Goal: Task Accomplishment & Management: Complete application form

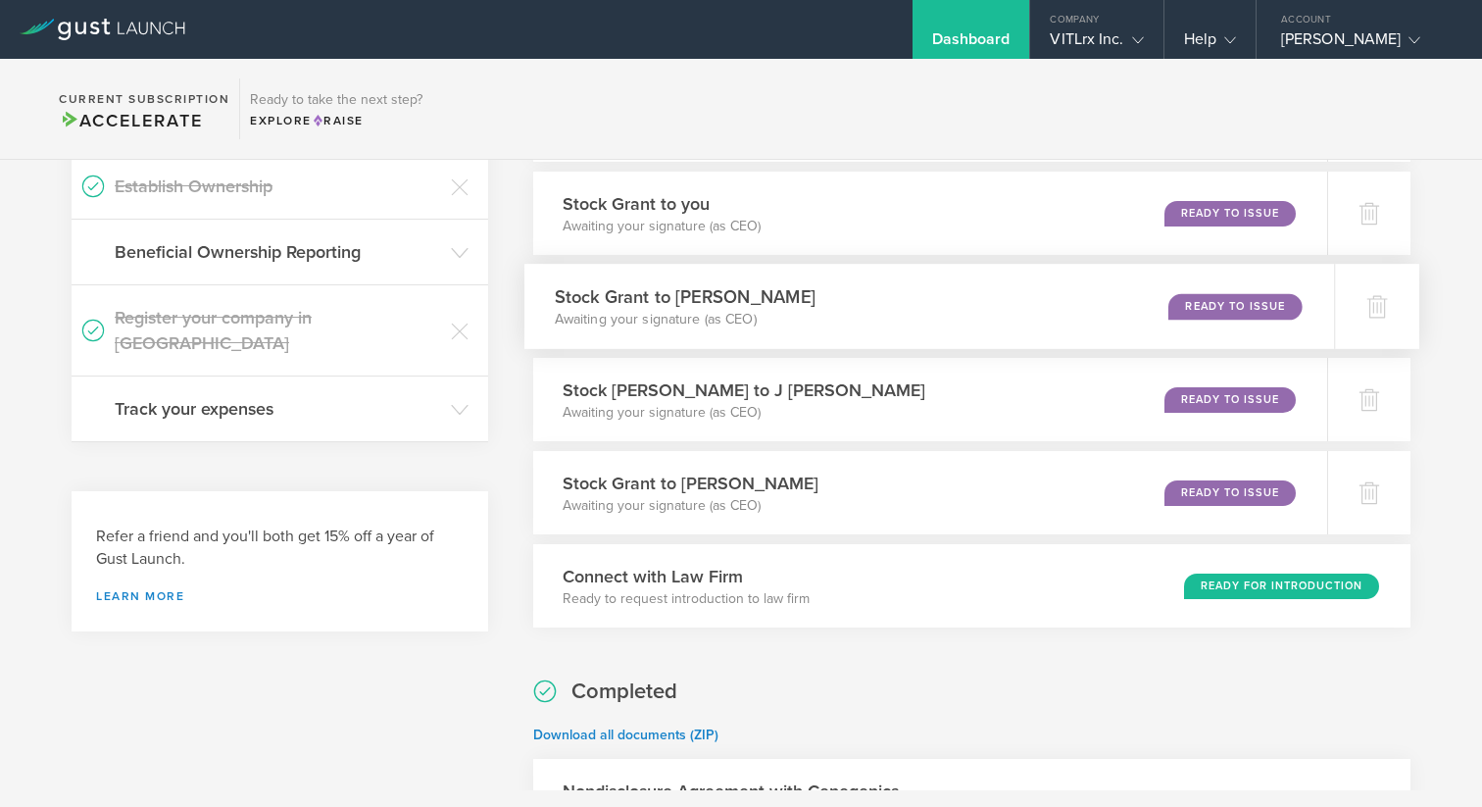
scroll to position [227, 0]
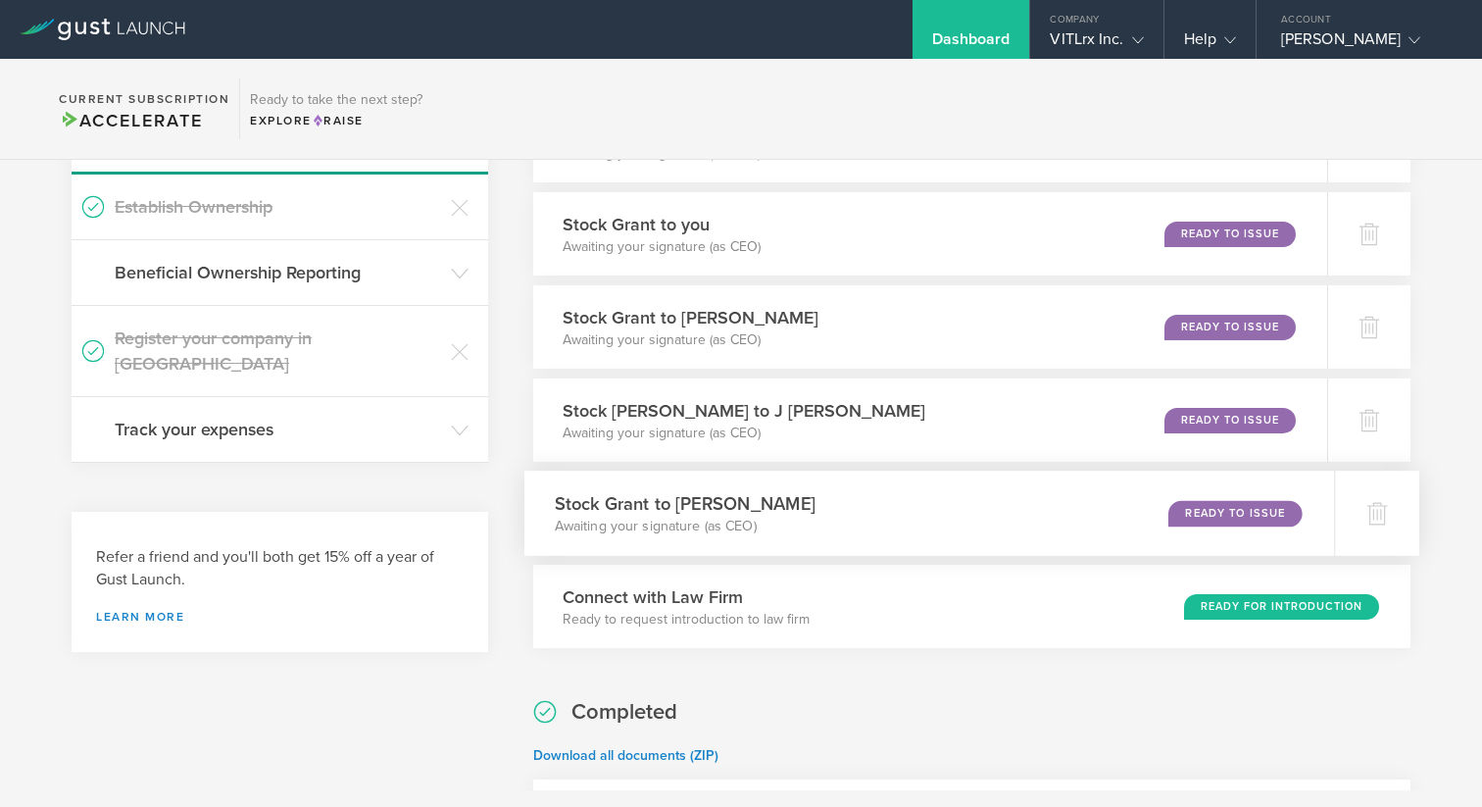
click at [918, 502] on div "Stock Grant to [PERSON_NAME] Awaiting your signature (as CEO) Ready to Issue" at bounding box center [930, 513] width 811 height 85
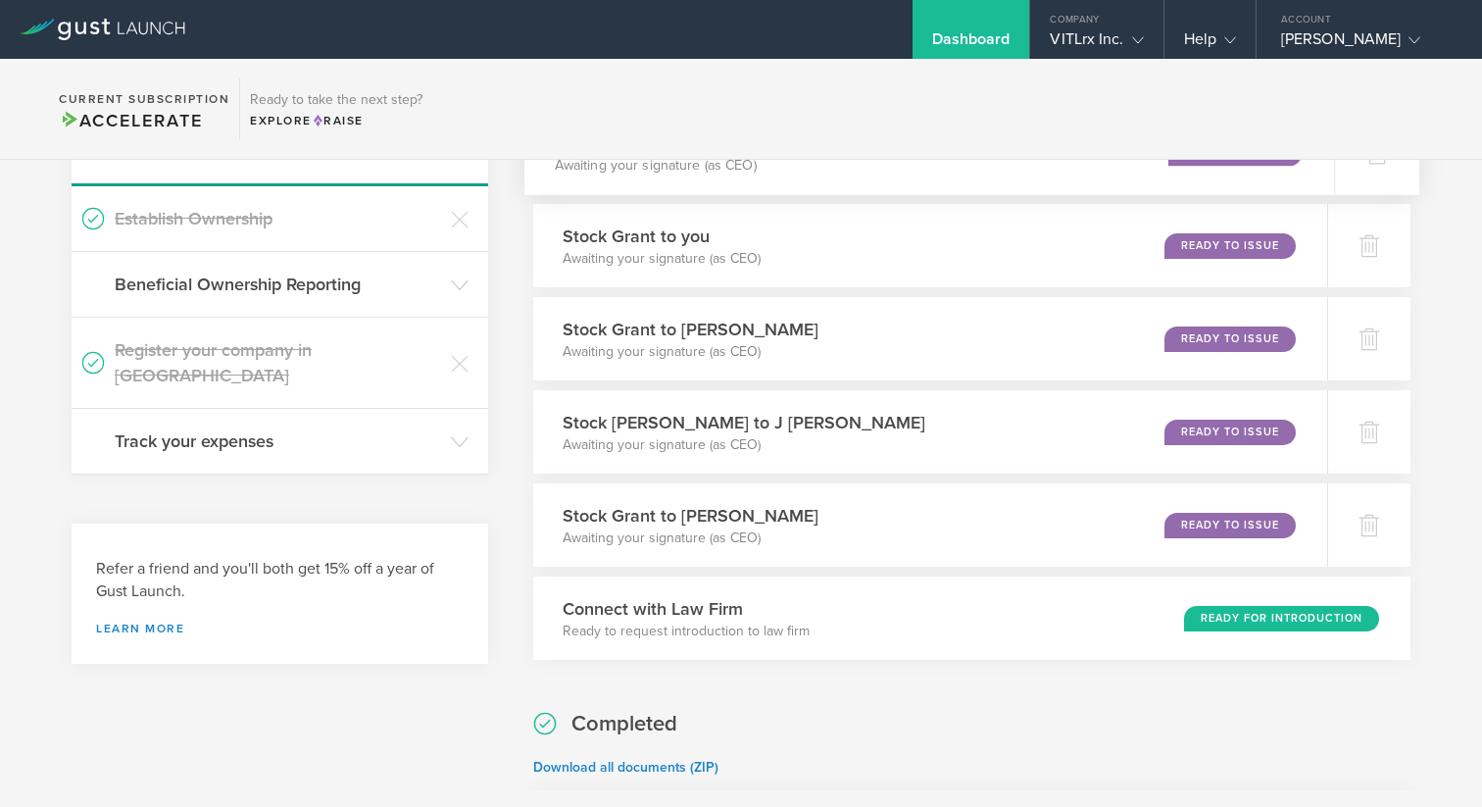
scroll to position [217, 0]
click at [1368, 516] on icon at bounding box center [1378, 525] width 21 height 19
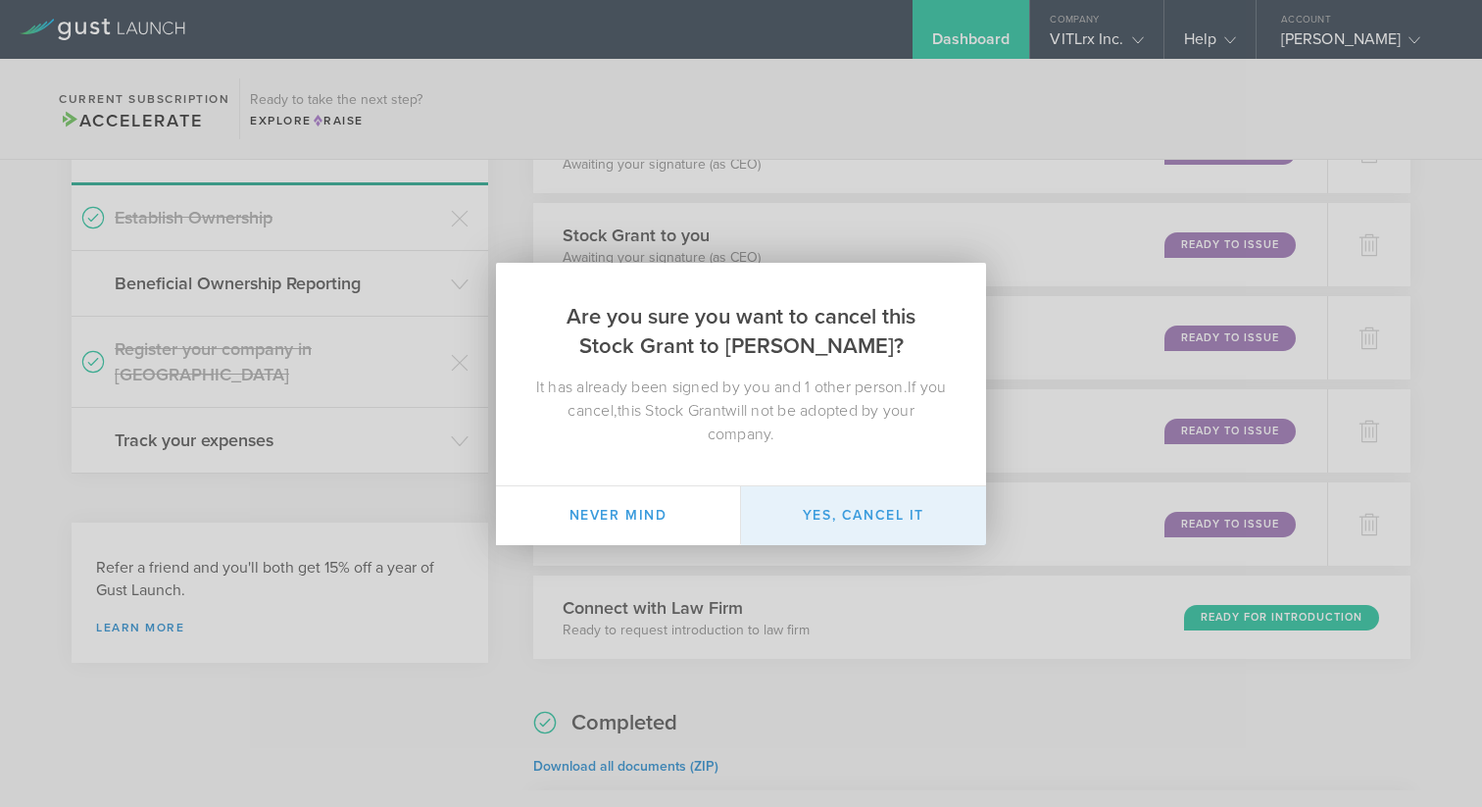
click at [854, 515] on button "Yes, cancel it" at bounding box center [863, 515] width 245 height 59
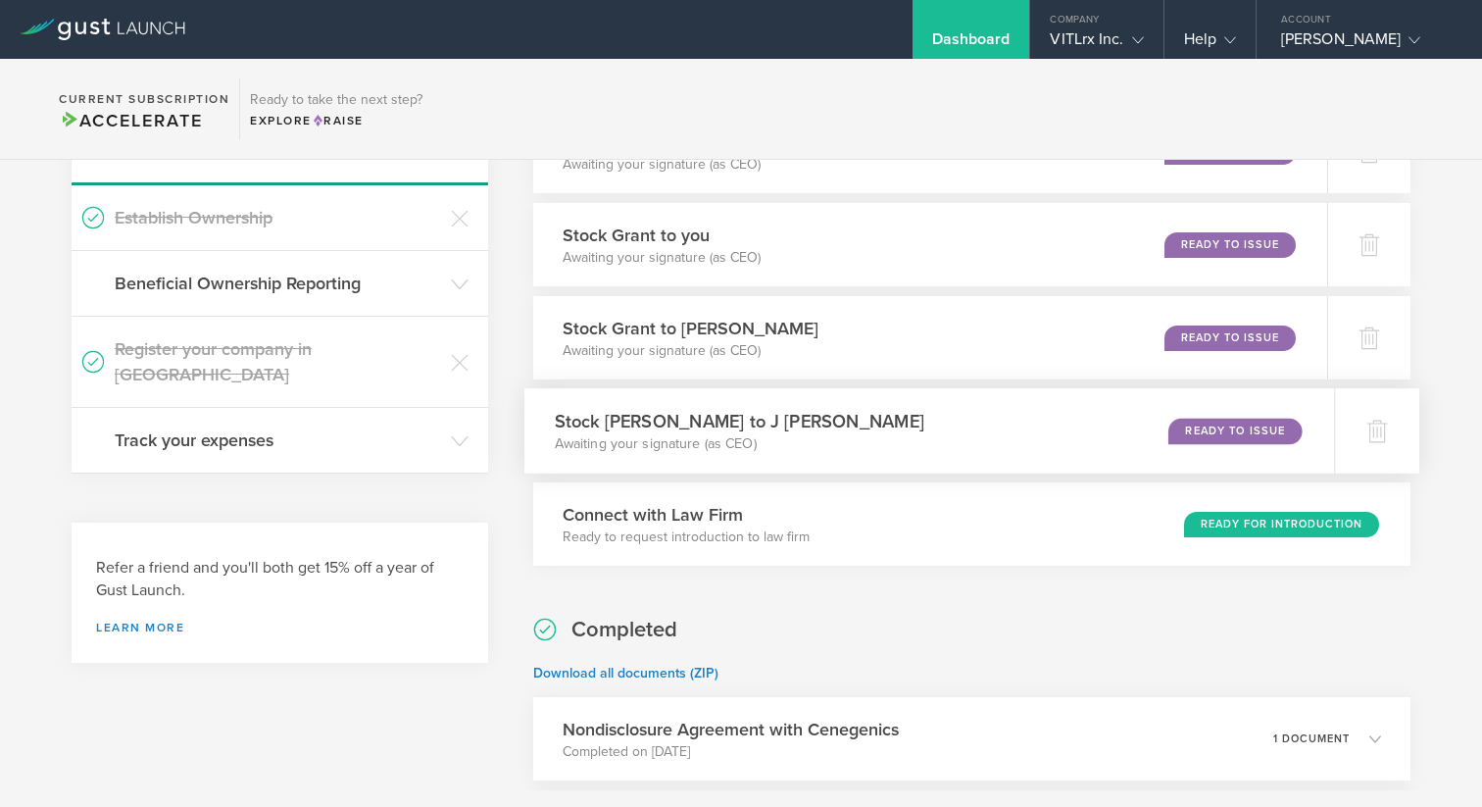
click at [773, 418] on h3 "Stock [PERSON_NAME] to J [PERSON_NAME]" at bounding box center [739, 421] width 370 height 26
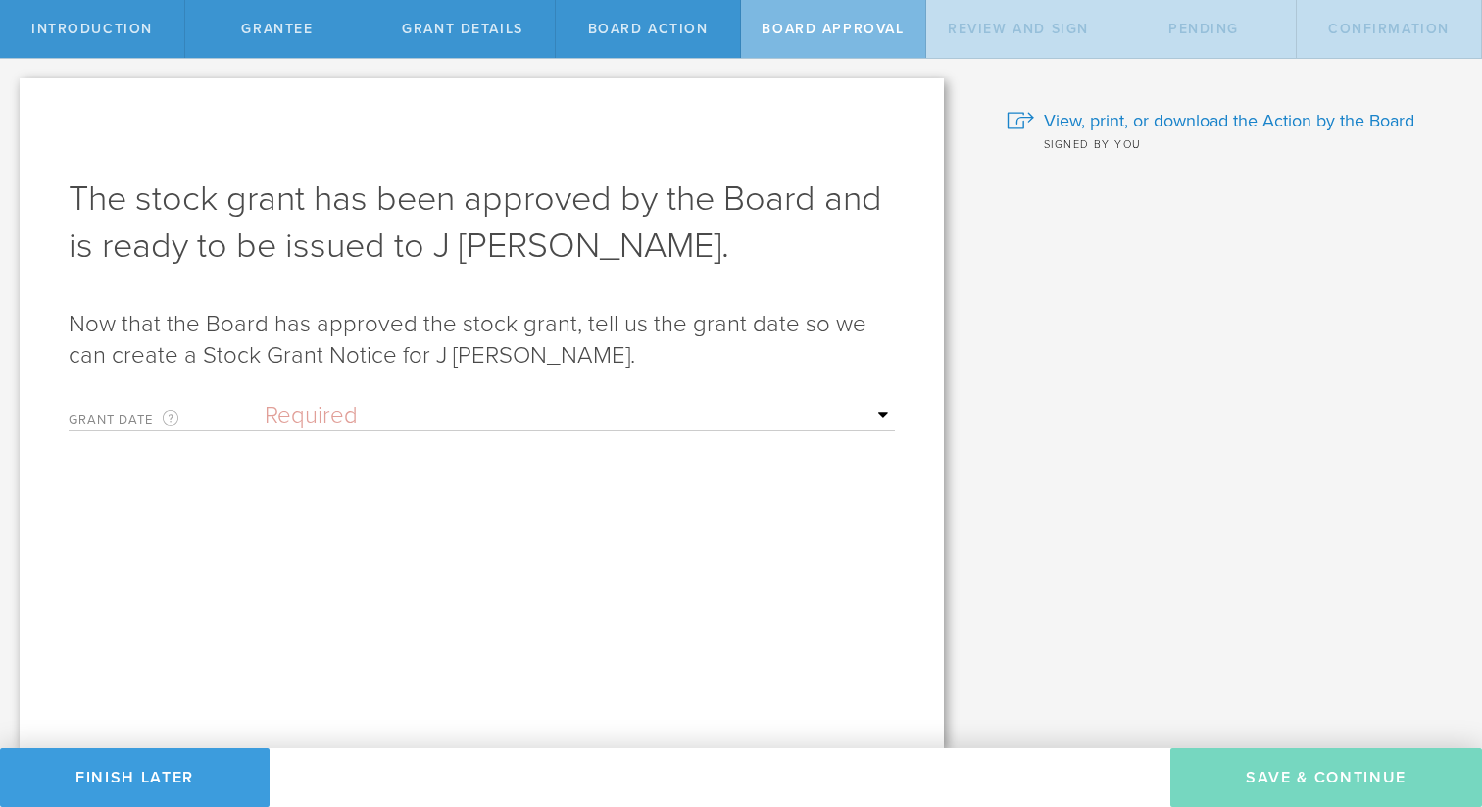
click at [466, 30] on span "Grant Details" at bounding box center [463, 29] width 122 height 17
click at [350, 419] on select "Required Upon grantee's signature A specific date" at bounding box center [580, 415] width 630 height 29
select select "uponGranteeSignature"
click at [265, 401] on select "Required Upon grantee's signature A specific date" at bounding box center [580, 415] width 630 height 29
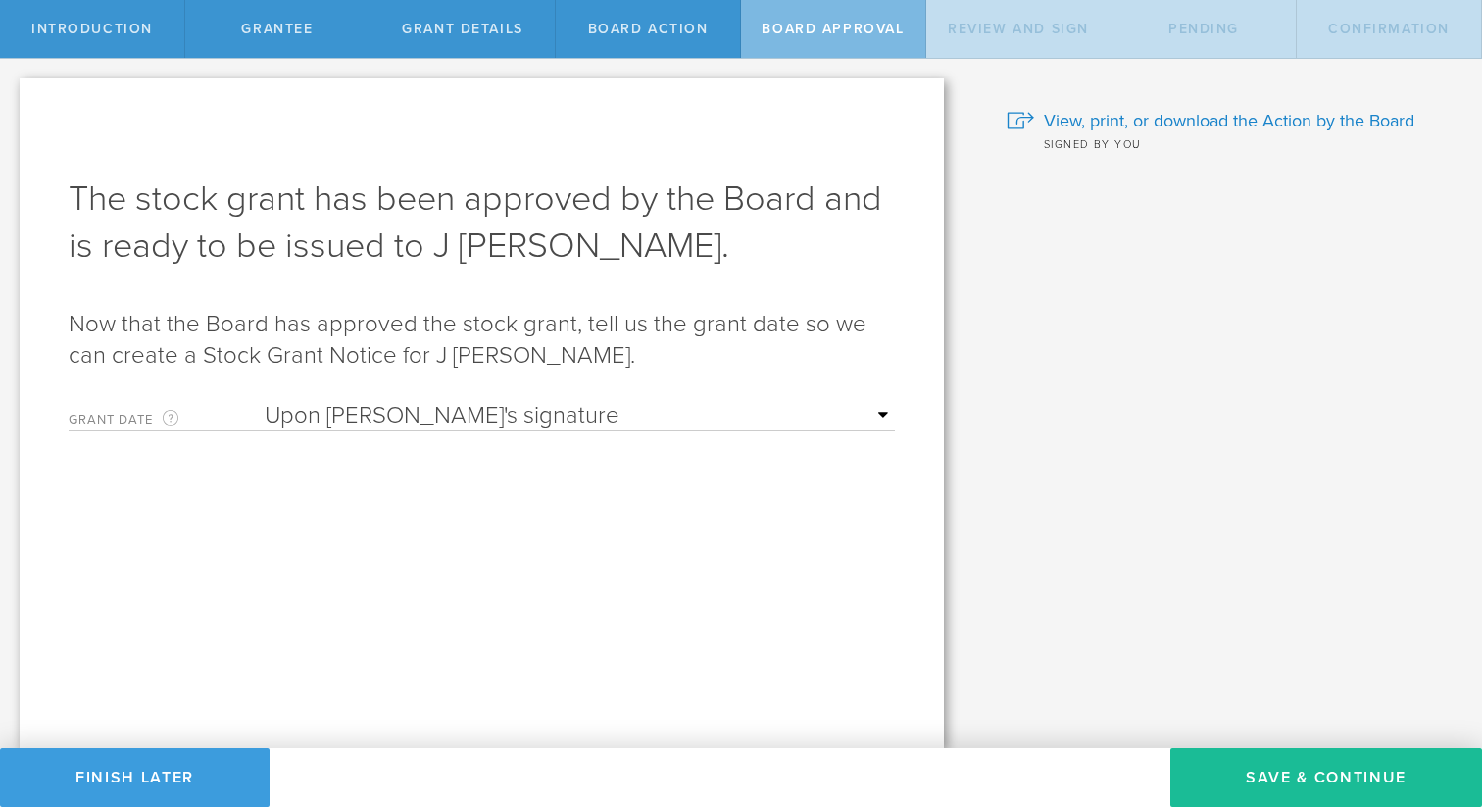
click at [1064, 380] on div "Why is spousal consent required for a stock grant? In the case of a marital eve…" at bounding box center [1223, 403] width 519 height 689
click at [153, 766] on button "Finish Later" at bounding box center [135, 777] width 270 height 59
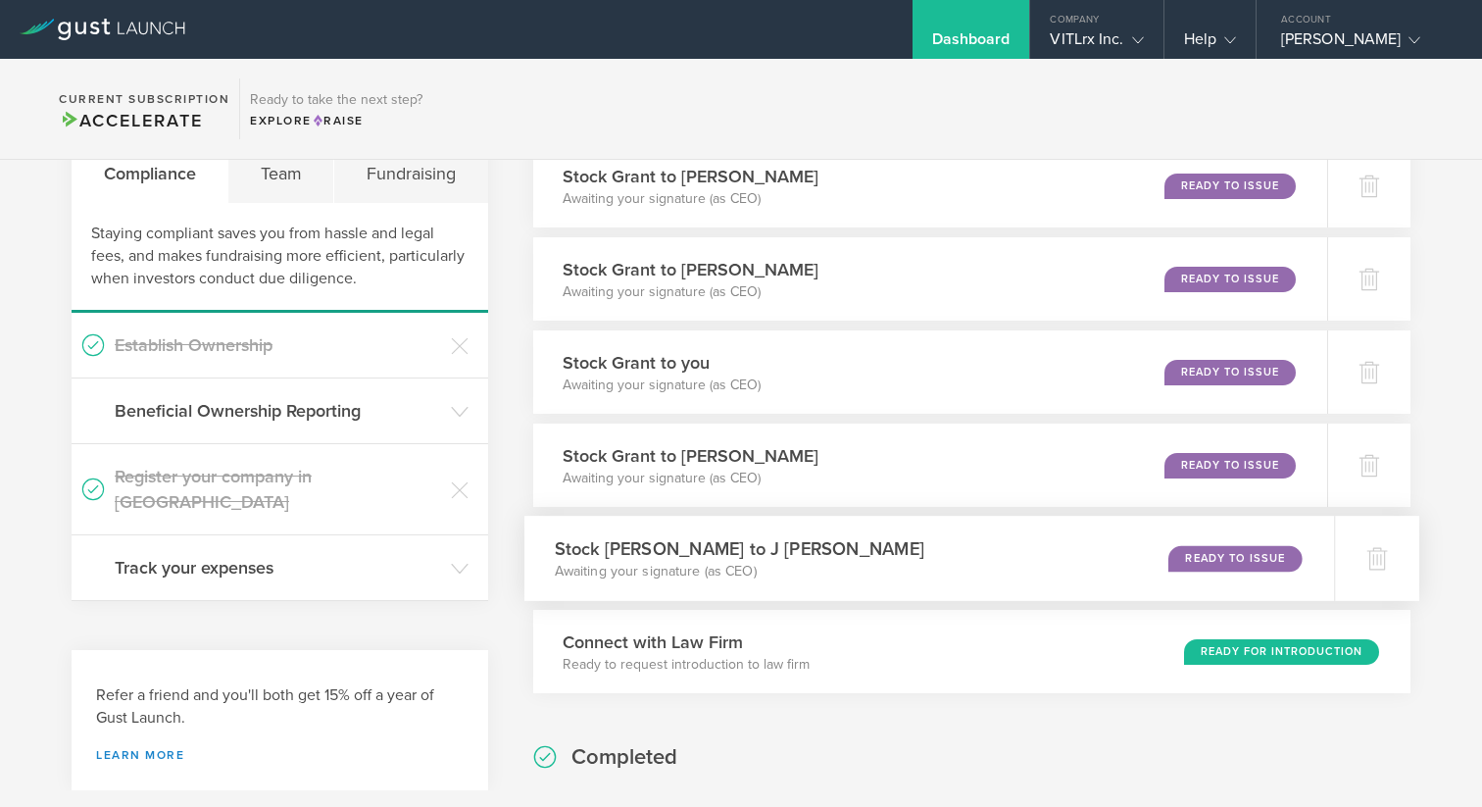
scroll to position [98, 0]
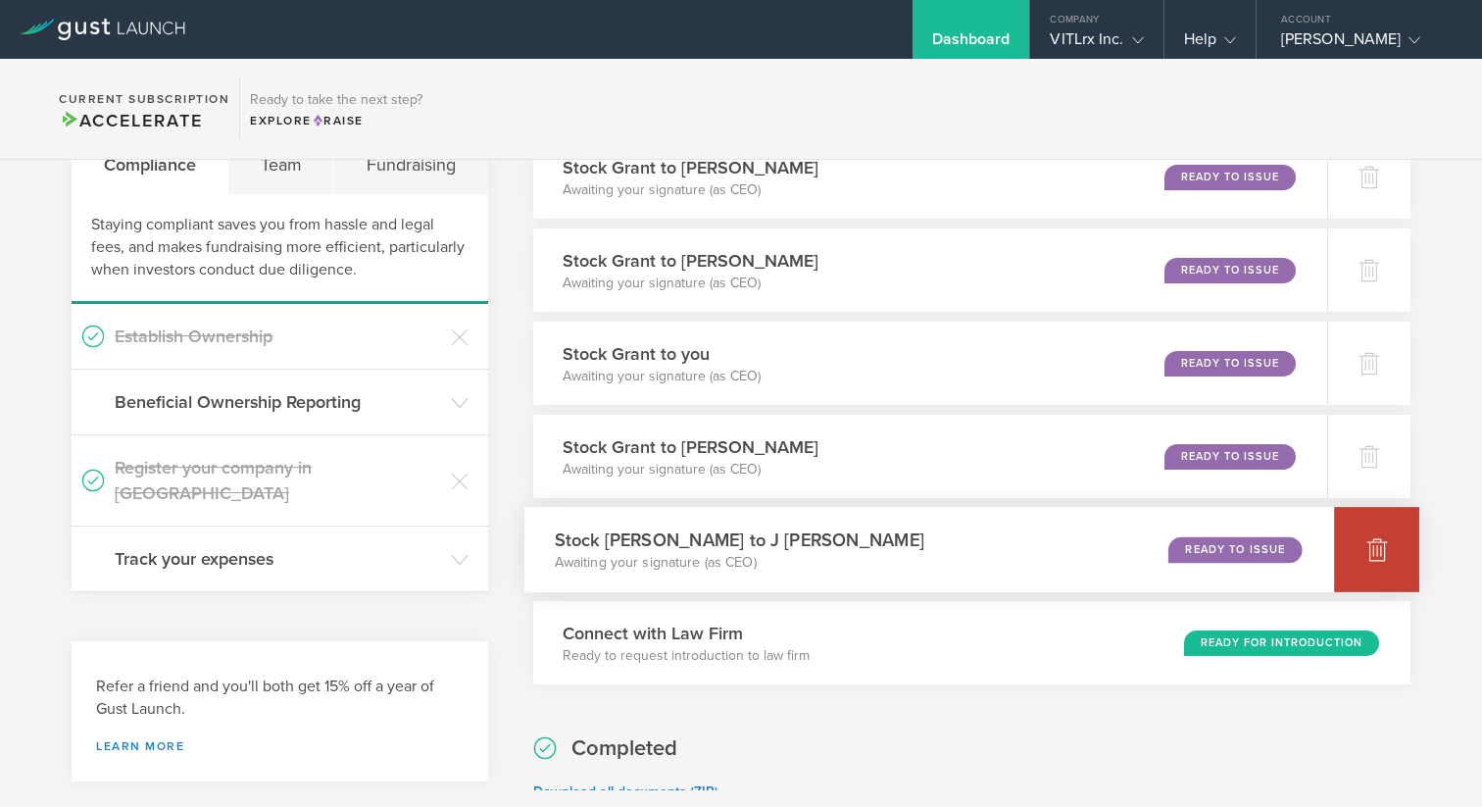
click at [1369, 545] on icon at bounding box center [1378, 550] width 21 height 19
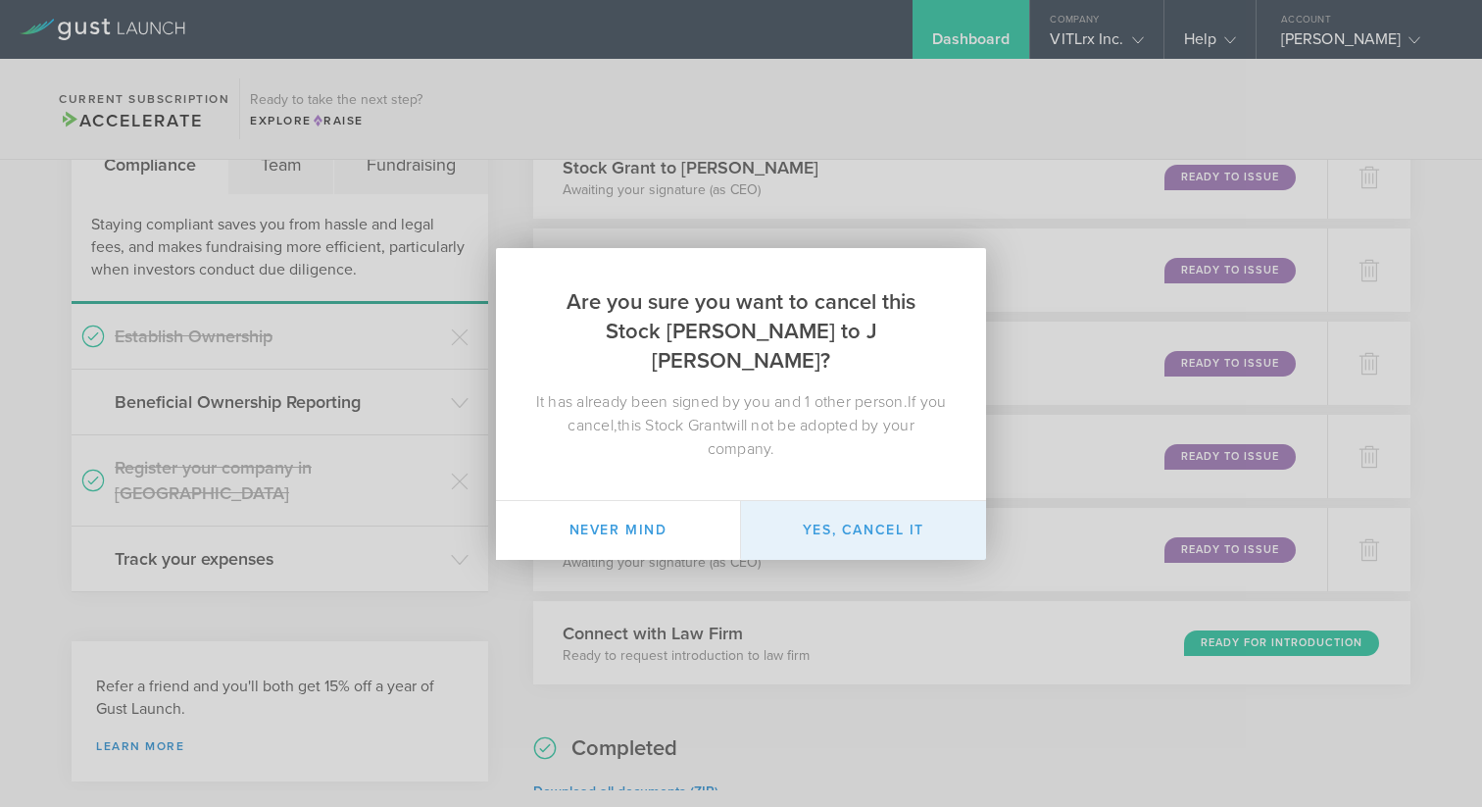
click at [870, 519] on button "Yes, cancel it" at bounding box center [863, 530] width 245 height 59
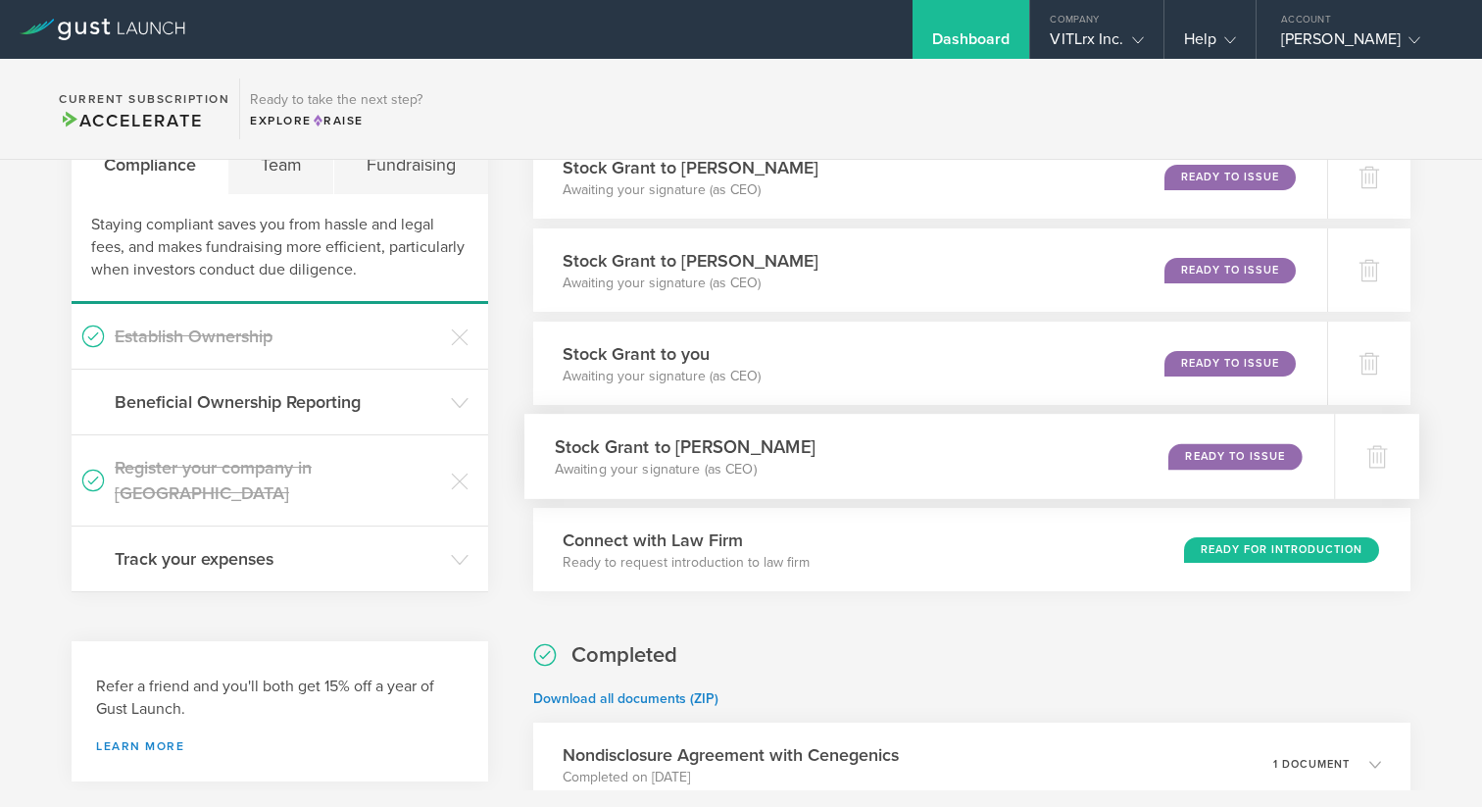
click at [762, 440] on h3 "Stock Grant to Mark Montgomery" at bounding box center [684, 446] width 261 height 26
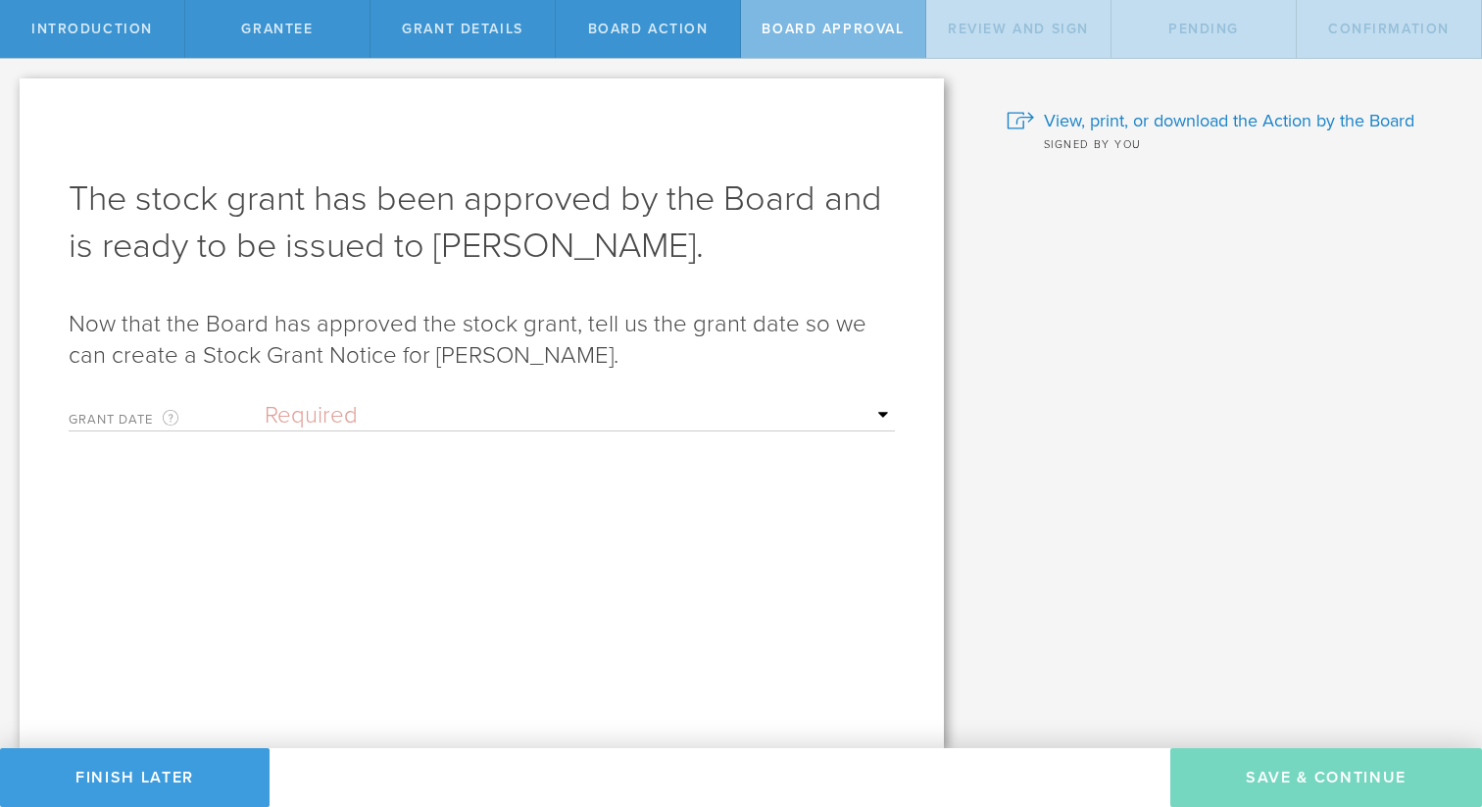
click at [774, 411] on select "Required Upon grantee's signature A specific date" at bounding box center [580, 415] width 630 height 29
select select "uponGranteeSignature"
click at [265, 401] on select "Required Upon grantee's signature A specific date" at bounding box center [580, 415] width 630 height 29
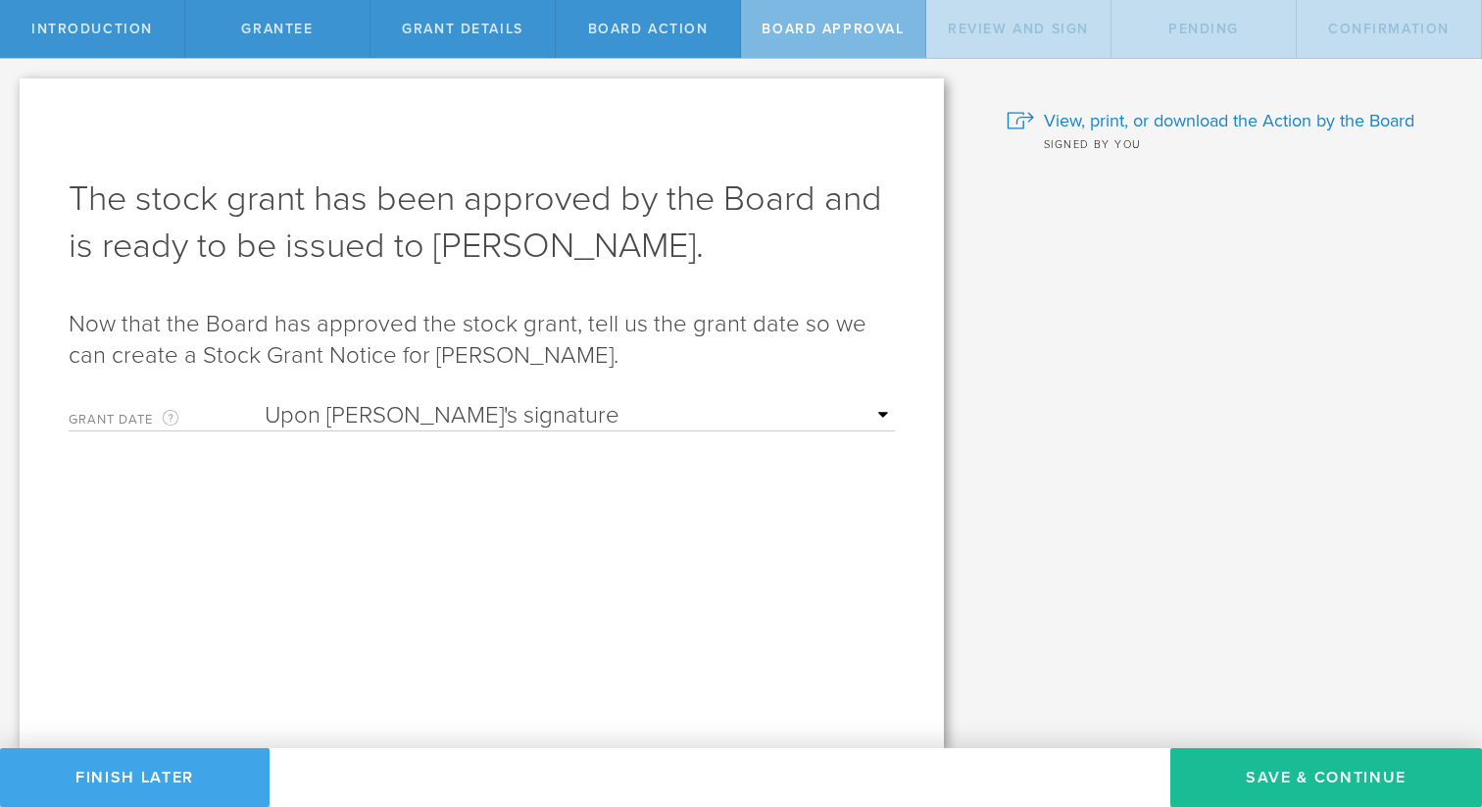
click at [148, 783] on button "Finish Later" at bounding box center [135, 777] width 270 height 59
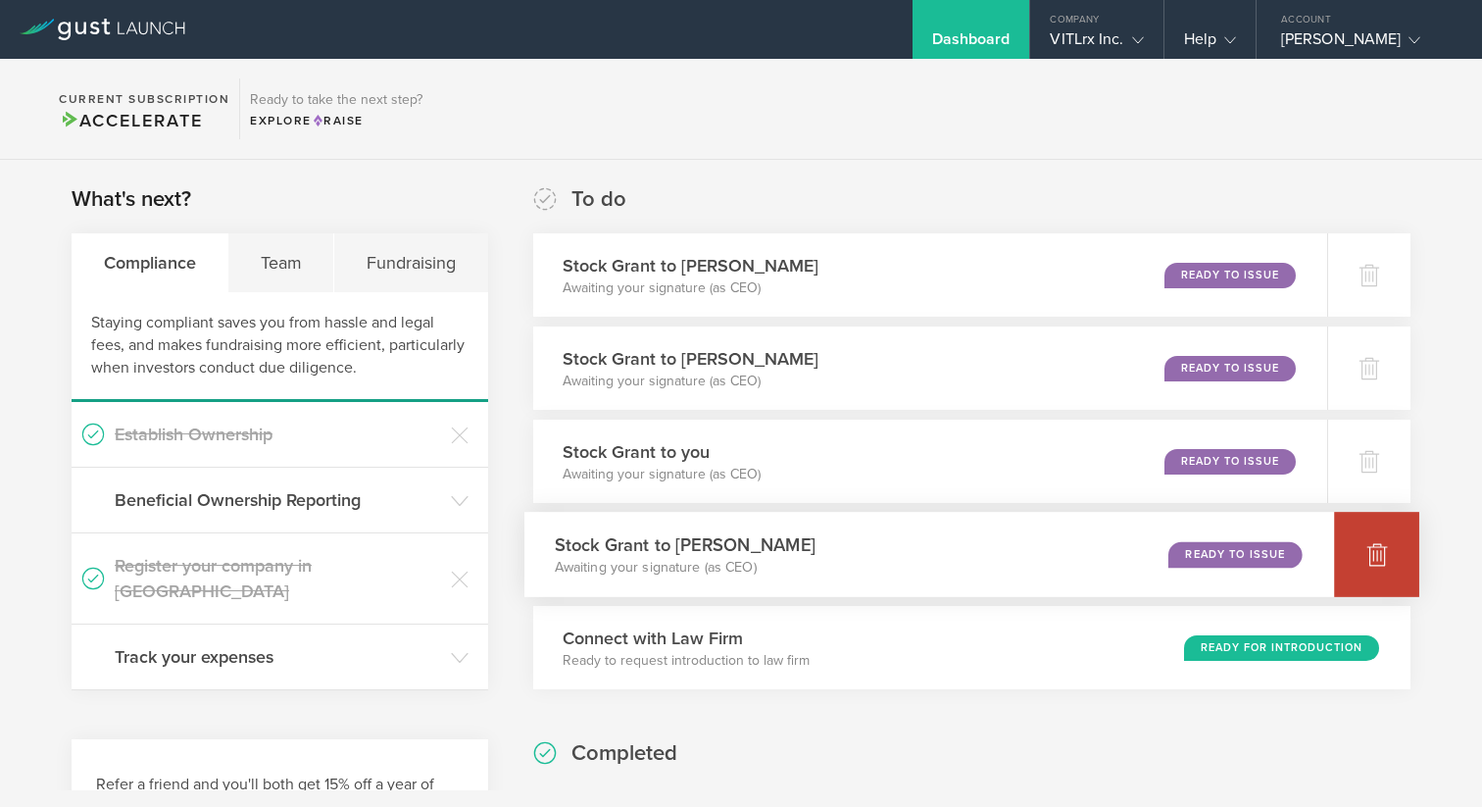
click at [1366, 550] on icon at bounding box center [1378, 554] width 24 height 24
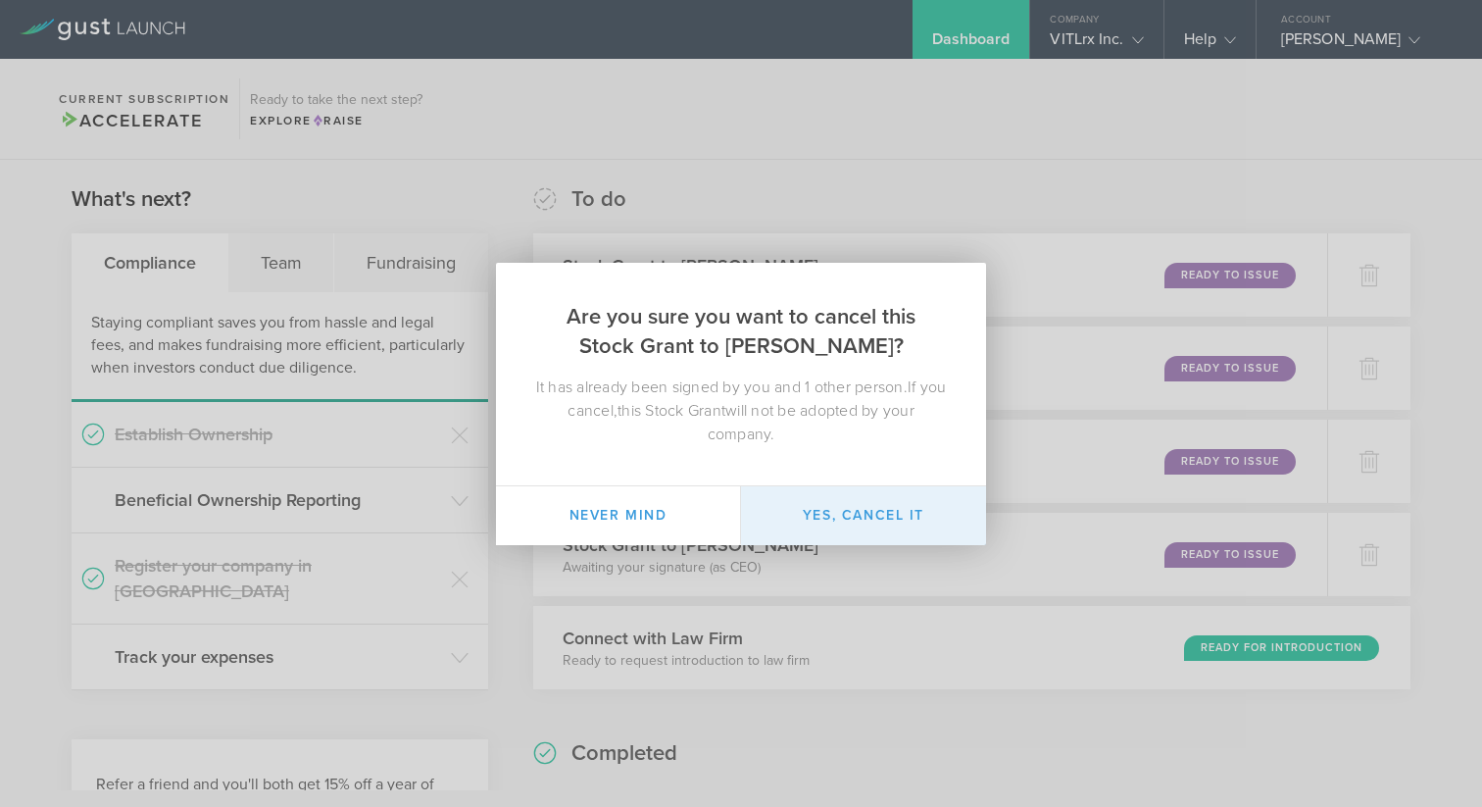
click at [862, 516] on button "Yes, cancel it" at bounding box center [863, 515] width 245 height 59
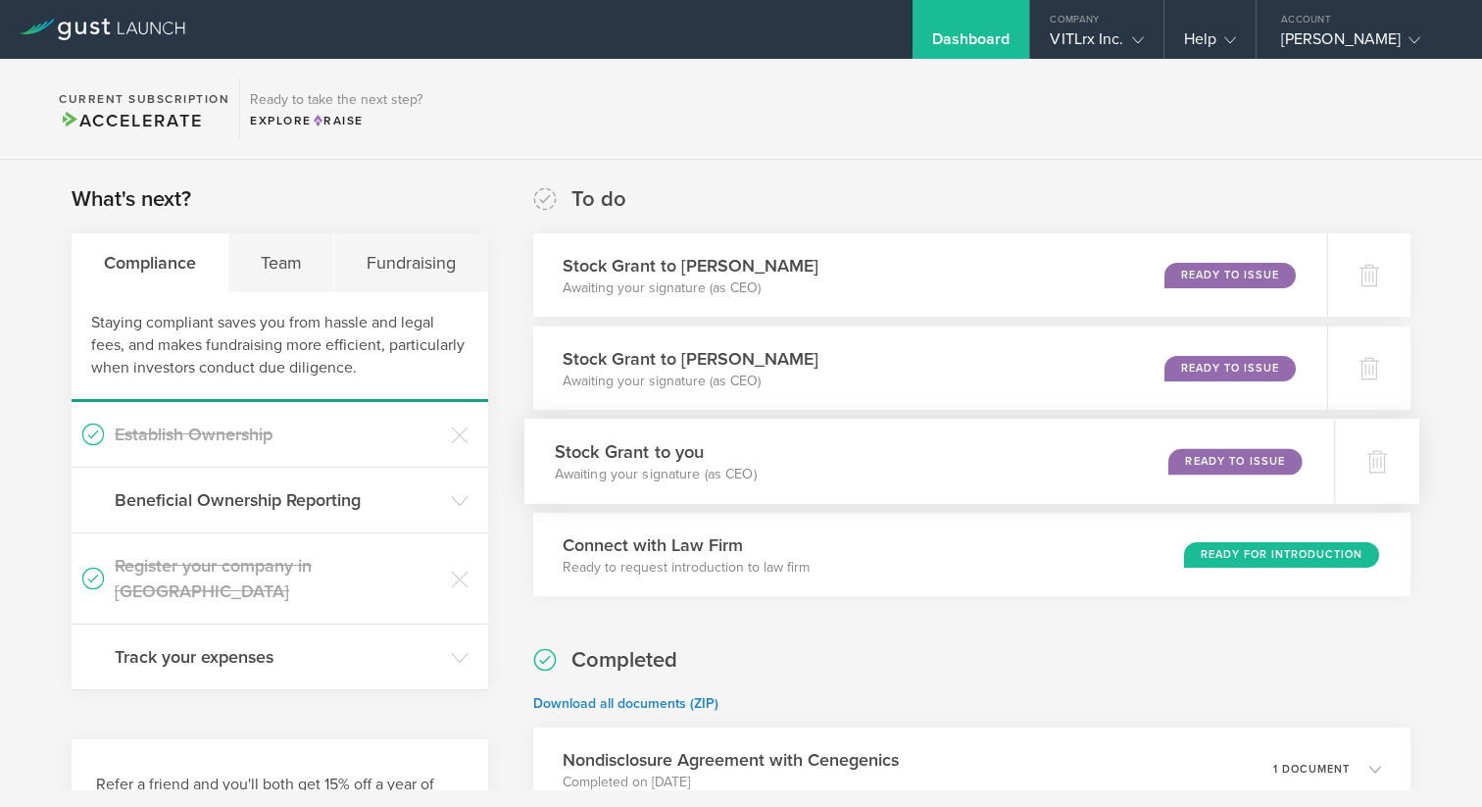
click at [632, 448] on h3 "Stock Grant to you" at bounding box center [655, 451] width 202 height 26
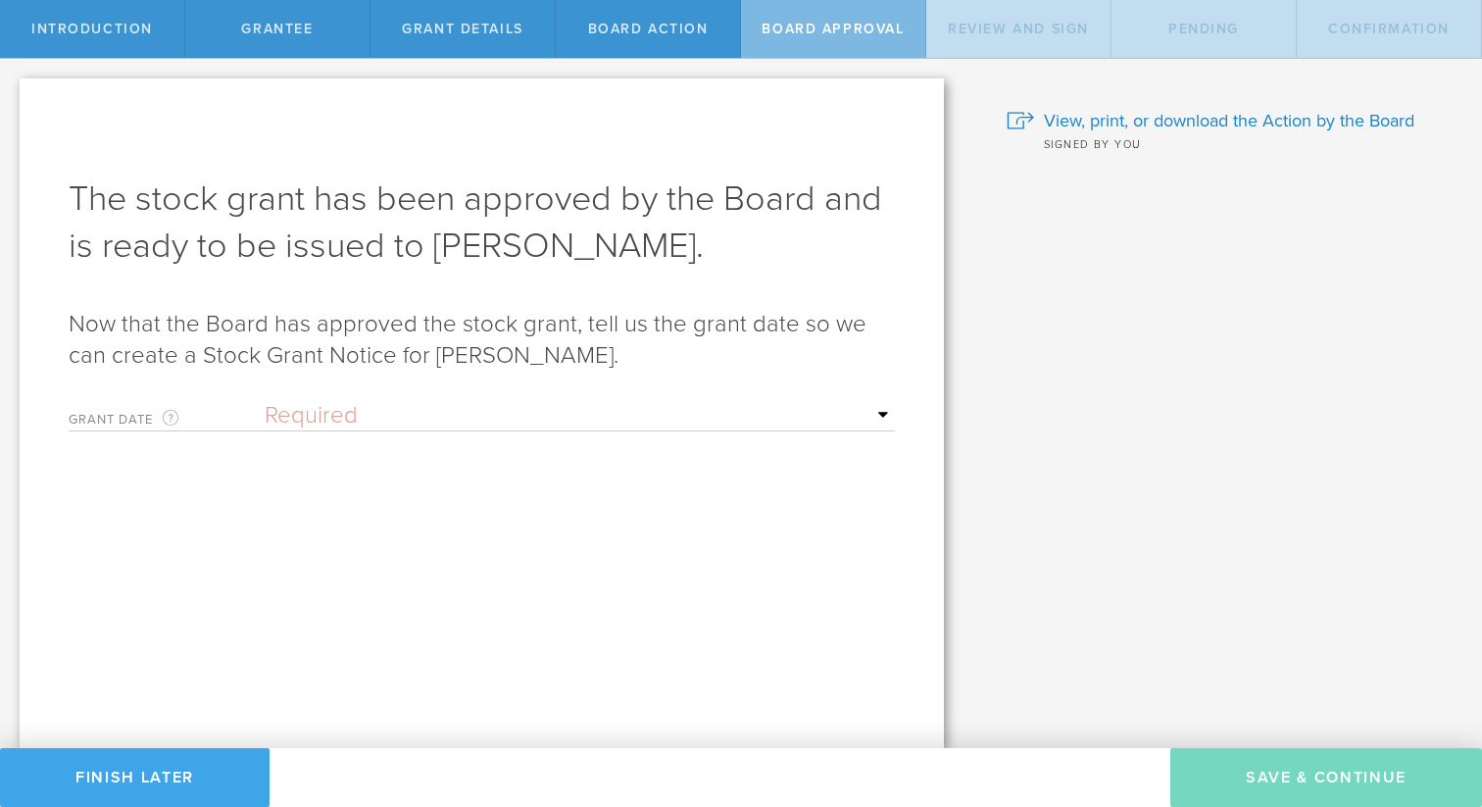
click at [160, 800] on button "Finish Later" at bounding box center [135, 777] width 270 height 59
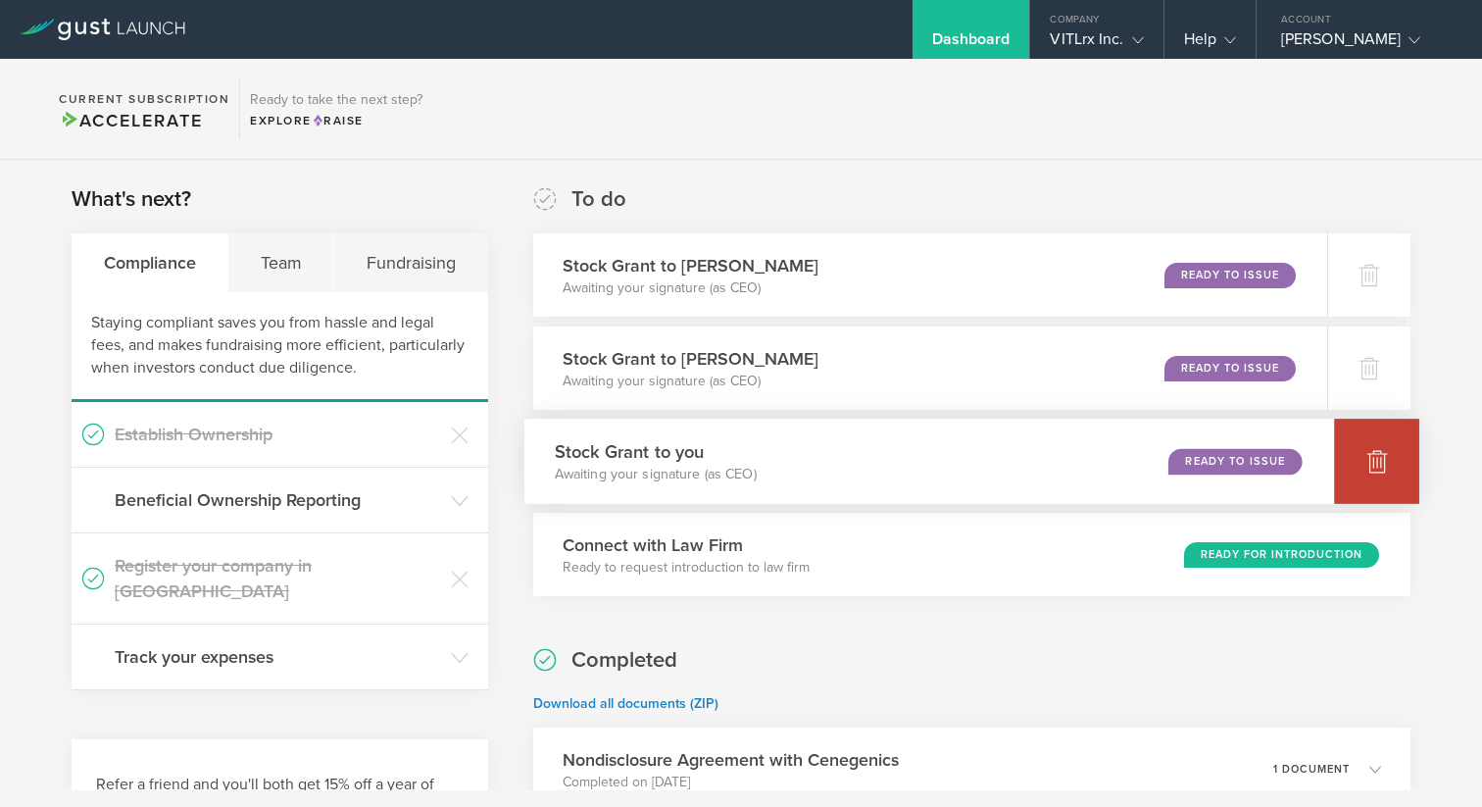
click at [1367, 454] on icon at bounding box center [1378, 461] width 24 height 24
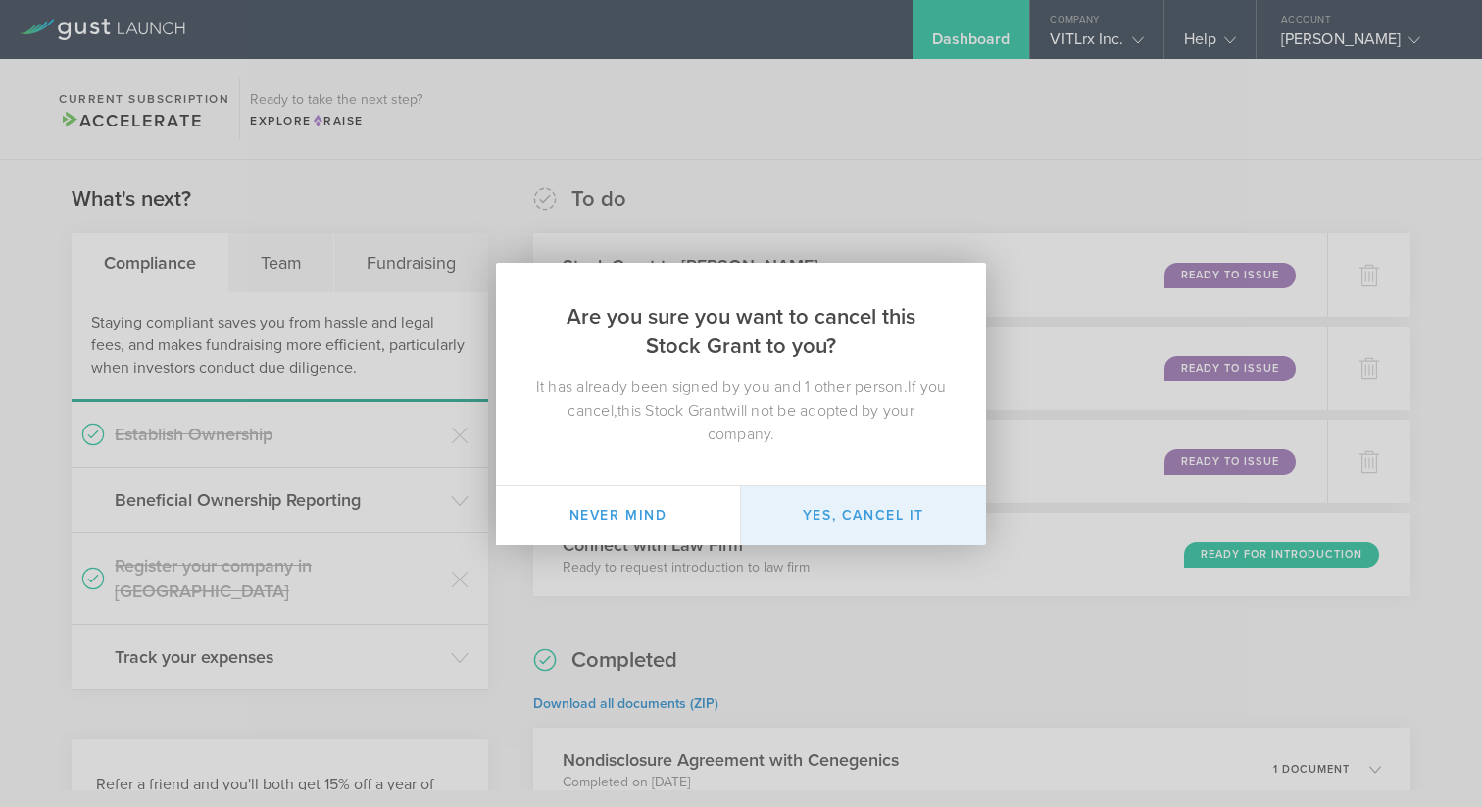
click at [830, 509] on button "Yes, cancel it" at bounding box center [863, 515] width 245 height 59
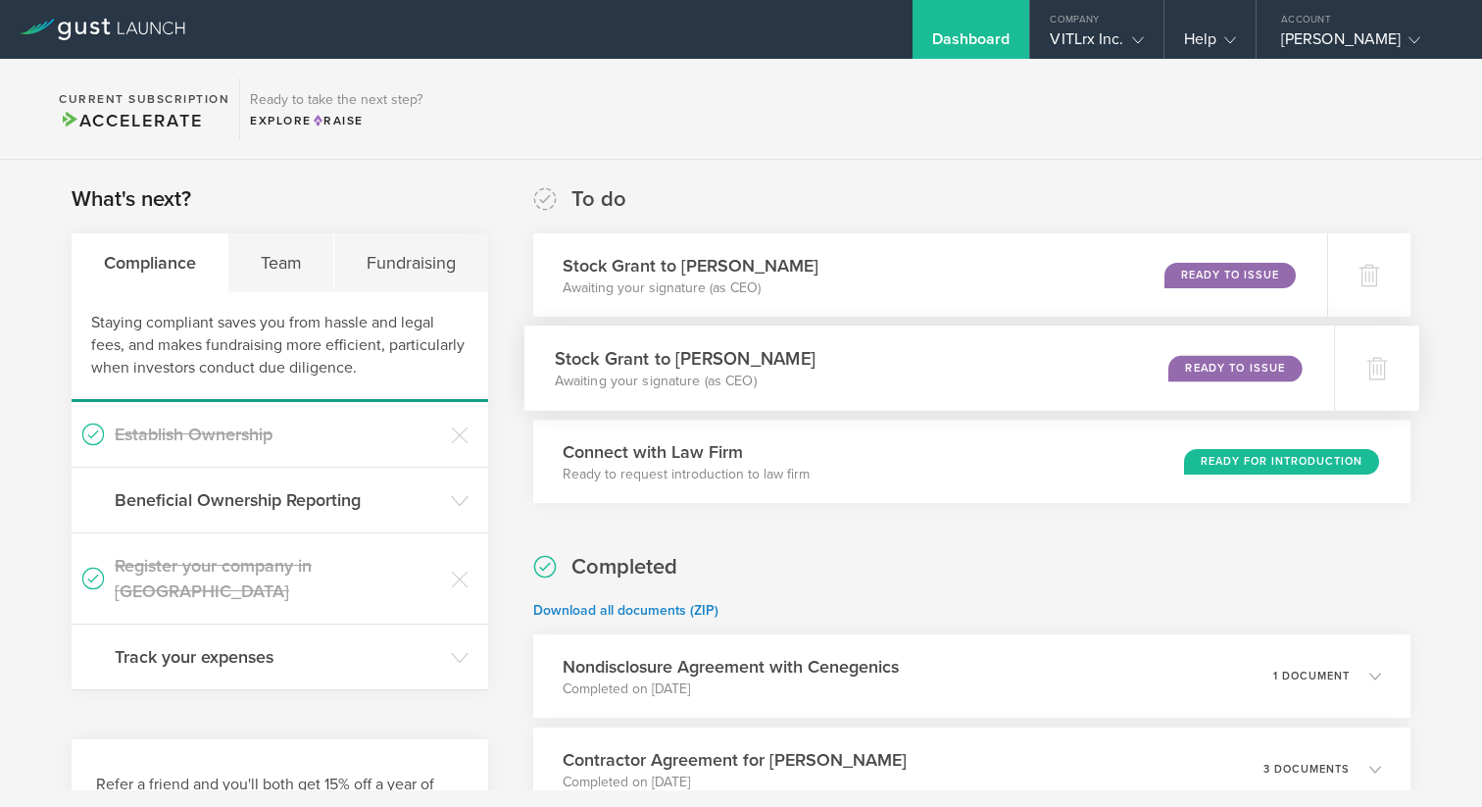
click at [677, 361] on h3 "Stock Grant to [PERSON_NAME]" at bounding box center [684, 358] width 261 height 26
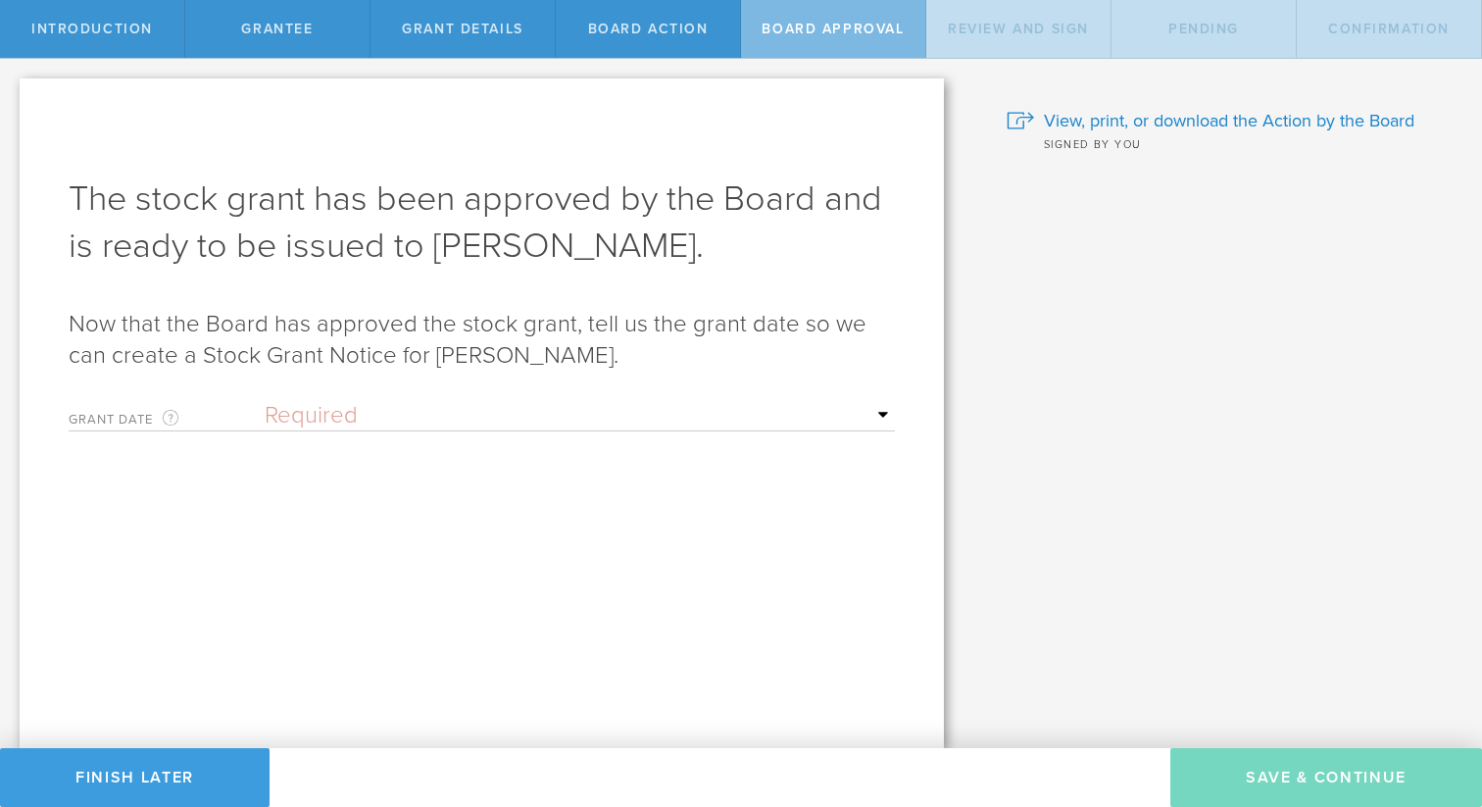
click at [895, 413] on div "Awaiting Board review and signature. We’ve sent the Action by the Board to the …" at bounding box center [482, 413] width 925 height 670
click at [855, 421] on select "Required Upon grantee's signature A specific date" at bounding box center [580, 415] width 630 height 29
select select "uponGranteeSignature"
click at [265, 401] on select "Required Upon grantee's signature A specific date" at bounding box center [580, 415] width 630 height 29
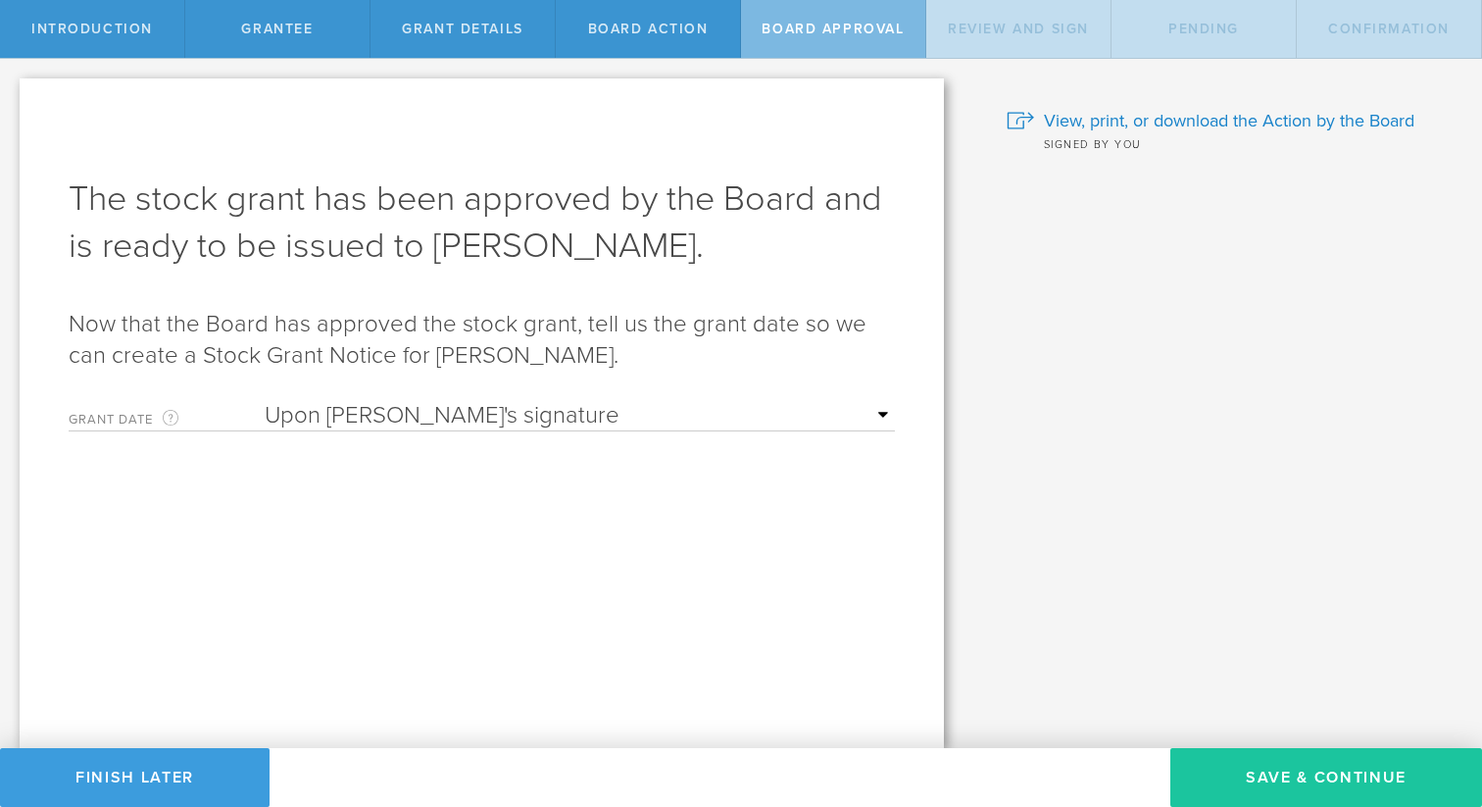
click at [1292, 778] on button "Save & Continue" at bounding box center [1327, 777] width 312 height 59
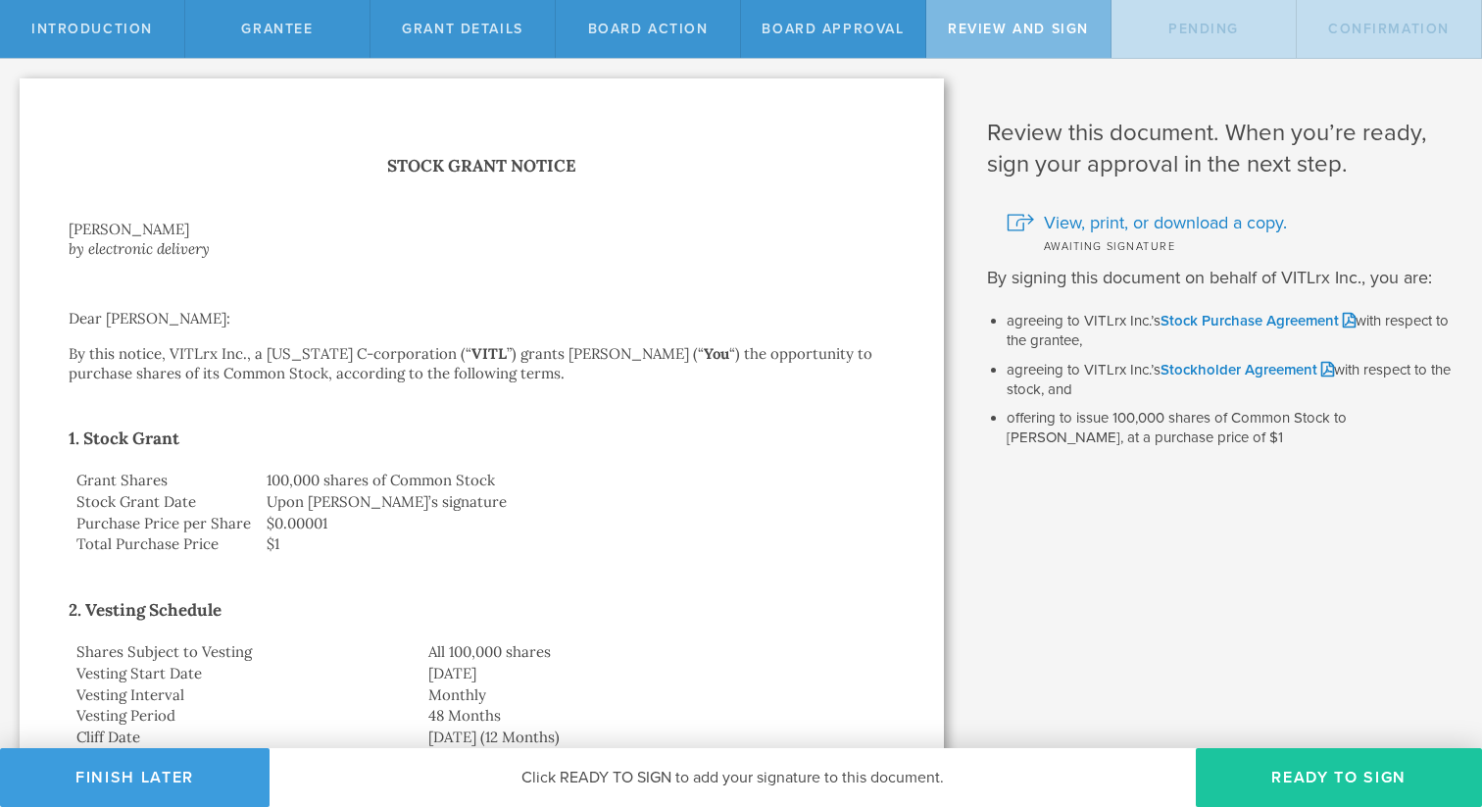
click at [1285, 767] on button "Ready to Sign" at bounding box center [1339, 777] width 286 height 59
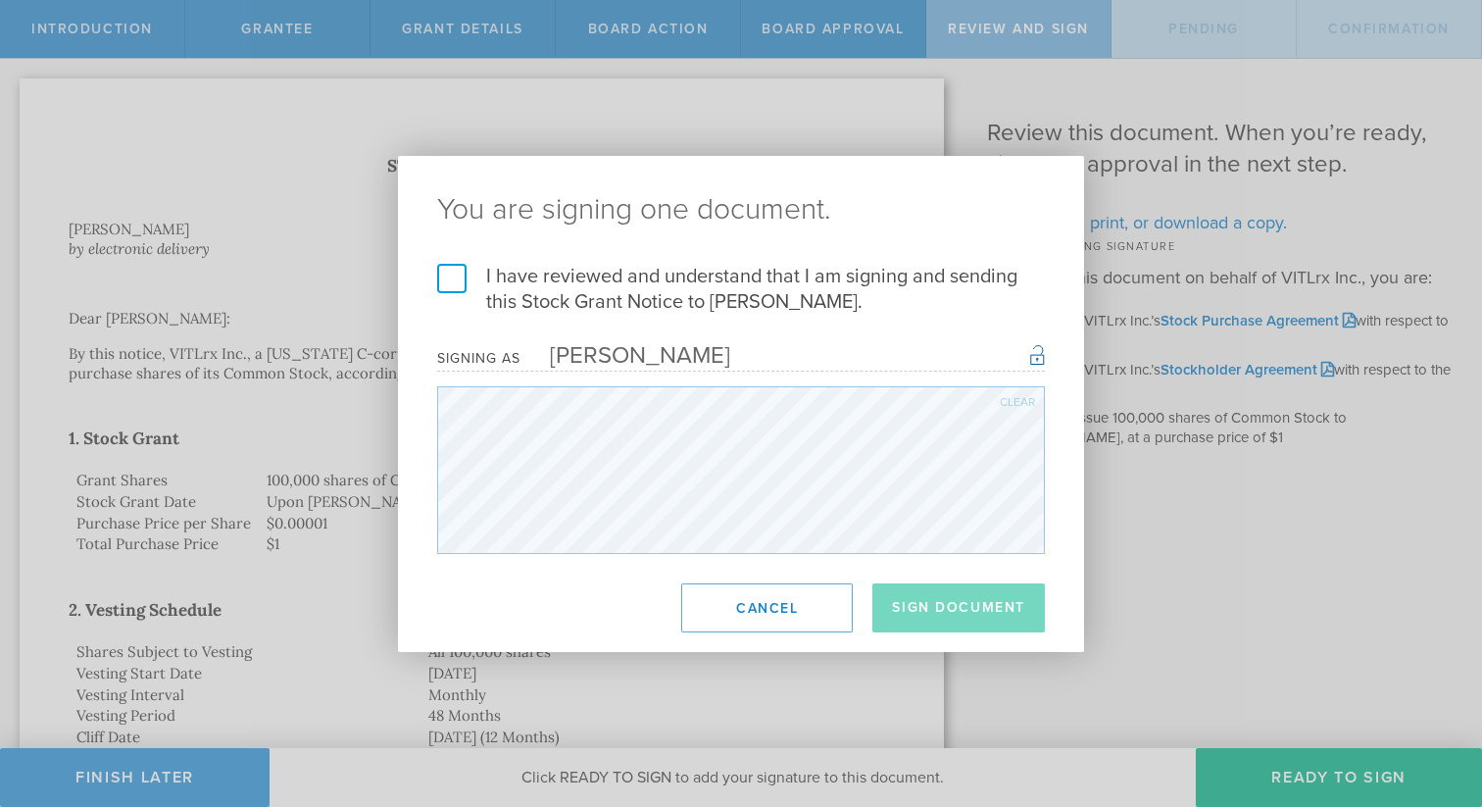
click at [454, 270] on label "I have reviewed and understand that I am signing and sending this Stock Grant N…" at bounding box center [741, 289] width 608 height 51
click at [0, 0] on input "I have reviewed and understand that I am signing and sending this Stock Grant N…" at bounding box center [0, 0] width 0 height 0
click at [940, 622] on button "Sign Document" at bounding box center [959, 607] width 173 height 49
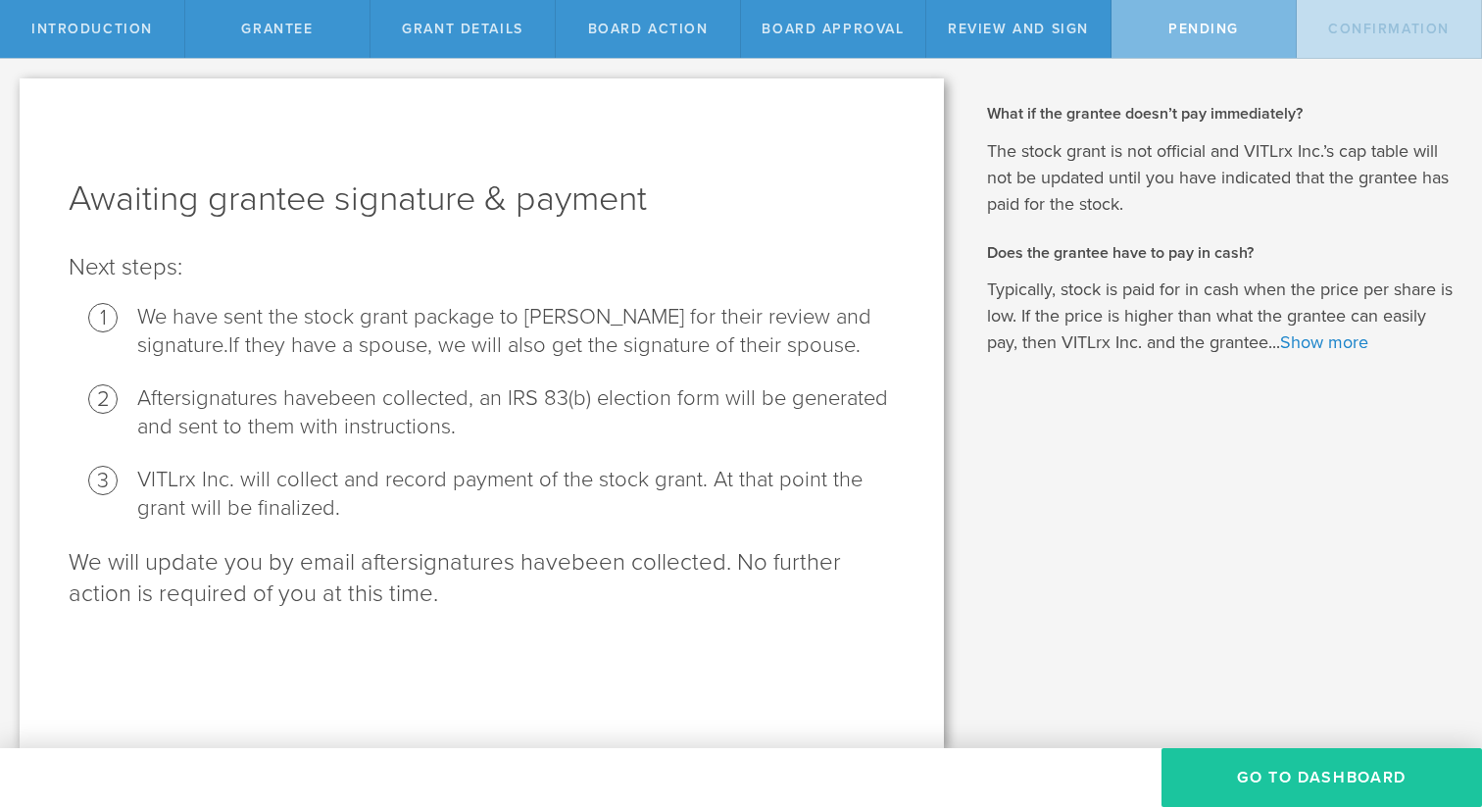
click at [1327, 777] on button "Go To Dashboard" at bounding box center [1322, 777] width 321 height 59
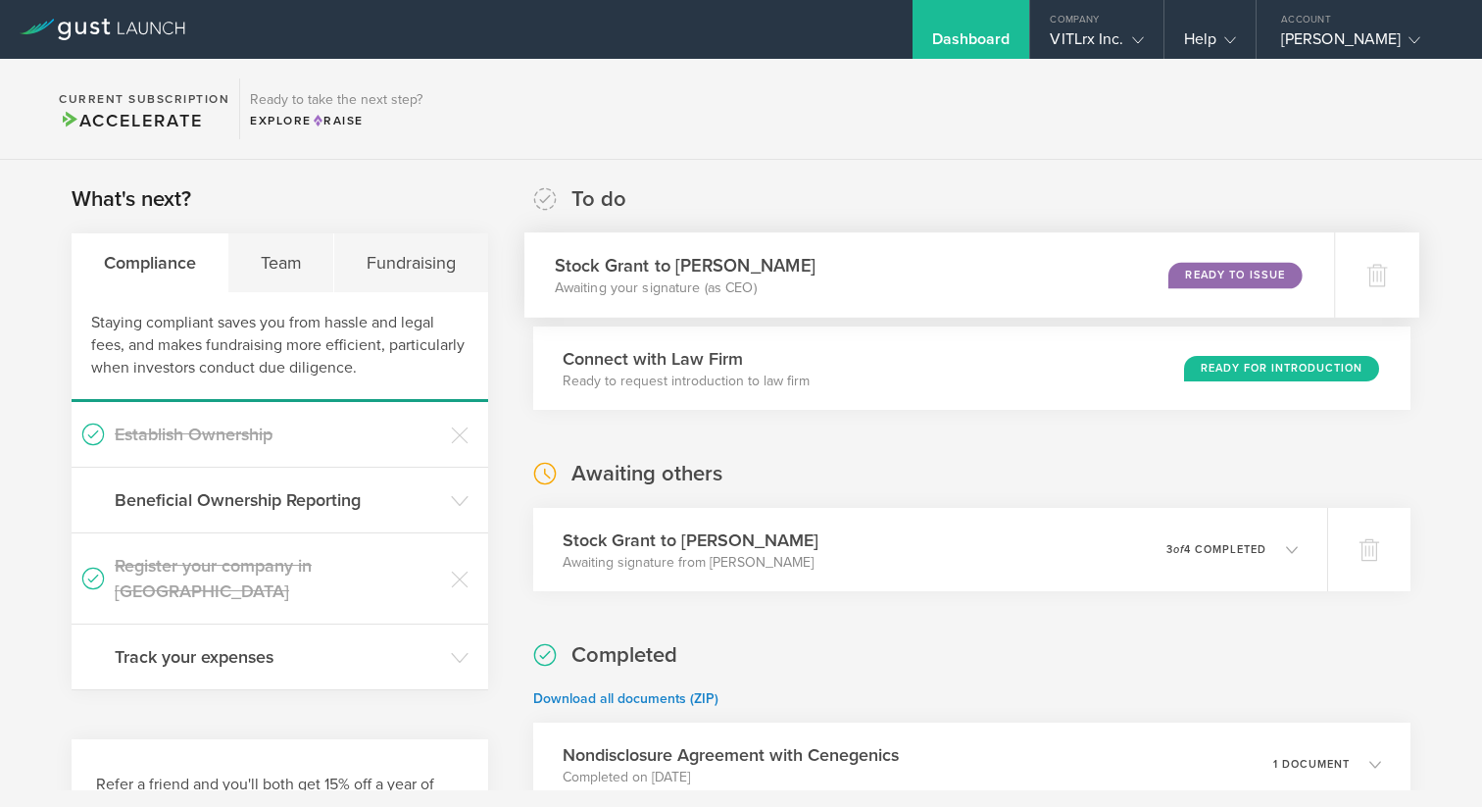
click at [742, 271] on h3 "Stock Grant to David Klements" at bounding box center [684, 265] width 261 height 26
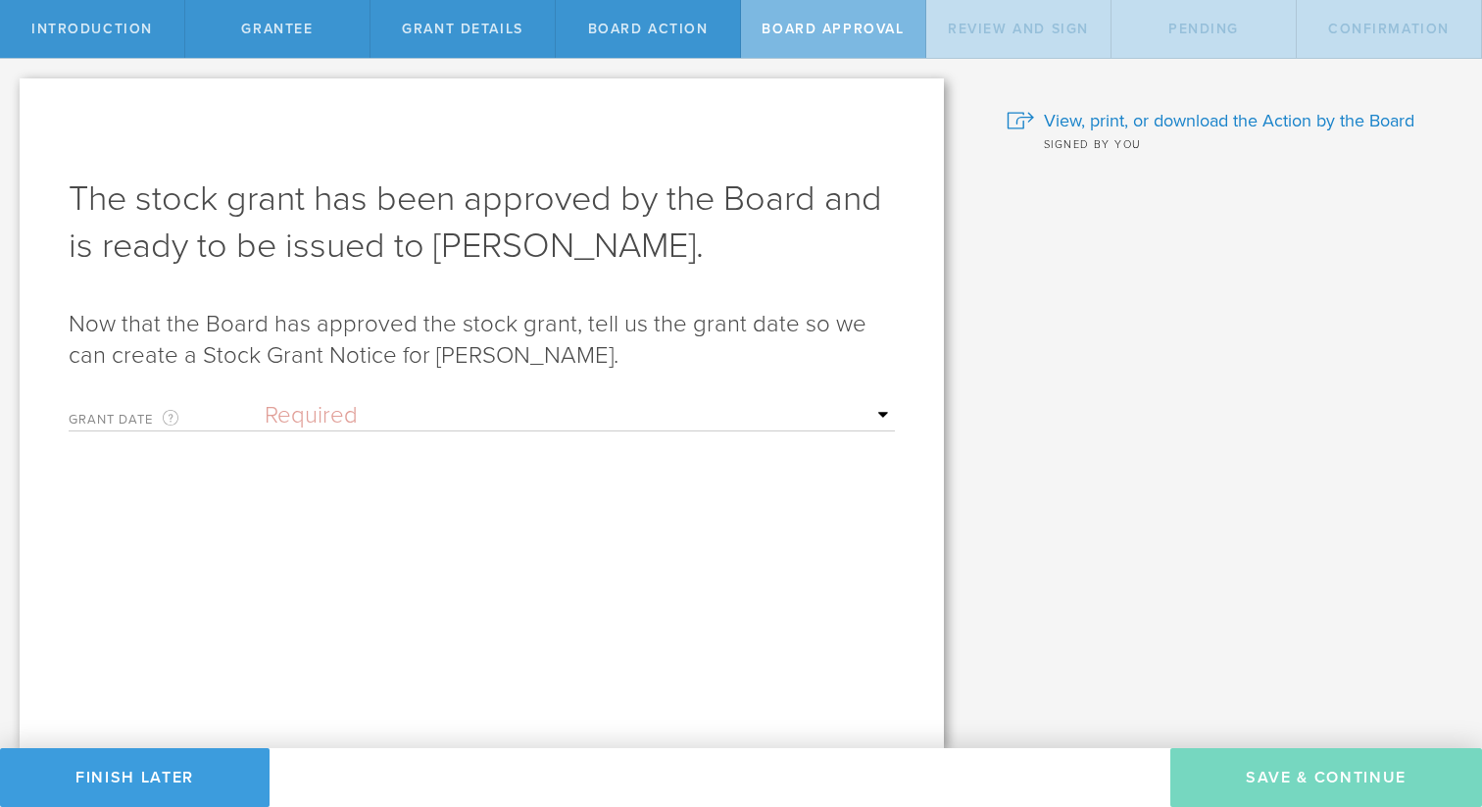
click at [568, 419] on select "Required Upon [PERSON_NAME]'s signature A specific date" at bounding box center [580, 415] width 630 height 29
click at [206, 778] on button "Finish Later" at bounding box center [135, 777] width 270 height 59
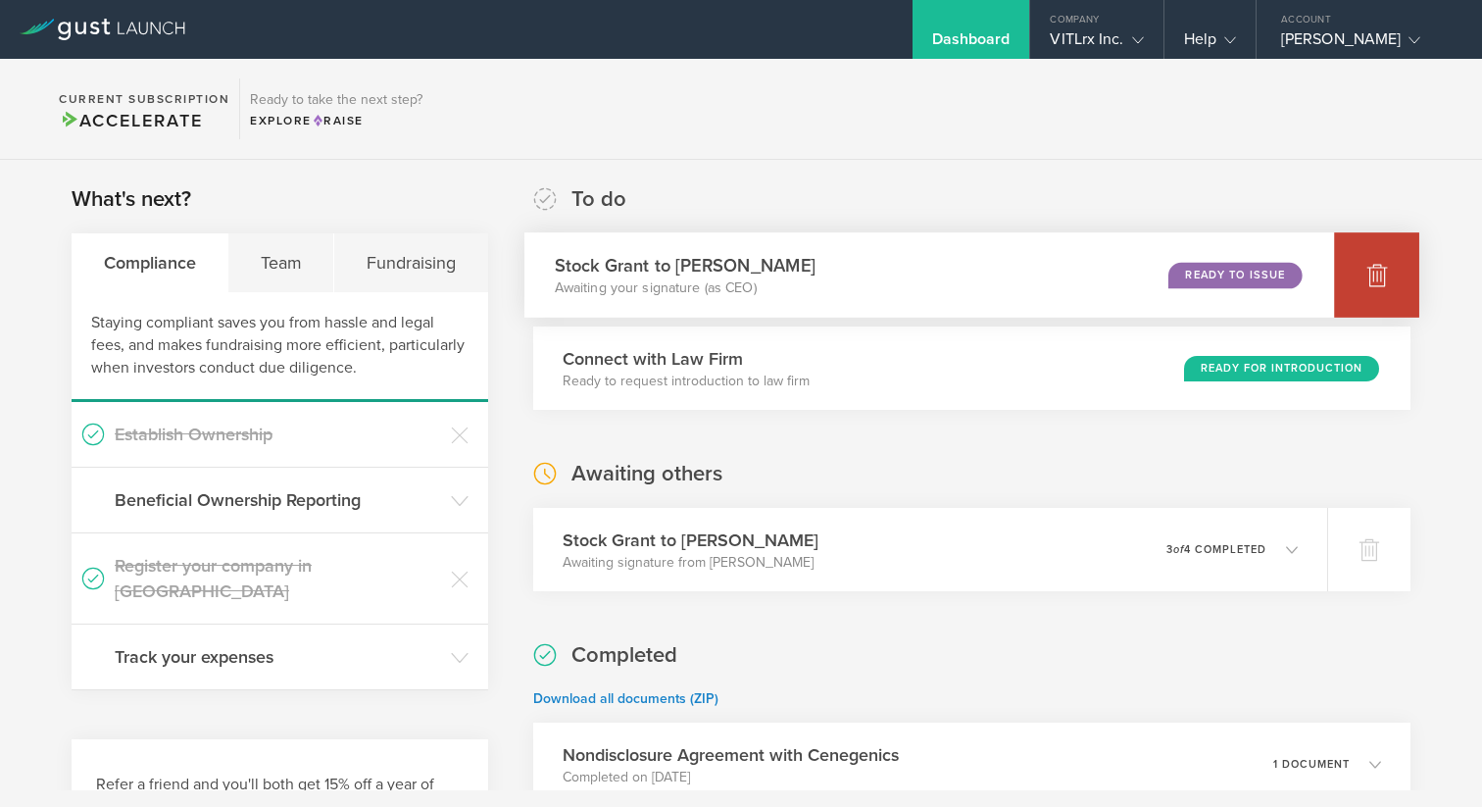
click at [1369, 274] on icon at bounding box center [1378, 275] width 24 height 24
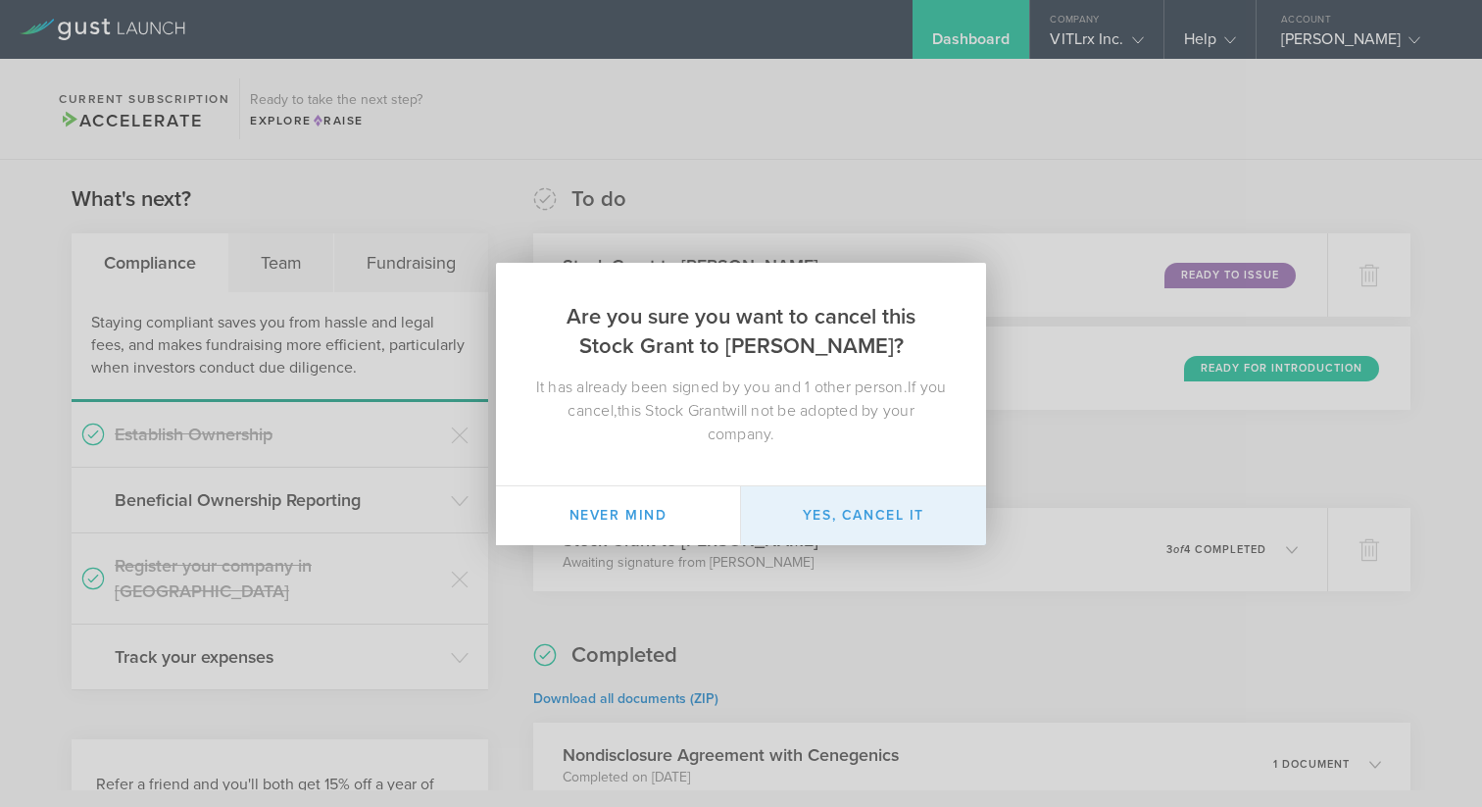
click at [948, 508] on button "Yes, cancel it" at bounding box center [863, 515] width 245 height 59
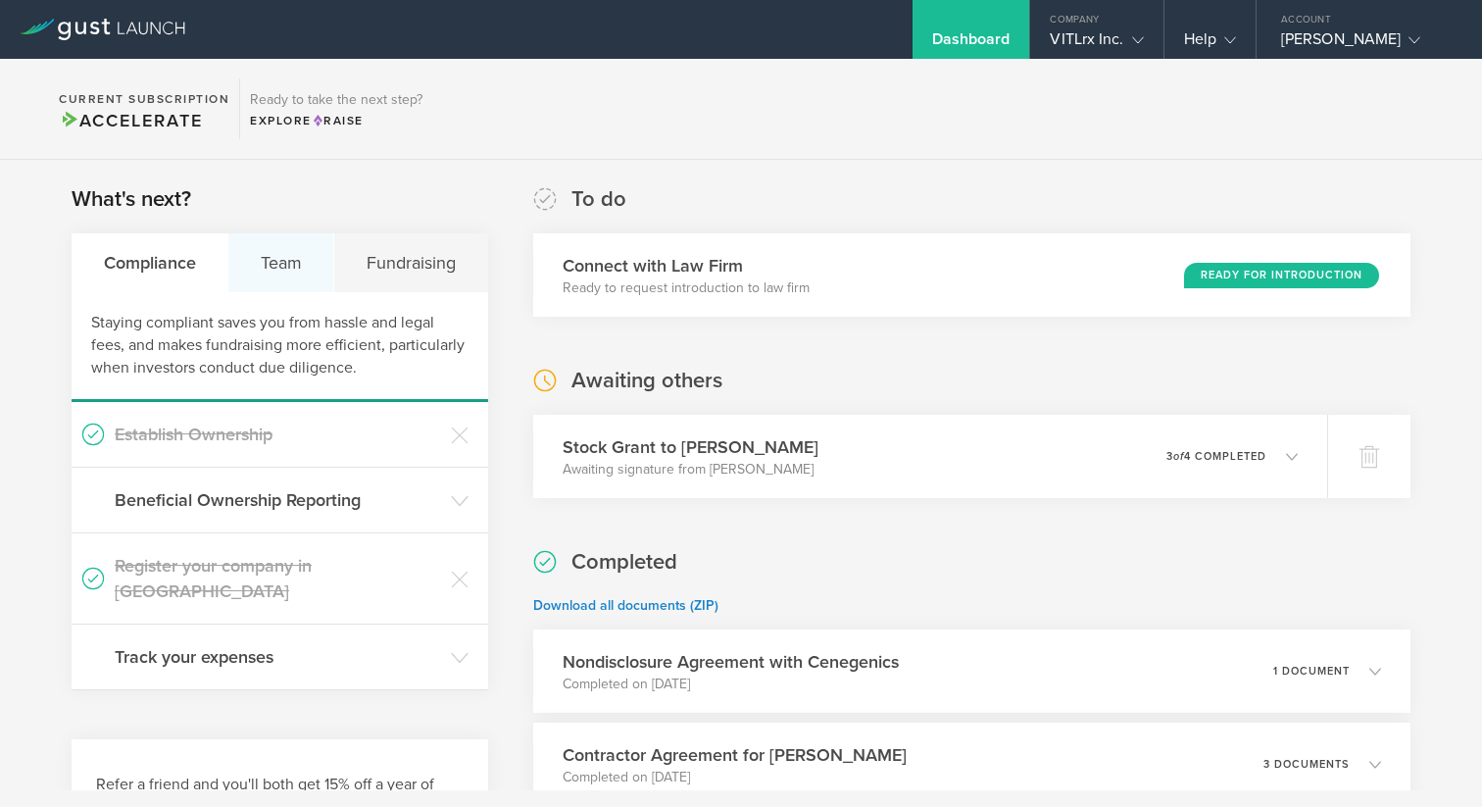
click at [296, 267] on div "Team" at bounding box center [281, 262] width 106 height 59
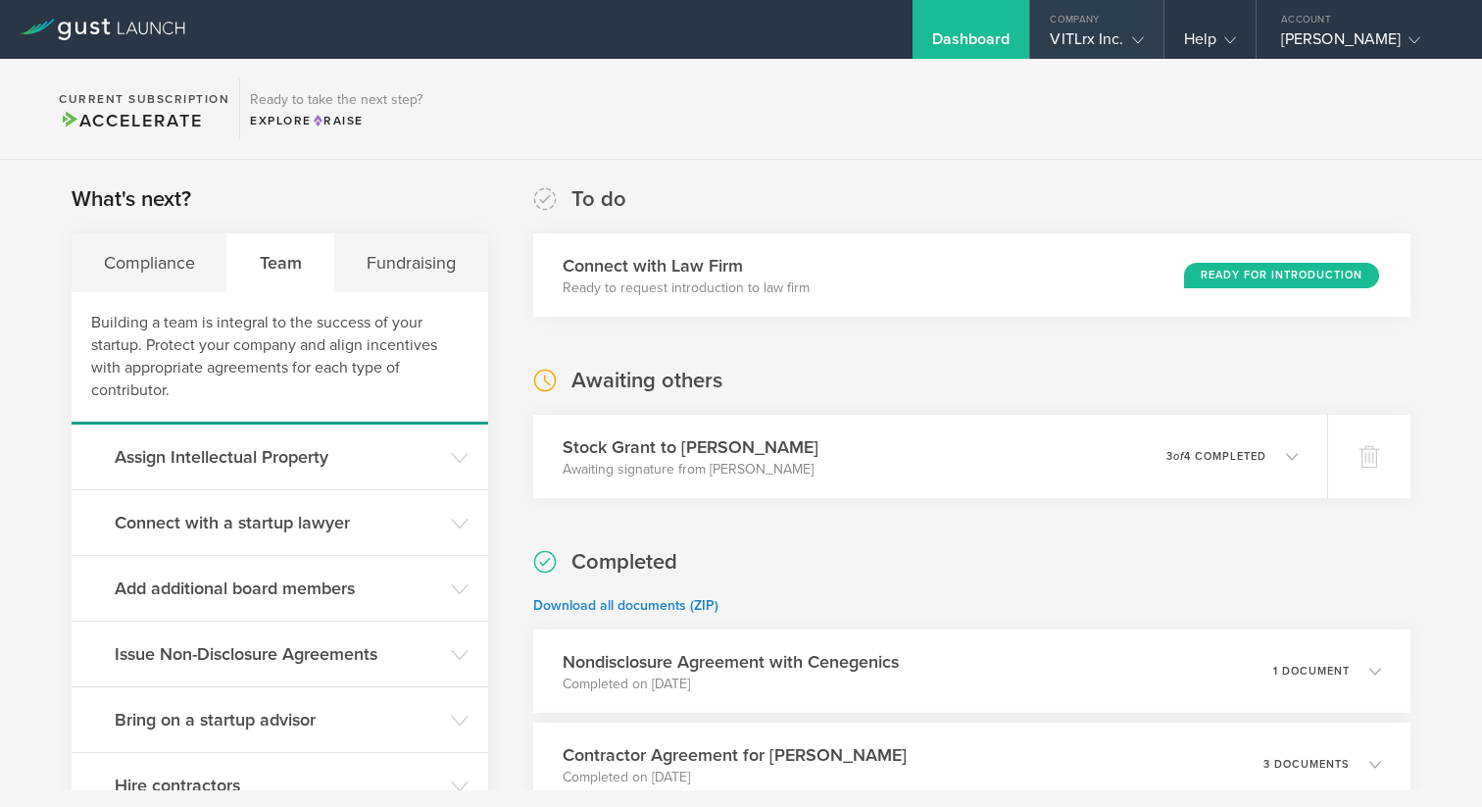
click at [1120, 34] on div "VITLrx Inc." at bounding box center [1096, 43] width 93 height 29
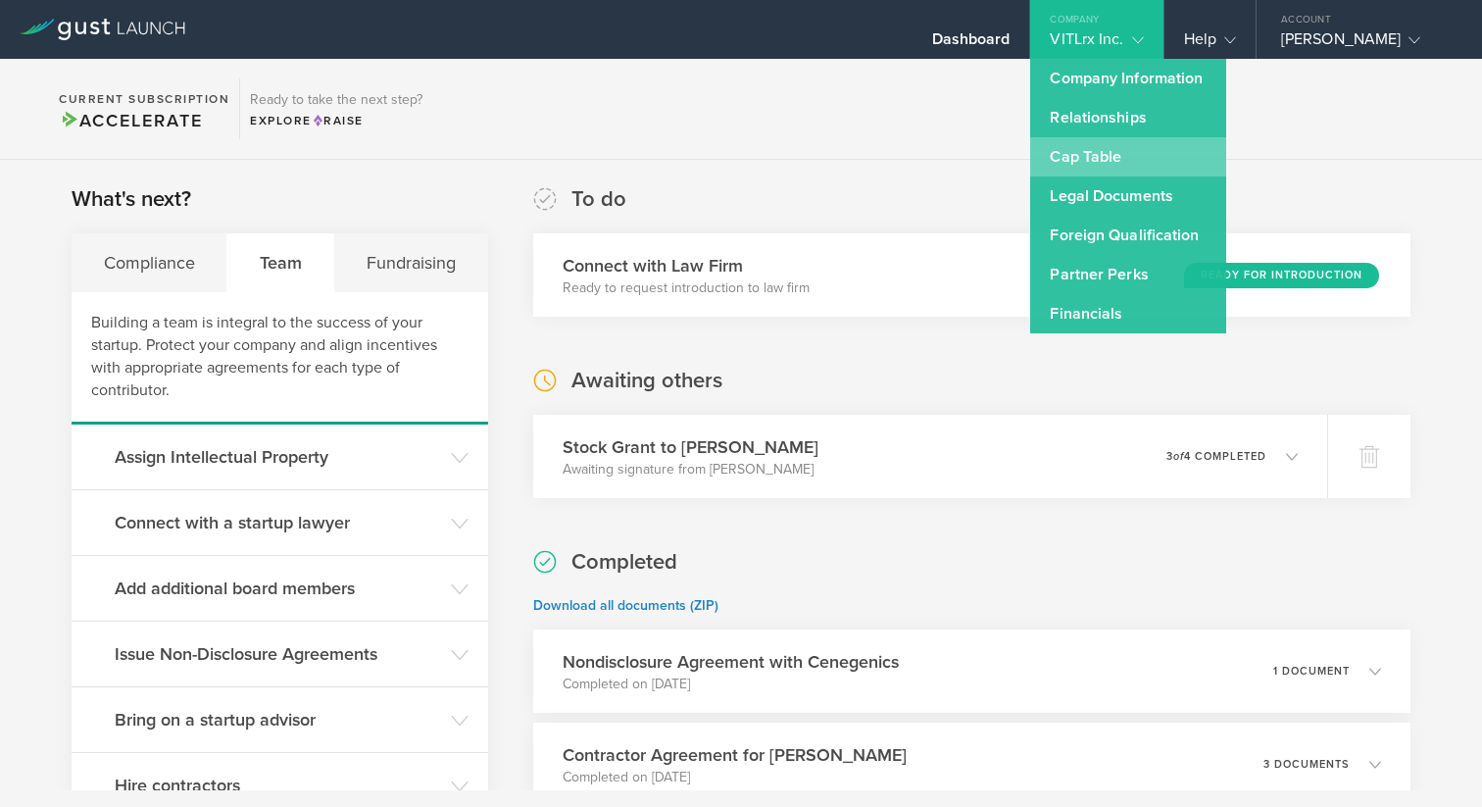
click at [1098, 163] on link "Cap Table" at bounding box center [1128, 156] width 196 height 39
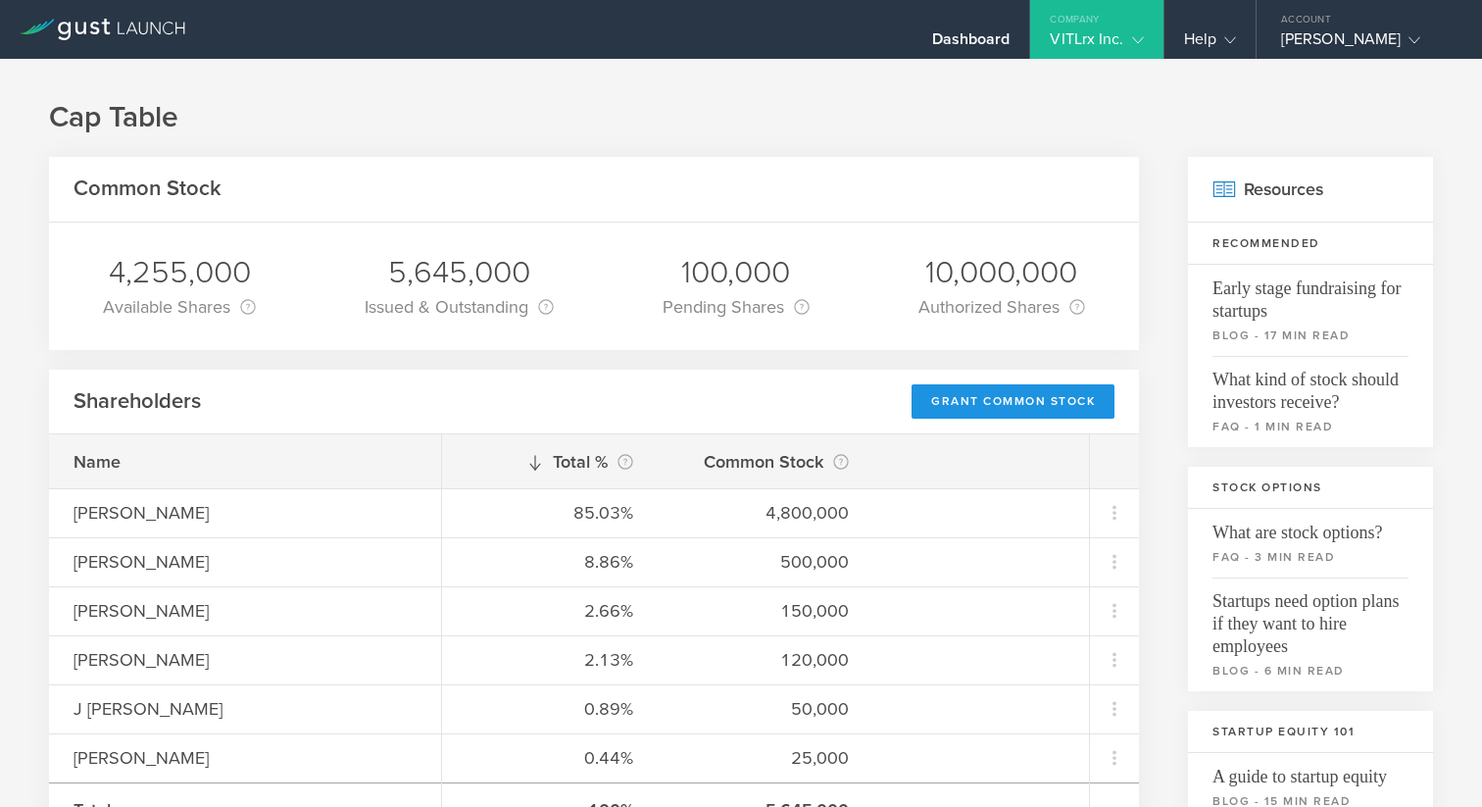
click at [979, 394] on div "Grant Common Stock" at bounding box center [1013, 401] width 203 height 34
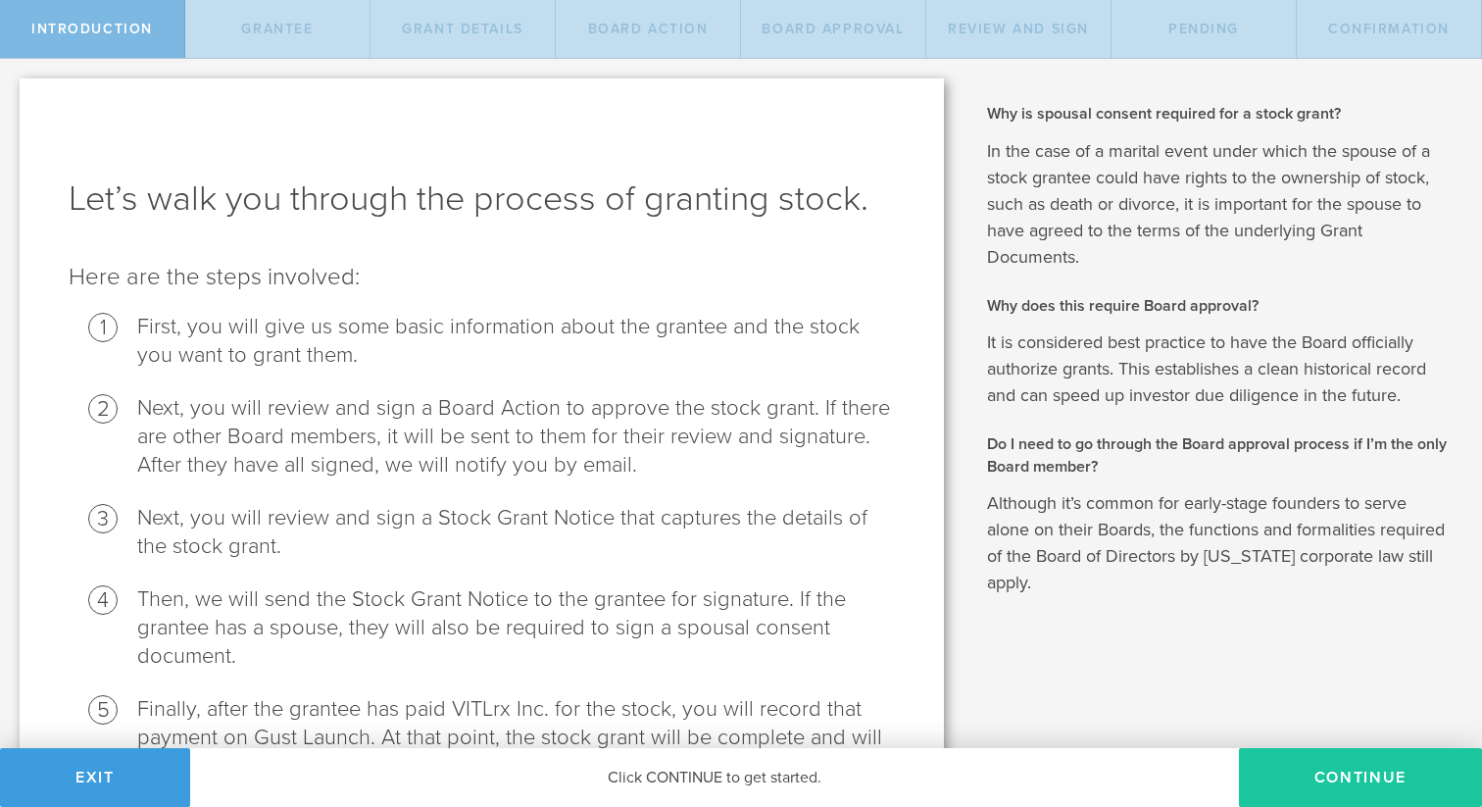
click at [1354, 790] on button "Continue" at bounding box center [1360, 777] width 243 height 59
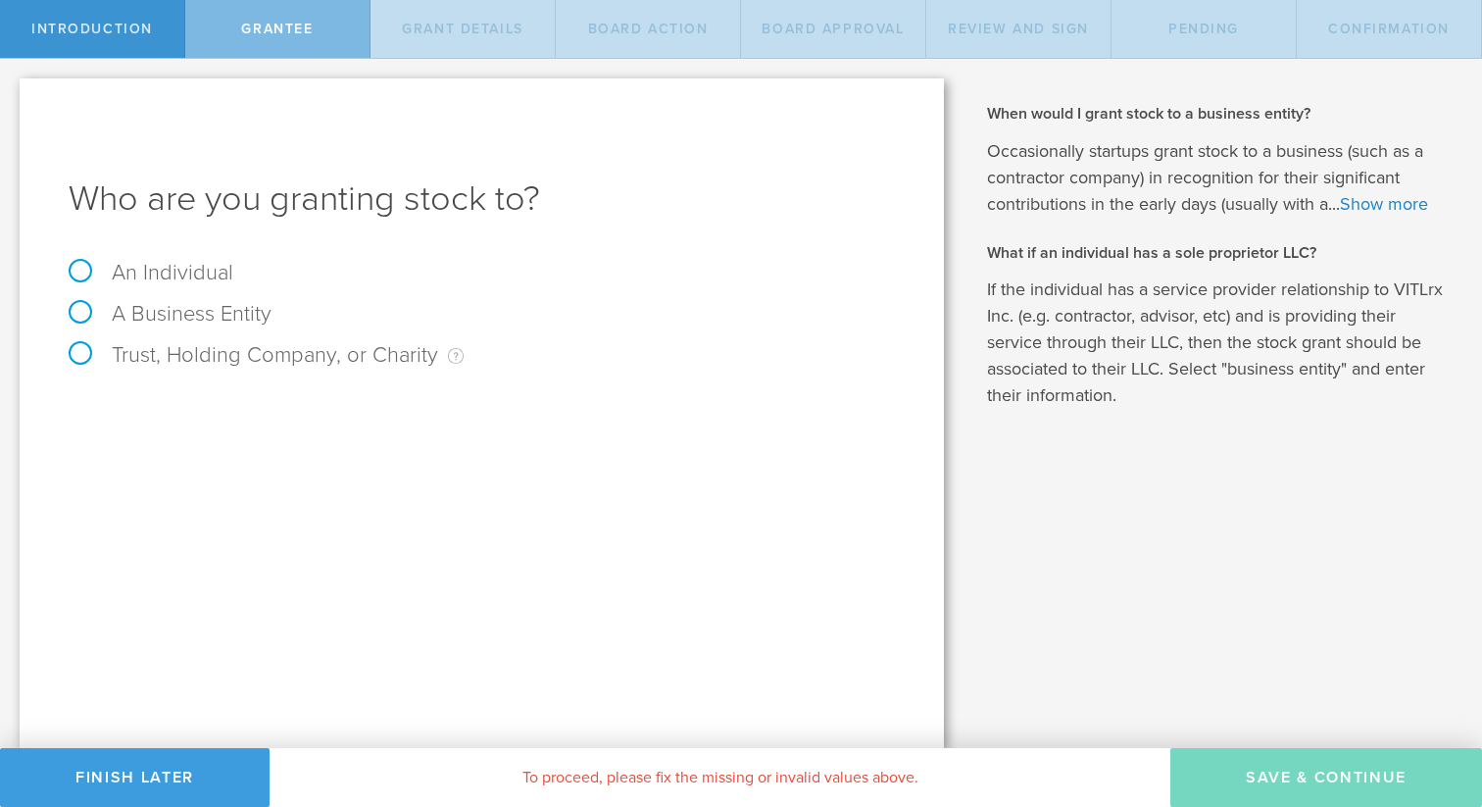
click at [156, 273] on label "An Individual" at bounding box center [151, 272] width 165 height 25
click at [13, 90] on input "An Individual" at bounding box center [6, 74] width 13 height 31
radio input "true"
click at [265, 422] on input "text" at bounding box center [555, 409] width 679 height 29
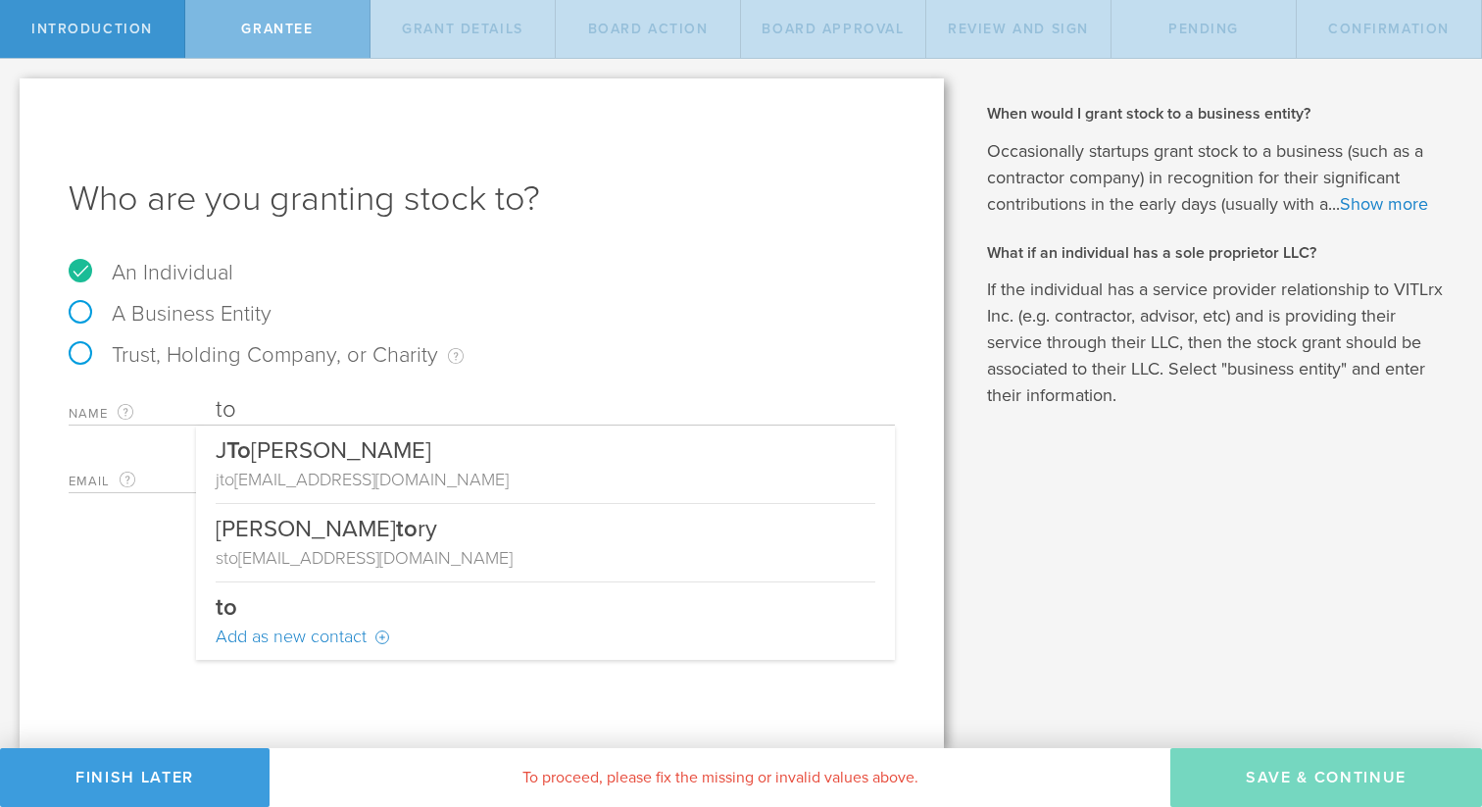
type input "t"
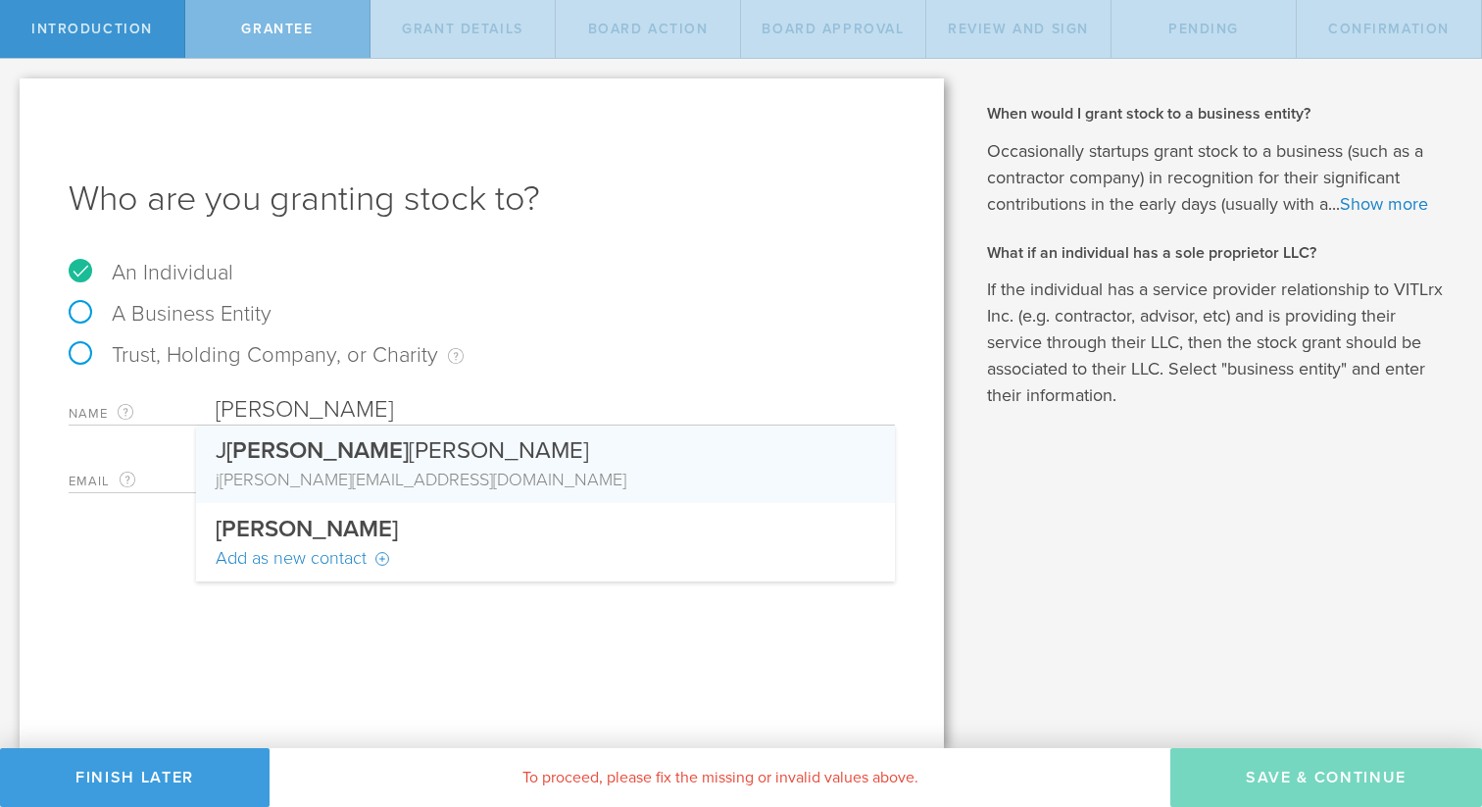
click at [322, 492] on div "J Tod Fetherling j tod work@gmail.com" at bounding box center [545, 464] width 699 height 77
type input "J [PERSON_NAME]"
type input "[EMAIL_ADDRESS][DOMAIN_NAME]"
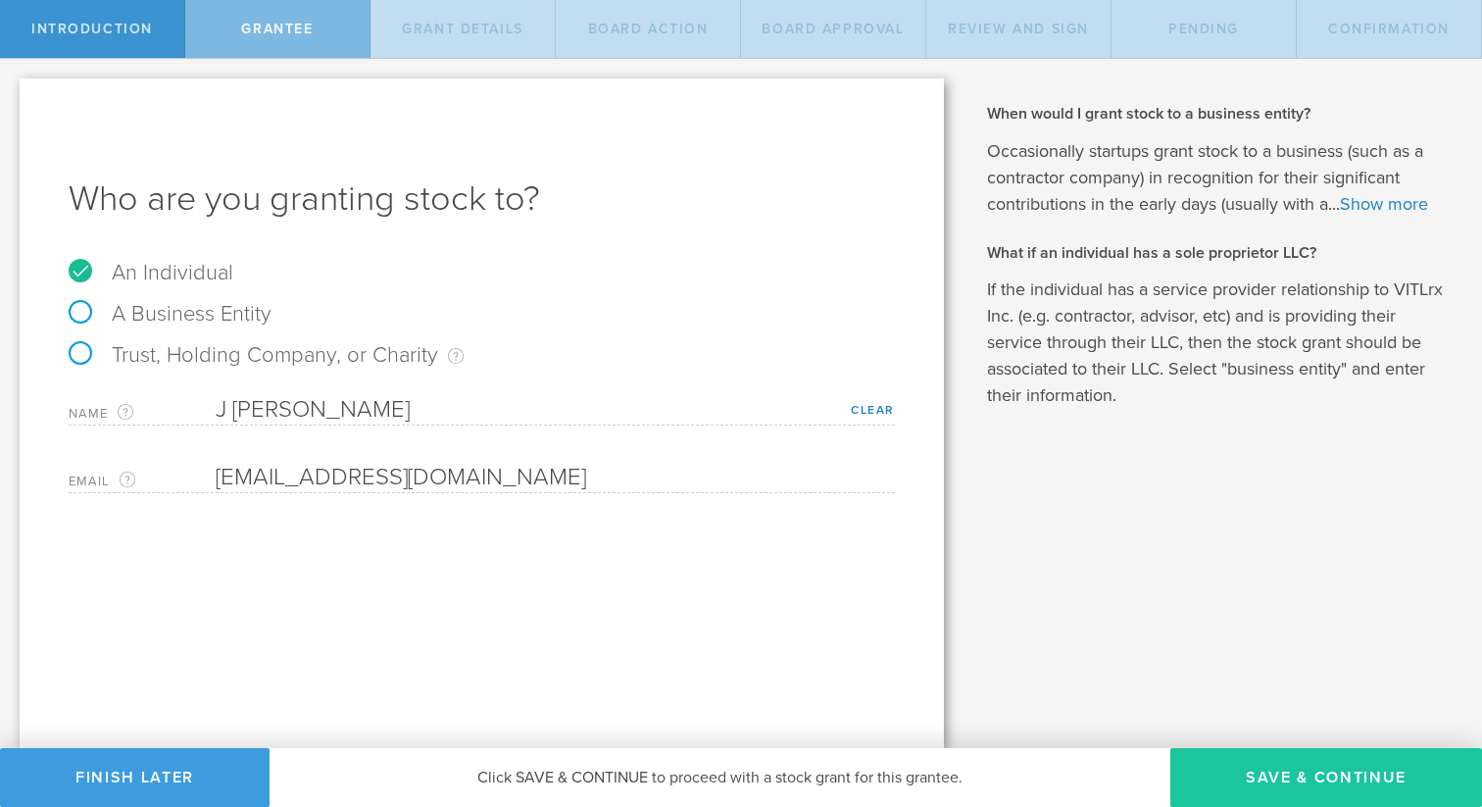
click at [1317, 778] on button "Save & Continue" at bounding box center [1327, 777] width 312 height 59
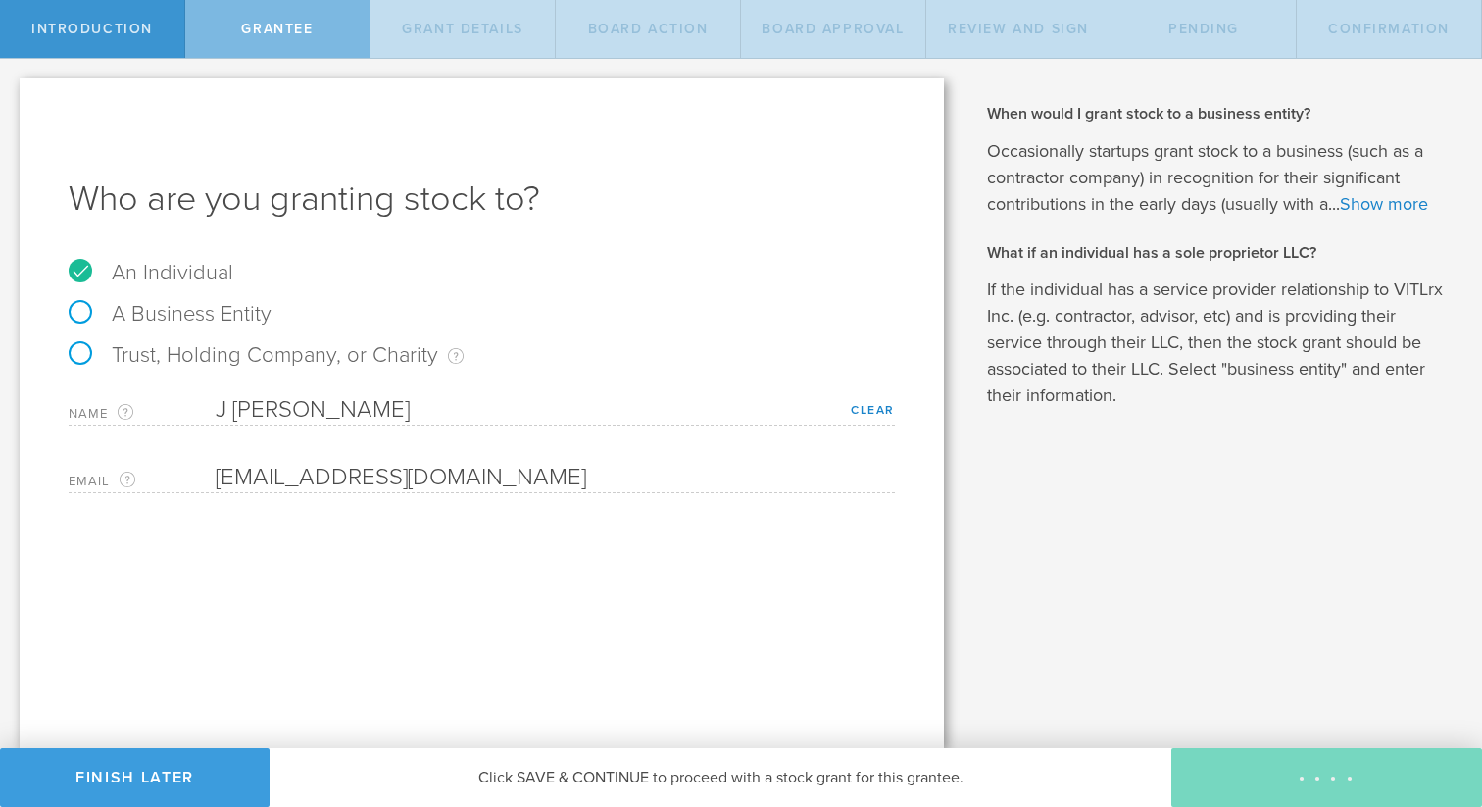
type input "48"
type input "12"
select select "none"
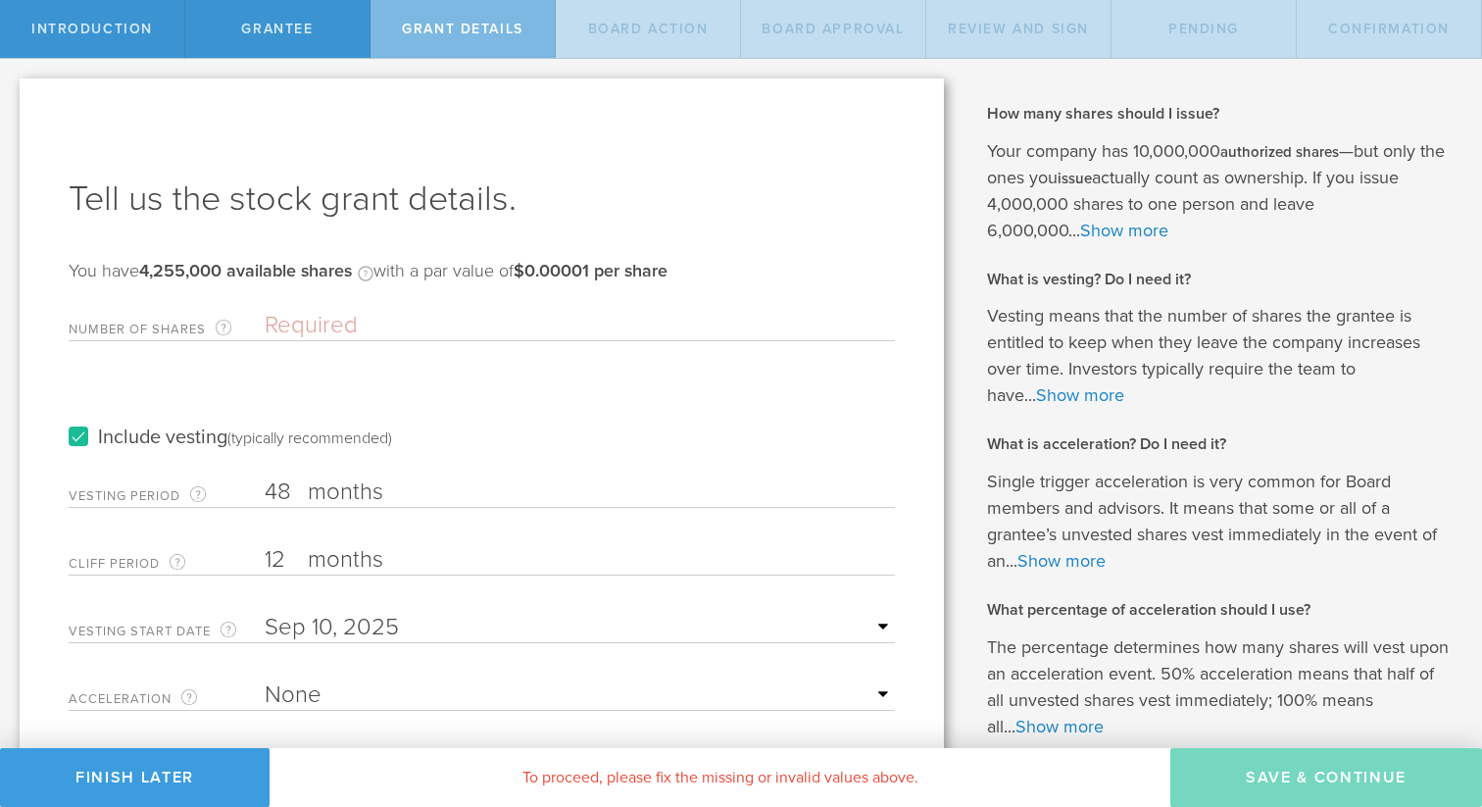
click at [327, 308] on div "Number of Shares The total amount of stock the company is granting to this reci…" at bounding box center [482, 321] width 827 height 40
click at [291, 327] on input "Number of Shares The total amount of stock the company is granting to this reci…" at bounding box center [580, 325] width 630 height 29
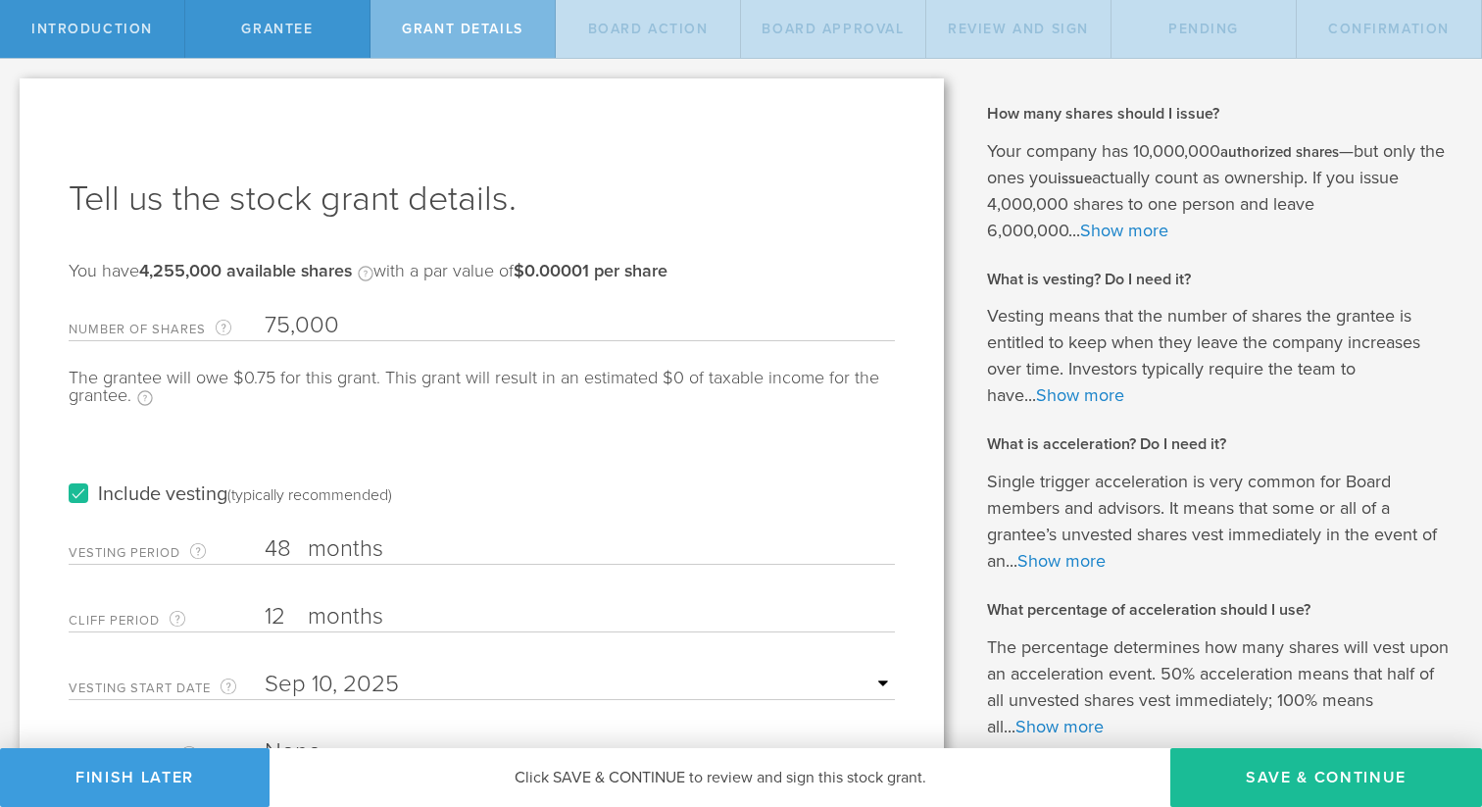
type input "75,000"
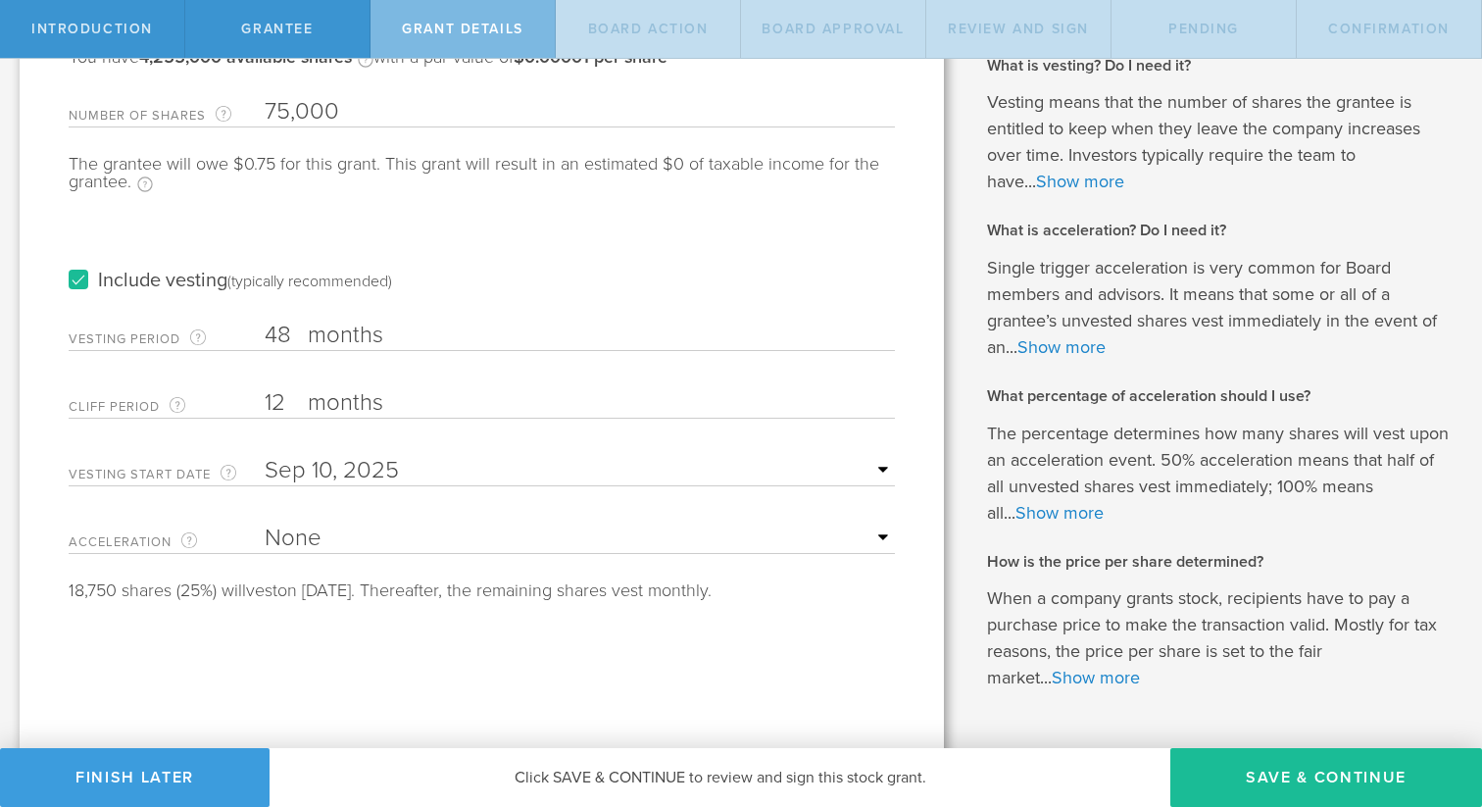
scroll to position [216, 0]
click at [410, 538] on select "None Single Trigger Double Trigger" at bounding box center [580, 536] width 630 height 29
select select "double"
click at [265, 522] on select "None Single Trigger Double Trigger" at bounding box center [580, 536] width 630 height 29
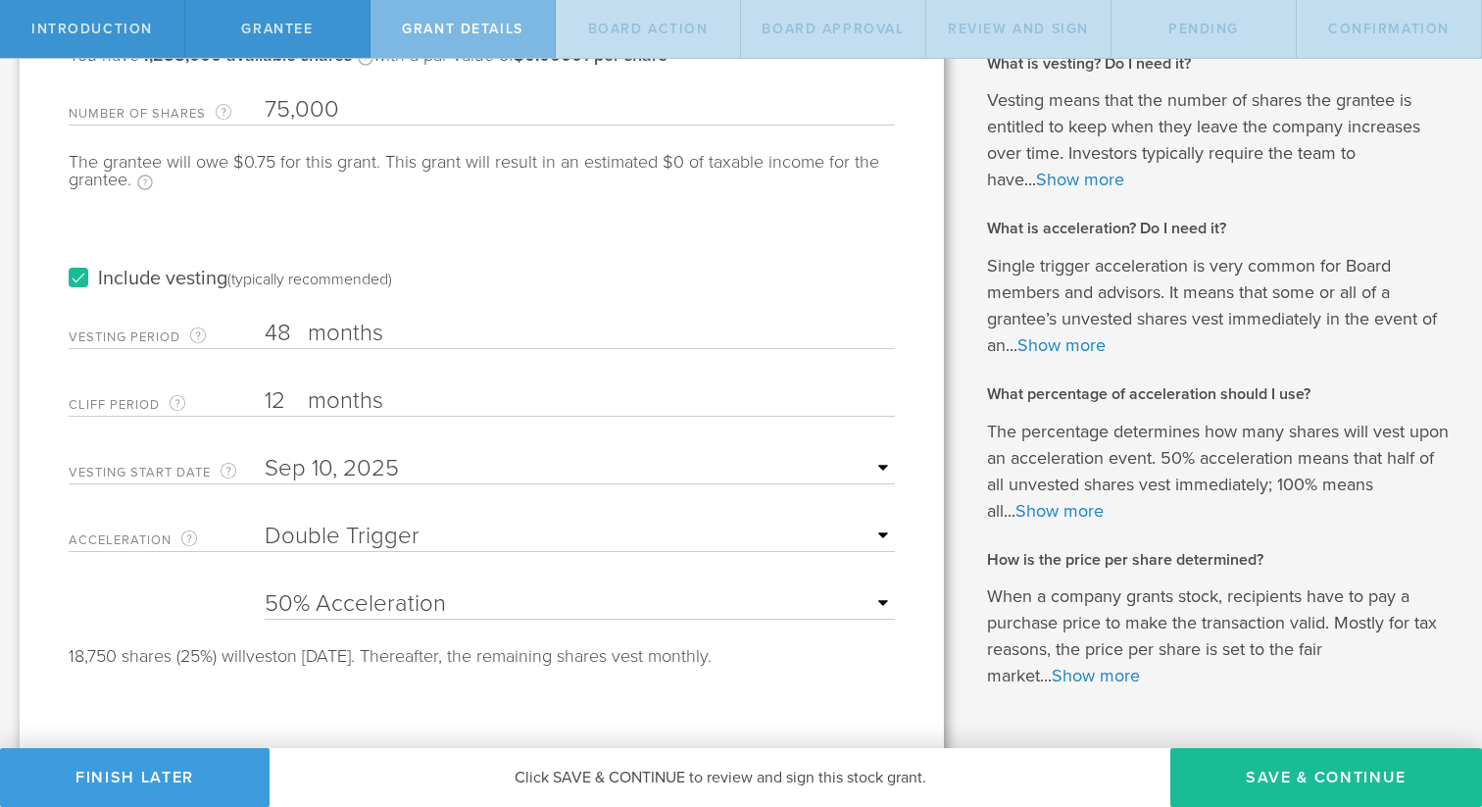
scroll to position [238, 0]
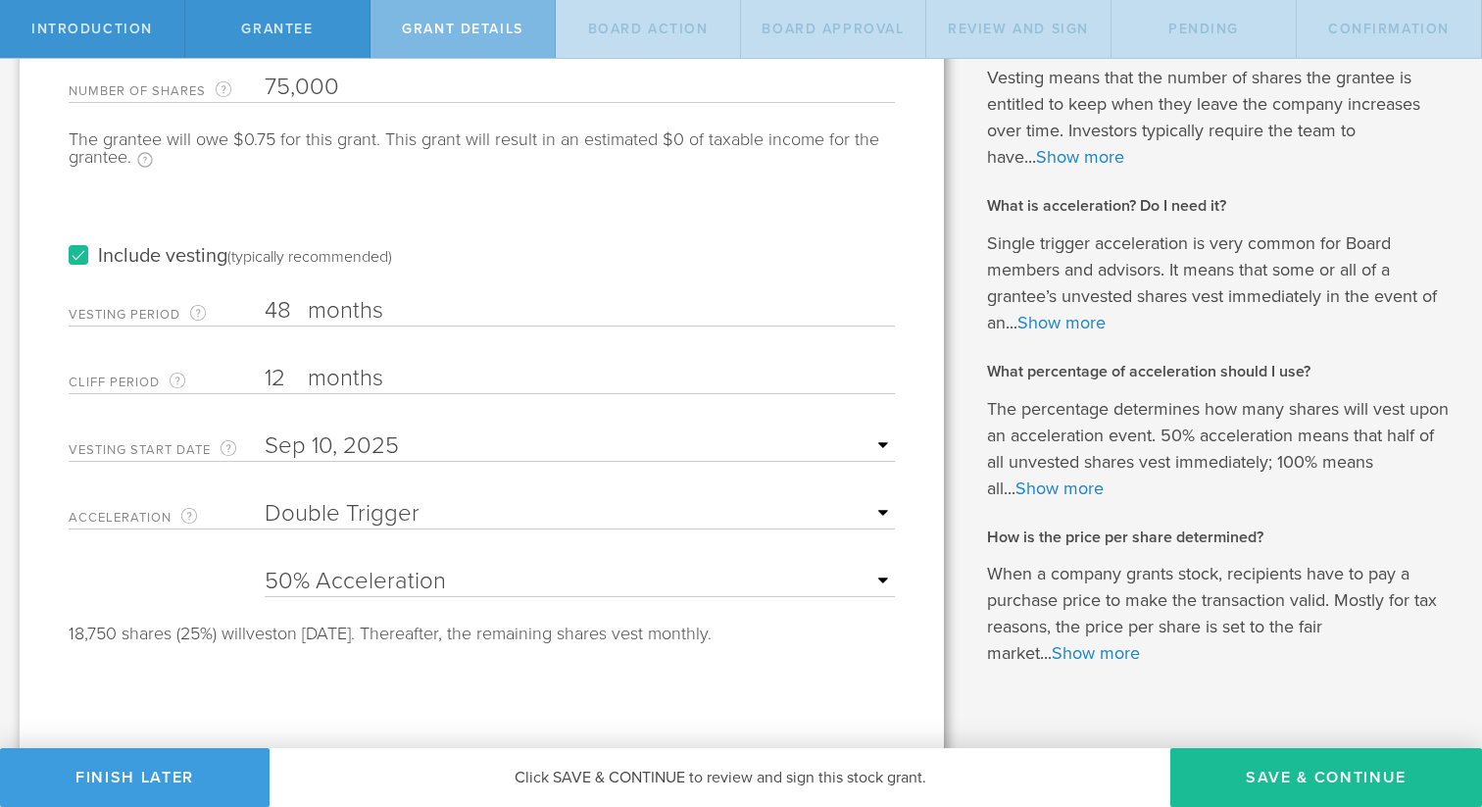
click at [537, 579] on select "25% Acceleration 50% Acceleration 75% Acceleration 100% Acceleration" at bounding box center [580, 581] width 630 height 29
click at [435, 579] on select "25% Acceleration 50% Acceleration 75% Acceleration 100% Acceleration" at bounding box center [580, 581] width 630 height 29
select select "75"
click at [265, 567] on select "25% Acceleration 50% Acceleration 75% Acceleration 100% Acceleration" at bounding box center [580, 581] width 630 height 29
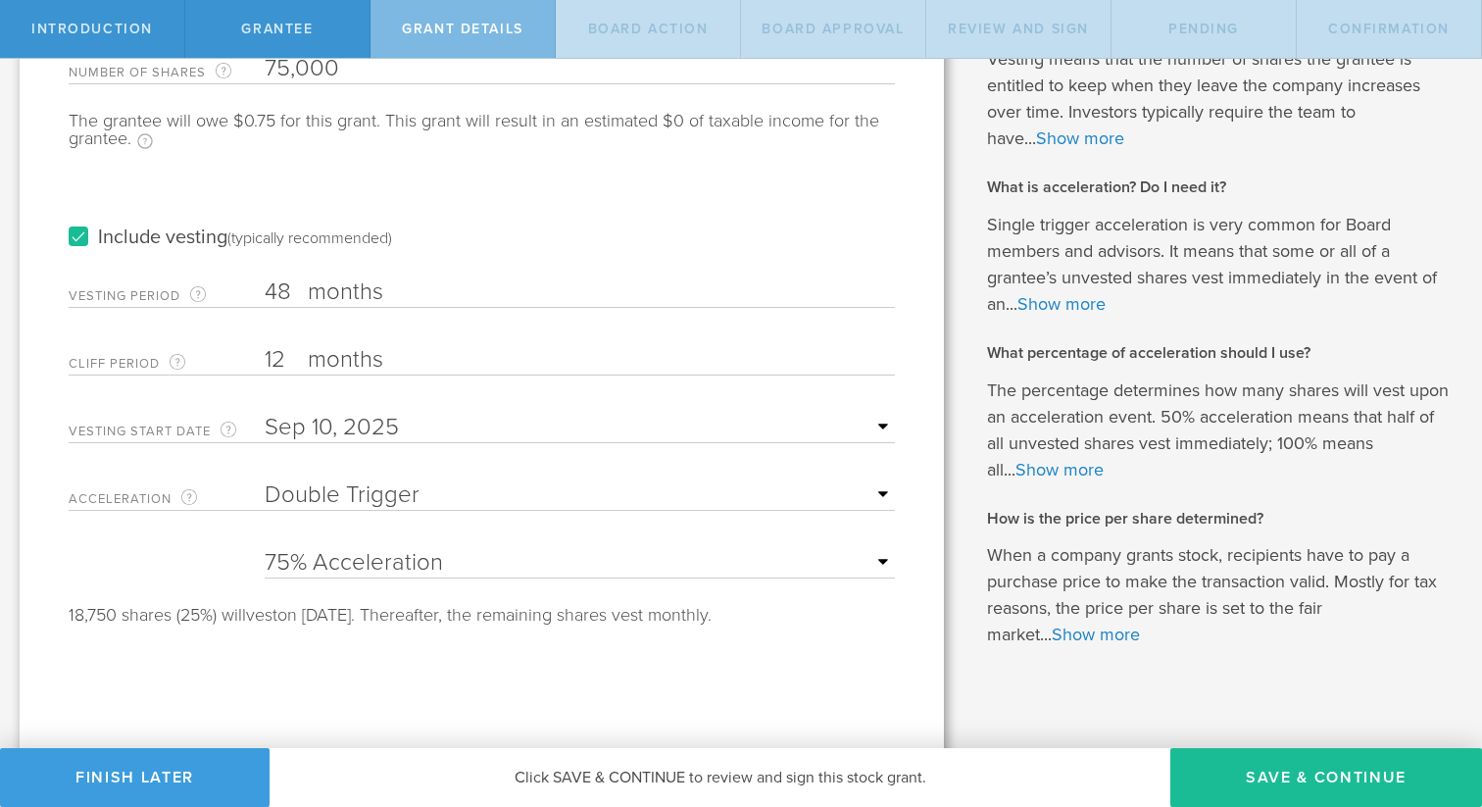
scroll to position [261, 0]
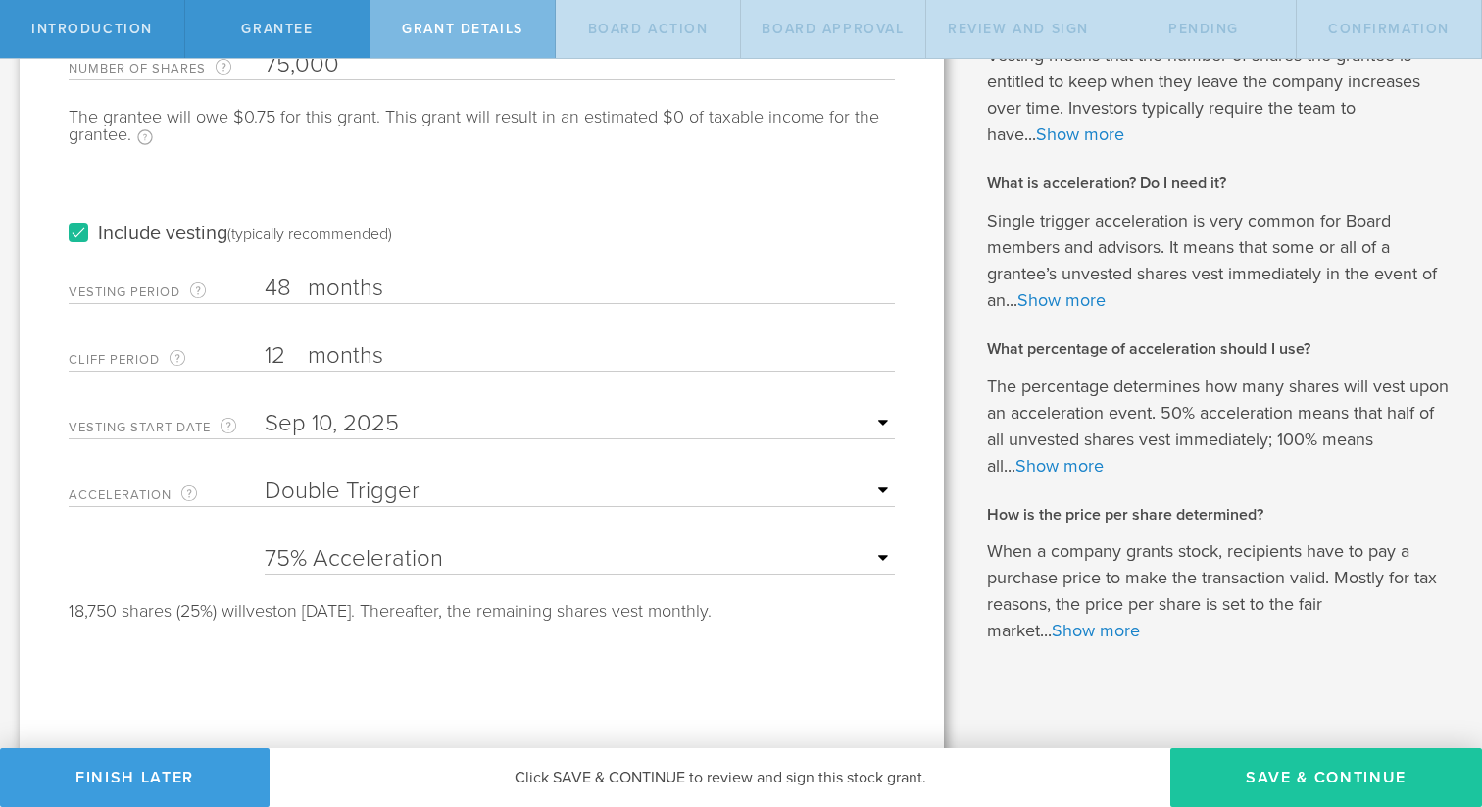
click at [1277, 768] on button "Save & Continue" at bounding box center [1327, 777] width 312 height 59
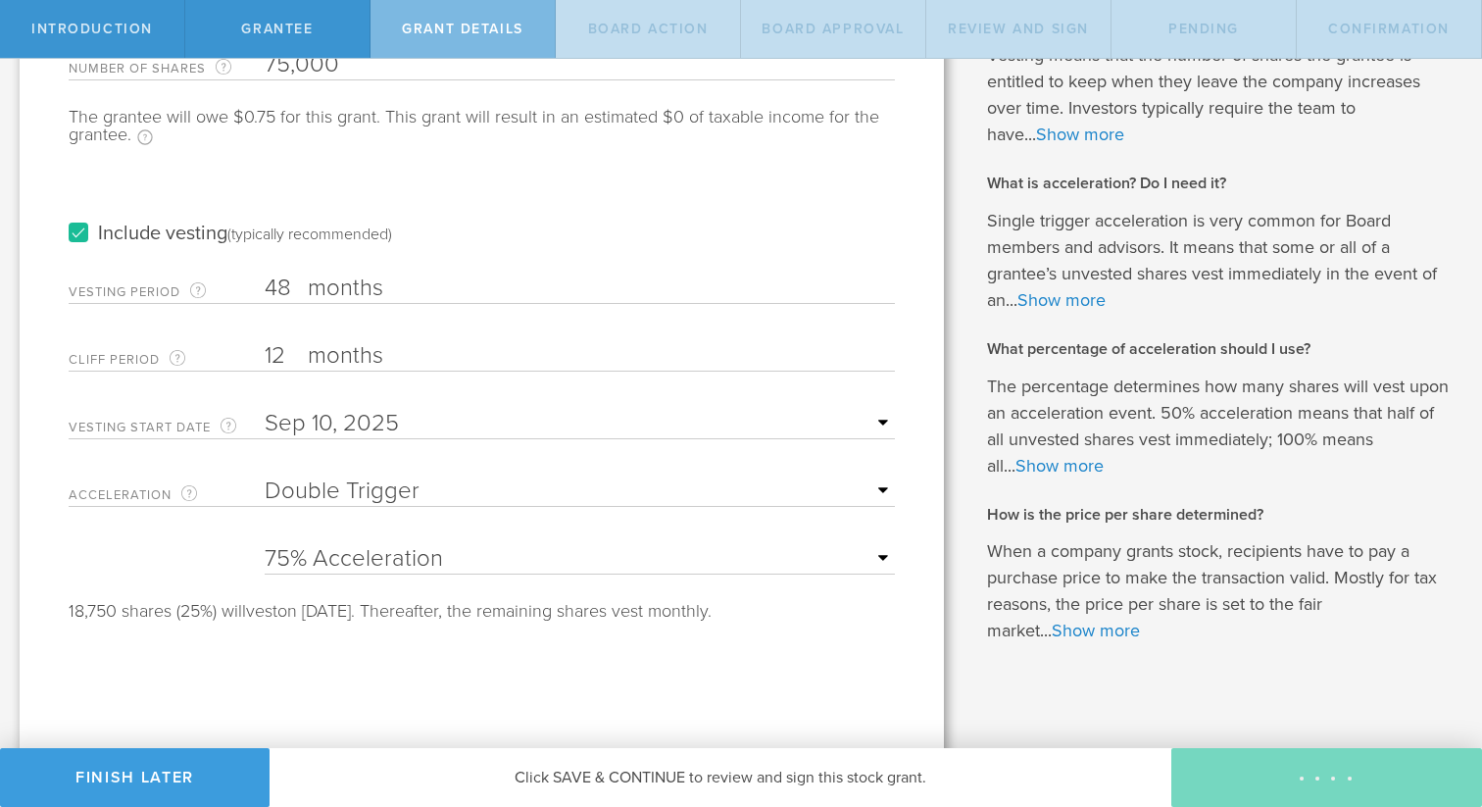
scroll to position [0, 0]
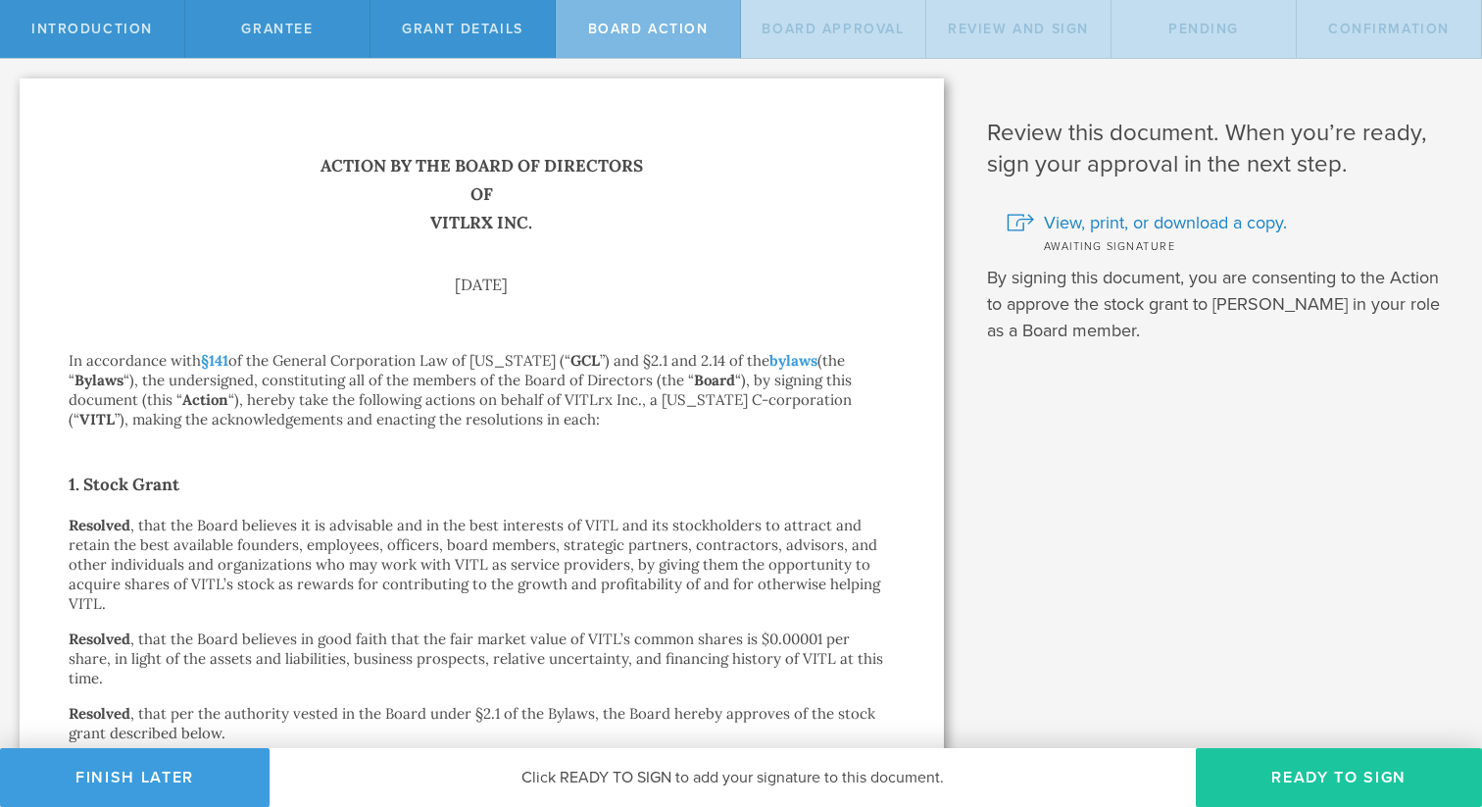
click at [1295, 781] on button "Ready to Sign" at bounding box center [1339, 777] width 286 height 59
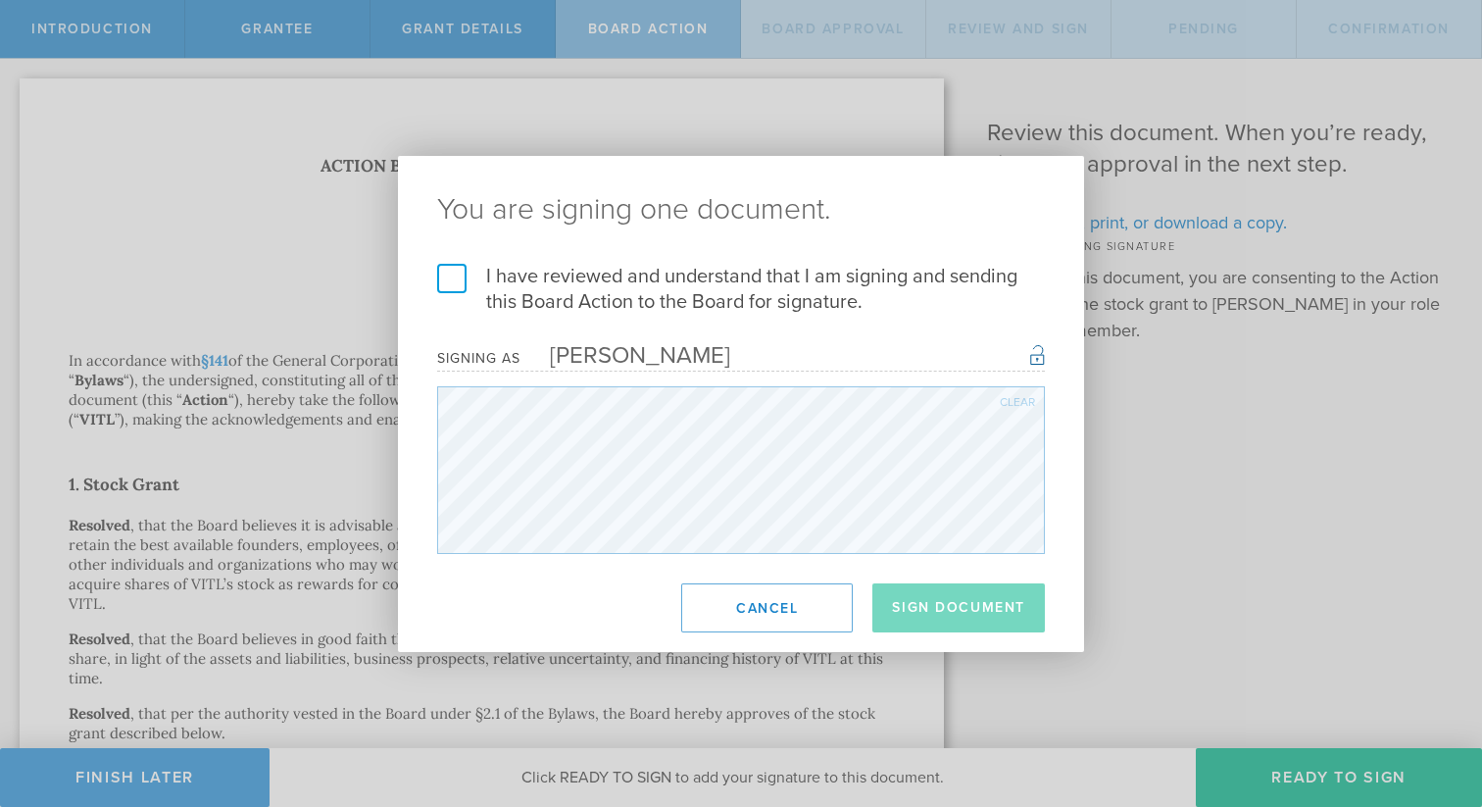
click at [465, 282] on label "I have reviewed and understand that I am signing and sending this Board Action …" at bounding box center [741, 289] width 608 height 51
click at [0, 0] on input "I have reviewed and understand that I am signing and sending this Board Action …" at bounding box center [0, 0] width 0 height 0
click at [943, 611] on button "Sign Document" at bounding box center [959, 607] width 173 height 49
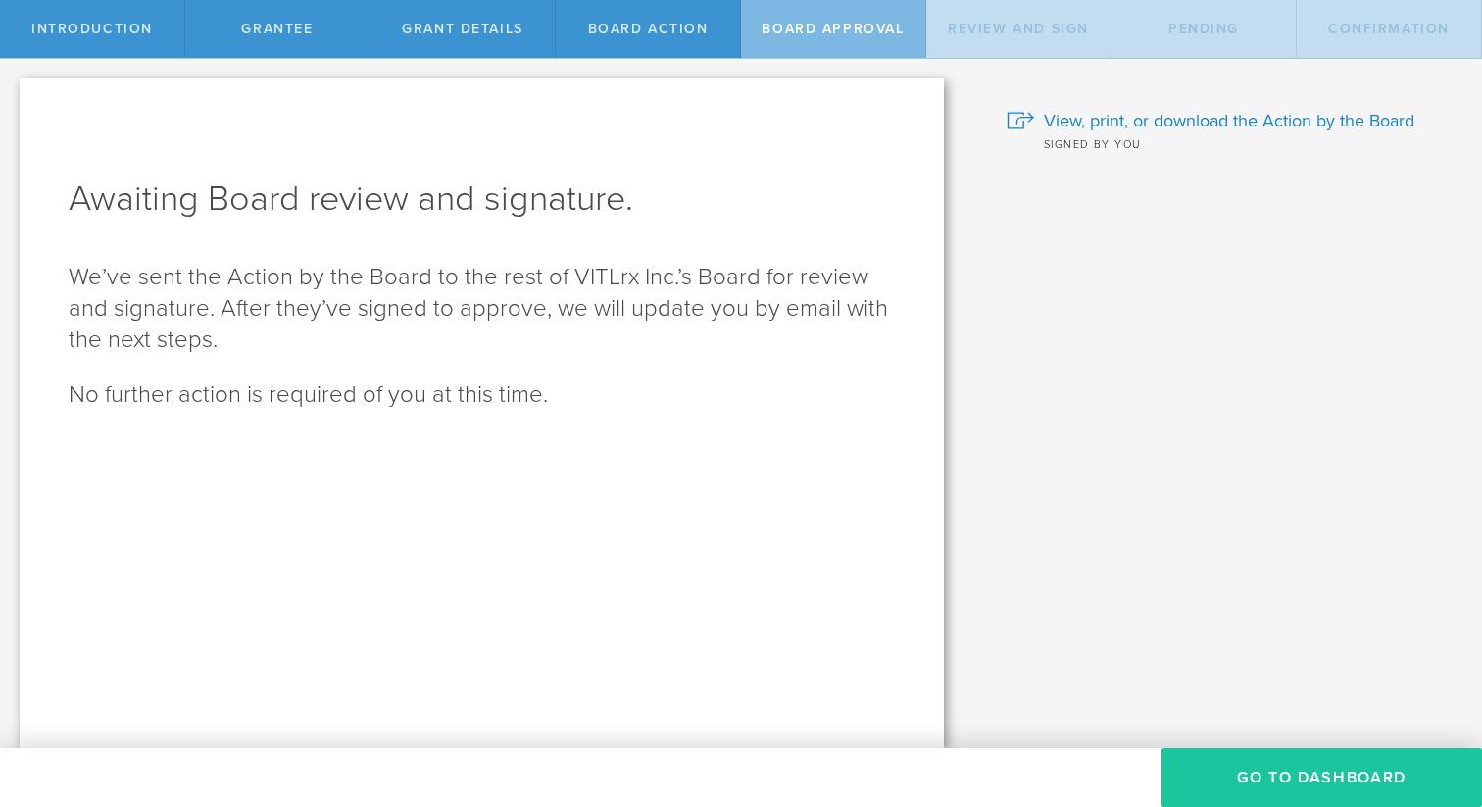
click at [1283, 771] on button "Go To Dashboard" at bounding box center [1322, 777] width 321 height 59
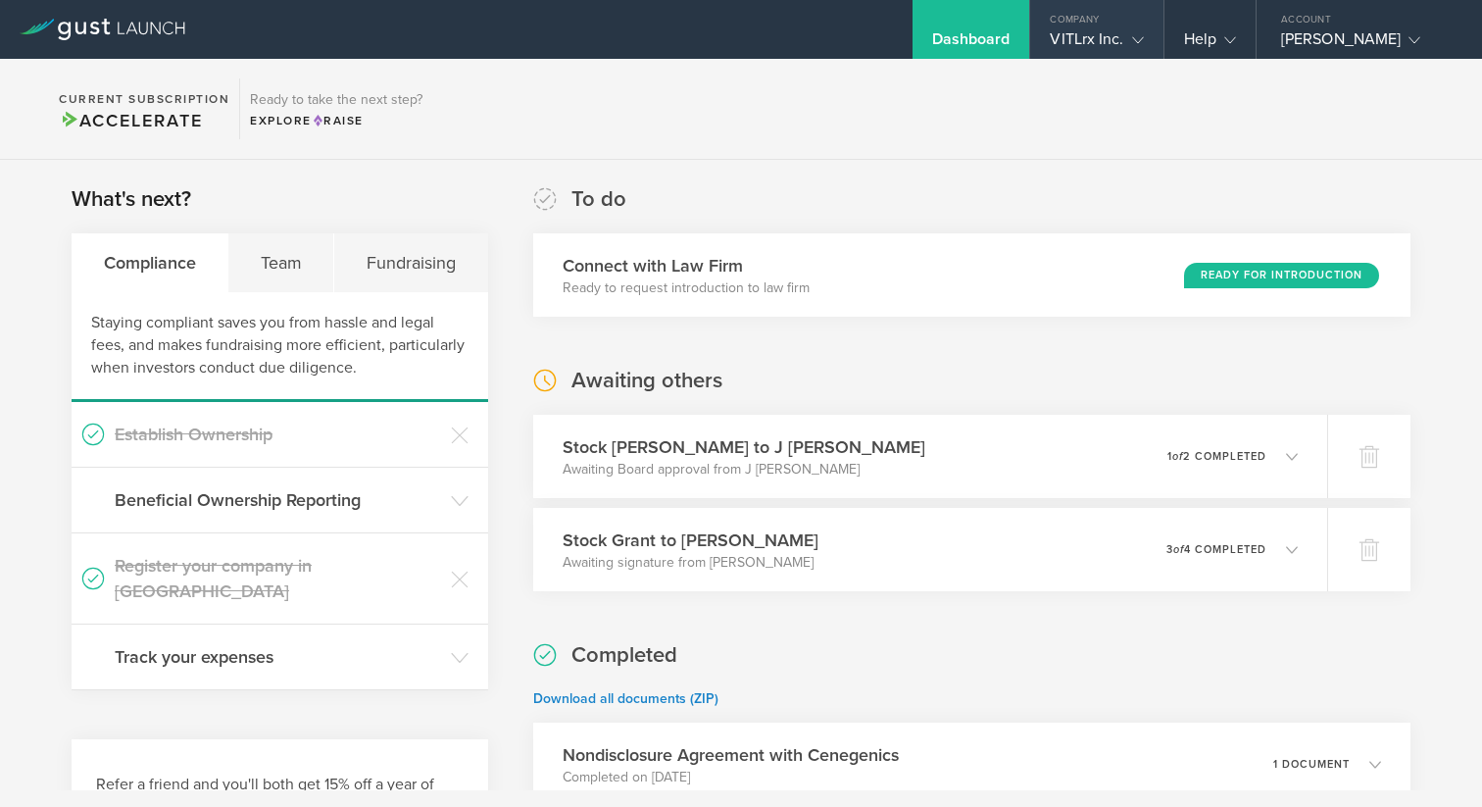
click at [1101, 36] on div "VITLrx Inc." at bounding box center [1096, 43] width 93 height 29
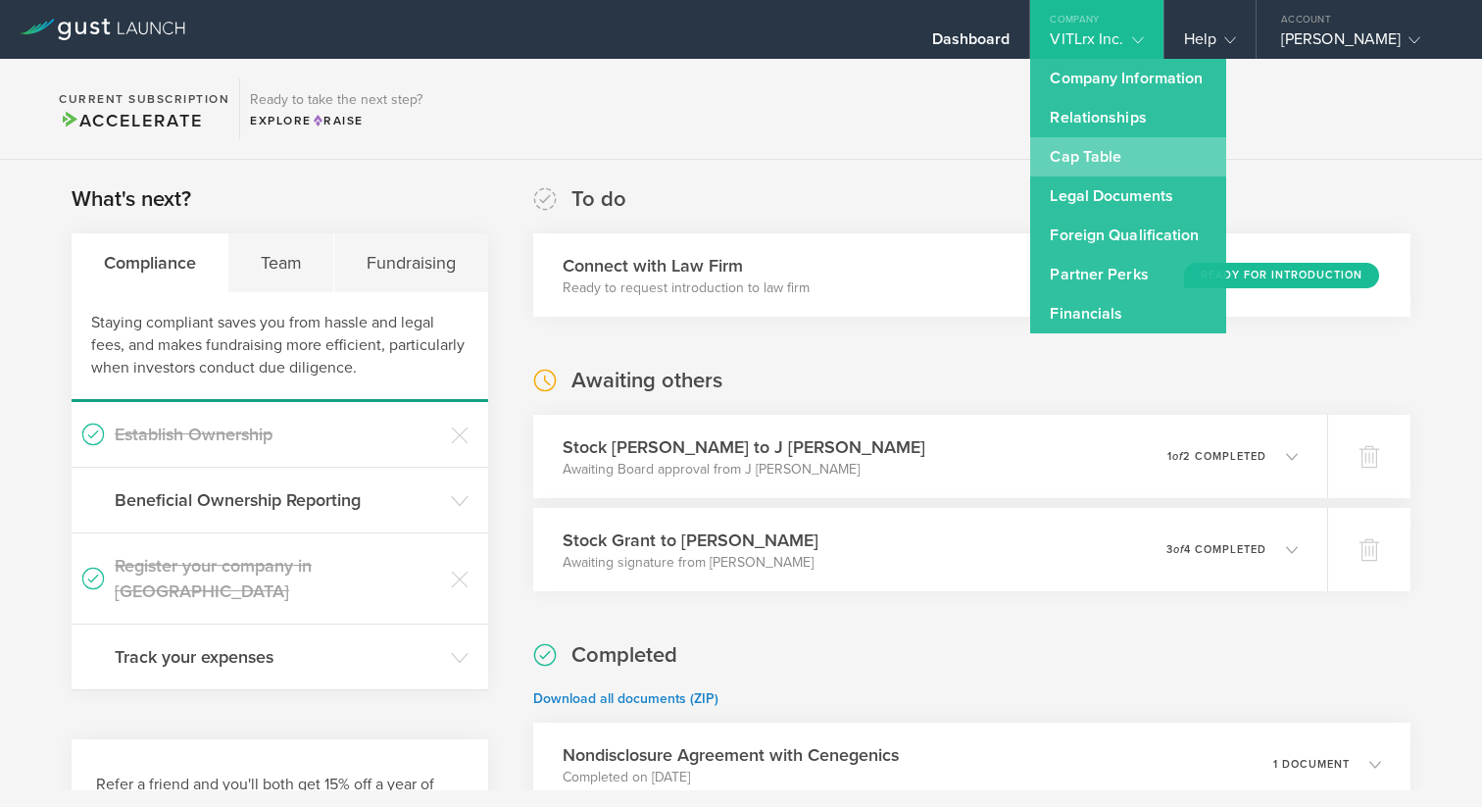
click at [1088, 161] on link "Cap Table" at bounding box center [1128, 156] width 196 height 39
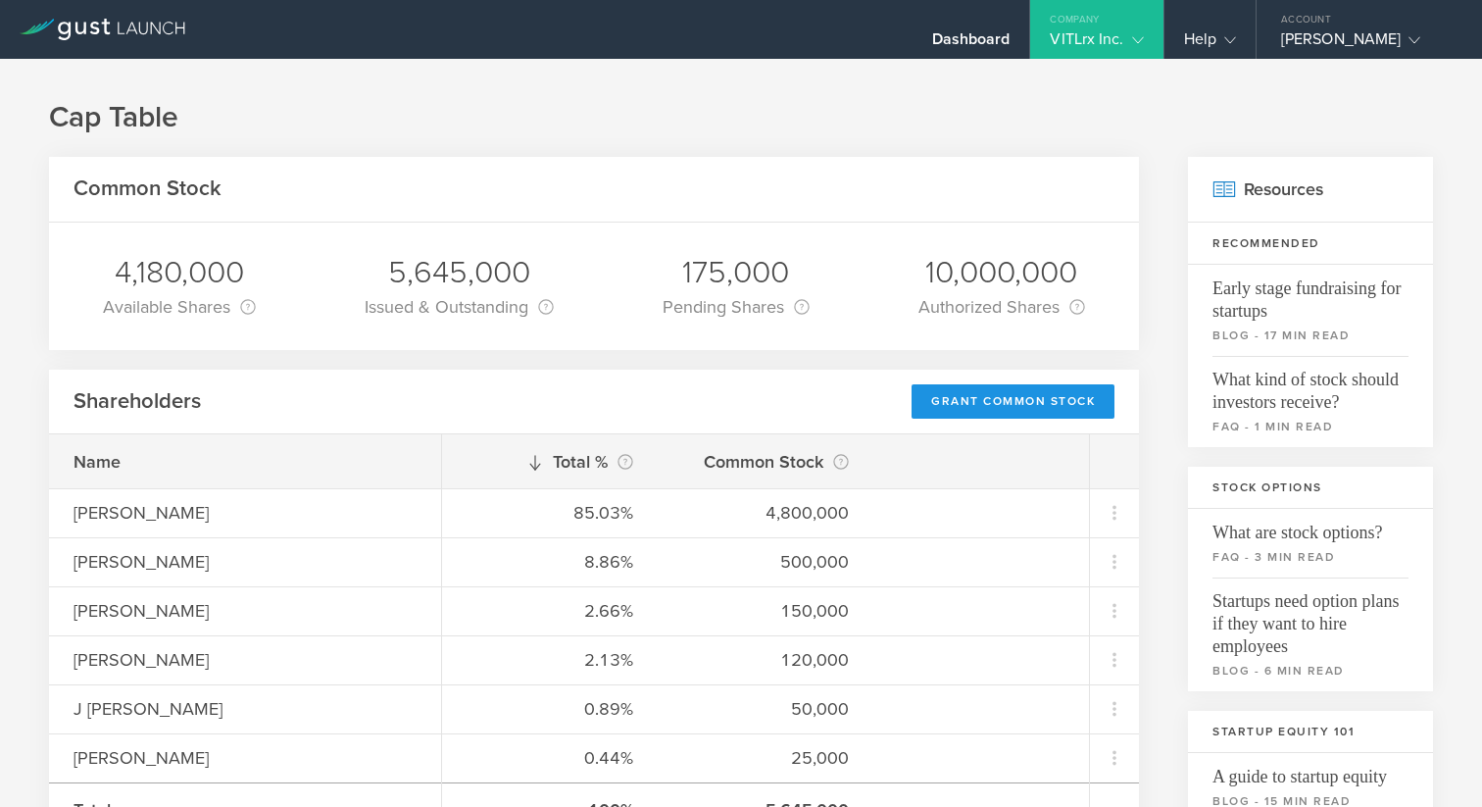
click at [1030, 406] on div "Grant Common Stock" at bounding box center [1013, 401] width 203 height 34
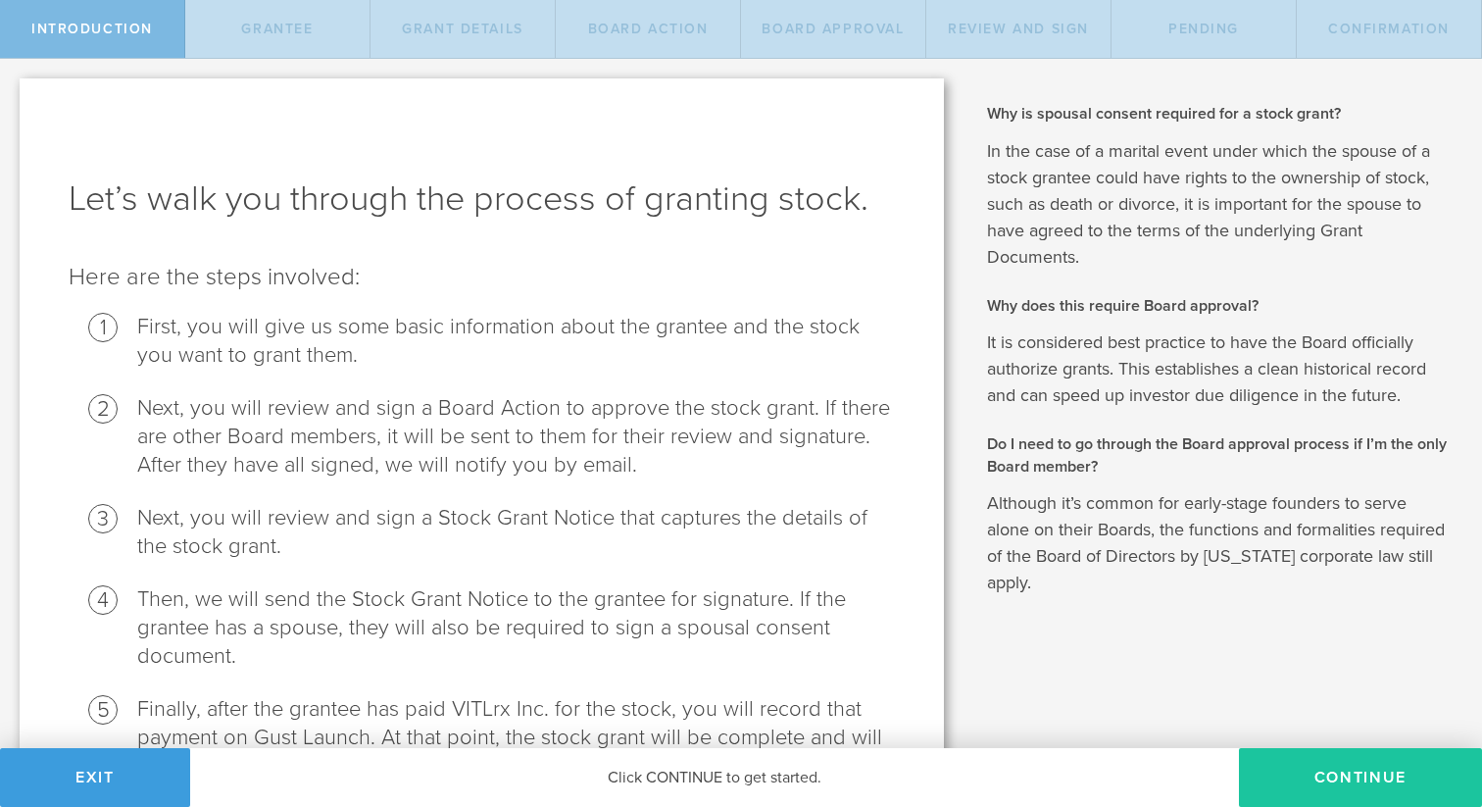
click at [1371, 778] on button "Continue" at bounding box center [1360, 777] width 243 height 59
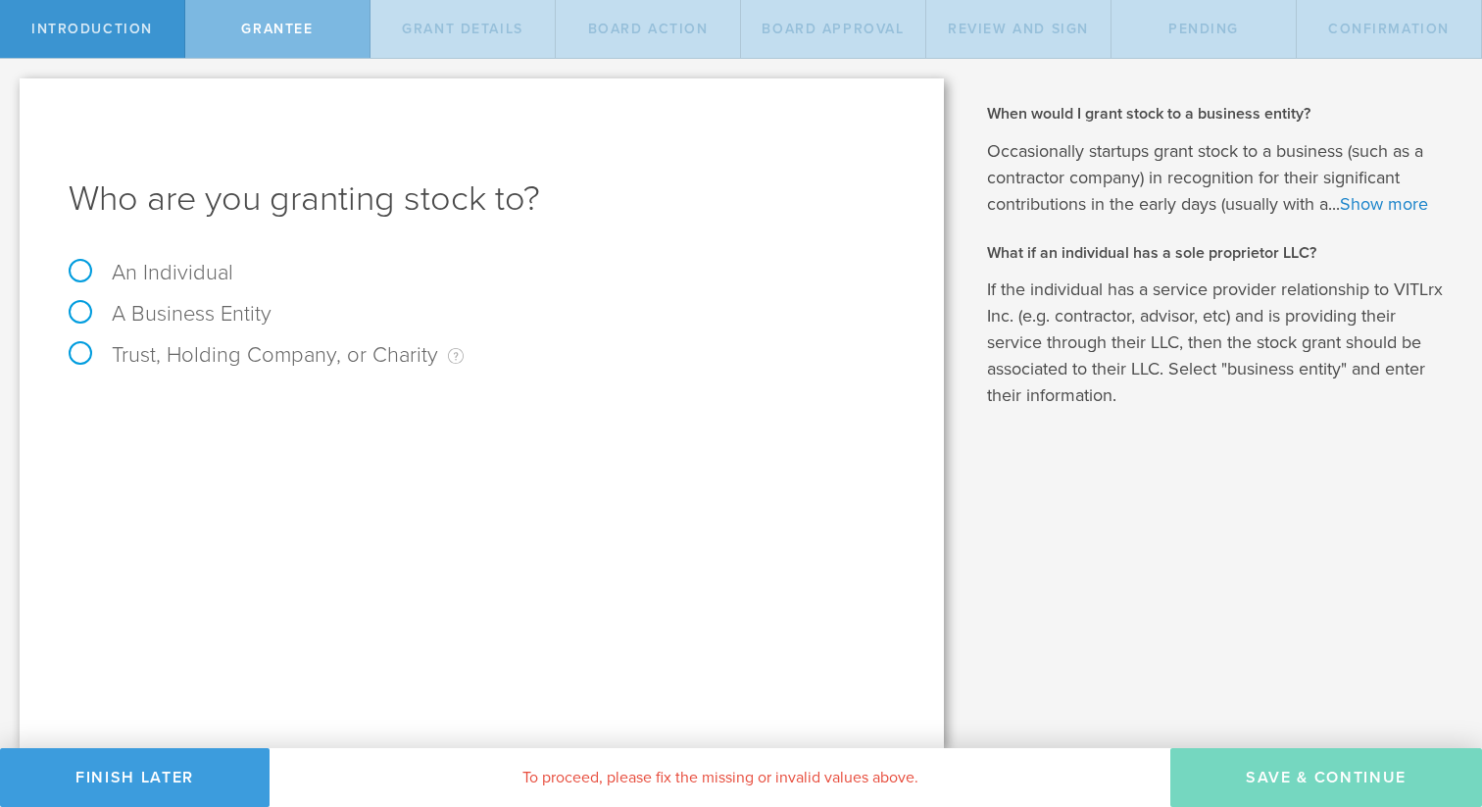
click at [224, 279] on label "An Individual" at bounding box center [151, 272] width 165 height 25
click at [13, 90] on input "An Individual" at bounding box center [6, 74] width 13 height 31
radio input "true"
click at [294, 402] on input "text" at bounding box center [555, 409] width 679 height 29
click at [409, 409] on input "[PERSON_NAME]" at bounding box center [555, 409] width 679 height 29
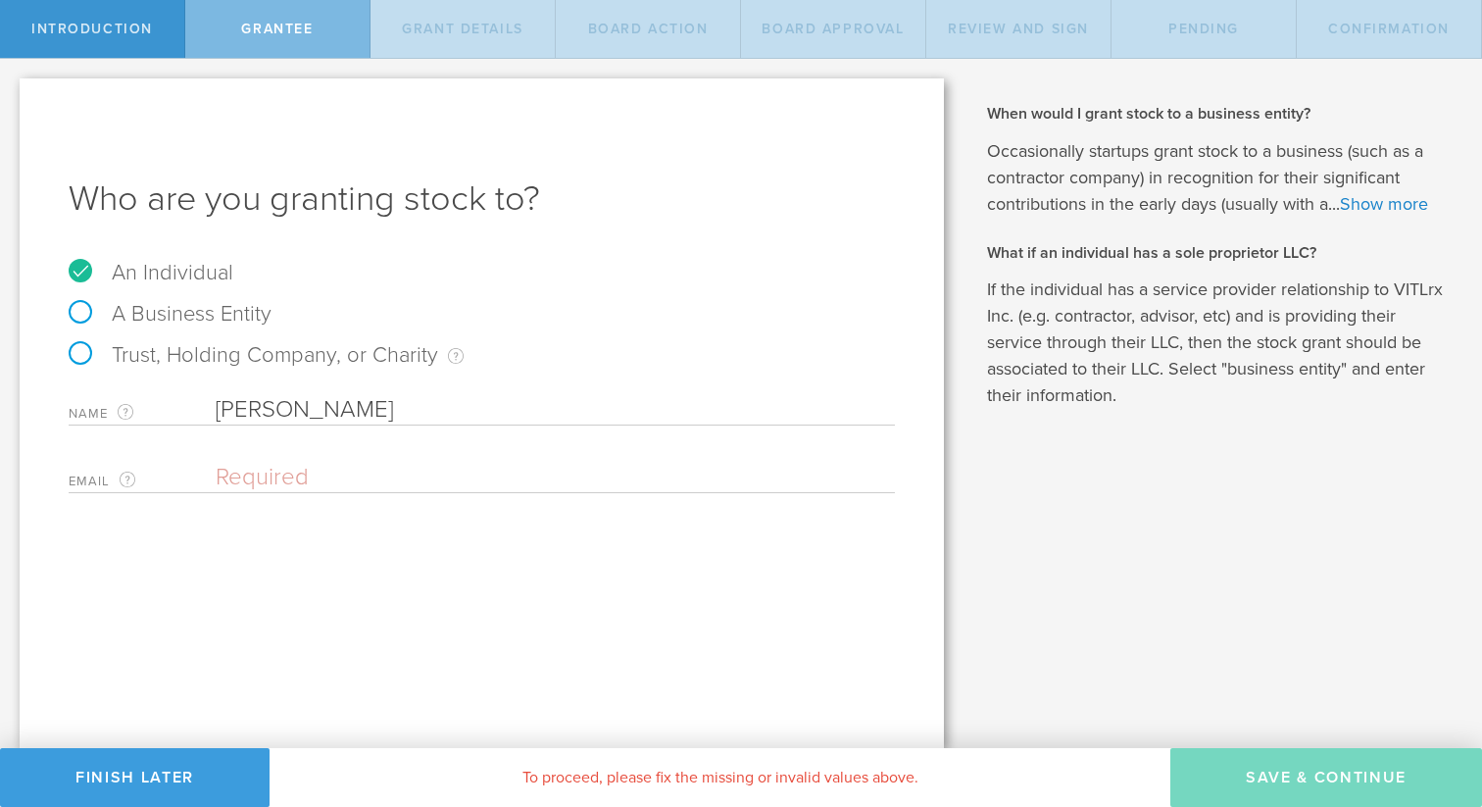
type input "[PERSON_NAME]"
type input "m@[DOMAIN_NAME]"
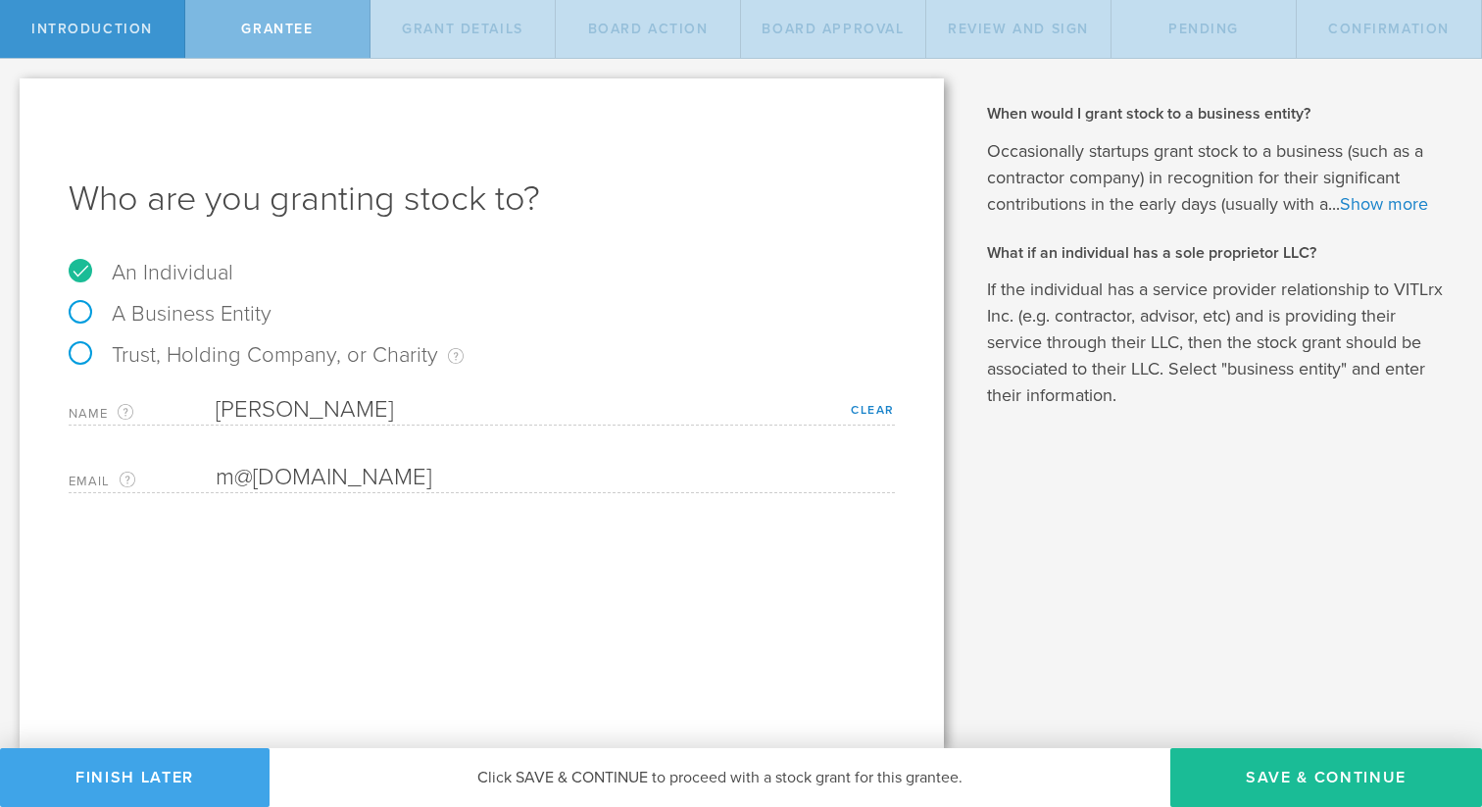
click at [175, 769] on button "Finish Later" at bounding box center [135, 777] width 270 height 59
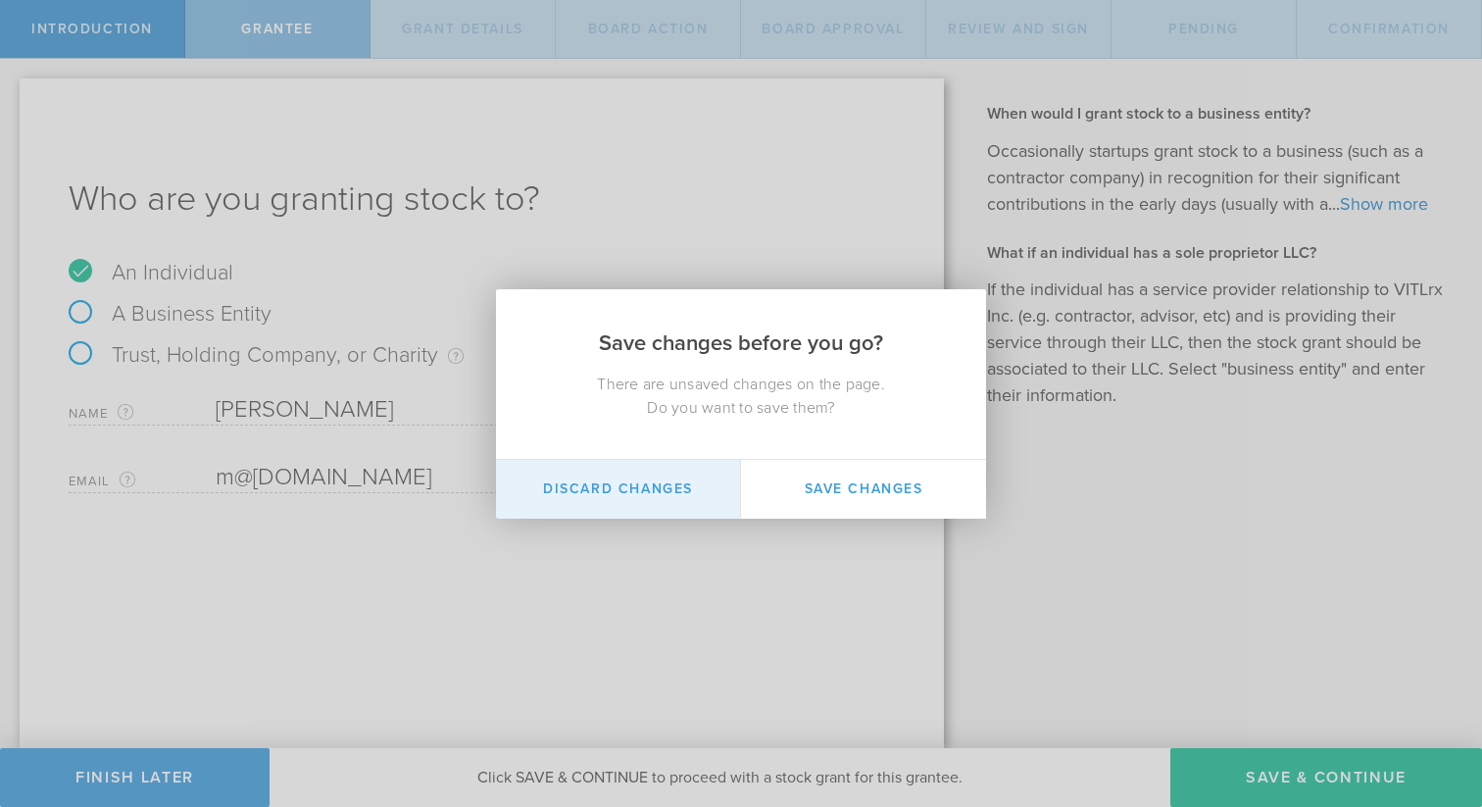
click at [627, 494] on button "Discard Changes" at bounding box center [618, 489] width 245 height 59
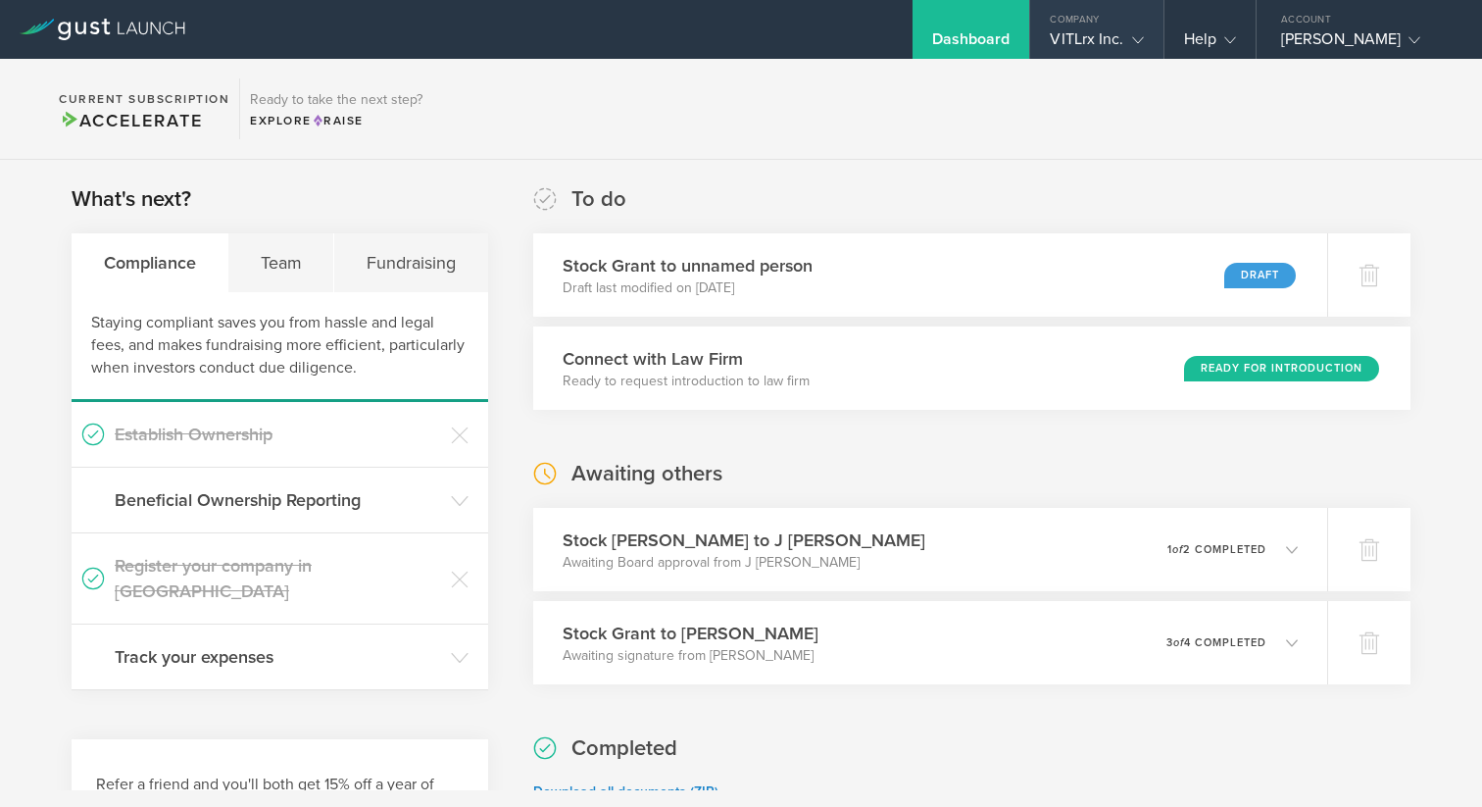
click at [1115, 26] on div "Company" at bounding box center [1096, 14] width 132 height 29
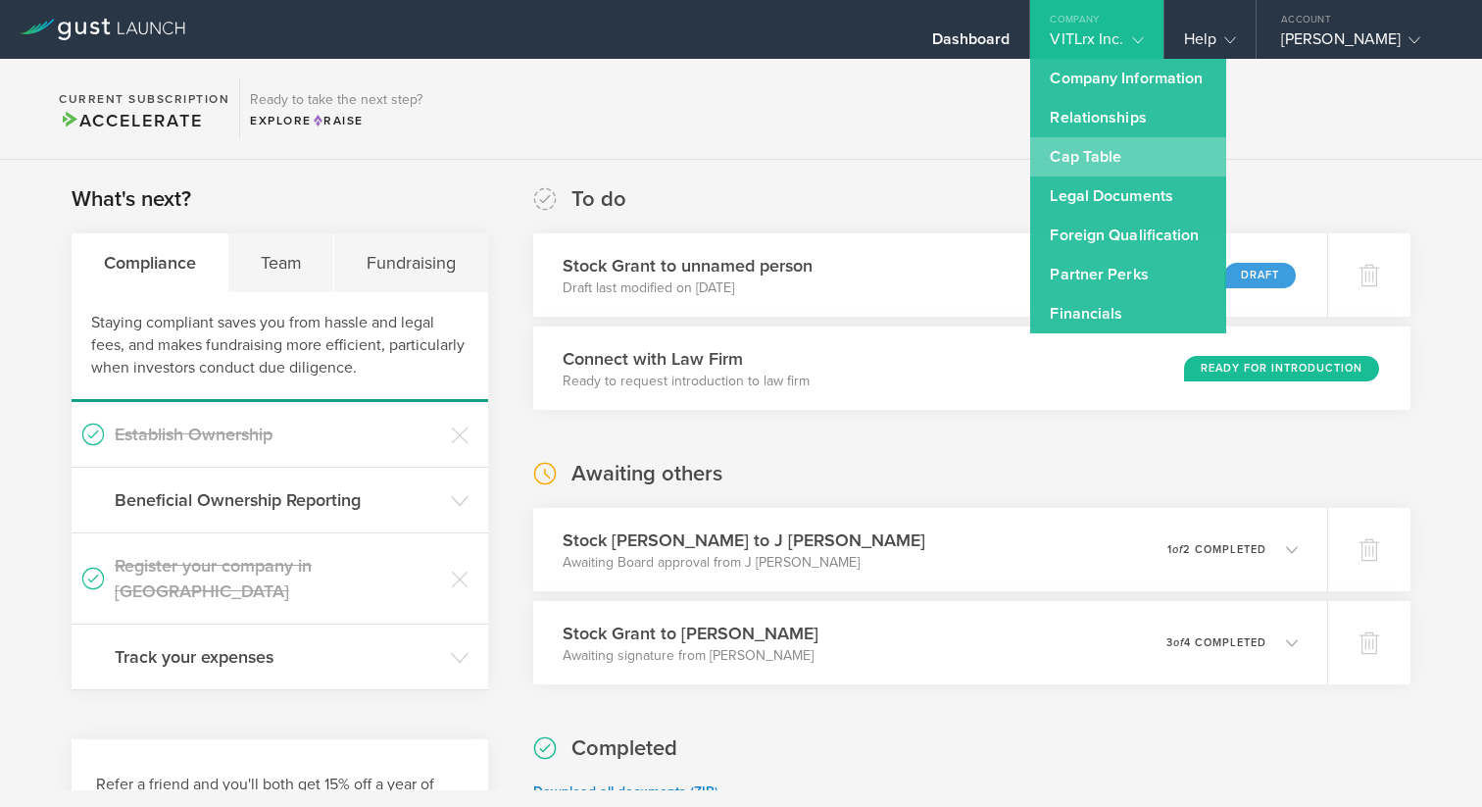
click at [1112, 167] on link "Cap Table" at bounding box center [1128, 156] width 196 height 39
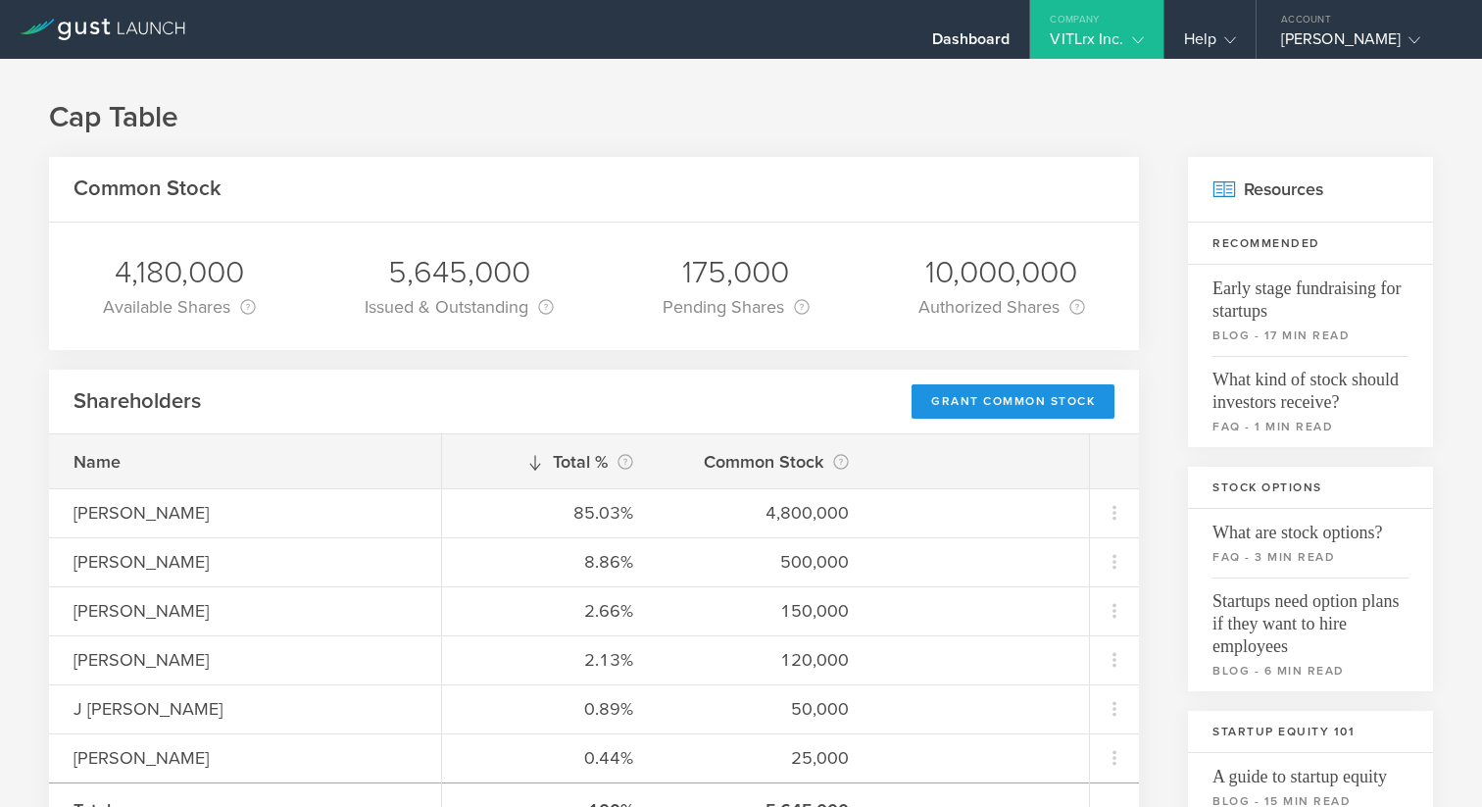
click at [1001, 399] on div "Grant Common Stock" at bounding box center [1013, 401] width 203 height 34
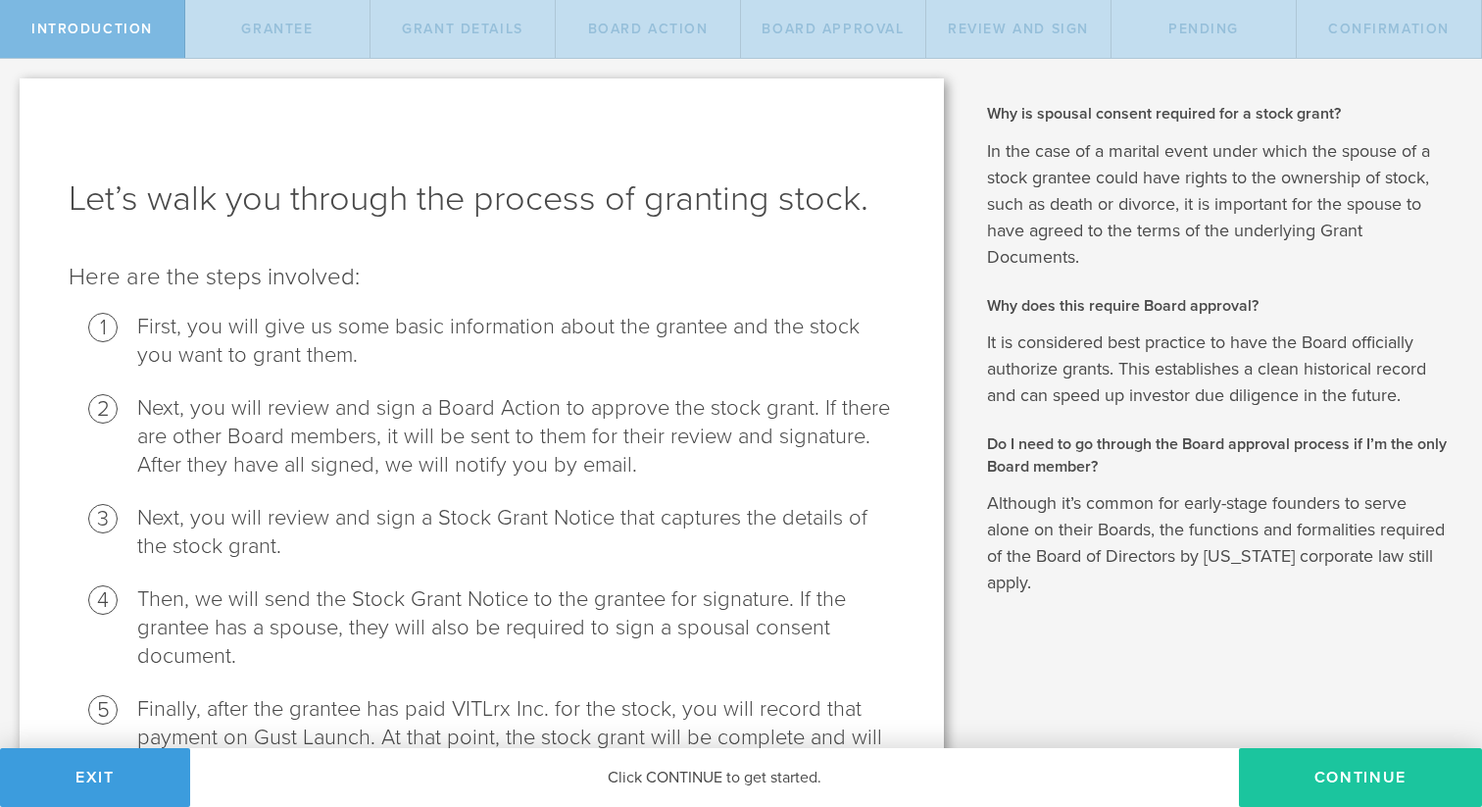
click at [1364, 777] on button "Continue" at bounding box center [1360, 777] width 243 height 59
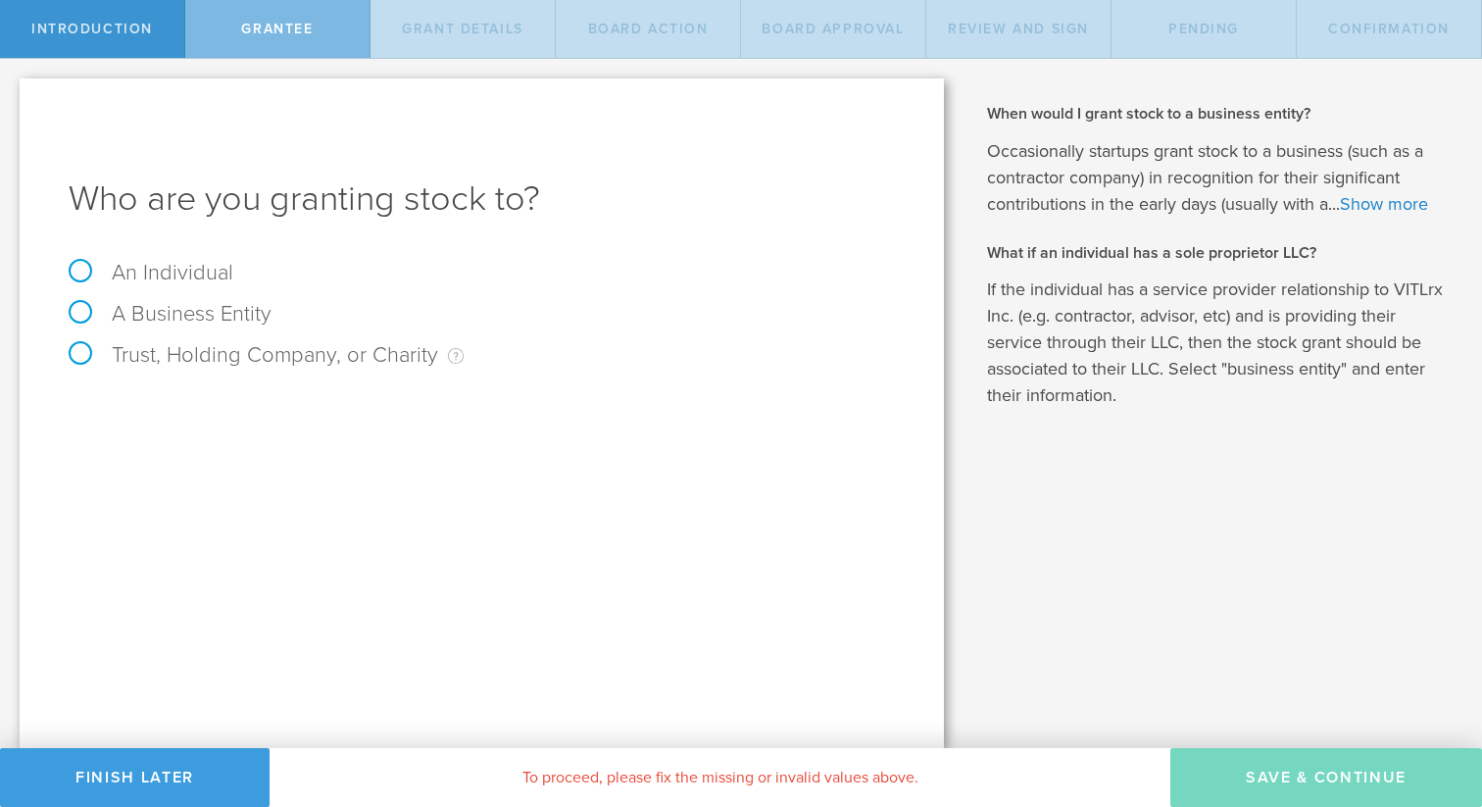
click at [148, 271] on label "An Individual" at bounding box center [151, 272] width 165 height 25
click at [13, 90] on input "An Individual" at bounding box center [6, 74] width 13 height 31
radio input "true"
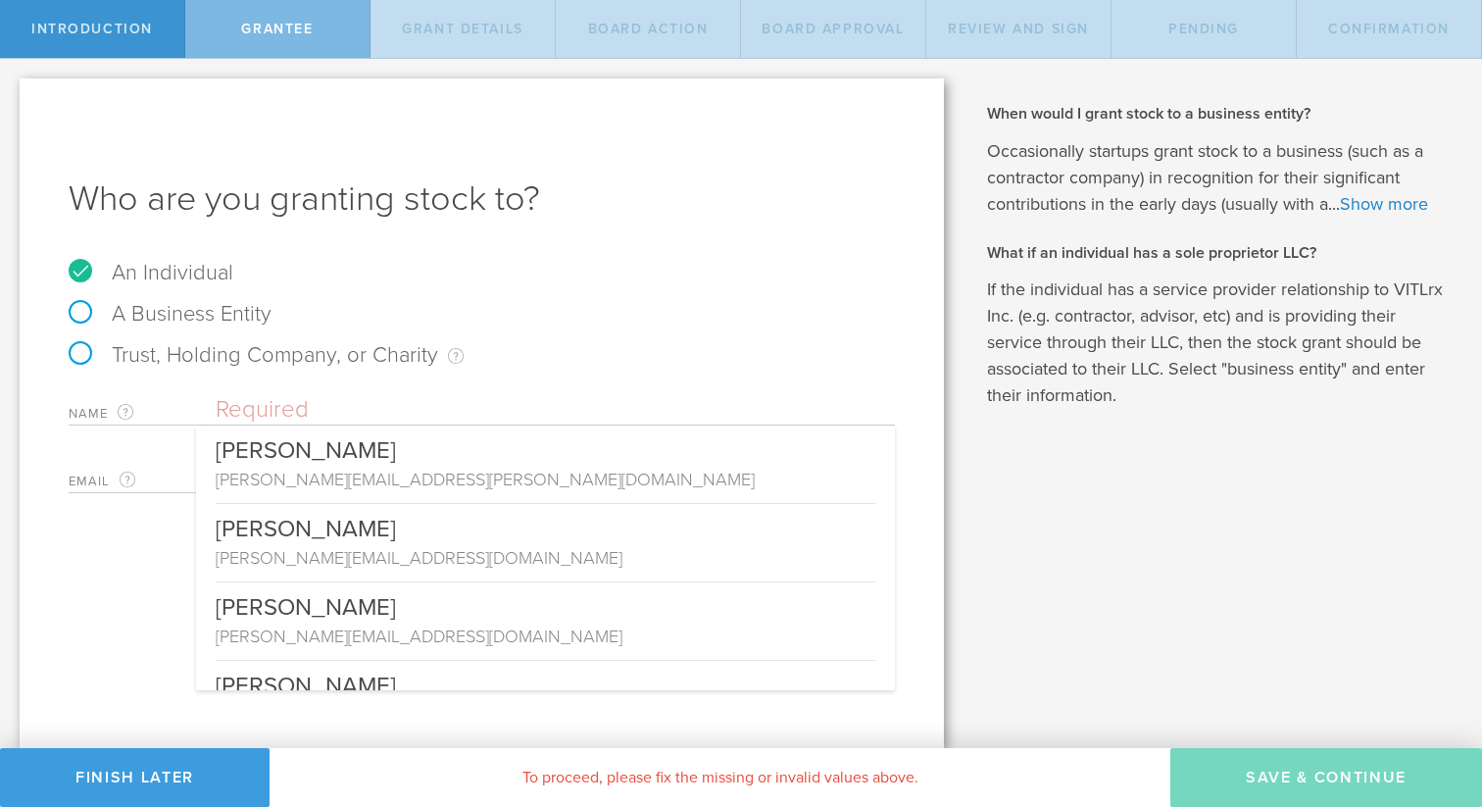
click at [418, 411] on input "text" at bounding box center [555, 409] width 679 height 29
click at [456, 377] on div "Trust, Holding Company, or Charity An individual that has a service provider re…" at bounding box center [482, 364] width 827 height 41
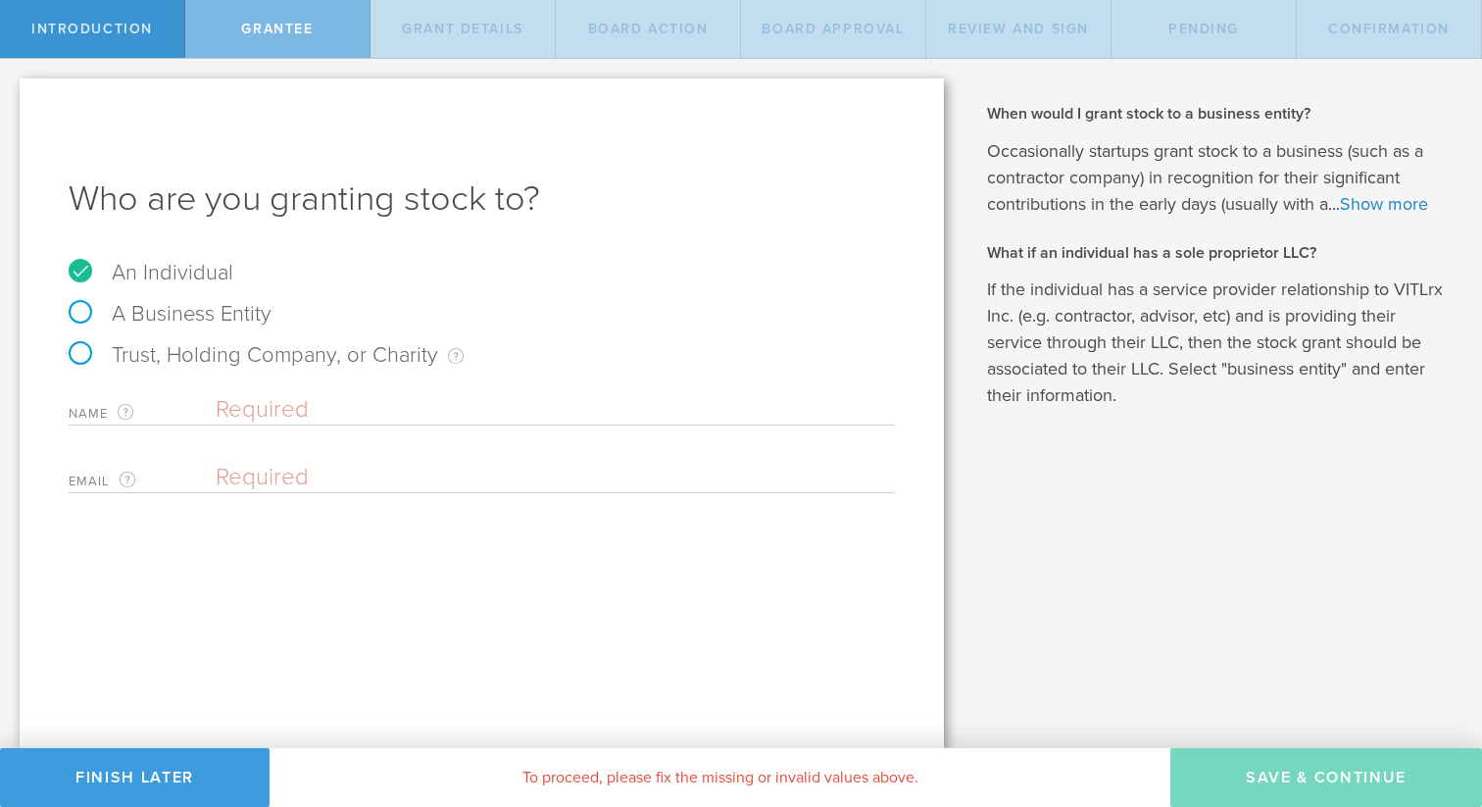
click at [326, 480] on input "email" at bounding box center [551, 477] width 670 height 29
click at [306, 443] on div "Name The first and last name of the person that you are granting stock to. Emai…" at bounding box center [482, 439] width 827 height 108
click at [281, 473] on input "email" at bounding box center [551, 477] width 670 height 29
type input "m@hellomarko.com"
click at [265, 408] on input "text" at bounding box center [555, 409] width 679 height 29
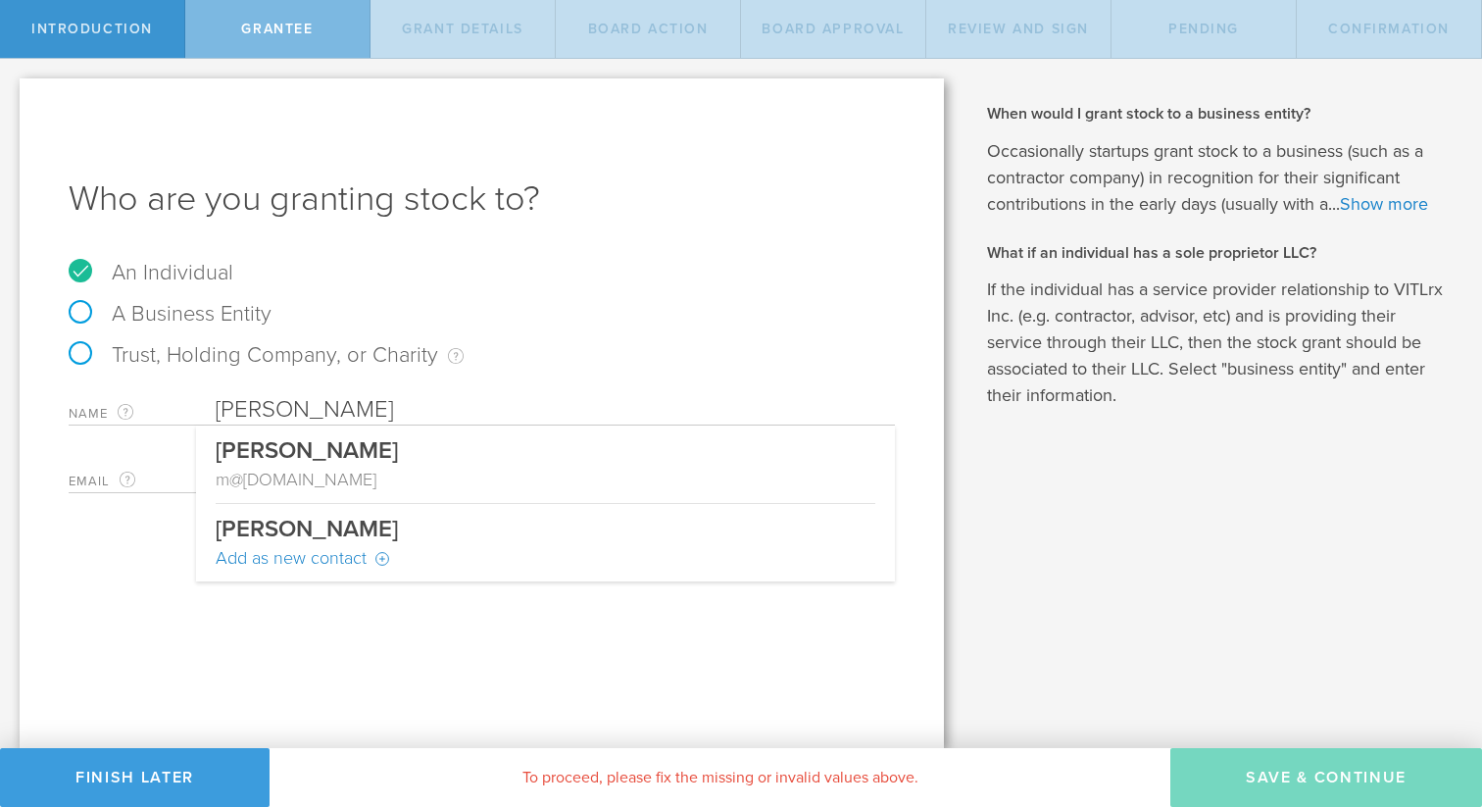
drag, startPoint x: 225, startPoint y: 409, endPoint x: 176, endPoint y: 401, distance: 49.6
click at [176, 401] on div "Name The first and last name of the person that you are granting stock to. Mark…" at bounding box center [482, 405] width 827 height 40
type input "[PERSON_NAME]"
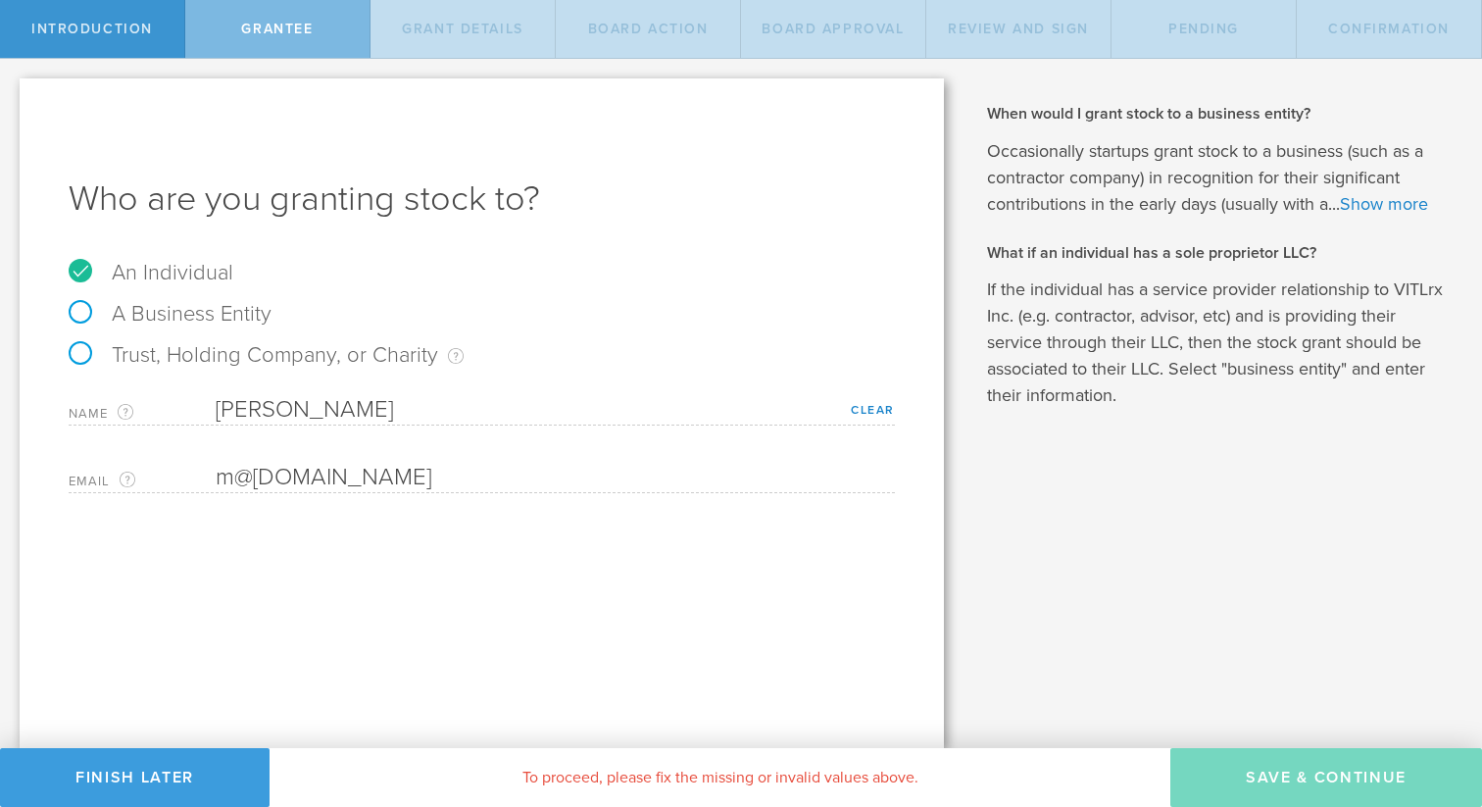
click at [251, 605] on div "Who are you granting stock to? An Individual A Business Entity Trust, Holding C…" at bounding box center [482, 413] width 925 height 670
click at [174, 770] on button "Finish Later" at bounding box center [135, 777] width 270 height 59
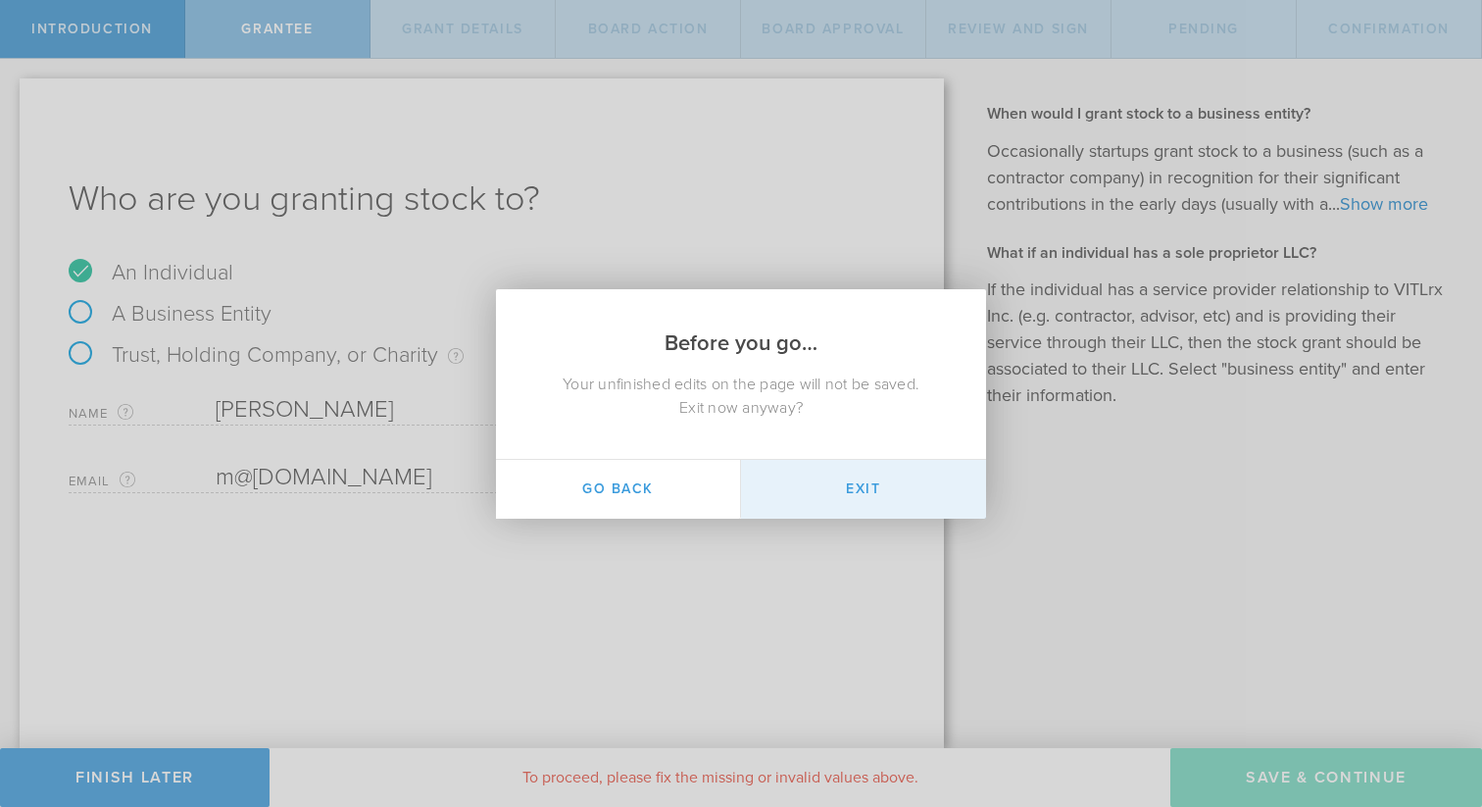
click at [852, 481] on button "Exit" at bounding box center [863, 489] width 245 height 59
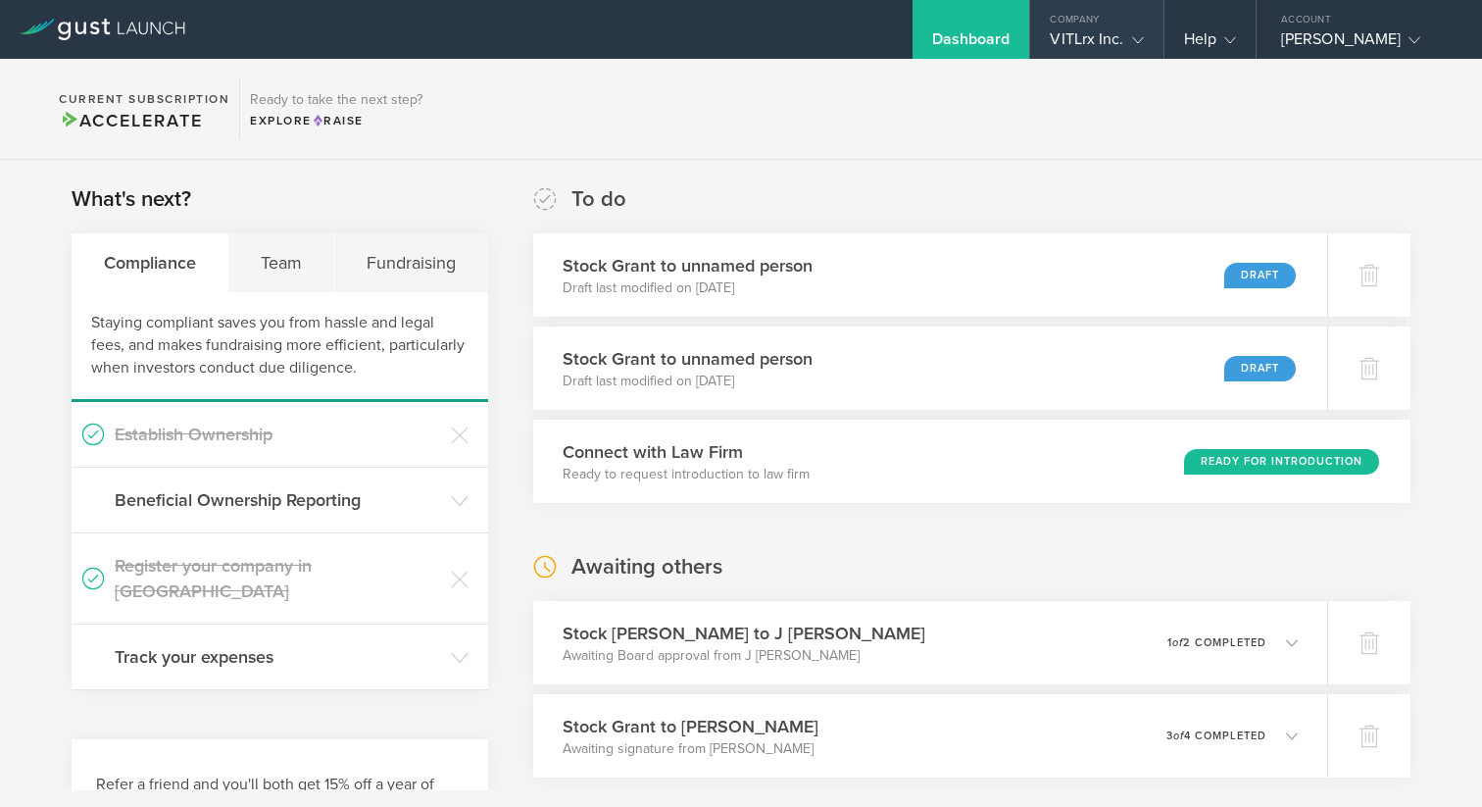
click at [1105, 29] on div "VITLrx Inc." at bounding box center [1096, 43] width 93 height 29
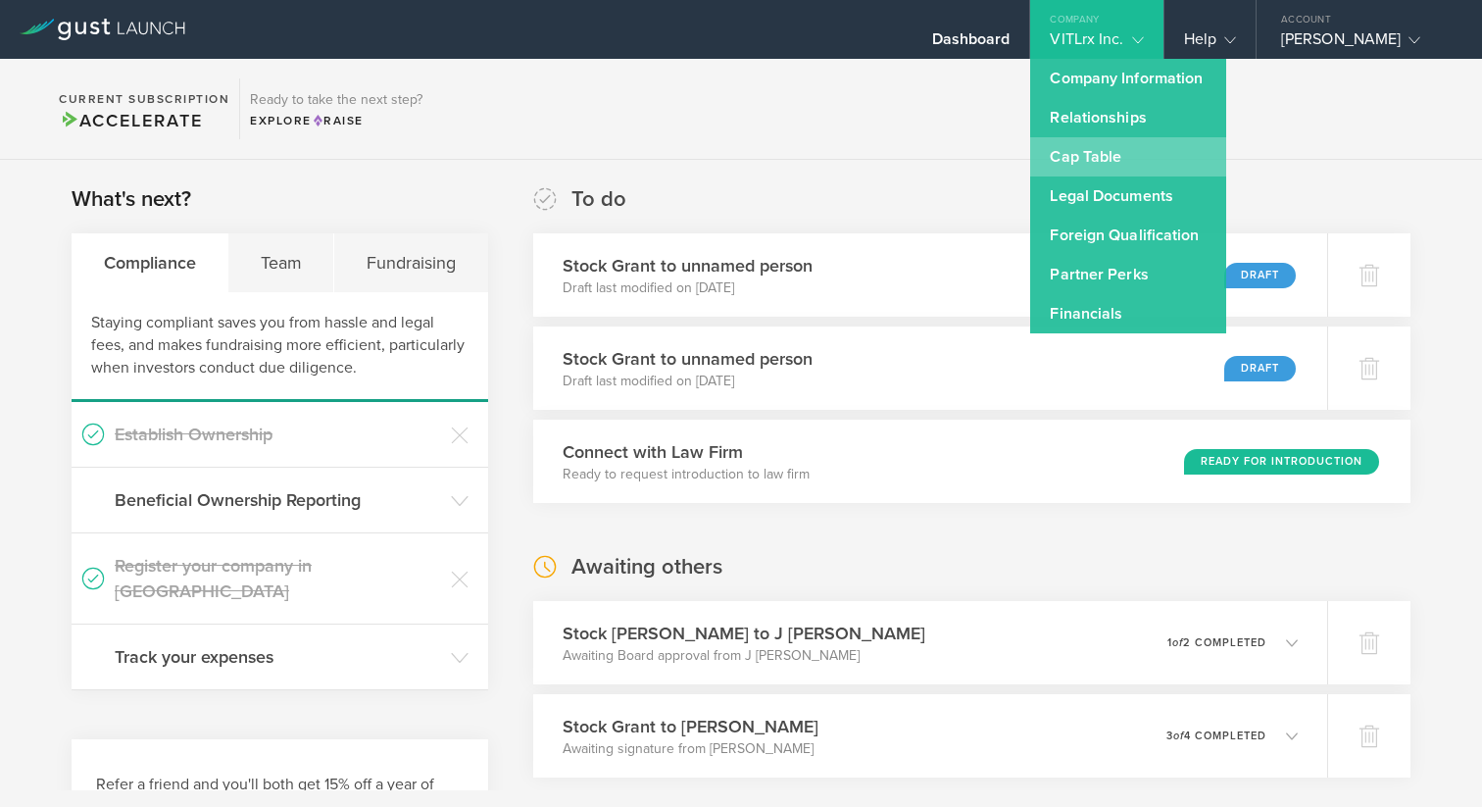
click at [1091, 168] on link "Cap Table" at bounding box center [1128, 156] width 196 height 39
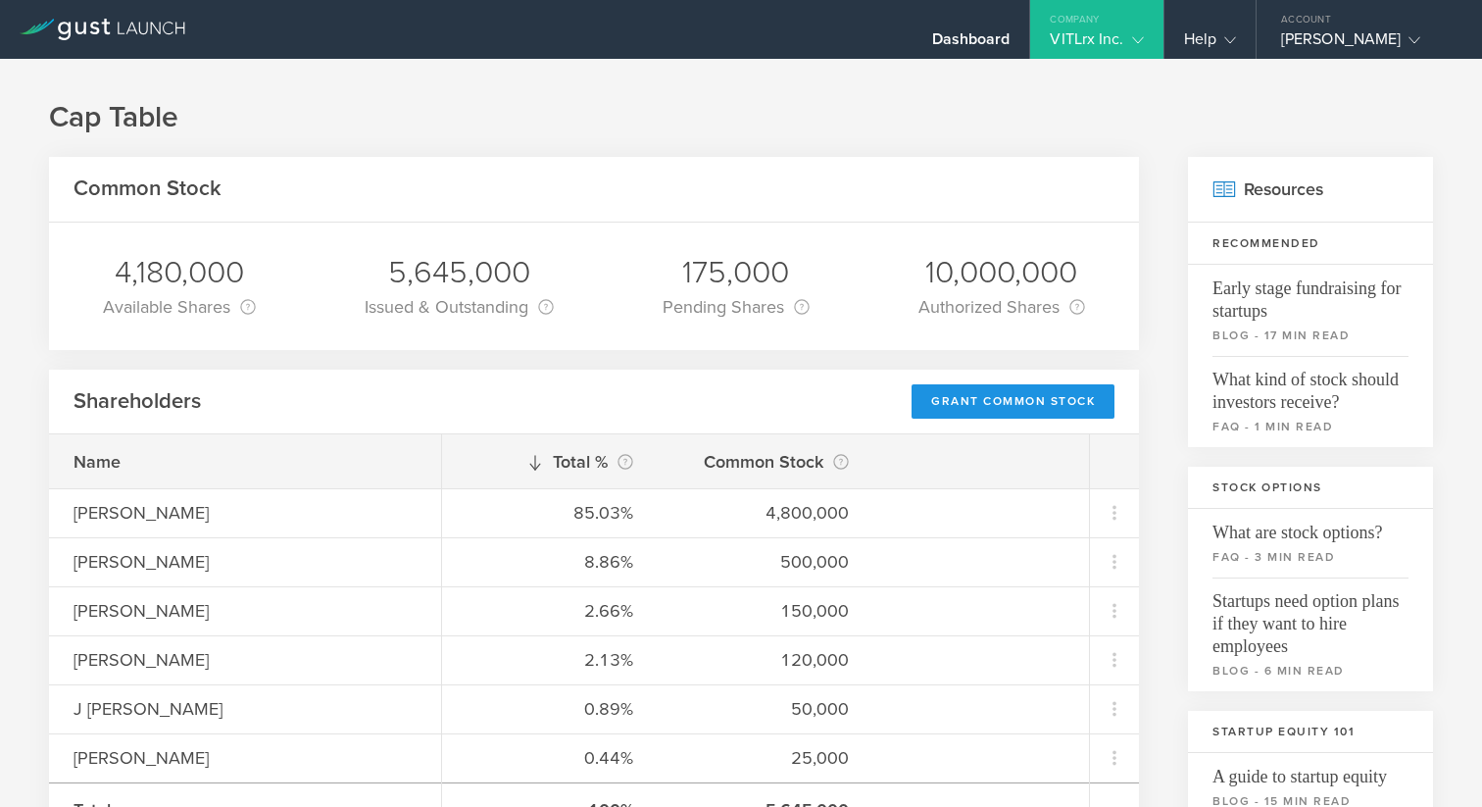
click at [989, 397] on div "Grant Common Stock" at bounding box center [1013, 401] width 203 height 34
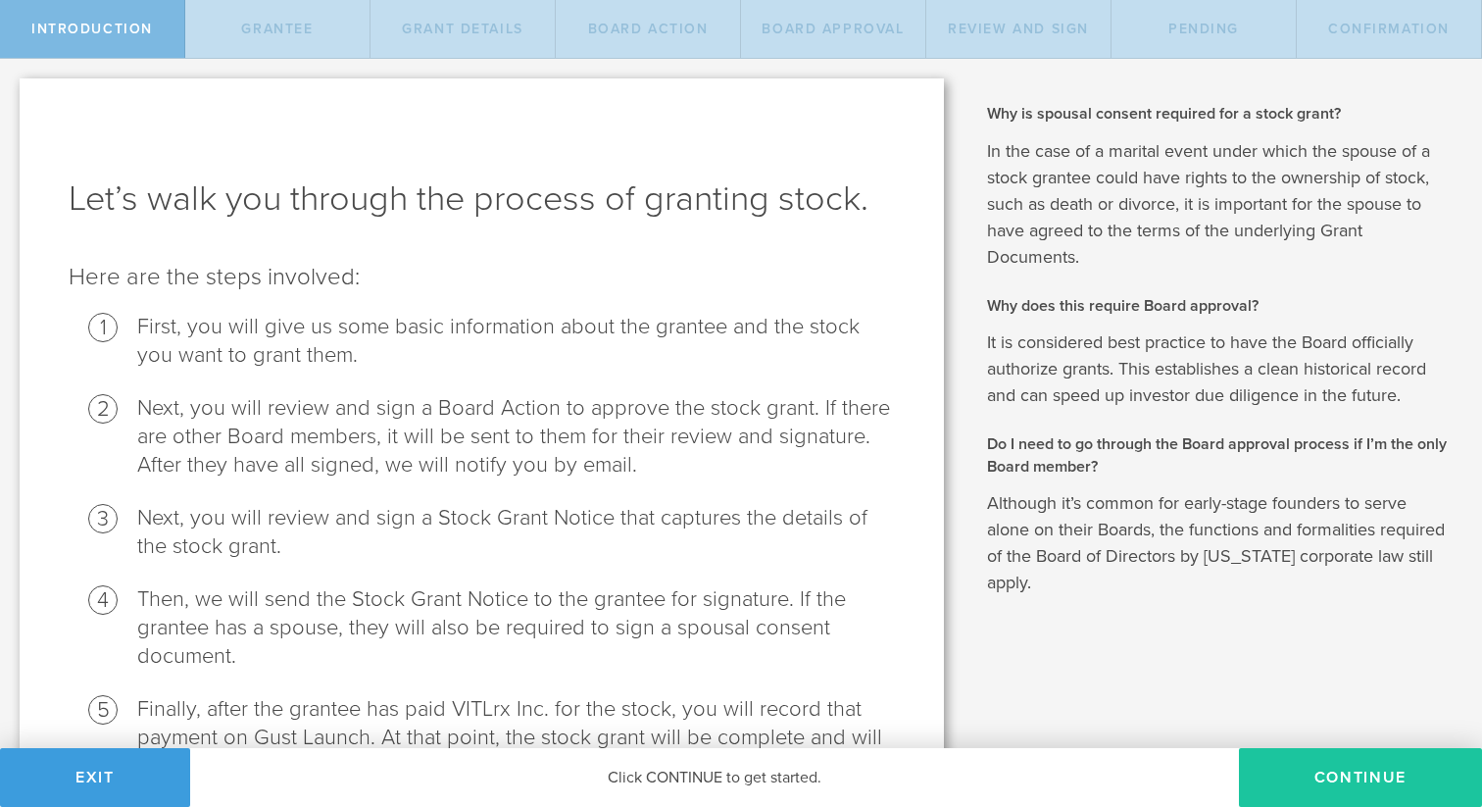
click at [1346, 771] on button "Continue" at bounding box center [1360, 777] width 243 height 59
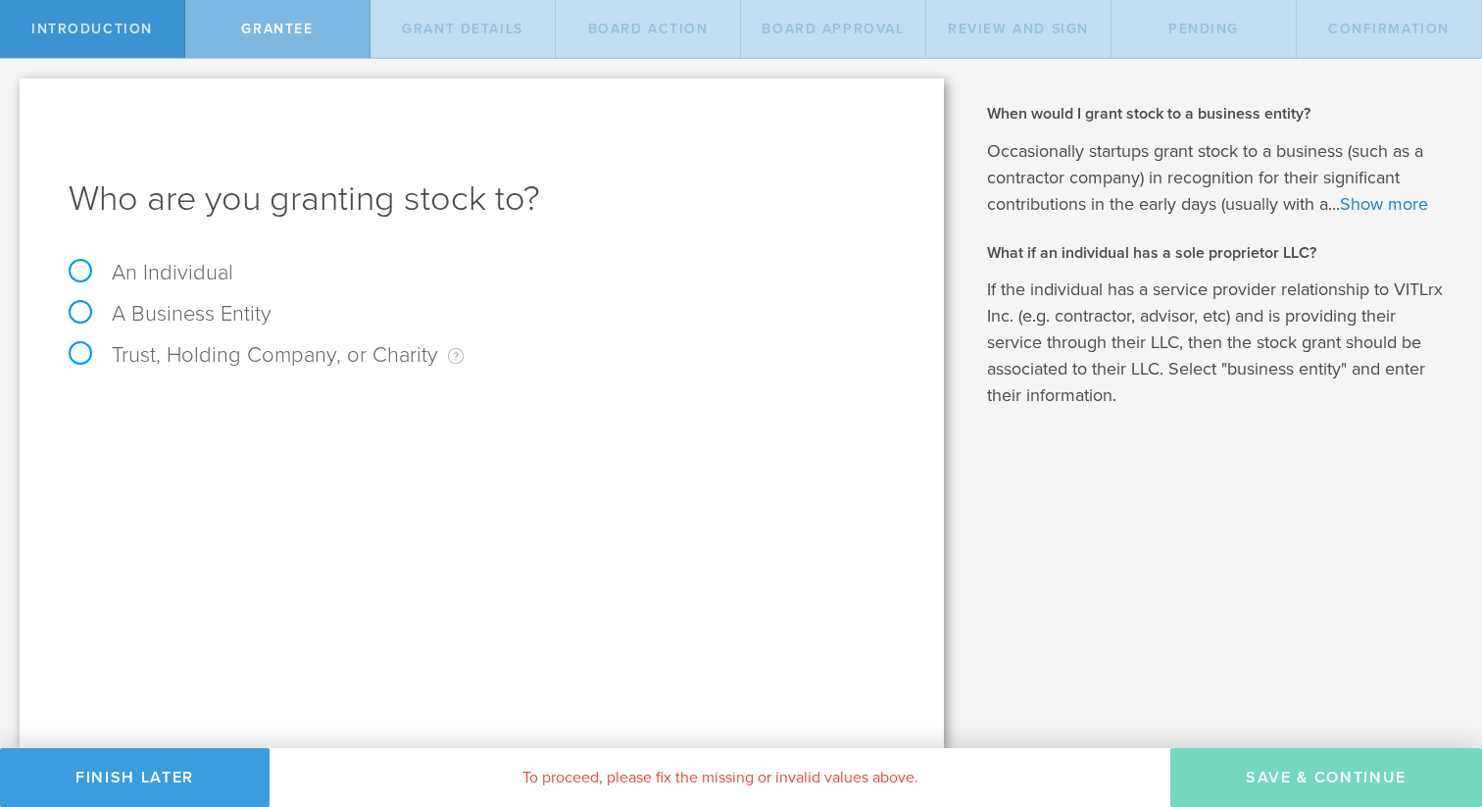
click at [142, 269] on label "An Individual" at bounding box center [151, 272] width 165 height 25
click at [13, 90] on input "An Individual" at bounding box center [6, 74] width 13 height 31
radio input "true"
click at [262, 398] on input "text" at bounding box center [555, 409] width 679 height 29
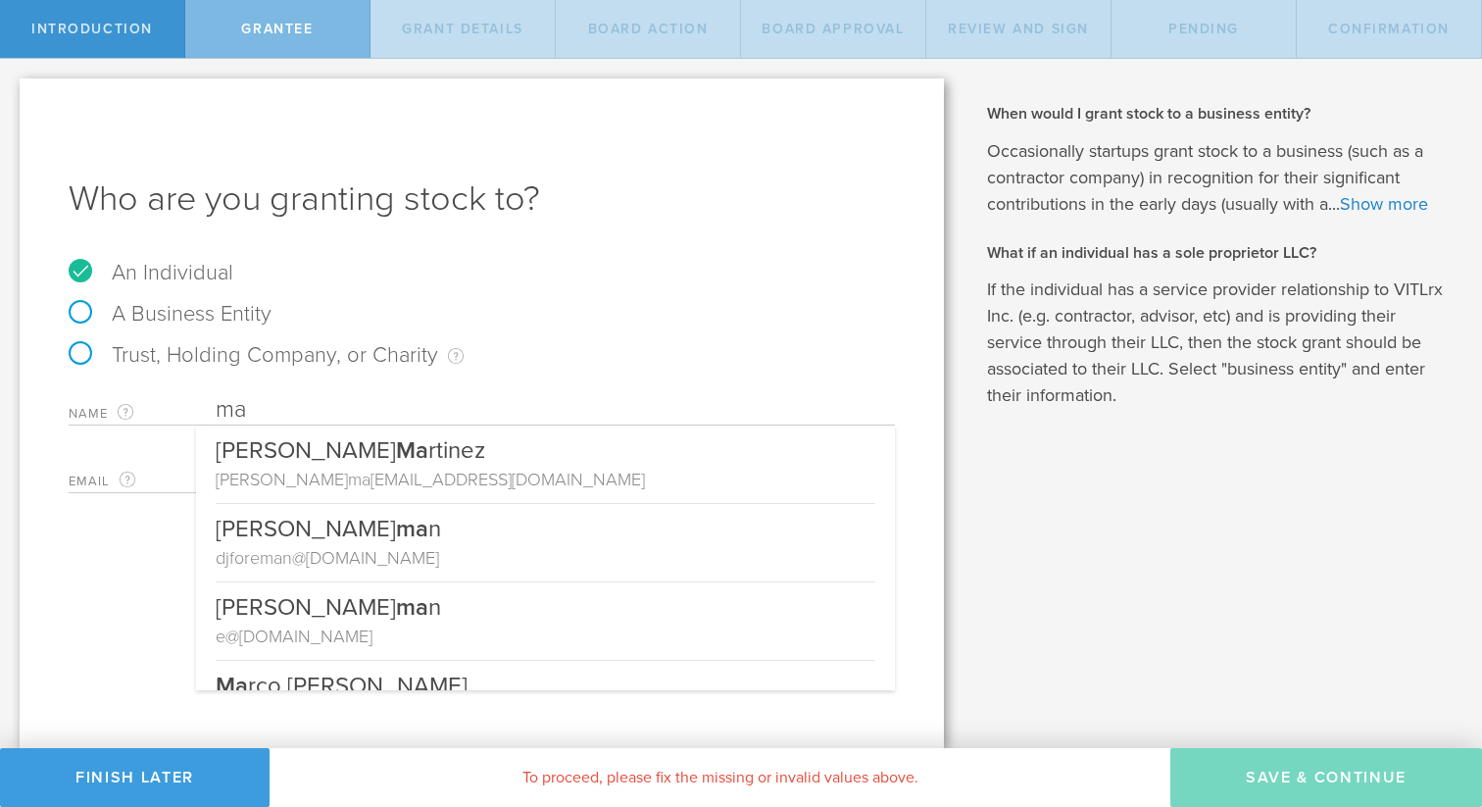
type input "m"
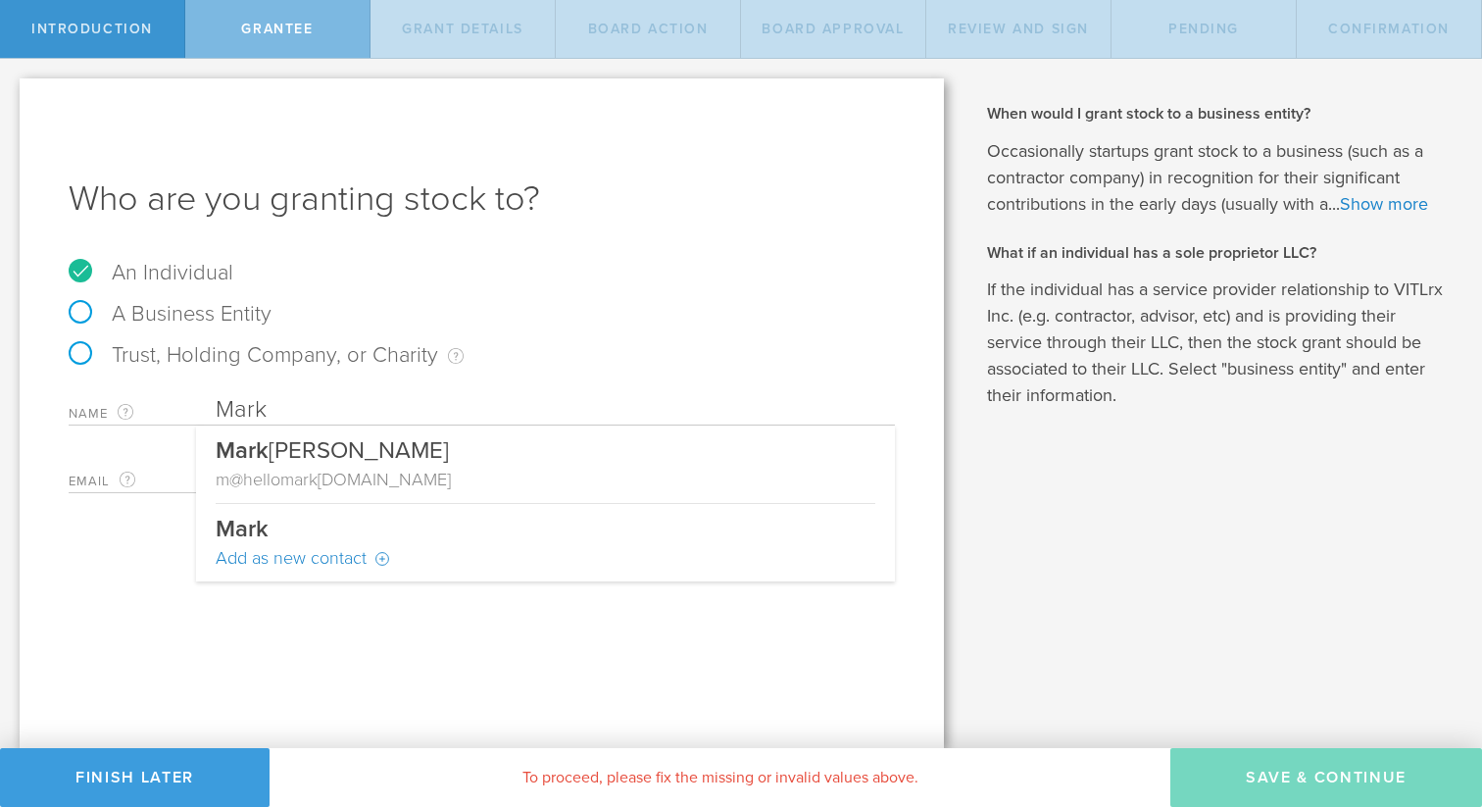
click at [505, 644] on div "Who are you granting stock to? An Individual A Business Entity Trust, Holding C…" at bounding box center [482, 413] width 925 height 670
click at [280, 399] on input "Mark" at bounding box center [555, 409] width 679 height 29
click at [277, 405] on input "Mark" at bounding box center [555, 409] width 679 height 29
type input "[PERSON_NAME]"
type input "m@[DOMAIN_NAME]"
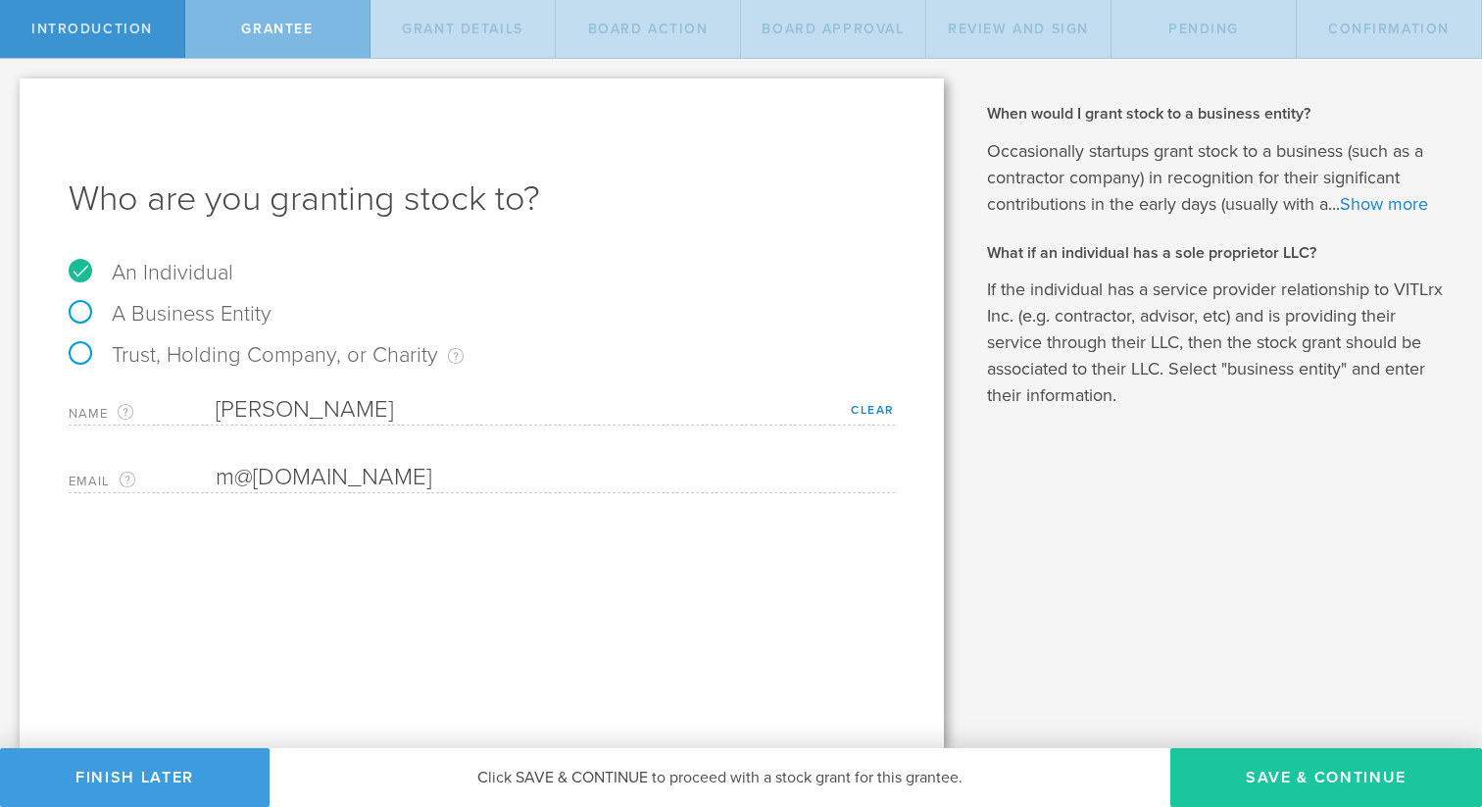
click at [1282, 772] on button "Save & Continue" at bounding box center [1327, 777] width 312 height 59
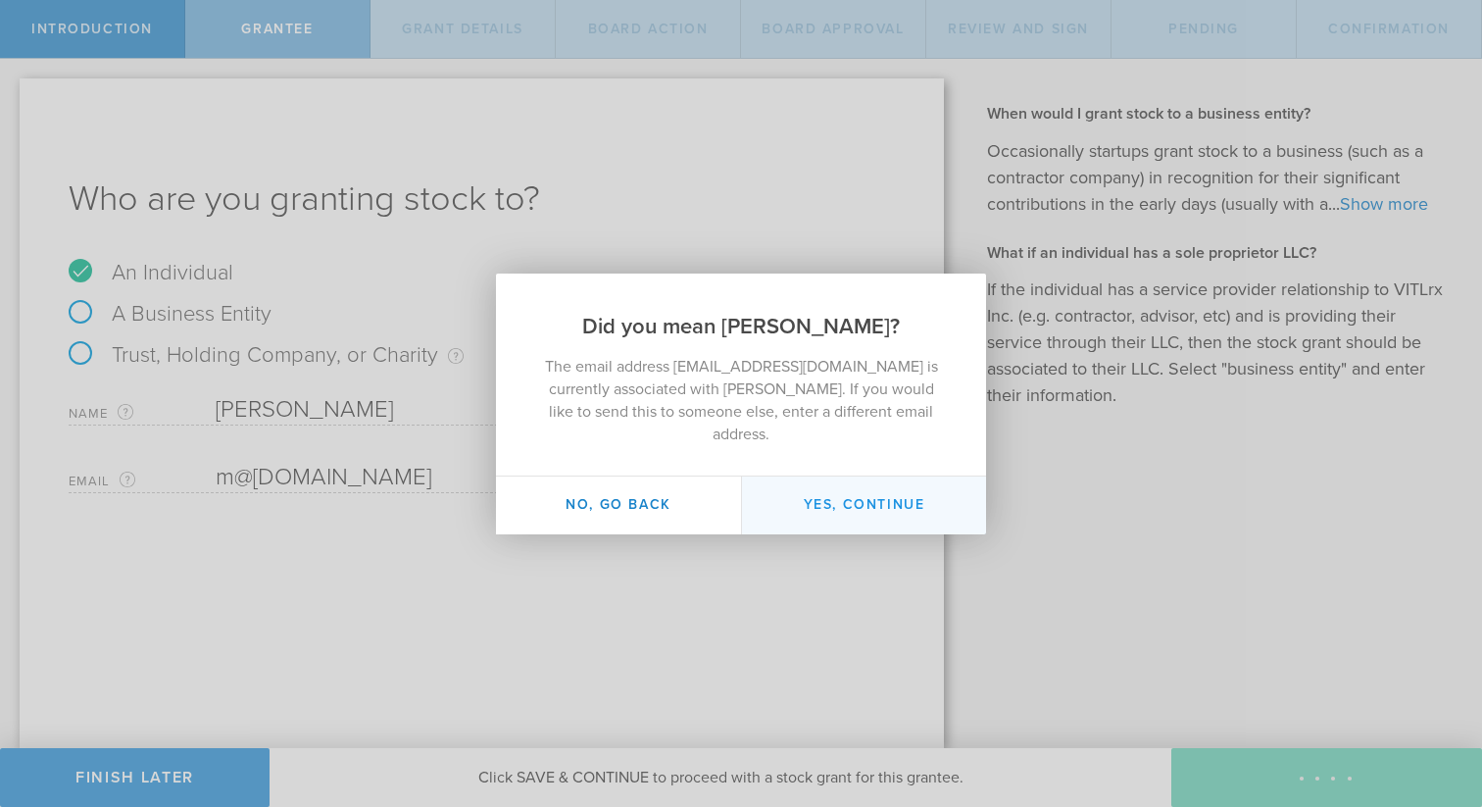
click at [876, 485] on button "Yes, continue" at bounding box center [863, 506] width 245 height 58
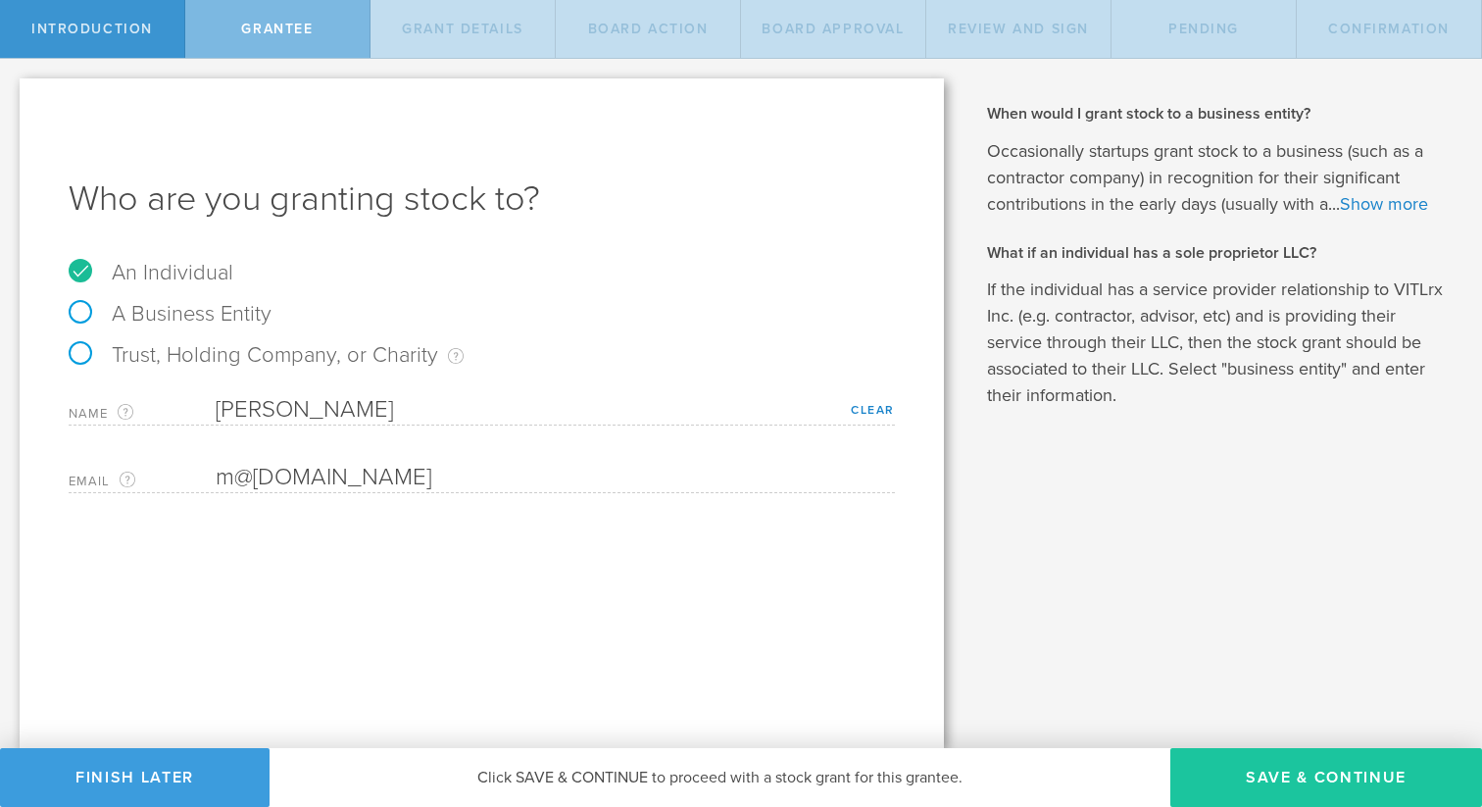
click at [1284, 765] on button "Save & Continue" at bounding box center [1327, 777] width 312 height 59
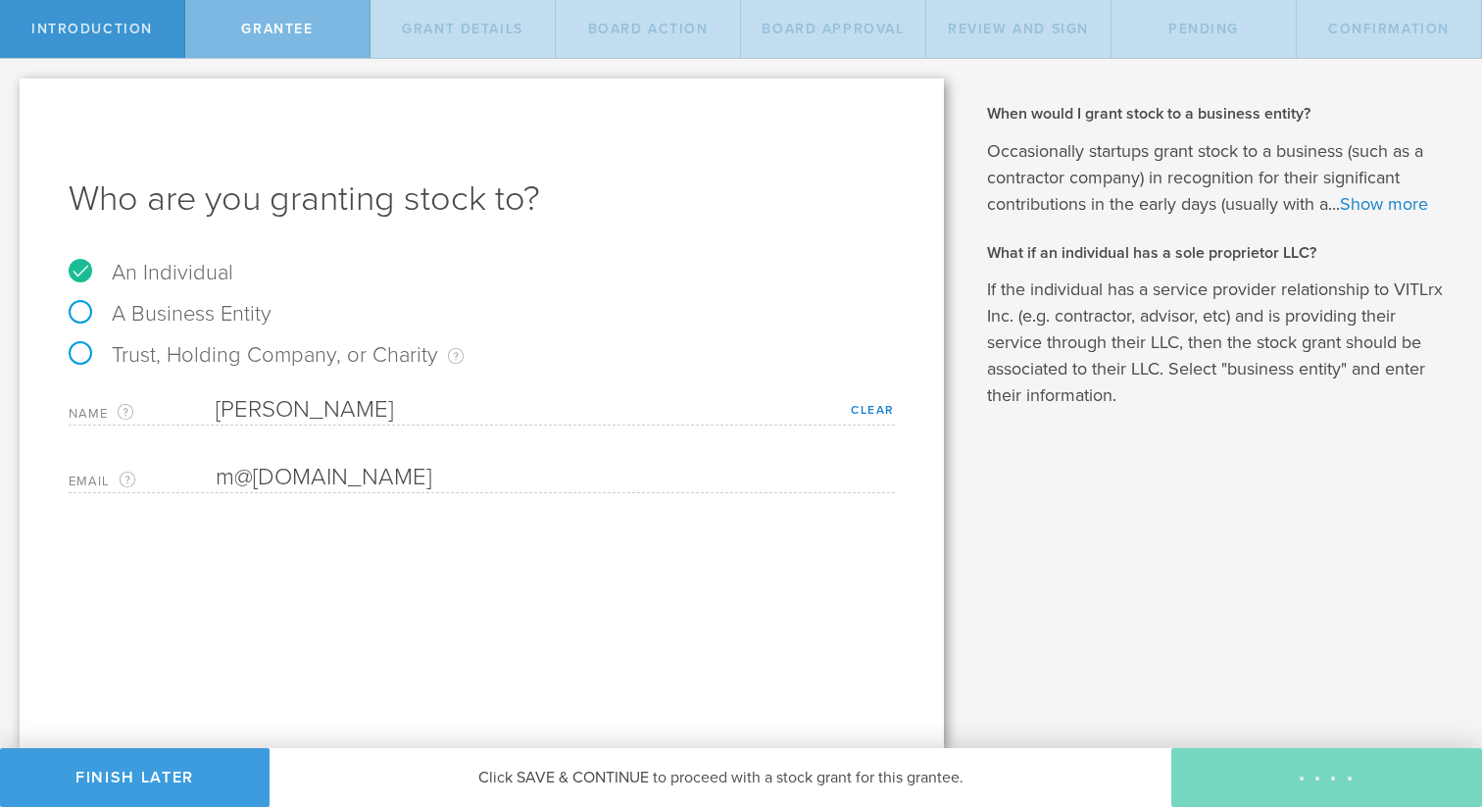
type input "48"
type input "12"
select select "none"
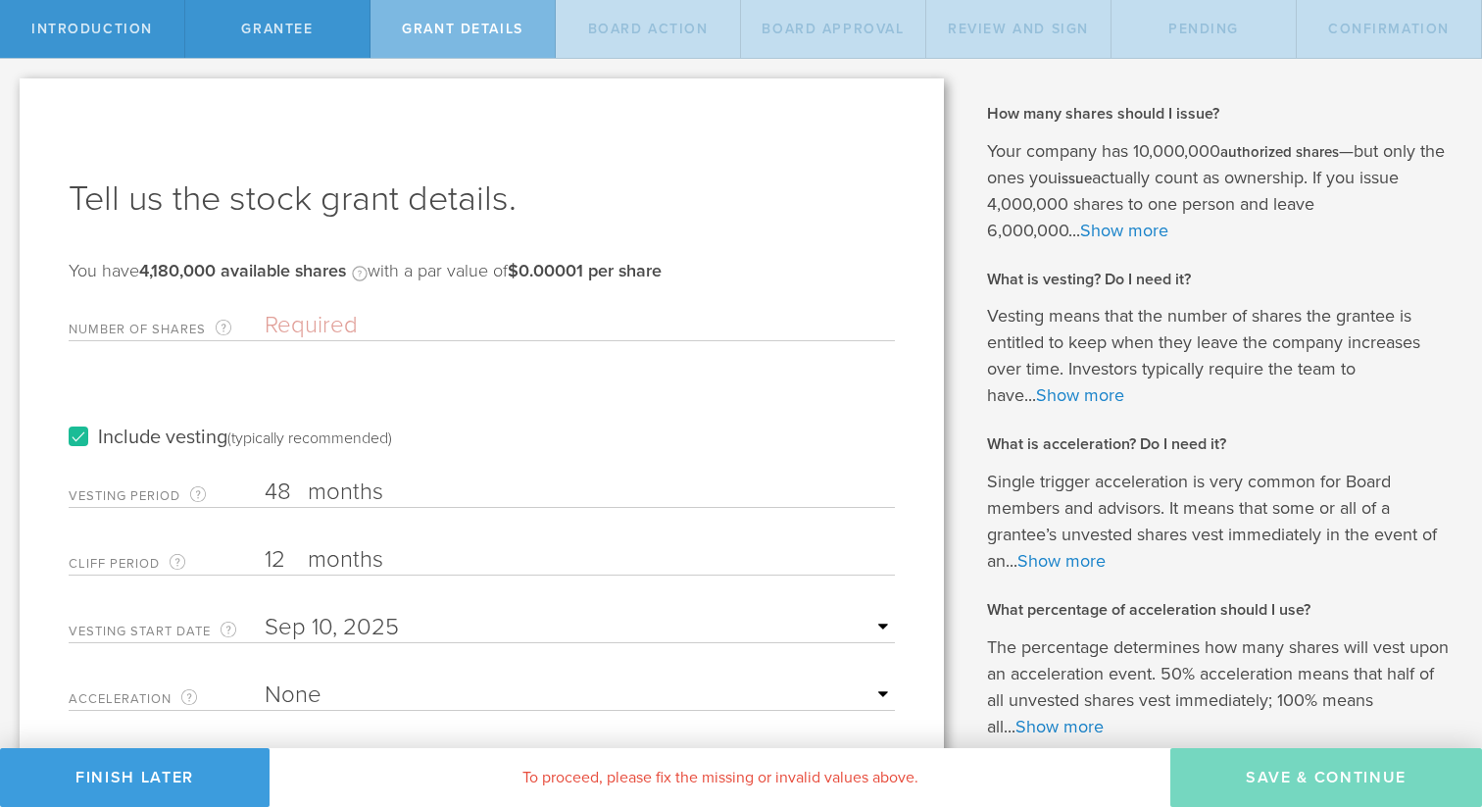
click at [355, 322] on input "Number of Shares The total amount of stock the company is granting to this reci…" at bounding box center [580, 325] width 630 height 29
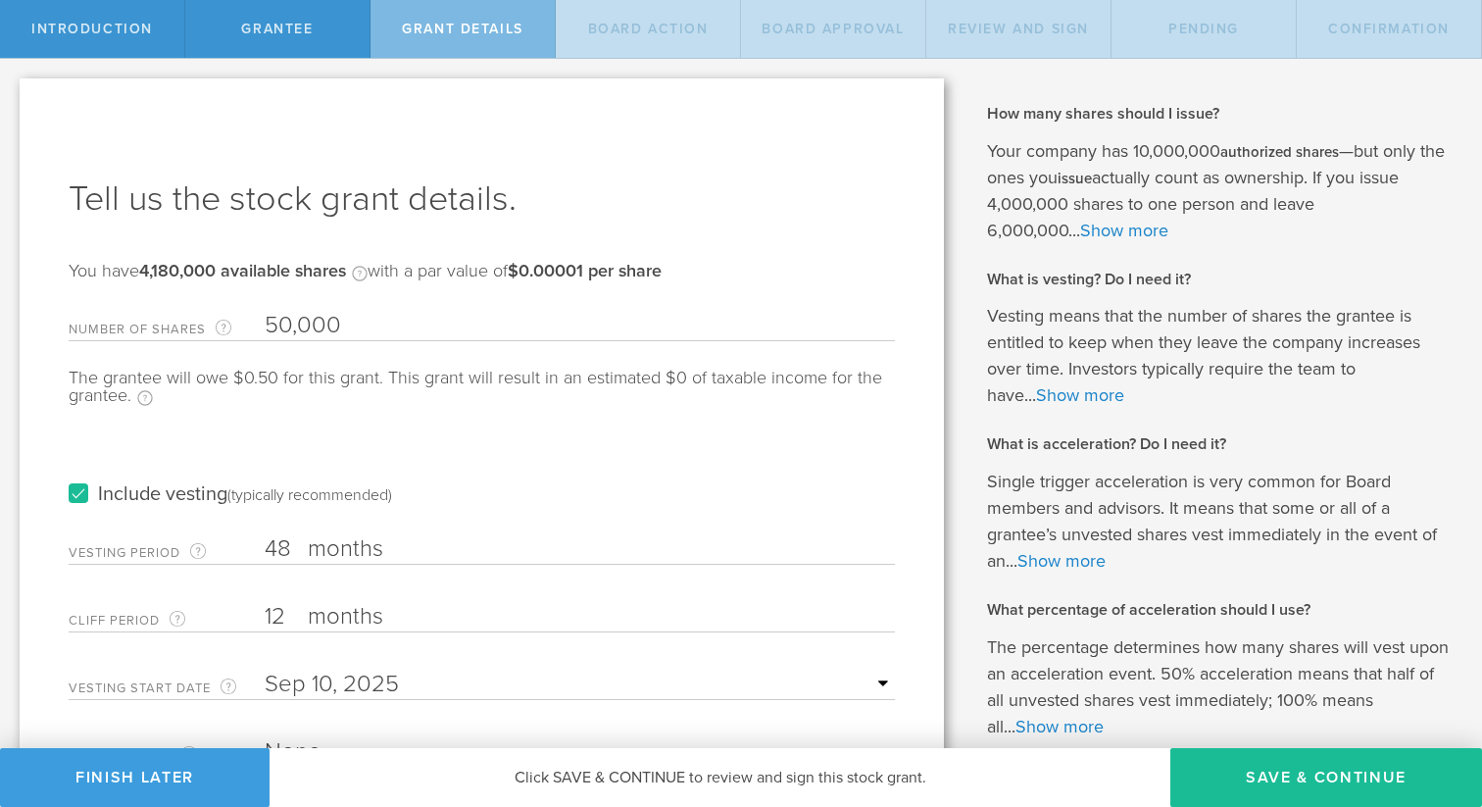
type input "50,000"
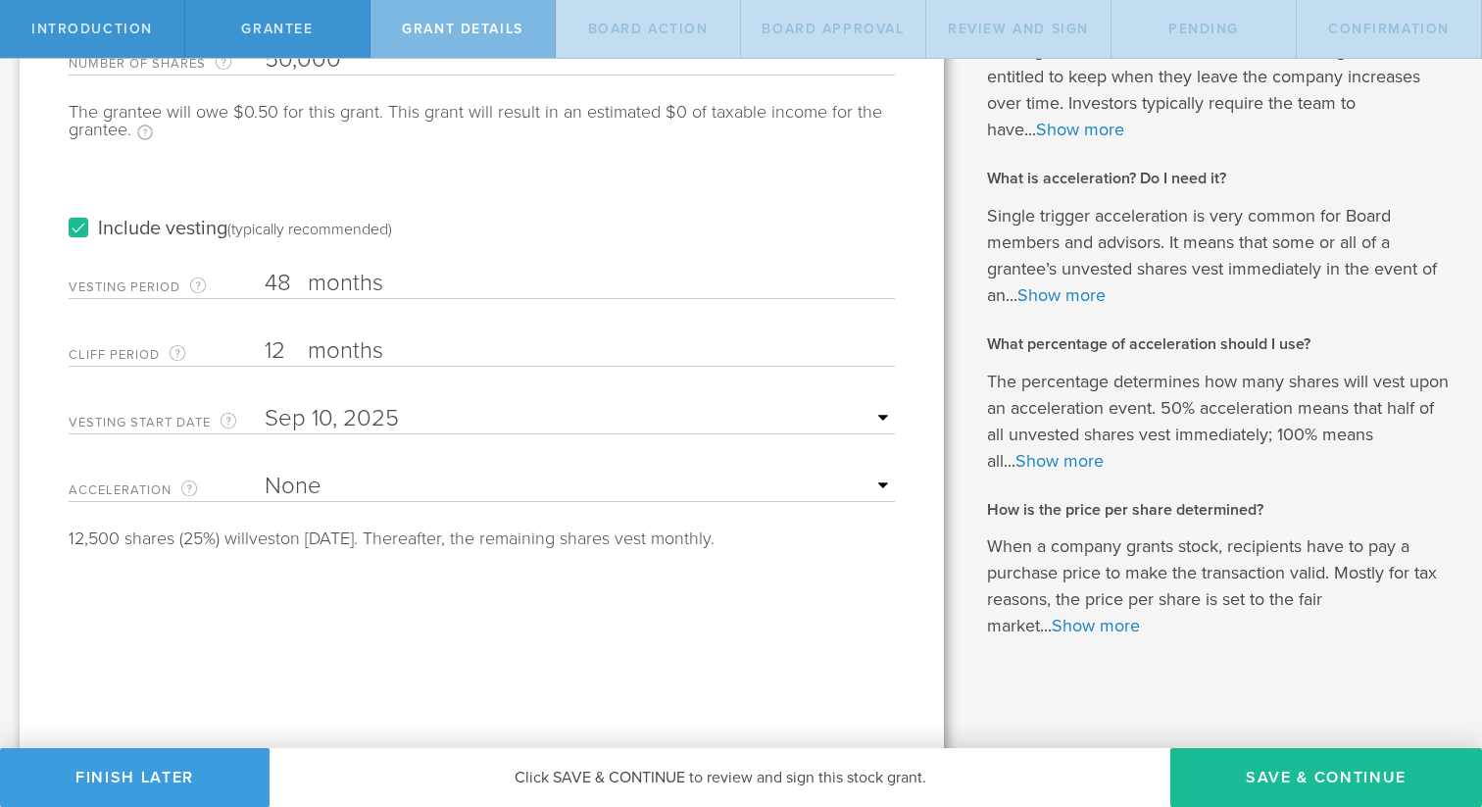
scroll to position [268, 0]
click at [418, 480] on select "None Single Trigger Double Trigger" at bounding box center [580, 484] width 630 height 29
click at [418, 475] on select "None Single Trigger Double Trigger" at bounding box center [580, 484] width 630 height 29
select select "single"
click at [265, 470] on select "None Single Trigger Double Trigger" at bounding box center [580, 484] width 630 height 29
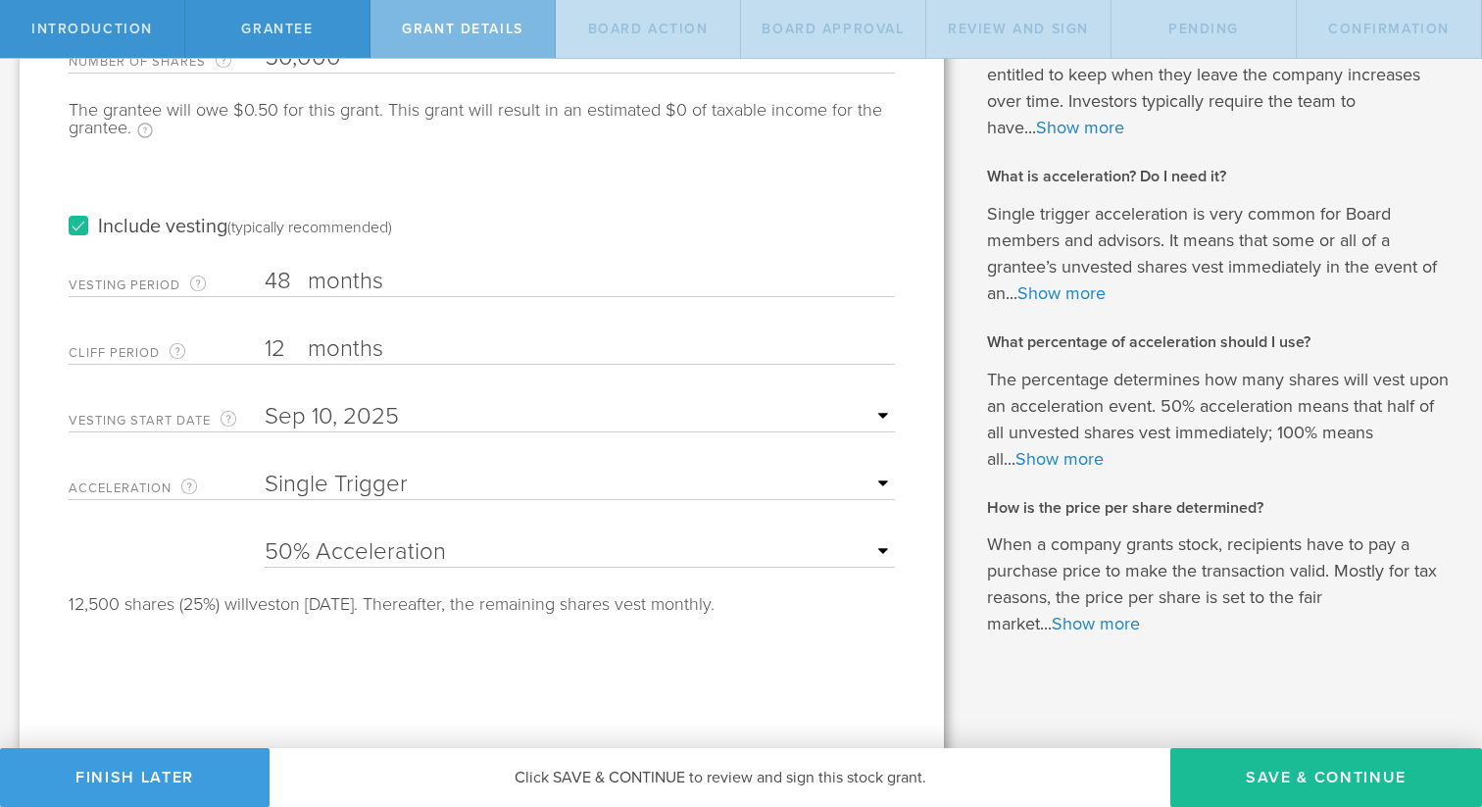
click at [392, 534] on div "25% Acceleration 50% Acceleration 75% Acceleration 100% Acceleration" at bounding box center [580, 547] width 630 height 40
click at [386, 544] on select "25% Acceleration 50% Acceleration 75% Acceleration 100% Acceleration" at bounding box center [580, 551] width 630 height 29
select select "100"
click at [265, 537] on select "25% Acceleration 50% Acceleration 75% Acceleration 100% Acceleration" at bounding box center [580, 551] width 630 height 29
click at [1314, 772] on button "Save & Continue" at bounding box center [1327, 777] width 312 height 59
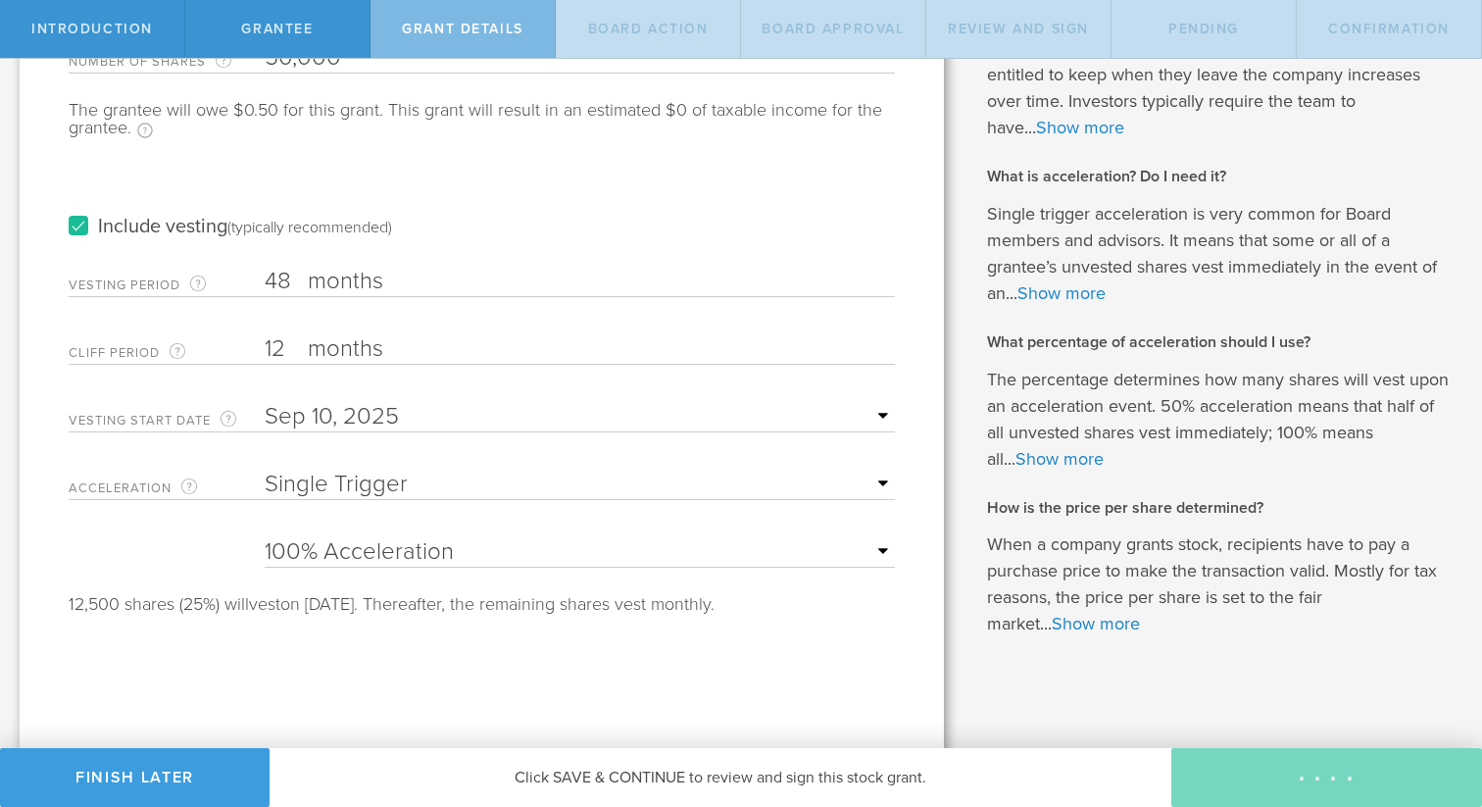
scroll to position [0, 0]
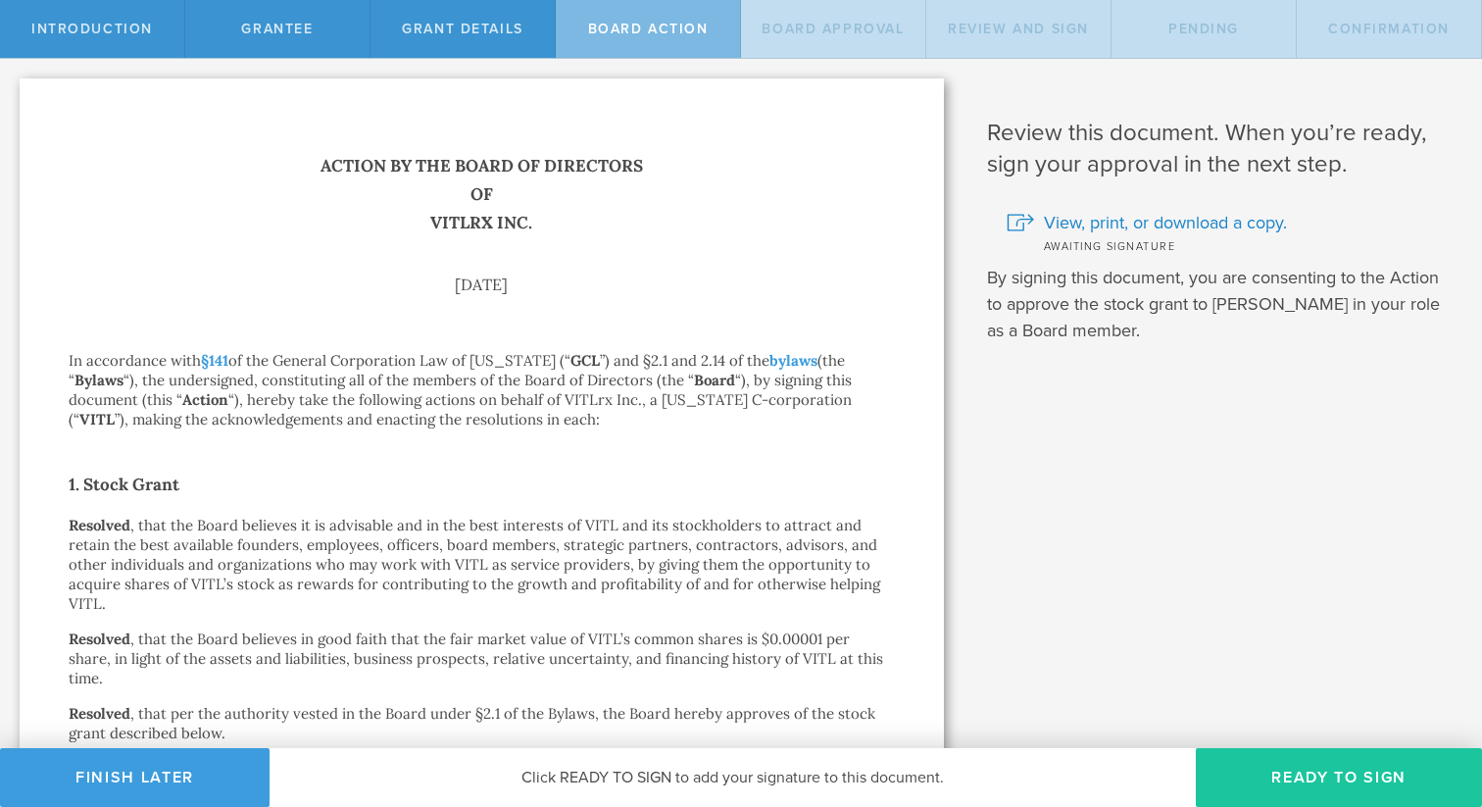
click at [1312, 765] on button "Ready to Sign" at bounding box center [1339, 777] width 286 height 59
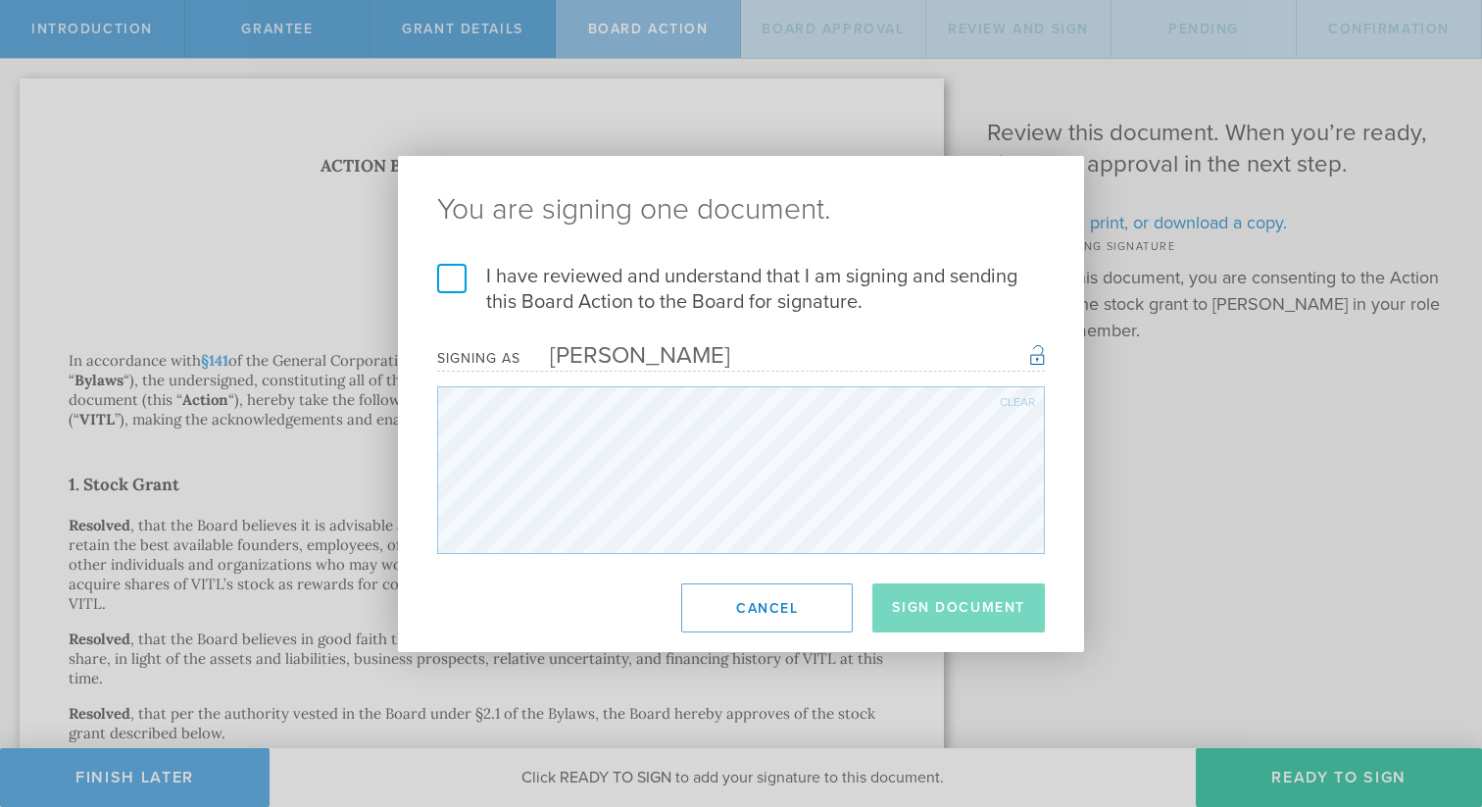
click at [466, 283] on label "I have reviewed and understand that I am signing and sending this Board Action …" at bounding box center [741, 289] width 608 height 51
click at [0, 0] on input "I have reviewed and understand that I am signing and sending this Board Action …" at bounding box center [0, 0] width 0 height 0
click at [906, 616] on button "Sign Document" at bounding box center [959, 607] width 173 height 49
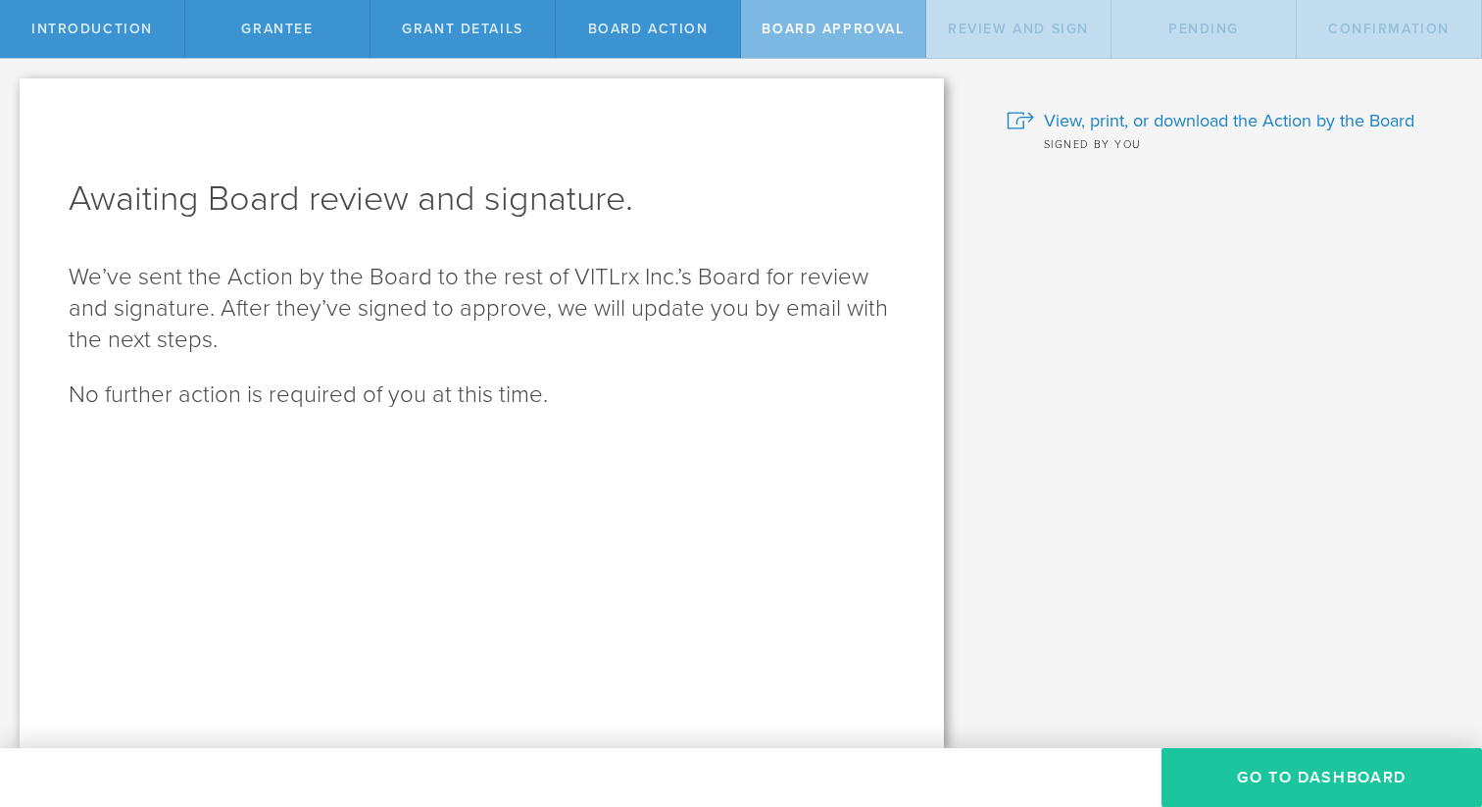
click at [1282, 784] on button "Go To Dashboard" at bounding box center [1322, 777] width 321 height 59
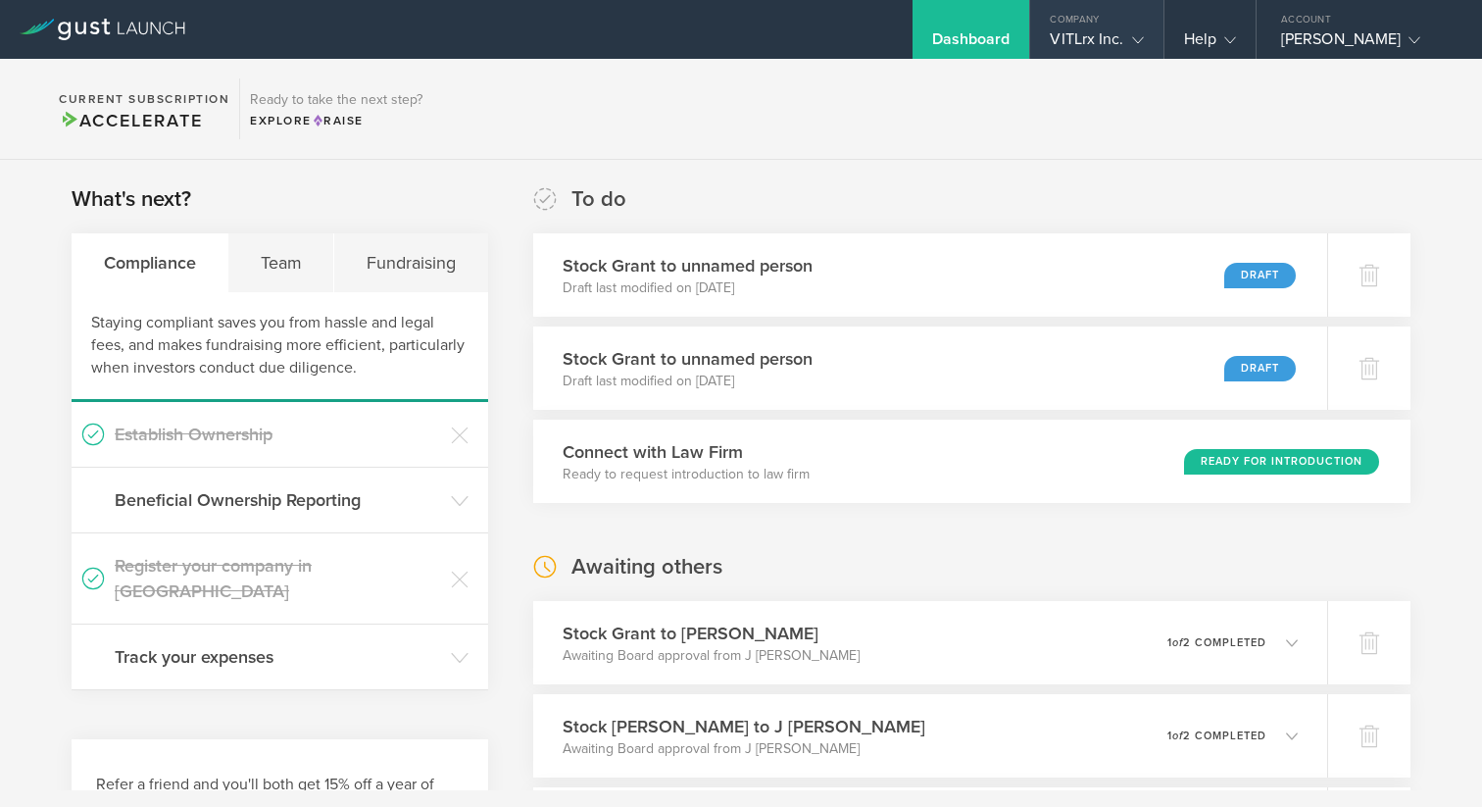
click at [1119, 29] on div "VITLrx Inc." at bounding box center [1096, 43] width 93 height 29
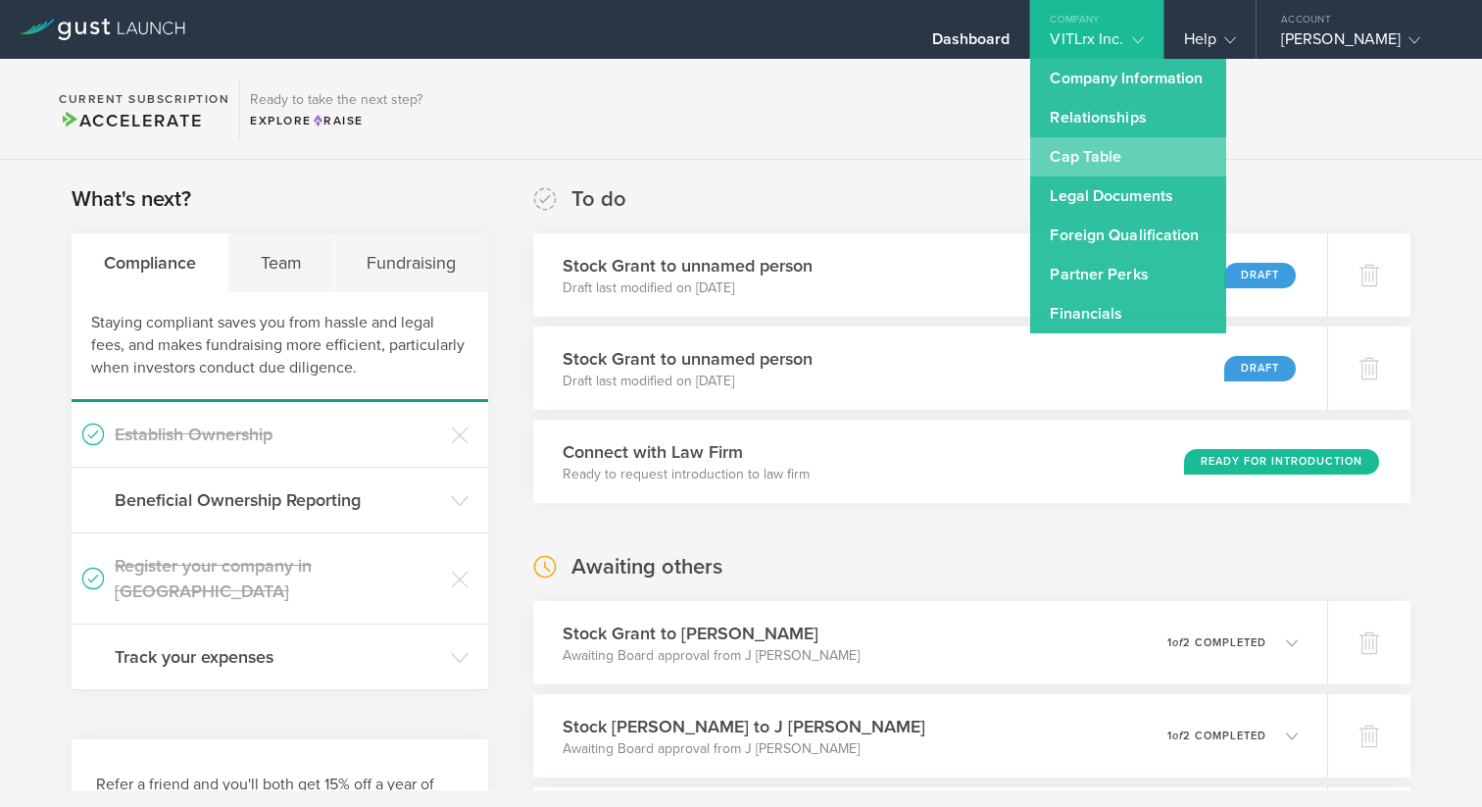
click at [1078, 163] on link "Cap Table" at bounding box center [1128, 156] width 196 height 39
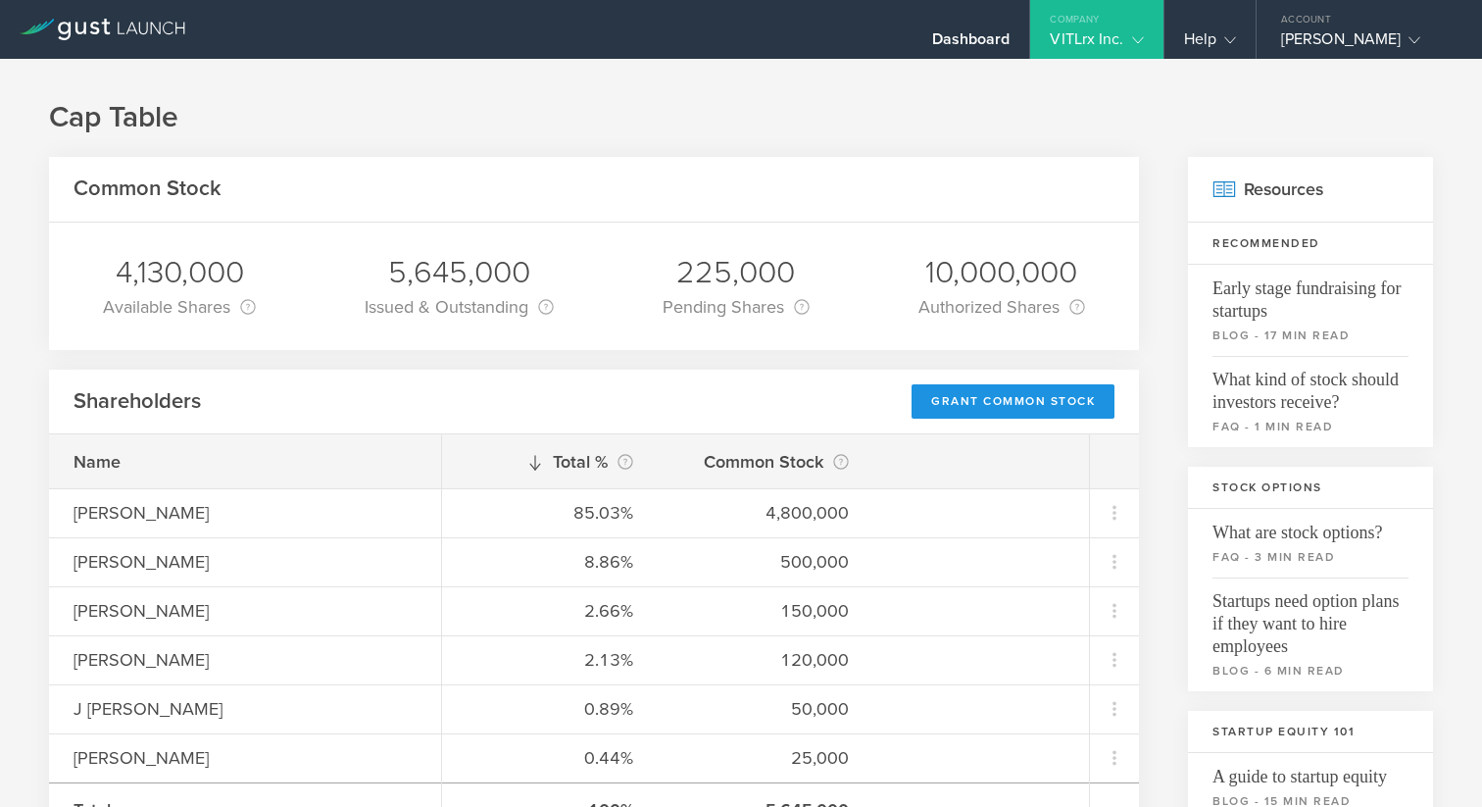
click at [1010, 398] on div "Grant Common Stock" at bounding box center [1013, 401] width 203 height 34
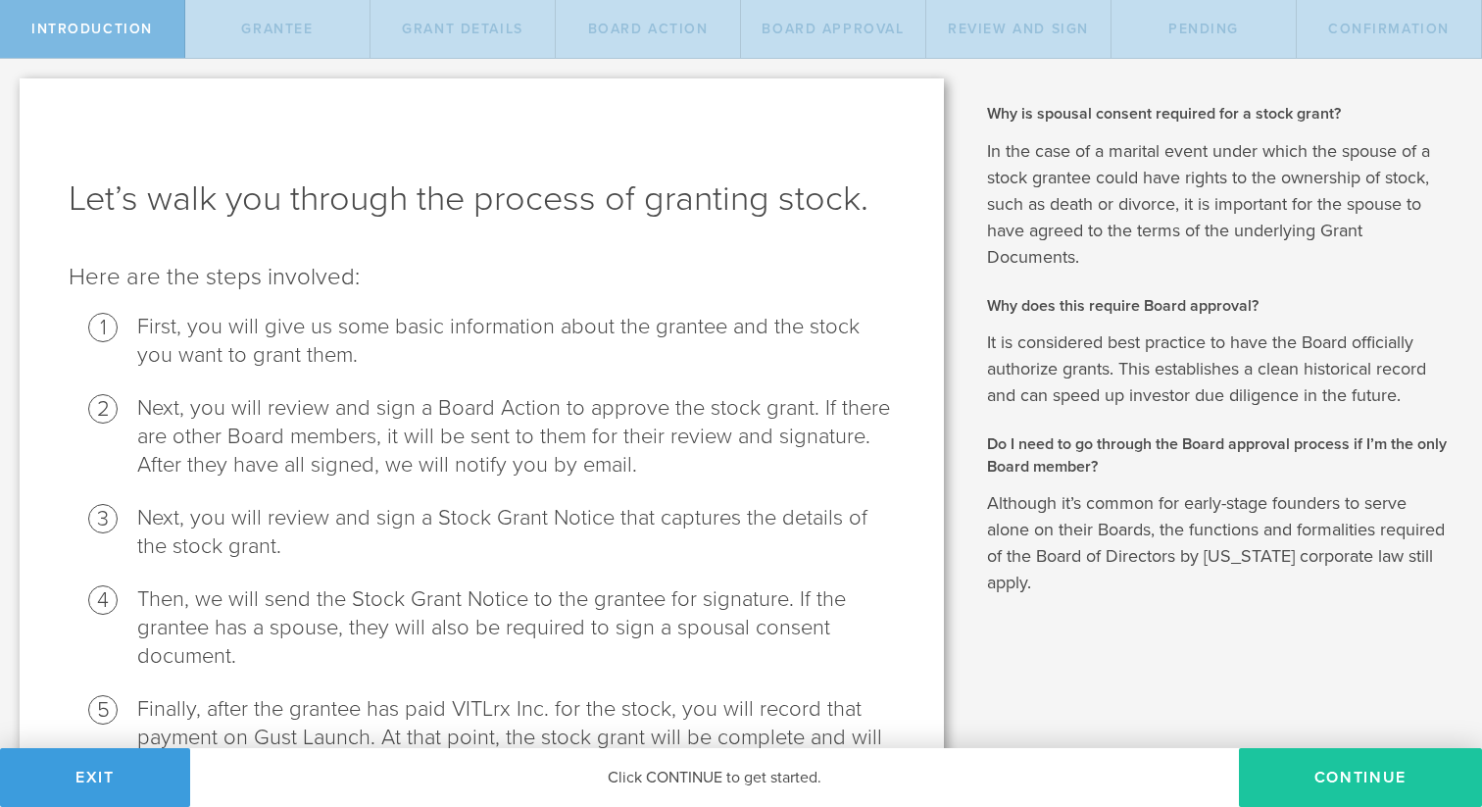
click at [1373, 777] on button "Continue" at bounding box center [1360, 777] width 243 height 59
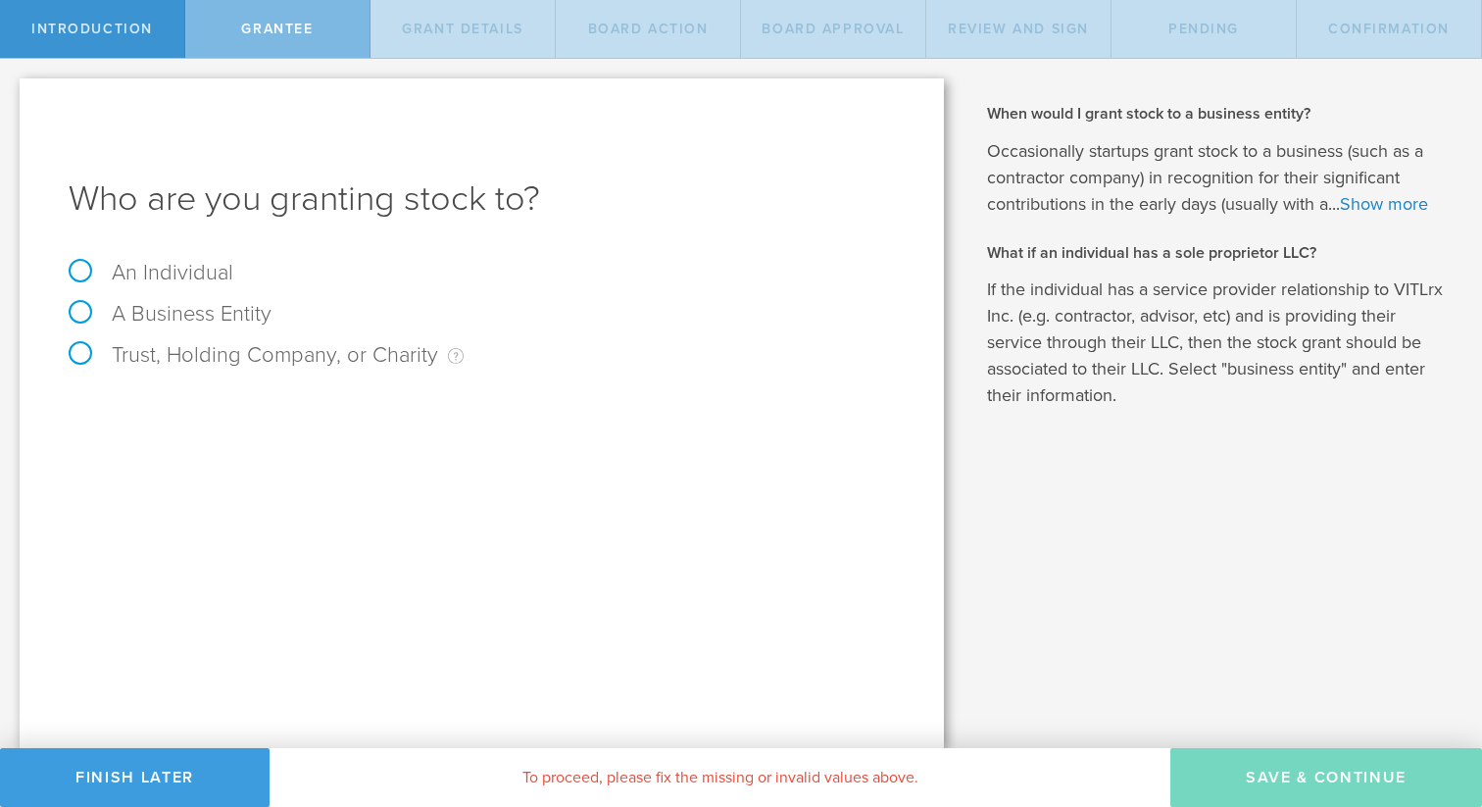
click at [159, 273] on label "An Individual" at bounding box center [151, 272] width 165 height 25
click at [13, 90] on input "An Individual" at bounding box center [6, 74] width 13 height 31
radio input "true"
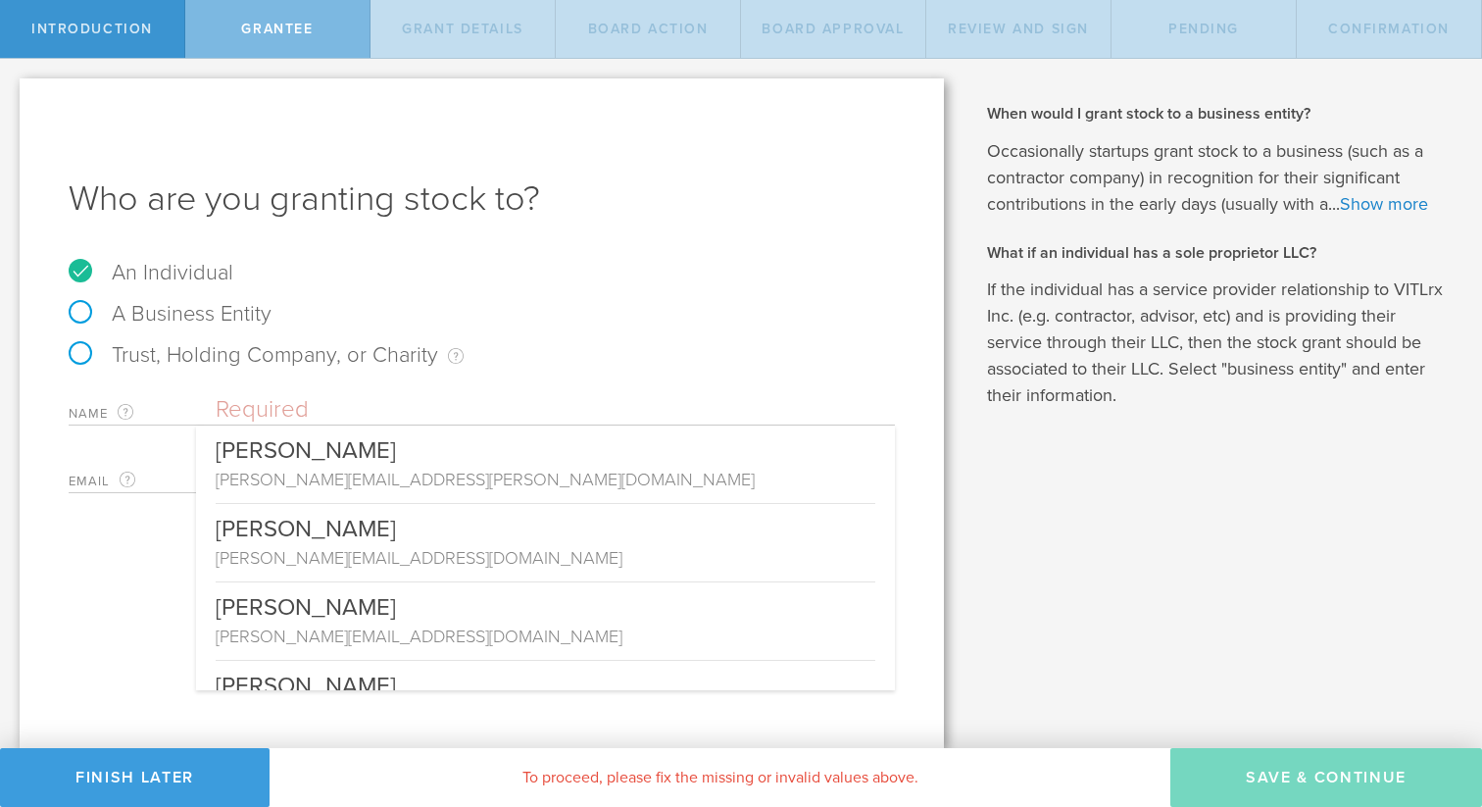
click at [485, 401] on input "text" at bounding box center [555, 409] width 679 height 29
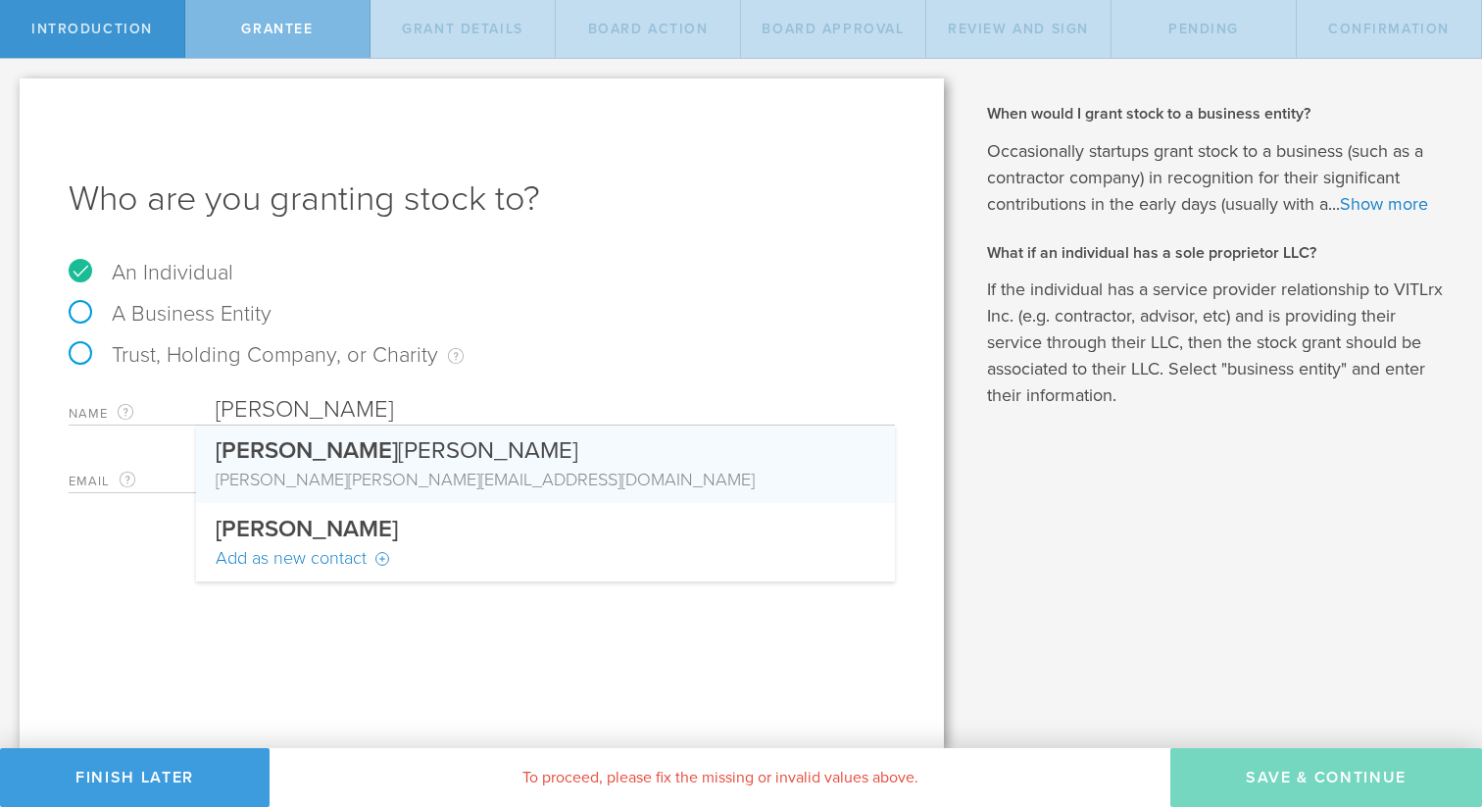
click at [487, 489] on div "david [EMAIL_ADDRESS][DOMAIN_NAME]" at bounding box center [546, 479] width 660 height 25
type input "[PERSON_NAME]"
type input "[EMAIL_ADDRESS][DOMAIN_NAME]"
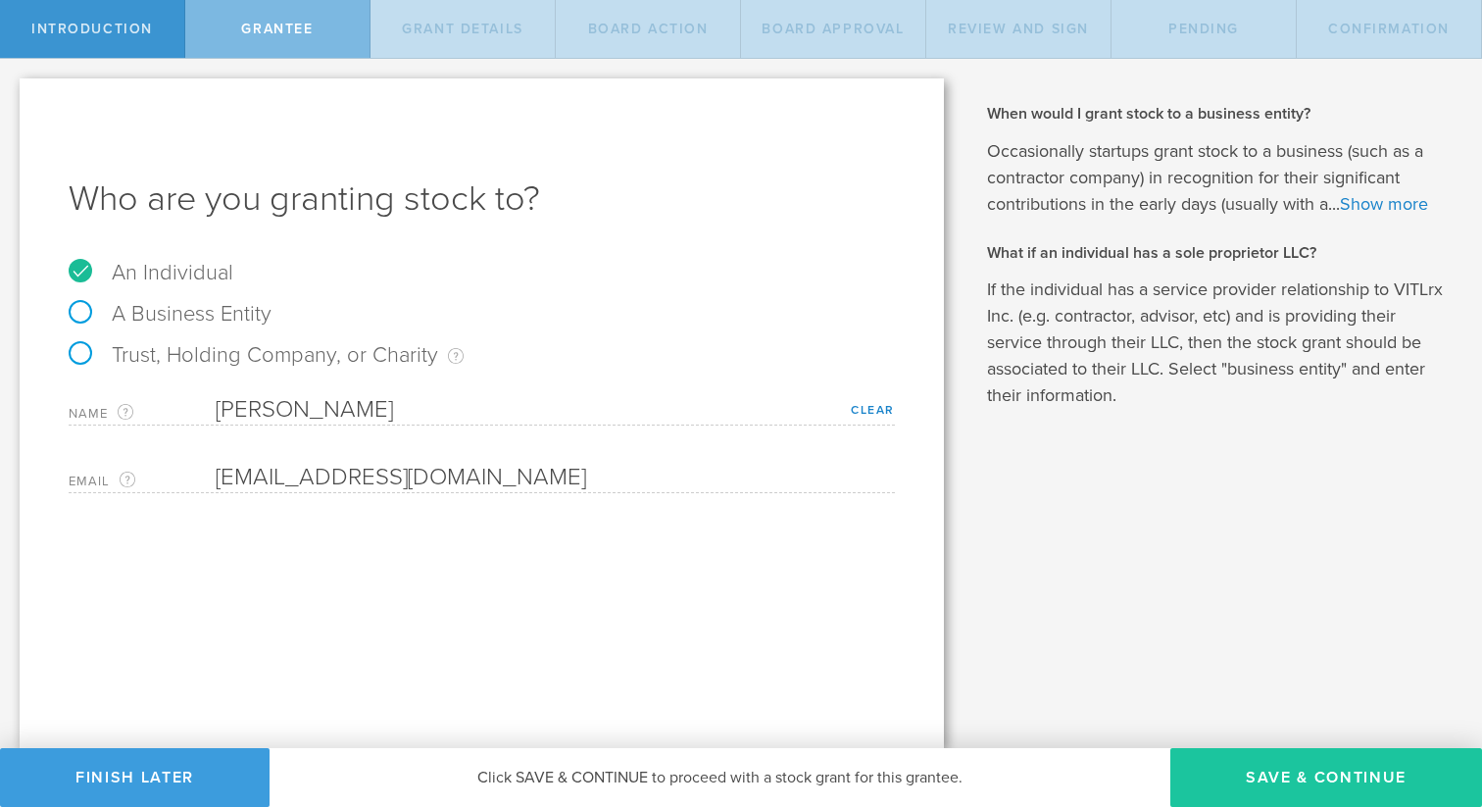
click at [1305, 760] on button "Save & Continue" at bounding box center [1327, 777] width 312 height 59
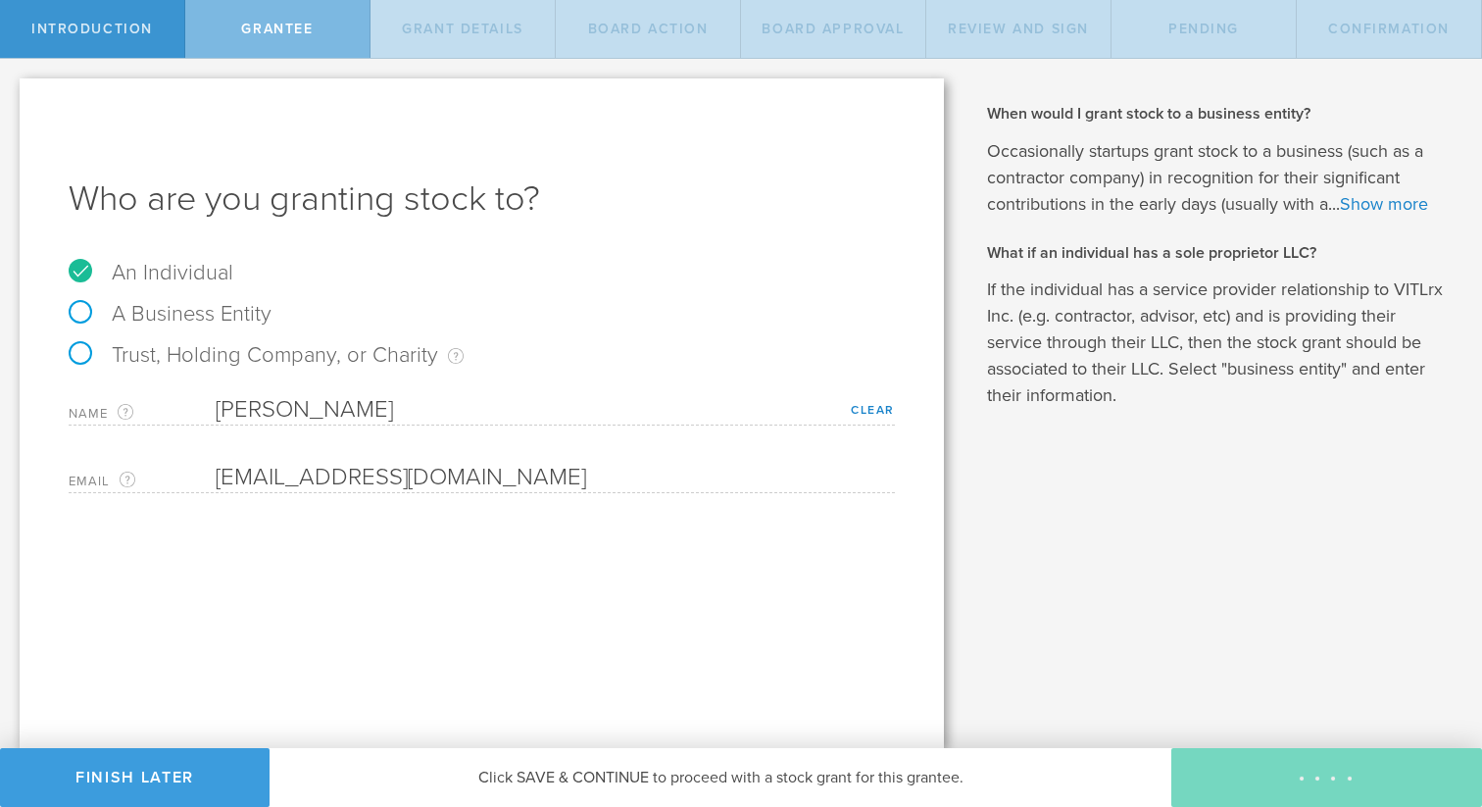
type input "48"
type input "12"
select select "none"
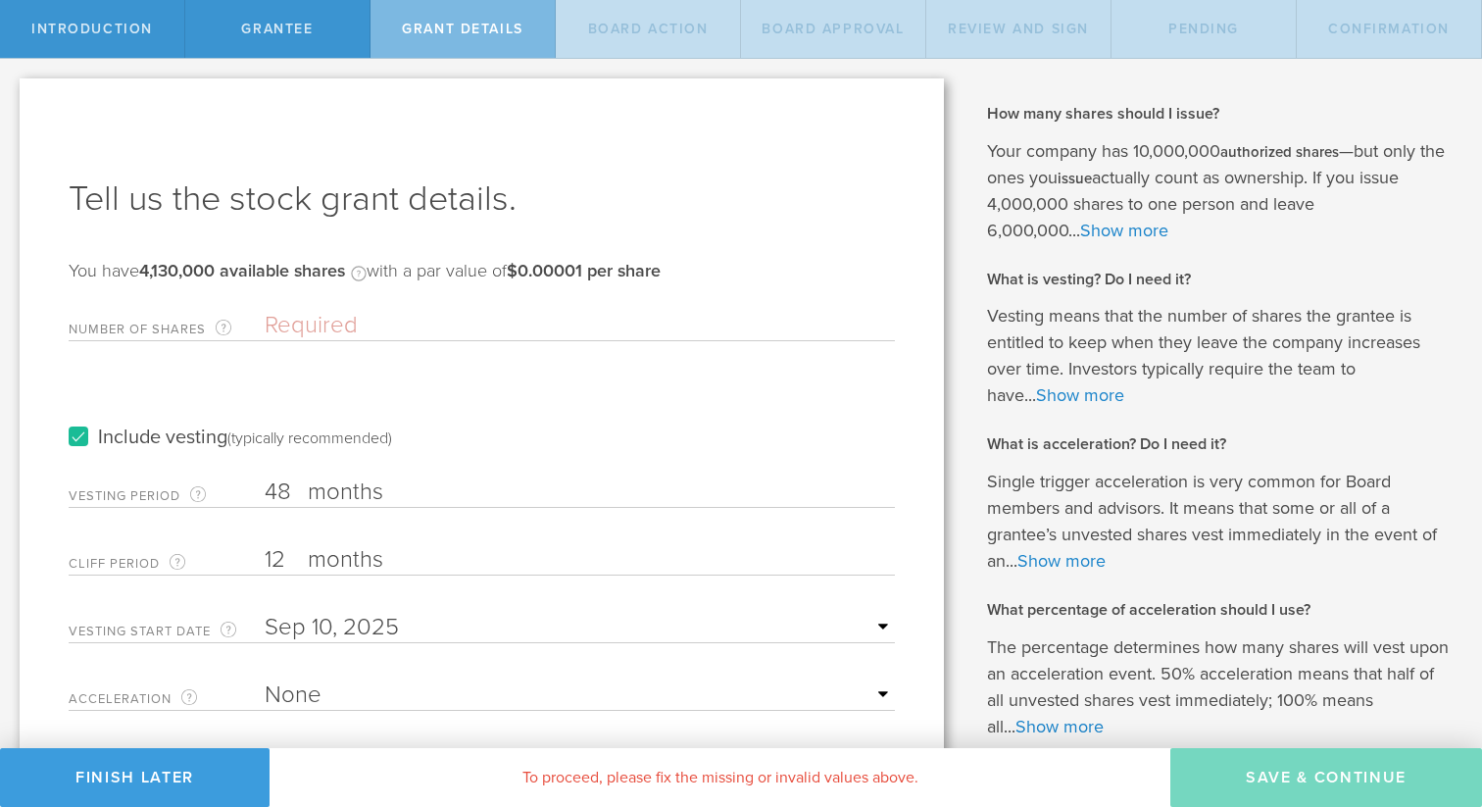
click at [366, 330] on input "Number of Shares The total amount of stock the company is granting to this reci…" at bounding box center [580, 325] width 630 height 29
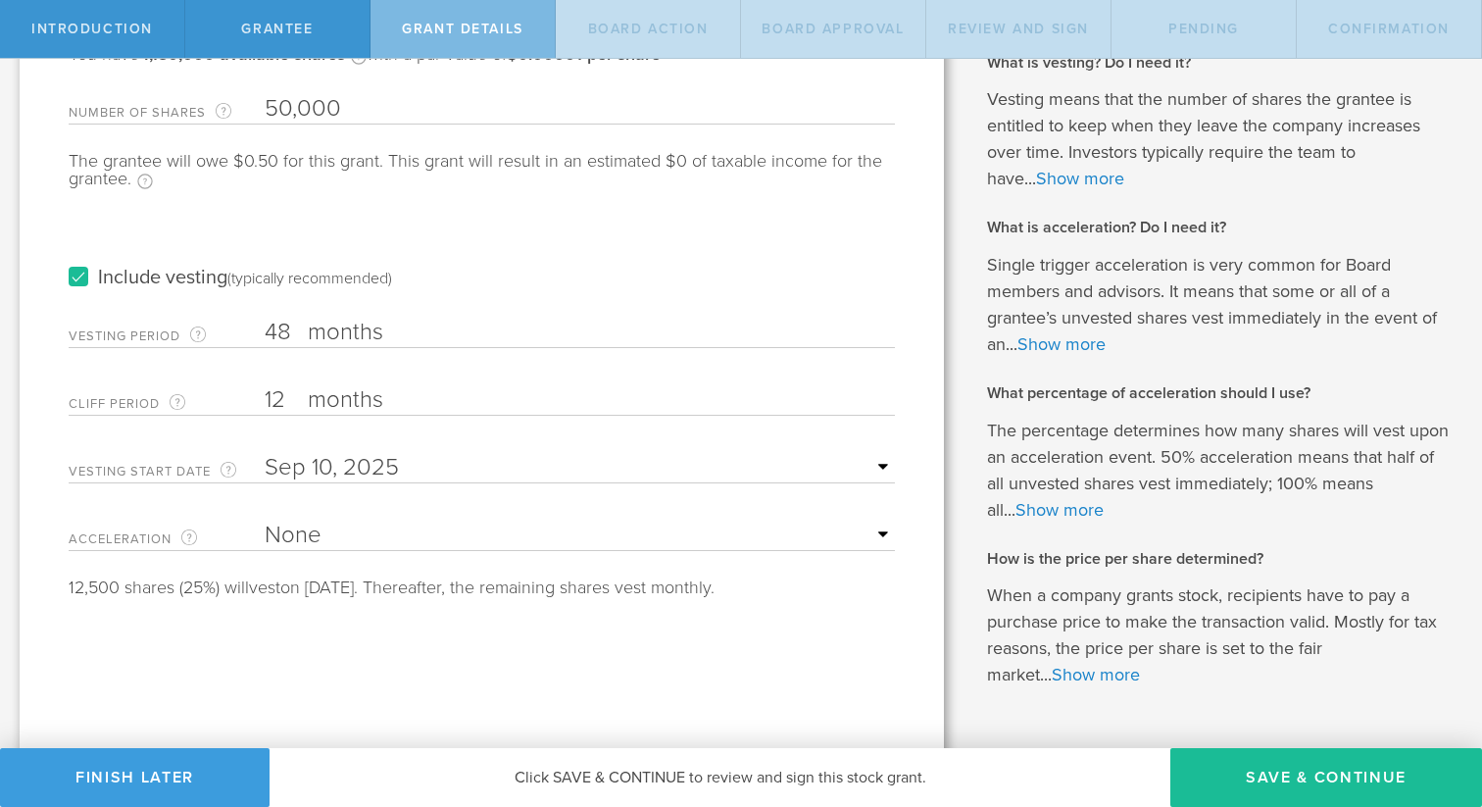
scroll to position [222, 0]
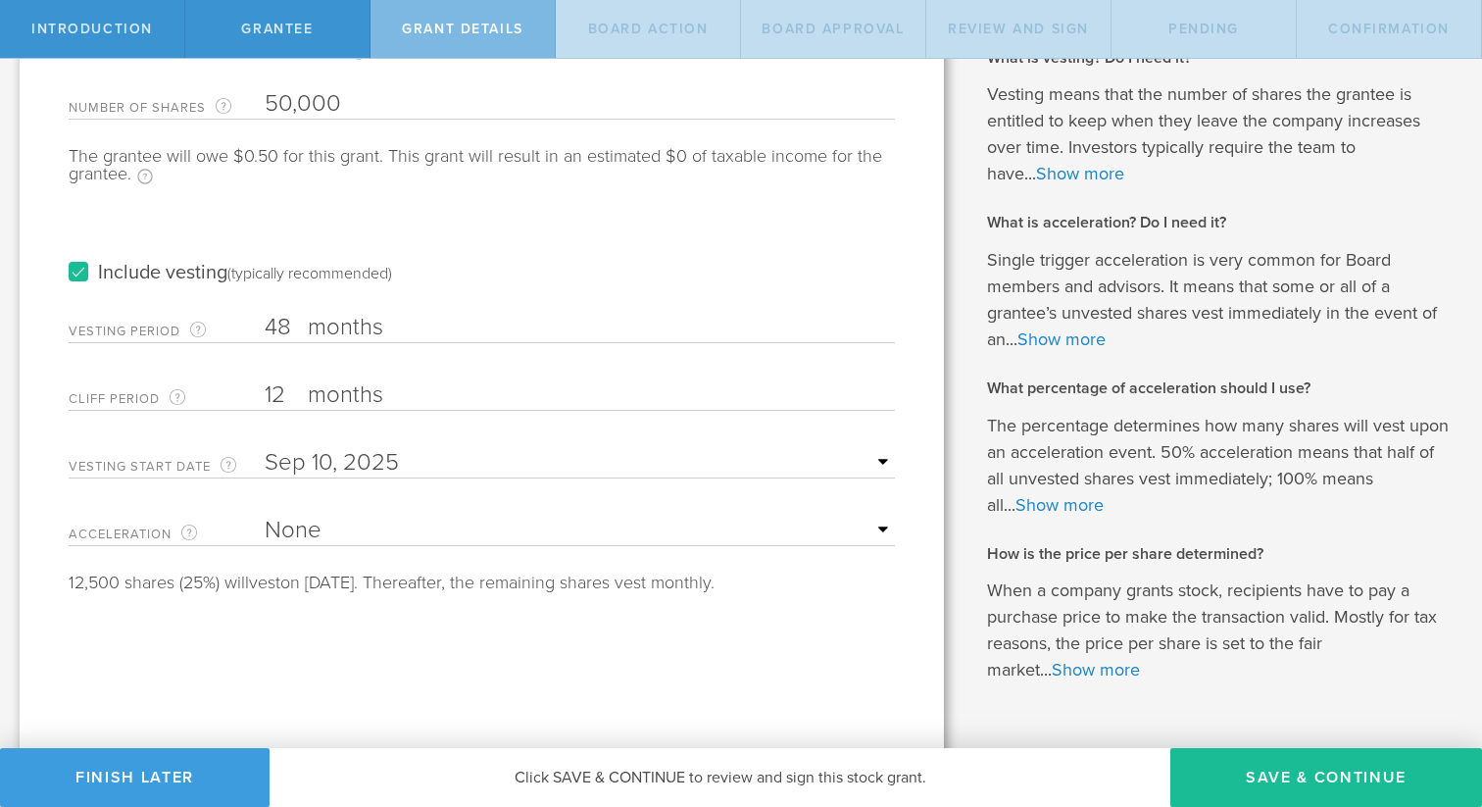
type input "50,000"
click at [305, 527] on select "None Single Trigger Double Trigger" at bounding box center [580, 530] width 630 height 29
click at [308, 525] on select "None Single Trigger Double Trigger" at bounding box center [580, 530] width 630 height 29
select select "single"
click at [265, 516] on select "None Single Trigger Double Trigger" at bounding box center [580, 530] width 630 height 29
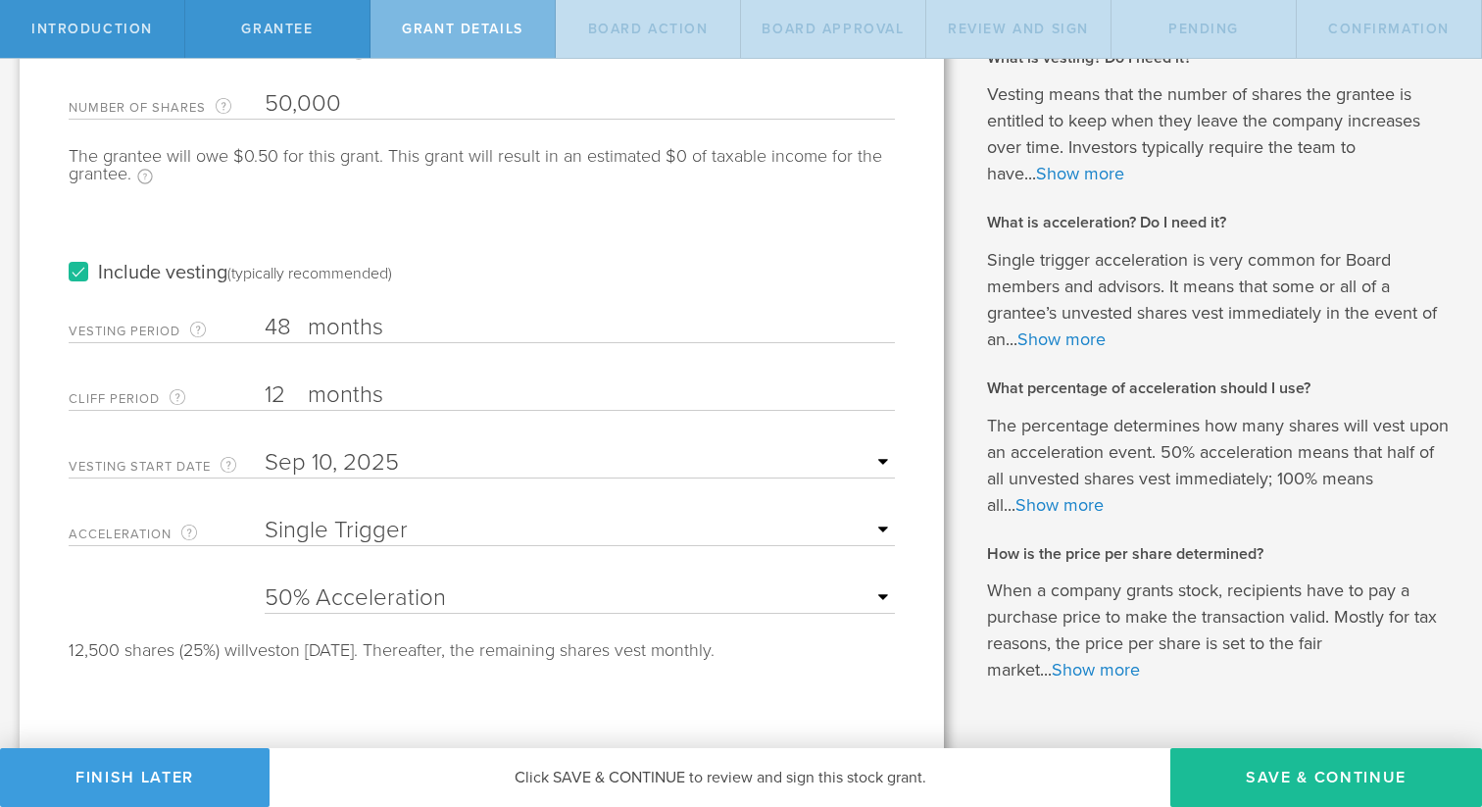
click at [374, 580] on div "25% Acceleration 50% Acceleration 75% Acceleration 100% Acceleration" at bounding box center [580, 594] width 630 height 40
click at [374, 595] on select "25% Acceleration 50% Acceleration 75% Acceleration 100% Acceleration" at bounding box center [580, 597] width 630 height 29
select select "100"
click at [265, 583] on select "25% Acceleration 50% Acceleration 75% Acceleration 100% Acceleration" at bounding box center [580, 597] width 630 height 29
click at [1306, 778] on button "Save & Continue" at bounding box center [1327, 777] width 312 height 59
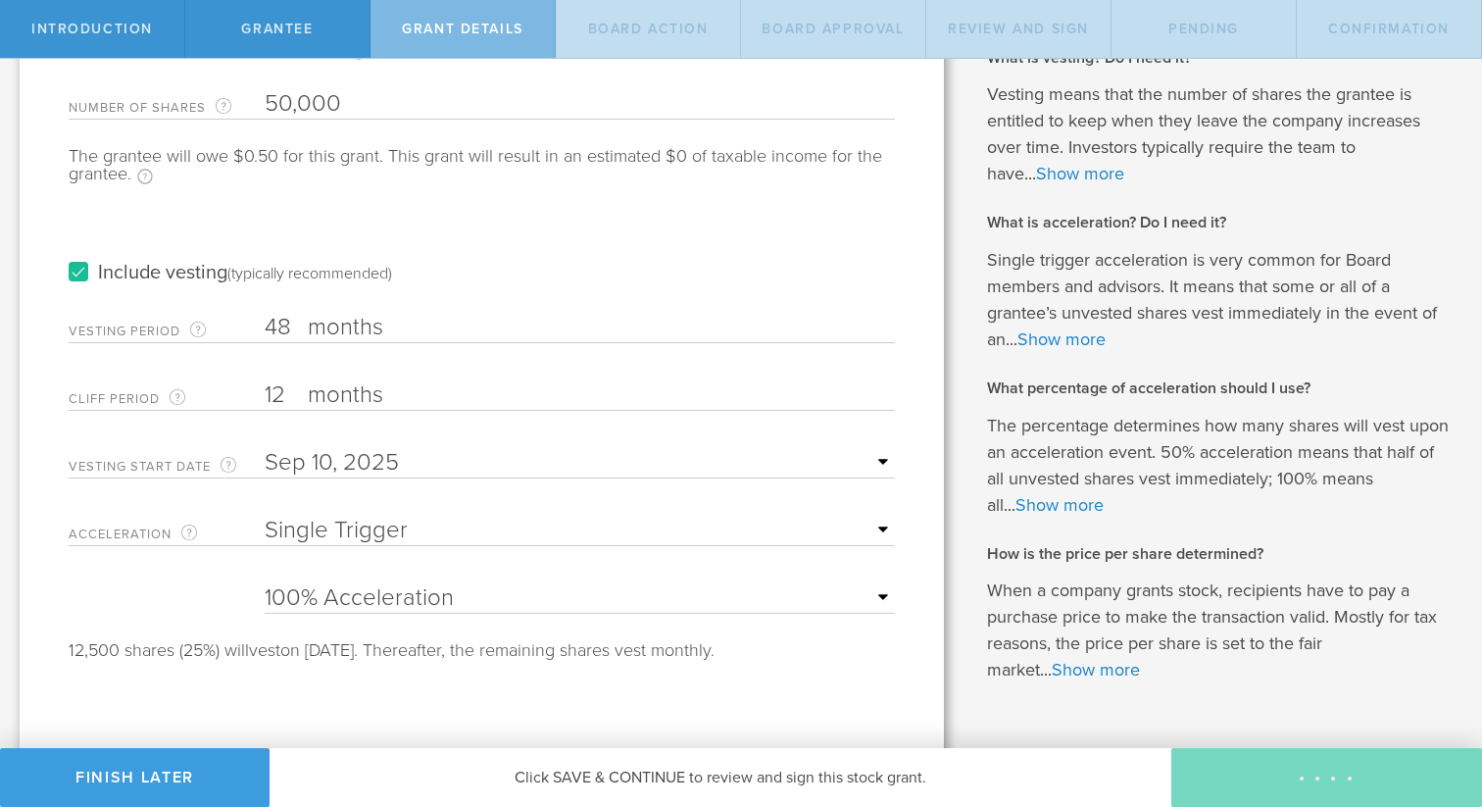
scroll to position [0, 0]
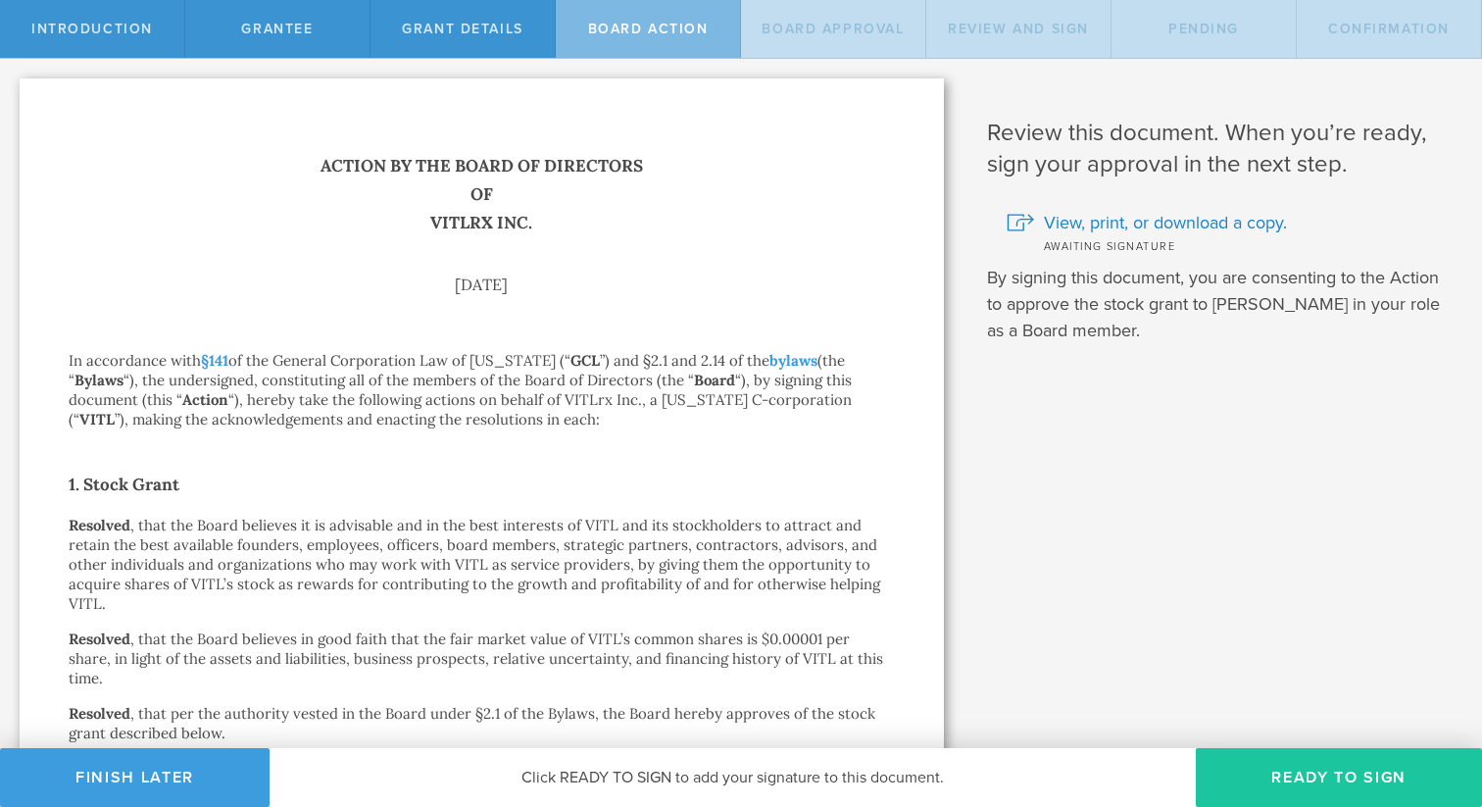
click at [1309, 775] on button "Ready to Sign" at bounding box center [1339, 777] width 286 height 59
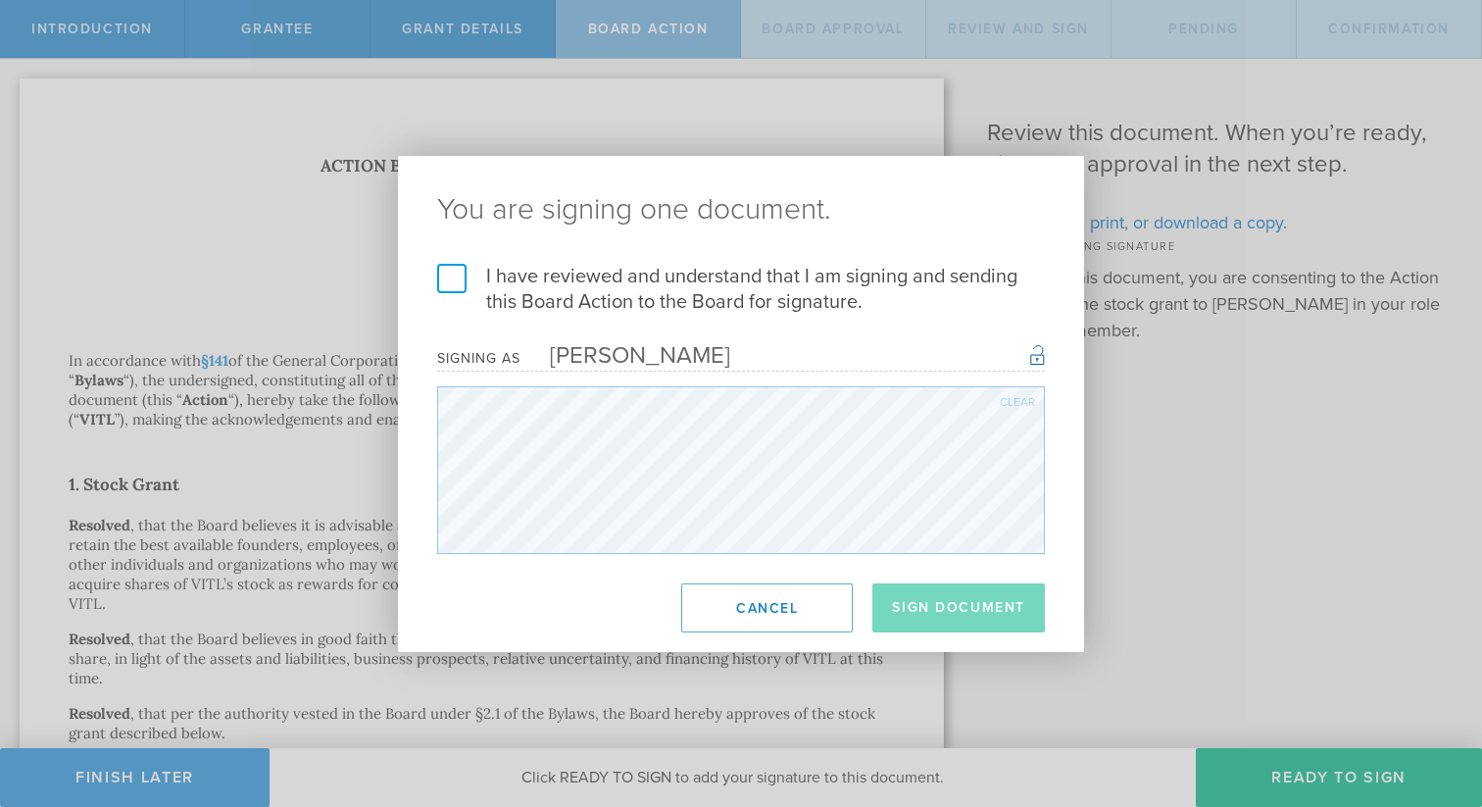
click at [453, 271] on label "I have reviewed and understand that I am signing and sending this Board Action …" at bounding box center [741, 289] width 608 height 51
click at [0, 0] on input "I have reviewed and understand that I am signing and sending this Board Action …" at bounding box center [0, 0] width 0 height 0
click at [948, 606] on button "Sign Document" at bounding box center [959, 607] width 173 height 49
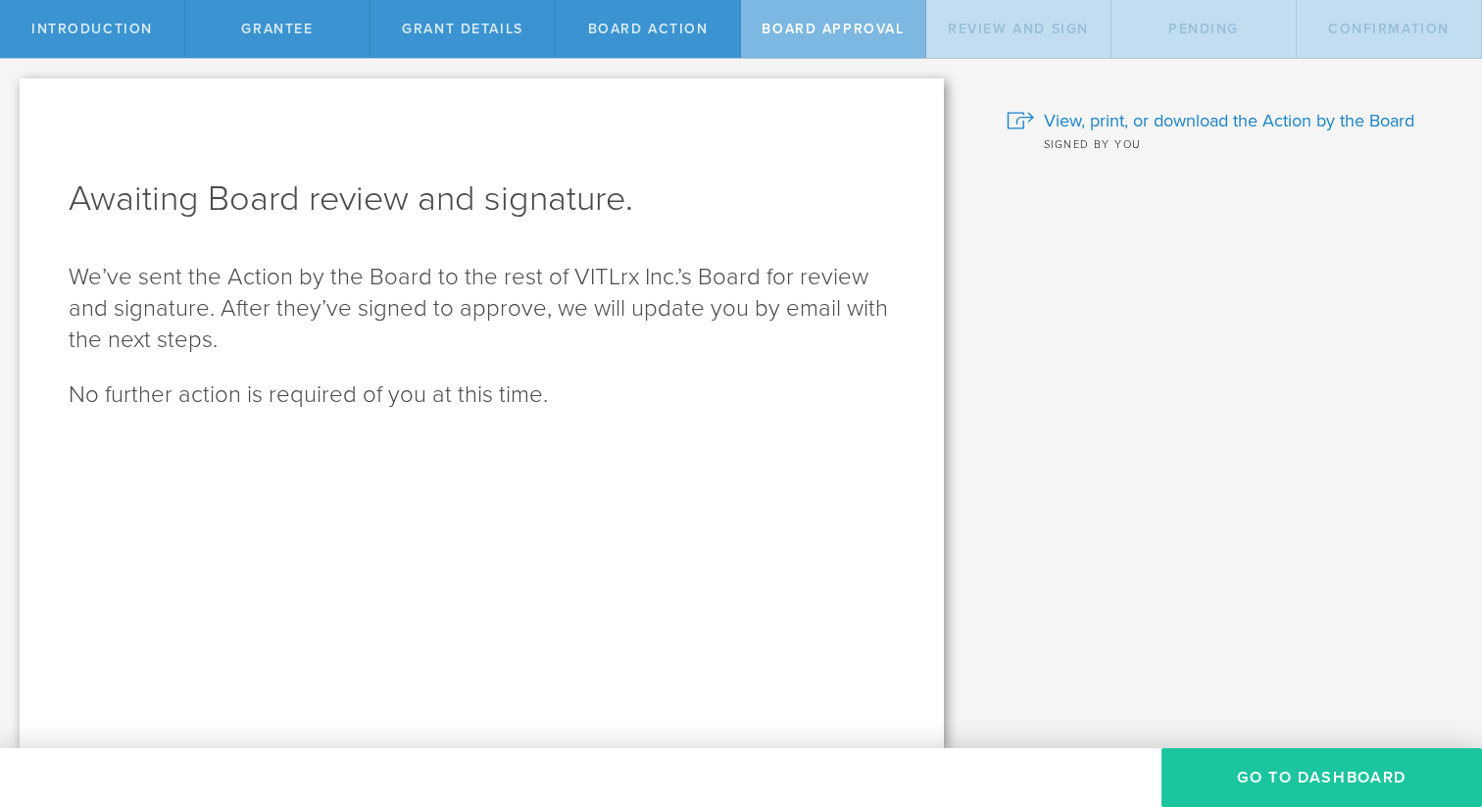
click at [1310, 784] on button "Go To Dashboard" at bounding box center [1322, 777] width 321 height 59
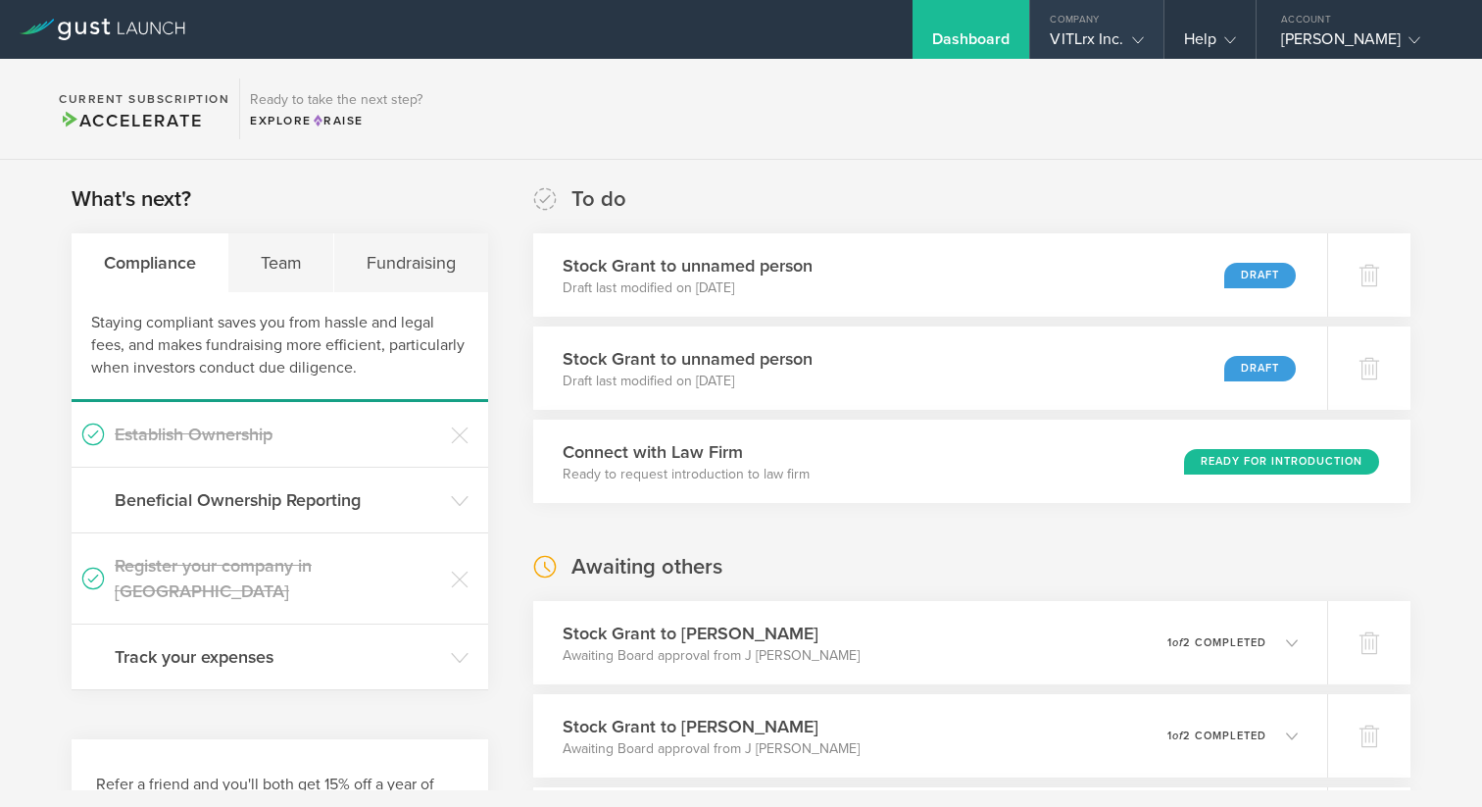
click at [1085, 32] on div "VITLrx Inc." at bounding box center [1096, 43] width 93 height 29
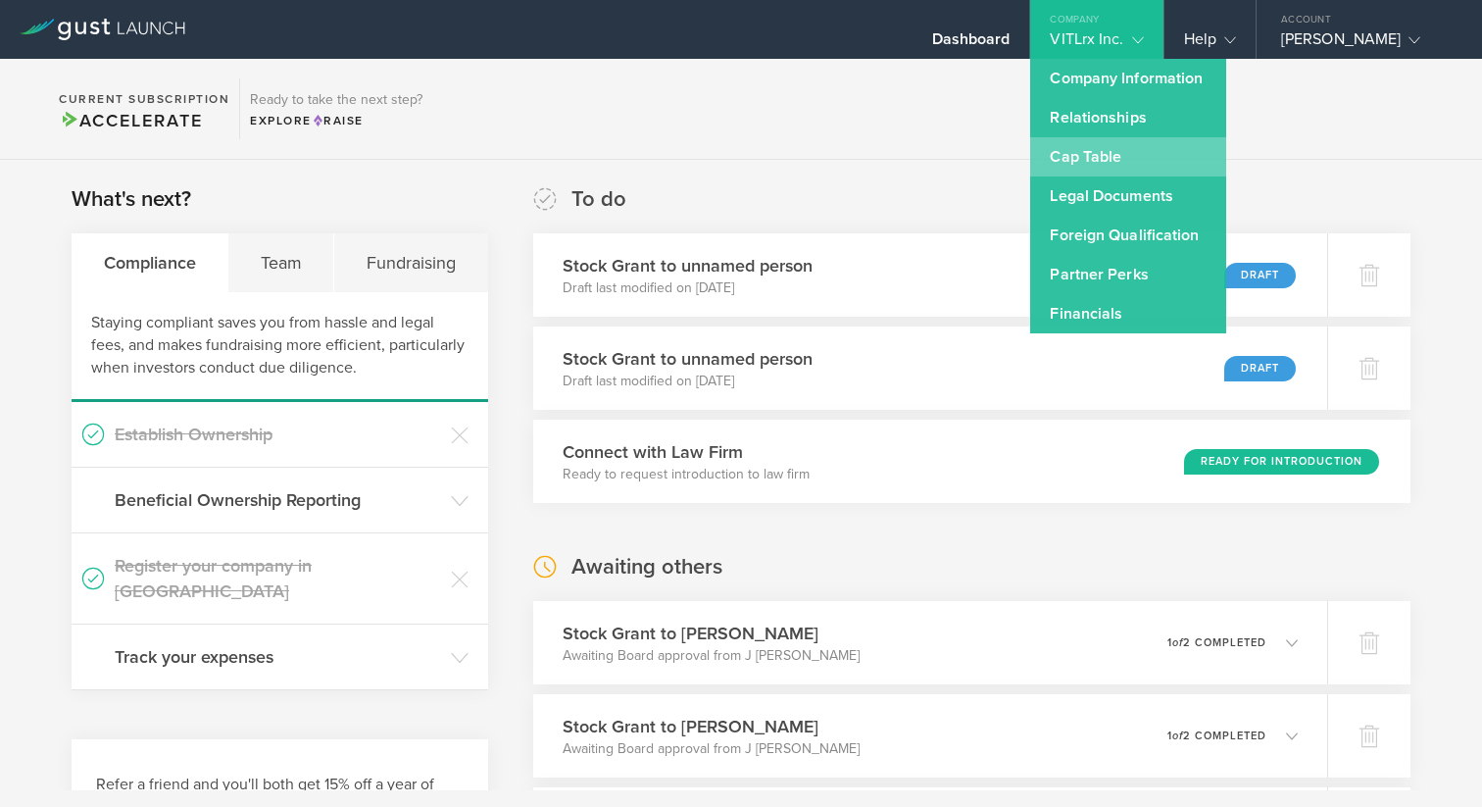
click at [1088, 149] on link "Cap Table" at bounding box center [1128, 156] width 196 height 39
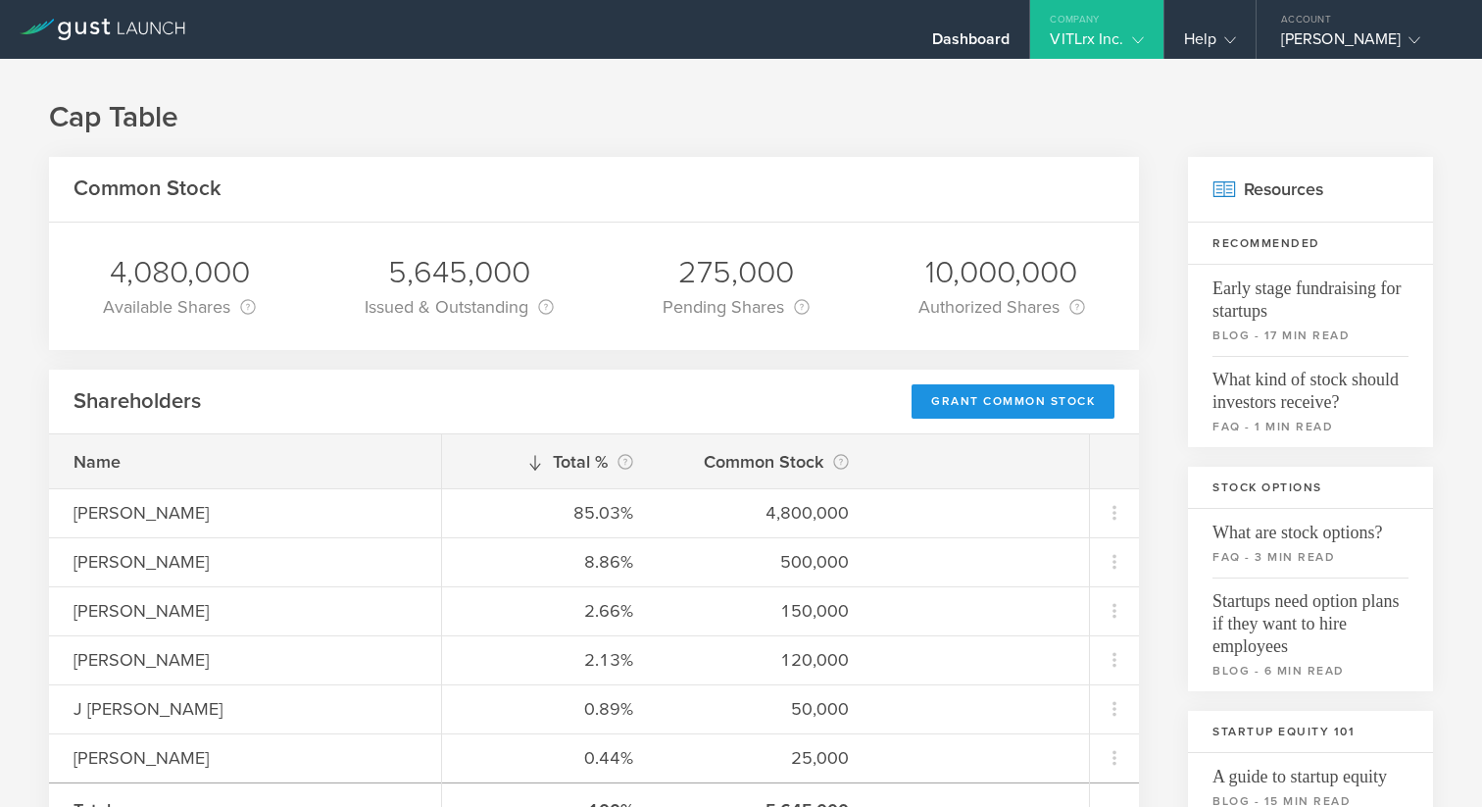
click at [1011, 393] on div "Grant Common Stock" at bounding box center [1013, 401] width 203 height 34
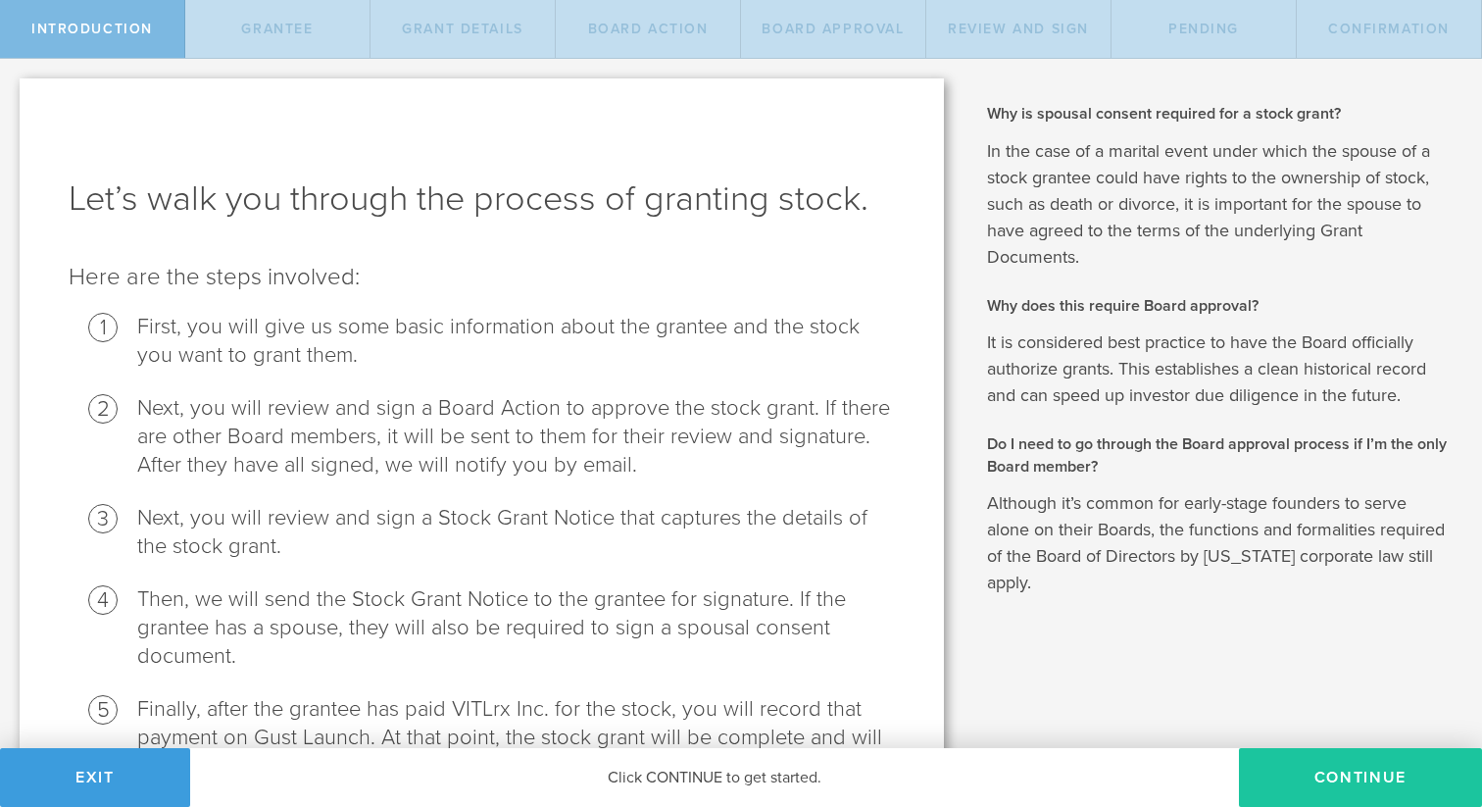
click at [1340, 775] on button "Continue" at bounding box center [1360, 777] width 243 height 59
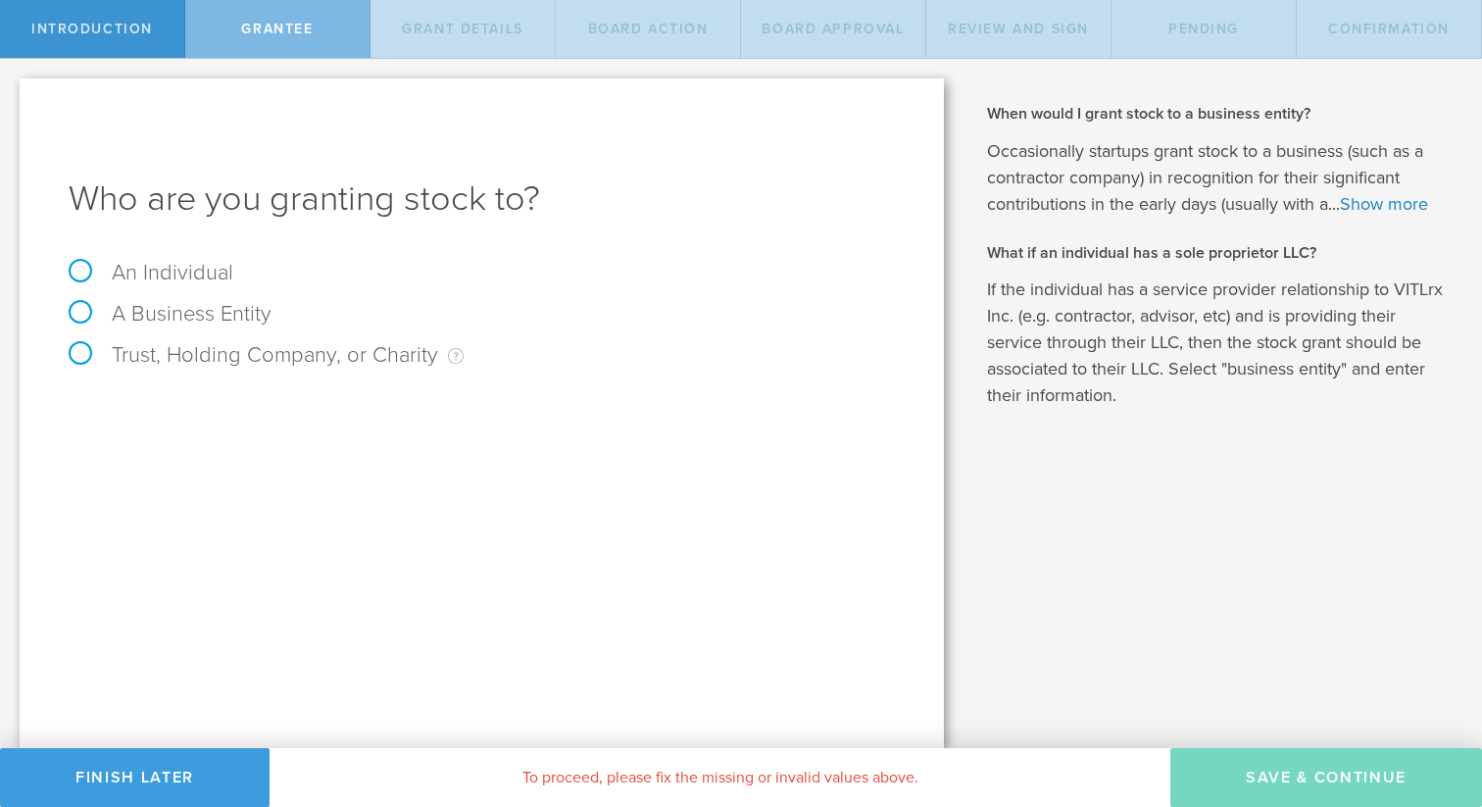
click at [169, 271] on label "An Individual" at bounding box center [151, 272] width 165 height 25
click at [13, 90] on input "An Individual" at bounding box center [6, 74] width 13 height 31
radio input "true"
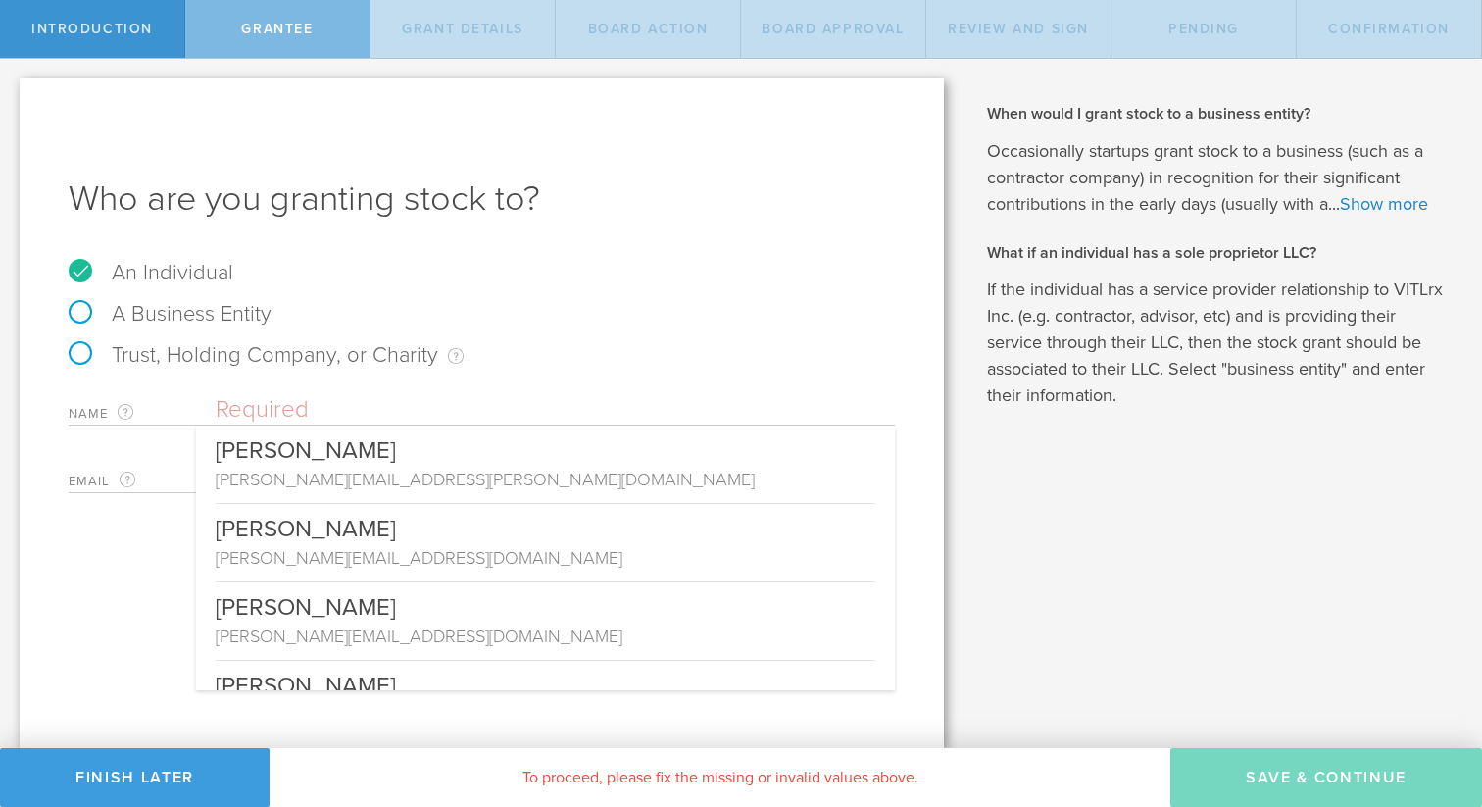
click at [293, 407] on input "text" at bounding box center [555, 409] width 679 height 29
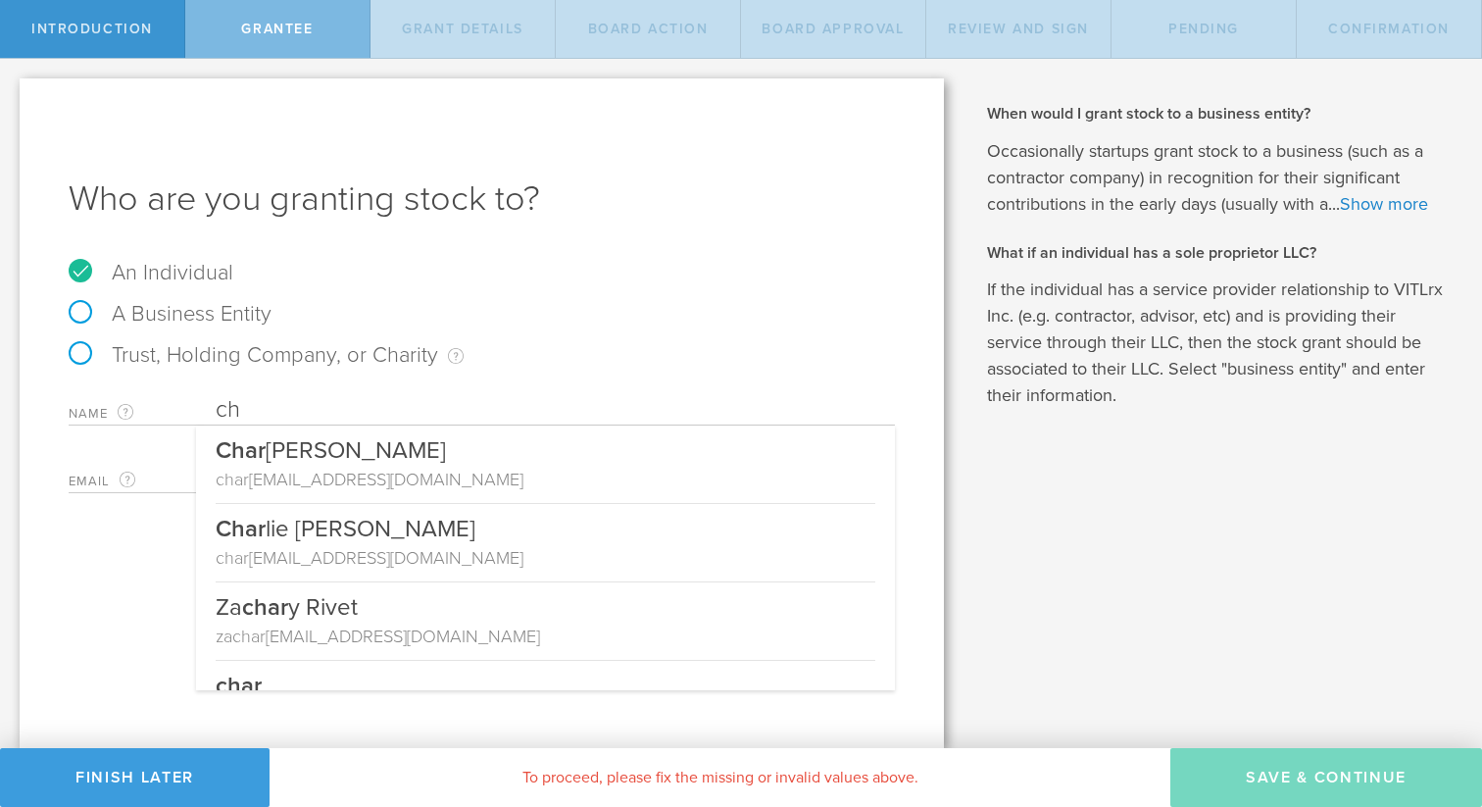
type input "c"
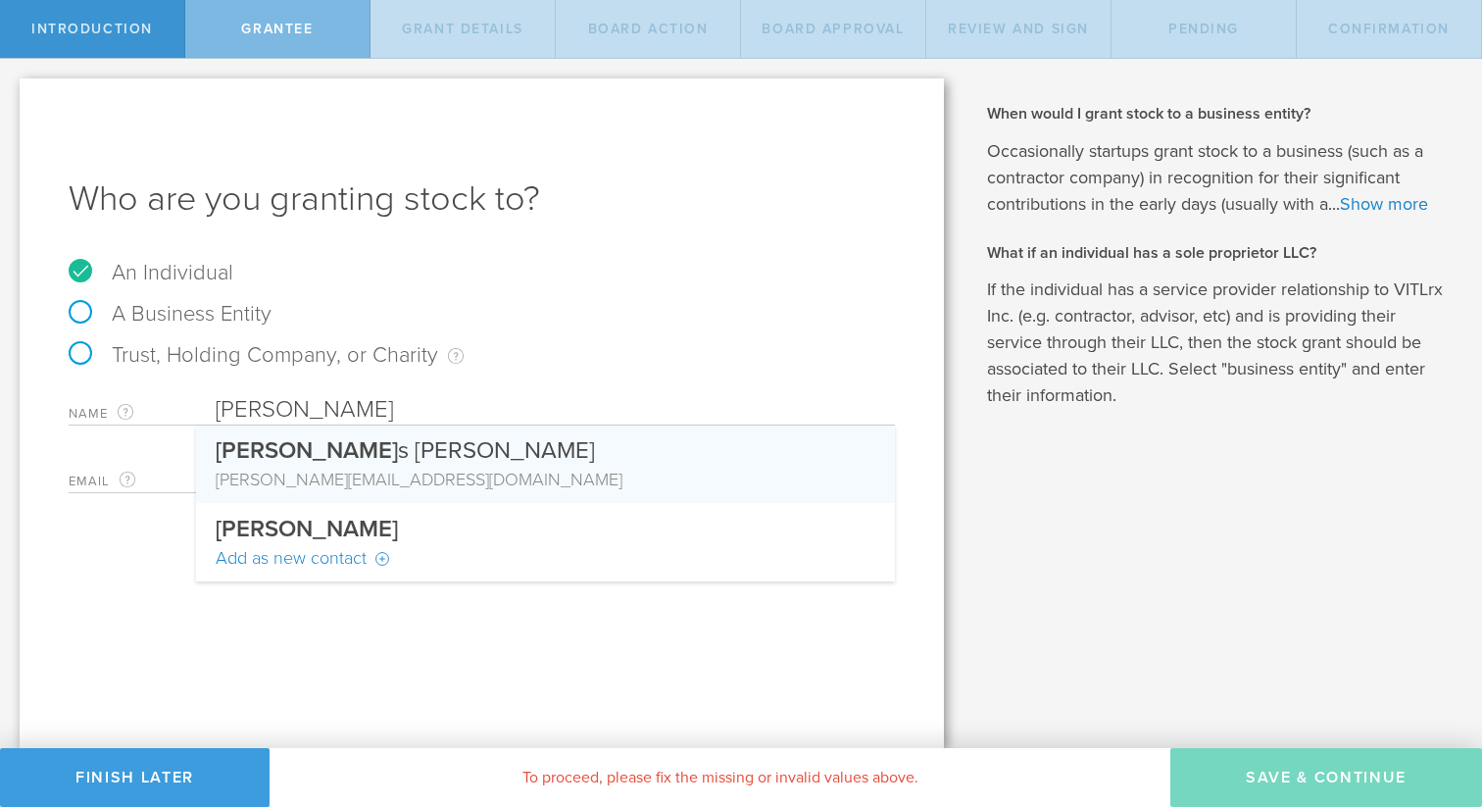
click at [380, 484] on div "[PERSON_NAME][EMAIL_ADDRESS][DOMAIN_NAME]" at bounding box center [546, 479] width 660 height 25
type input "[PERSON_NAME]"
type input "[PERSON_NAME][EMAIL_ADDRESS][DOMAIN_NAME]"
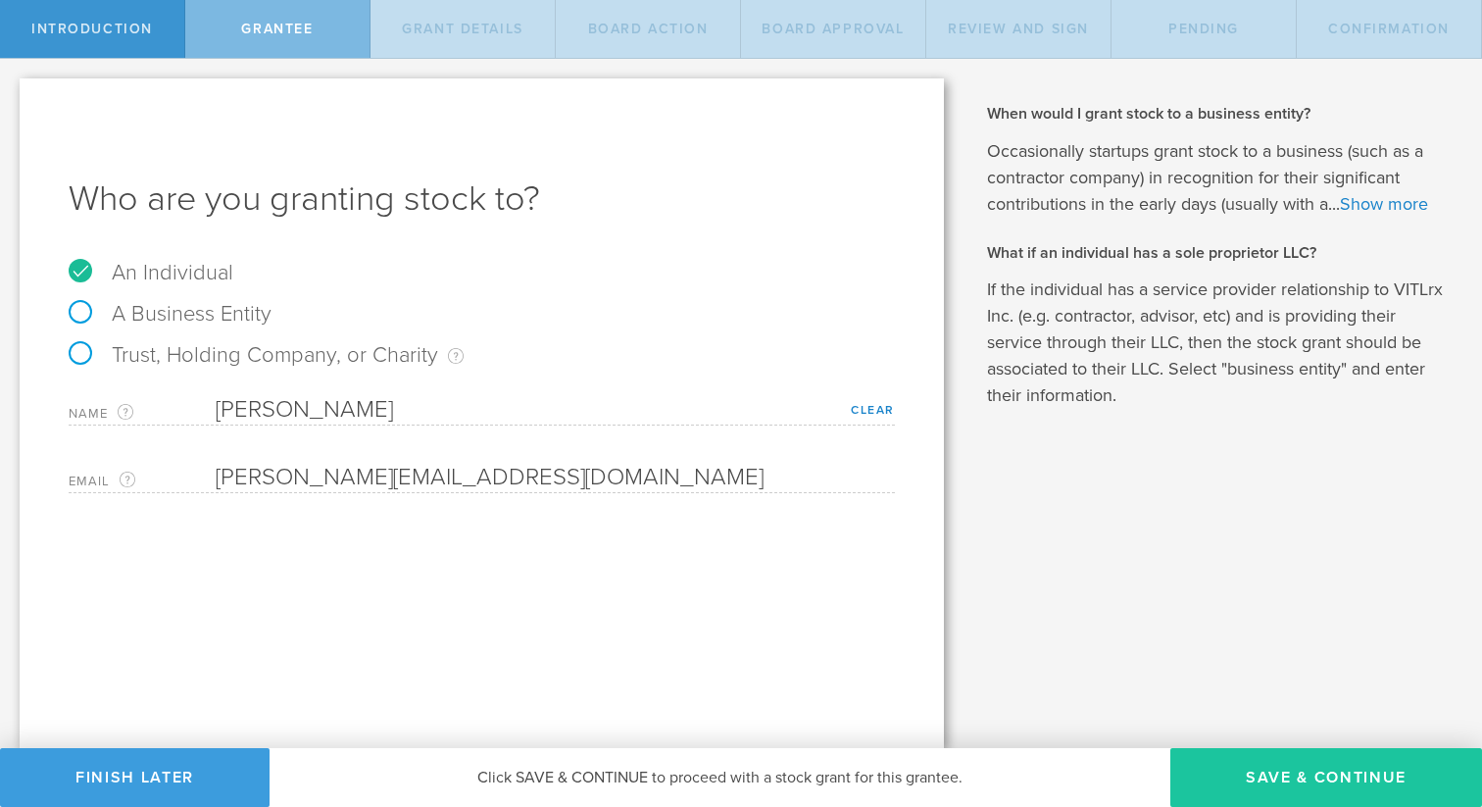
click at [1309, 767] on button "Save & Continue" at bounding box center [1327, 777] width 312 height 59
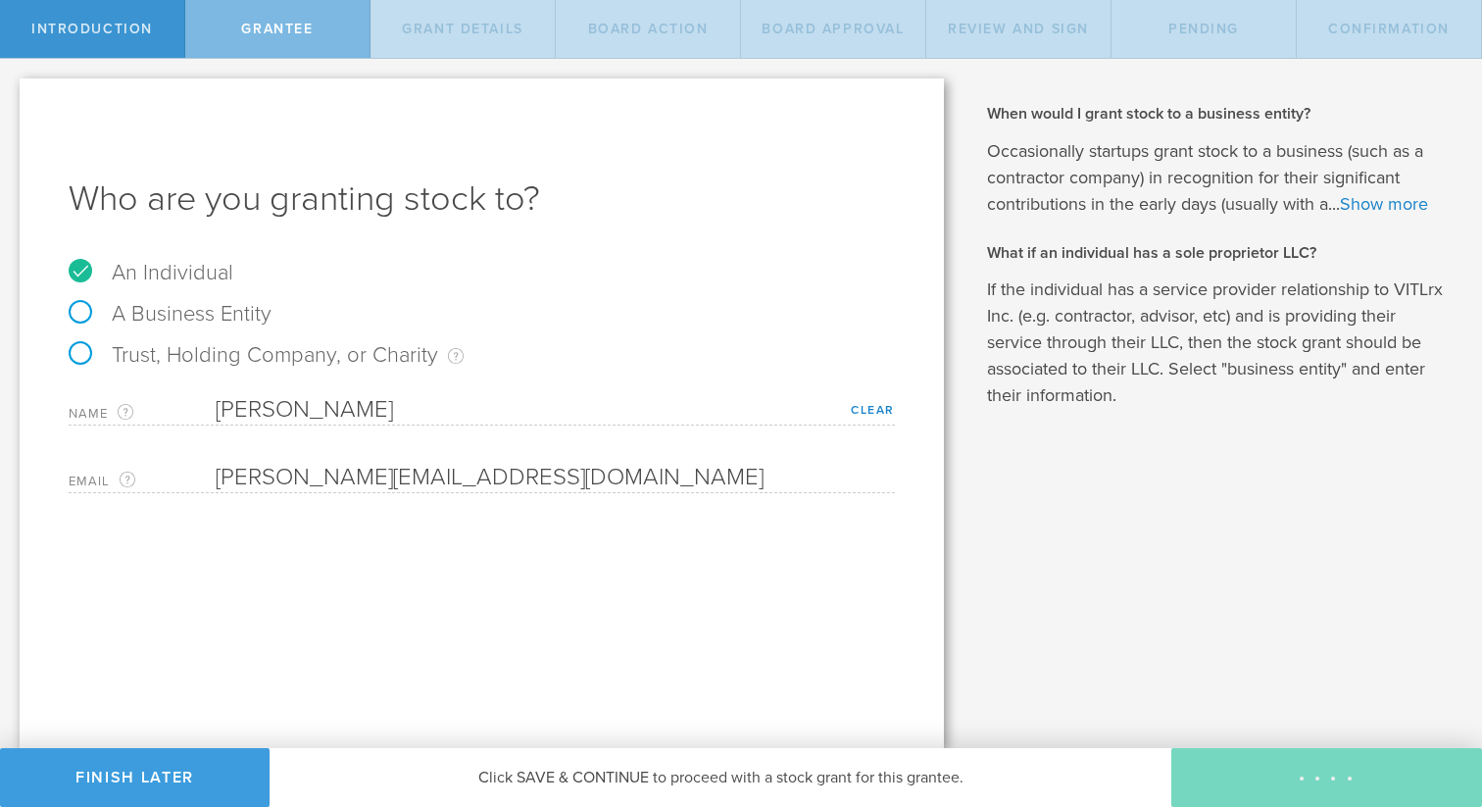
type input "48"
type input "12"
select select "none"
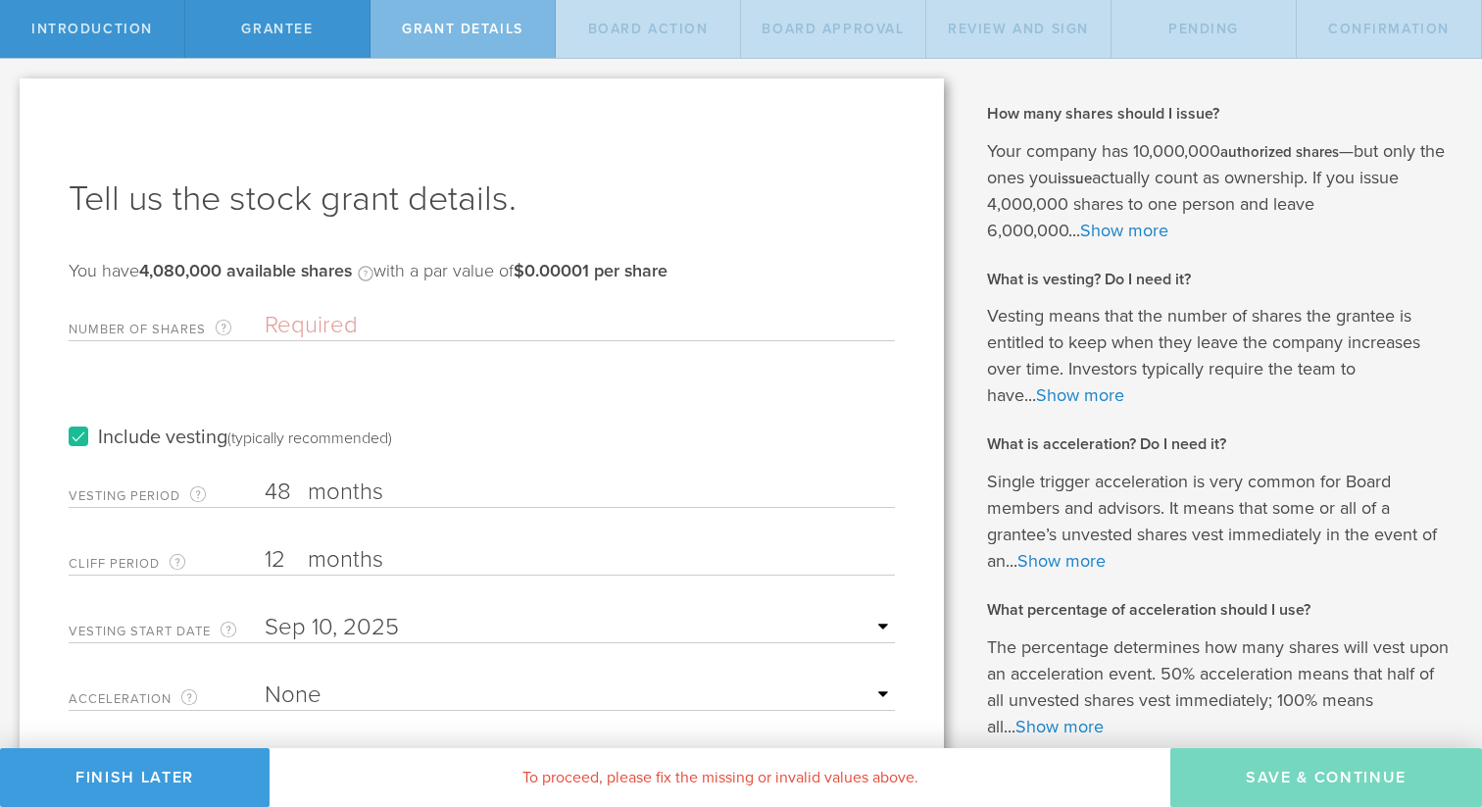
click at [423, 321] on input "Number of Shares The total amount of stock the company is granting to this reci…" at bounding box center [580, 325] width 630 height 29
paste input "3,060,000"
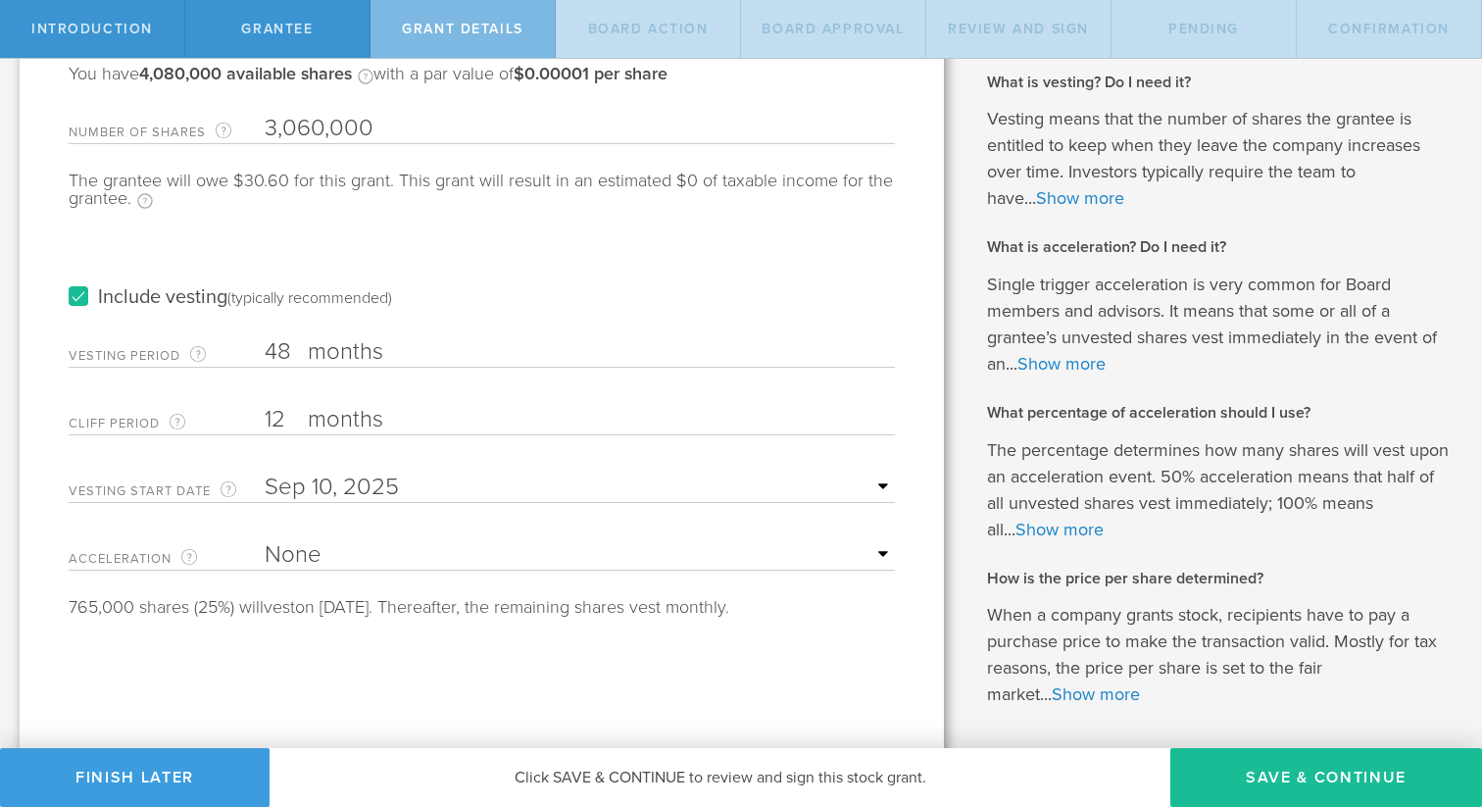
scroll to position [215, 0]
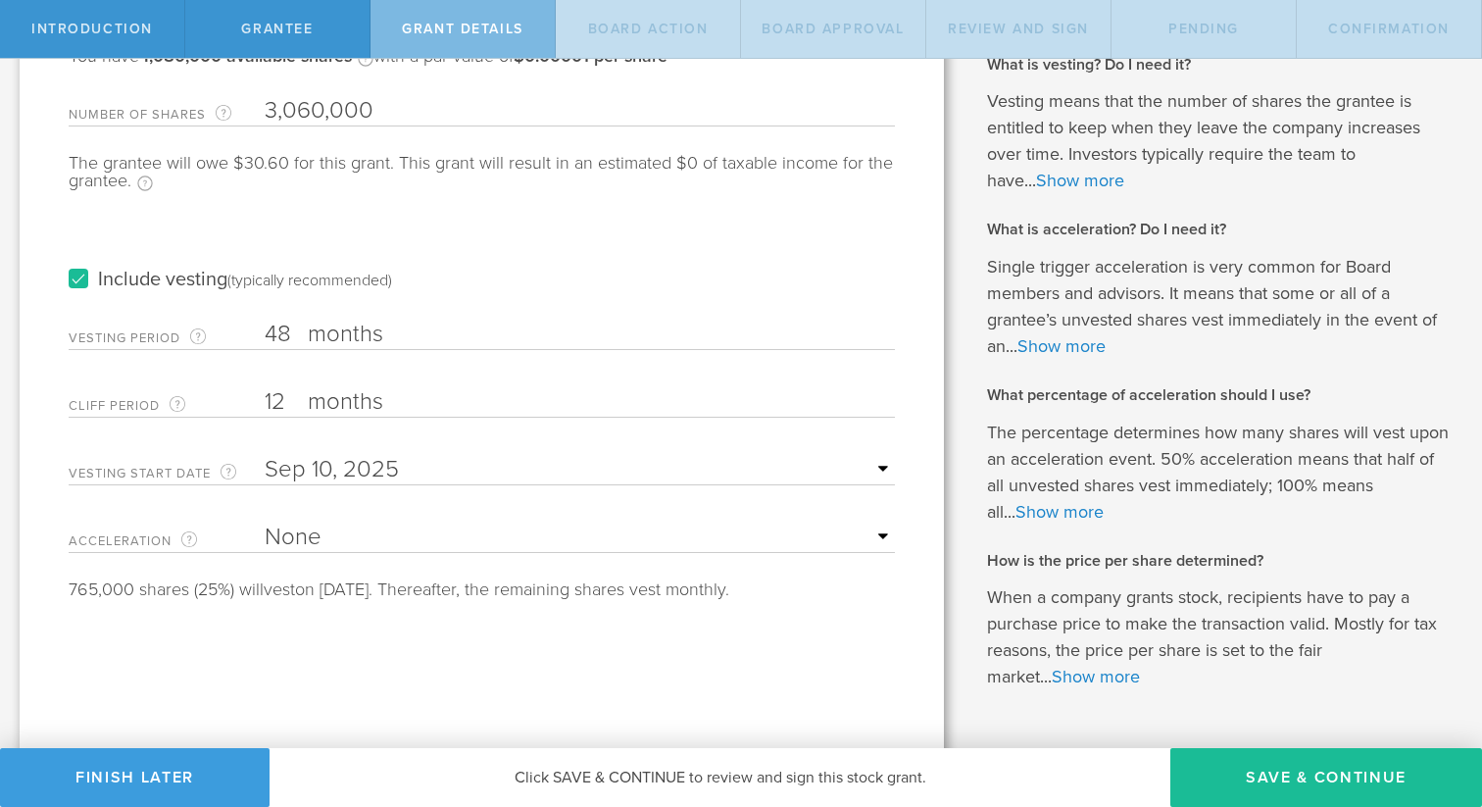
type input "3,060,000"
click at [491, 534] on select "None Single Trigger Double Trigger" at bounding box center [580, 537] width 630 height 29
click at [443, 539] on select "None Single Trigger Double Trigger" at bounding box center [580, 537] width 630 height 29
select select "double"
click at [265, 523] on select "None Single Trigger Double Trigger" at bounding box center [580, 537] width 630 height 29
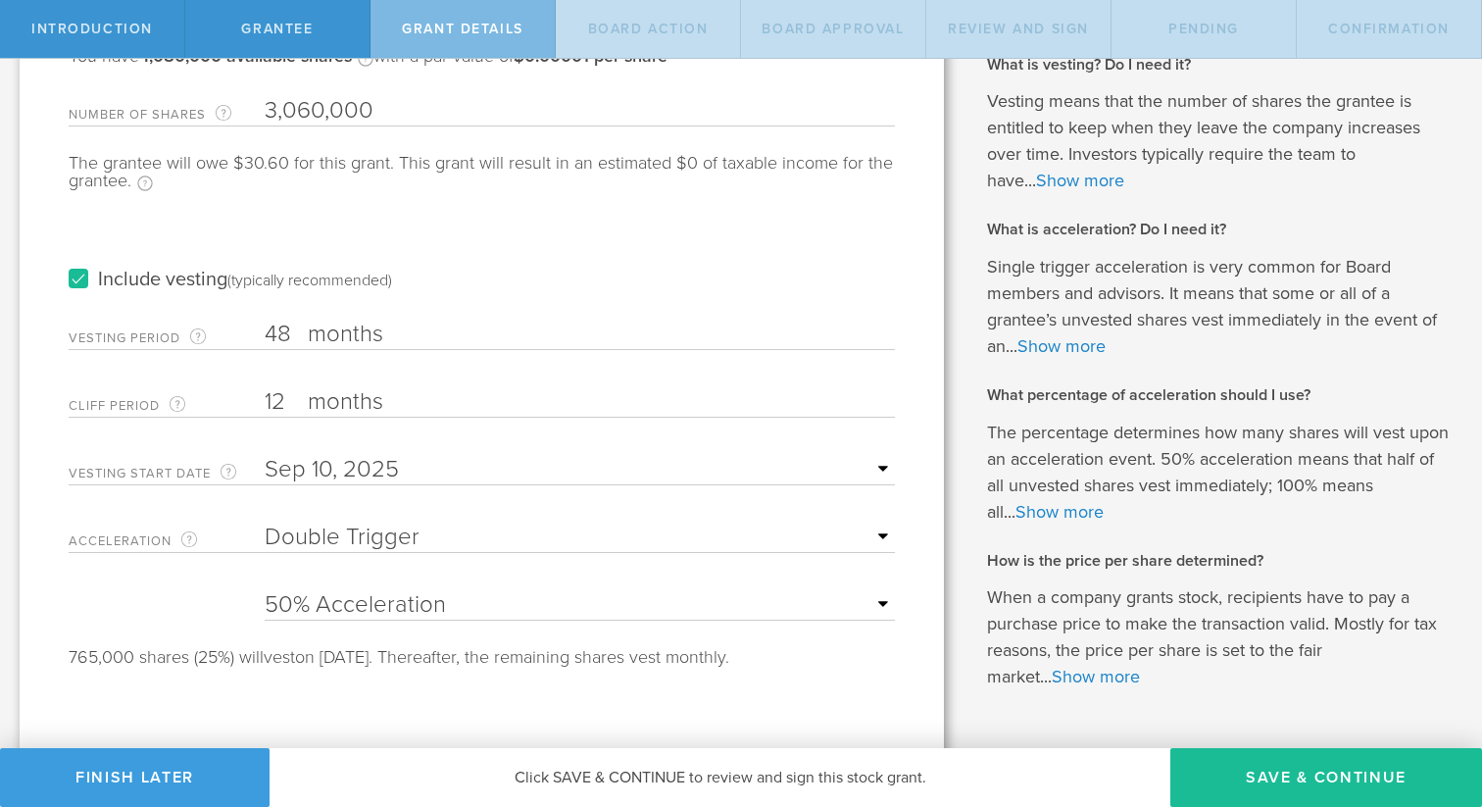
click at [447, 599] on select "25% Acceleration 50% Acceleration 75% Acceleration 100% Acceleration" at bounding box center [580, 604] width 630 height 29
select select "75"
click at [265, 590] on select "25% Acceleration 50% Acceleration 75% Acceleration 100% Acceleration" at bounding box center [580, 604] width 630 height 29
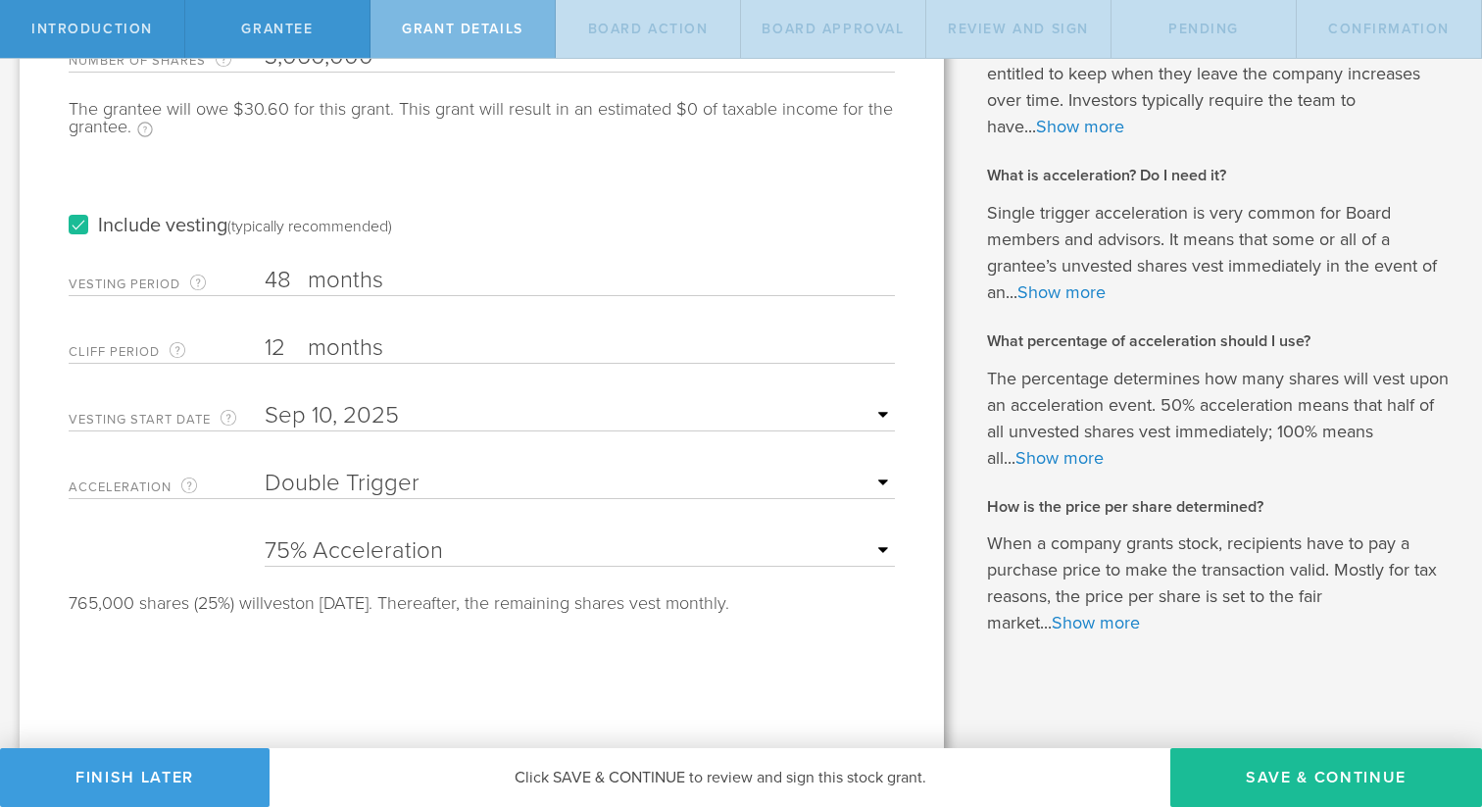
scroll to position [273, 0]
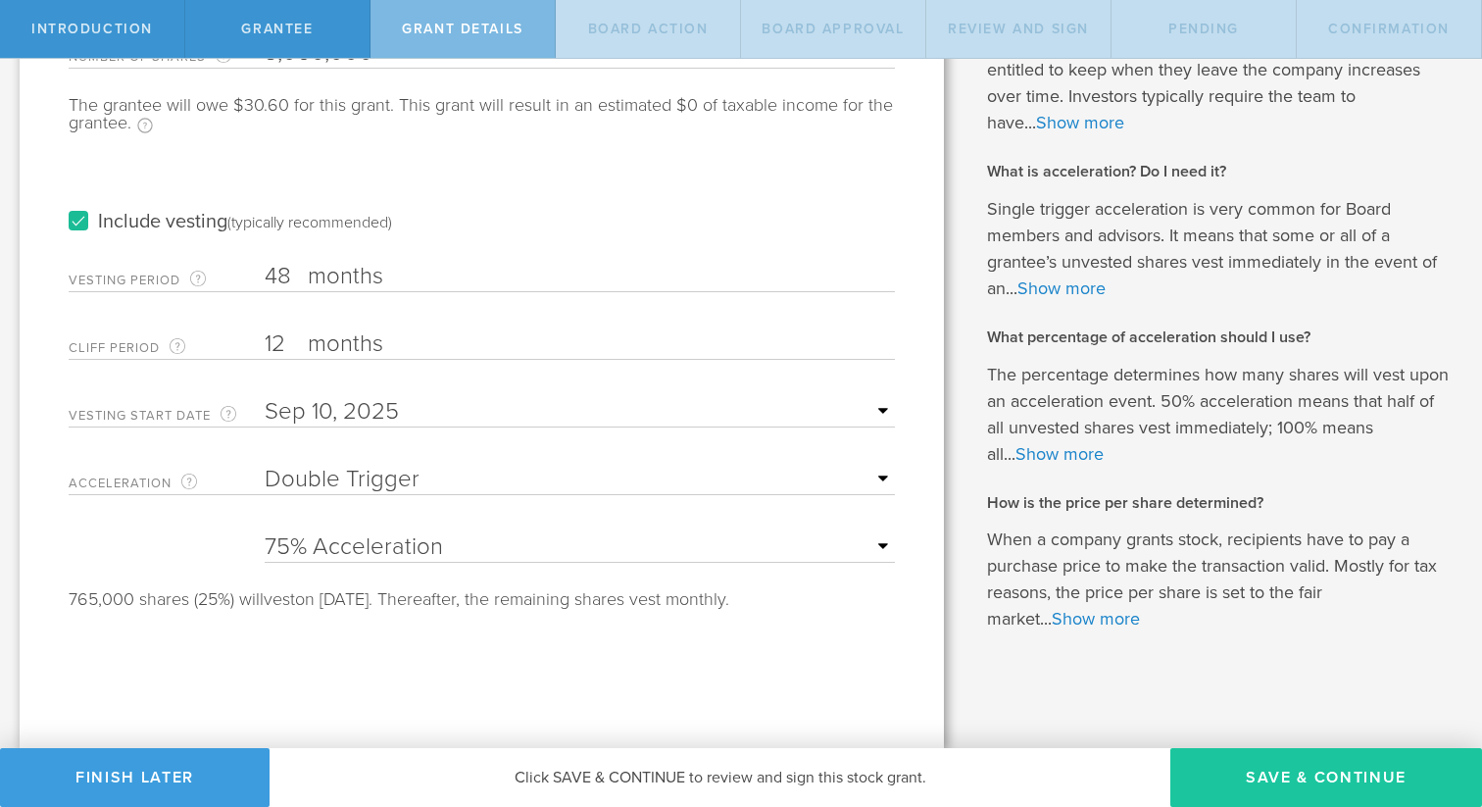
click at [1281, 764] on button "Save & Continue" at bounding box center [1327, 777] width 312 height 59
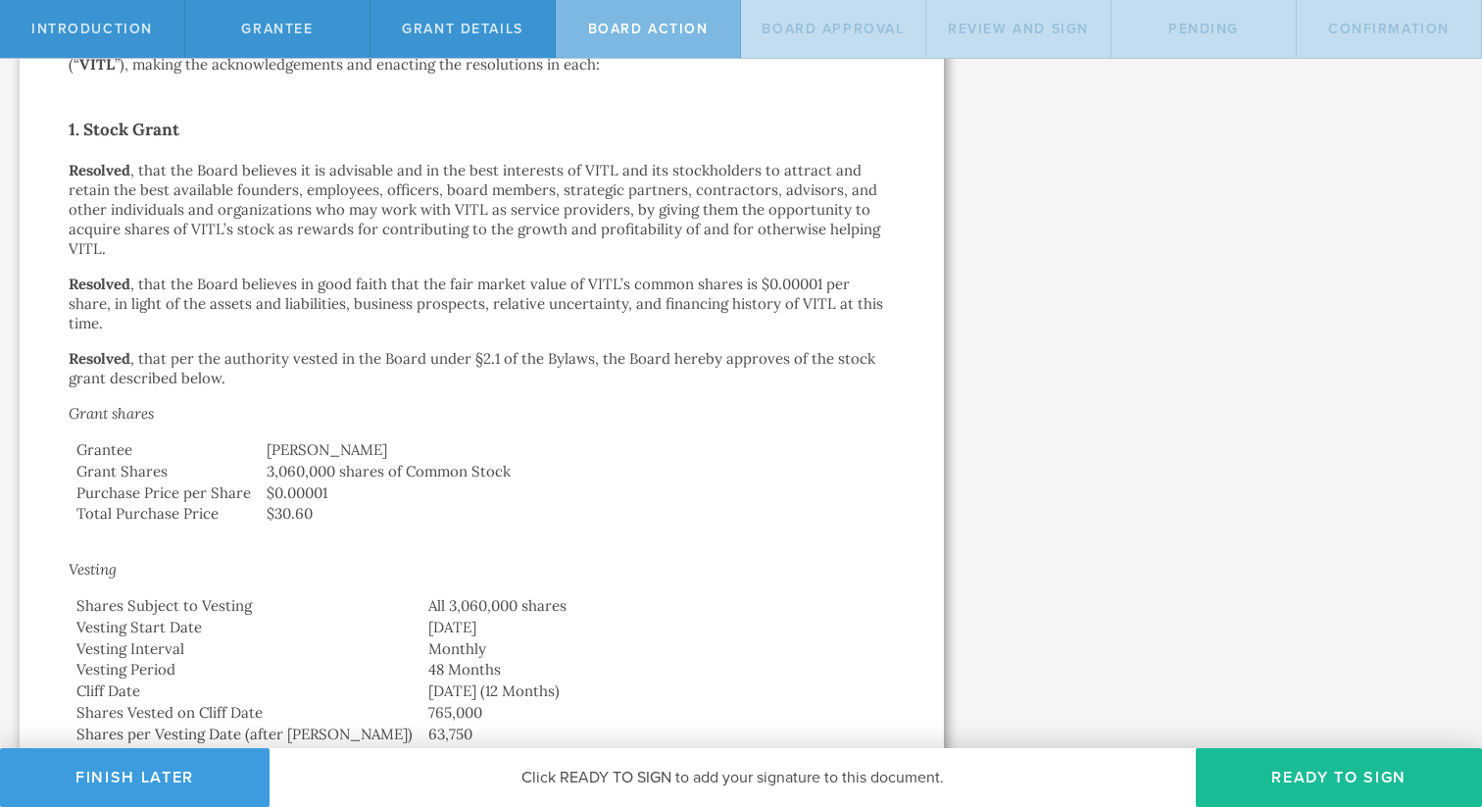
scroll to position [372, 0]
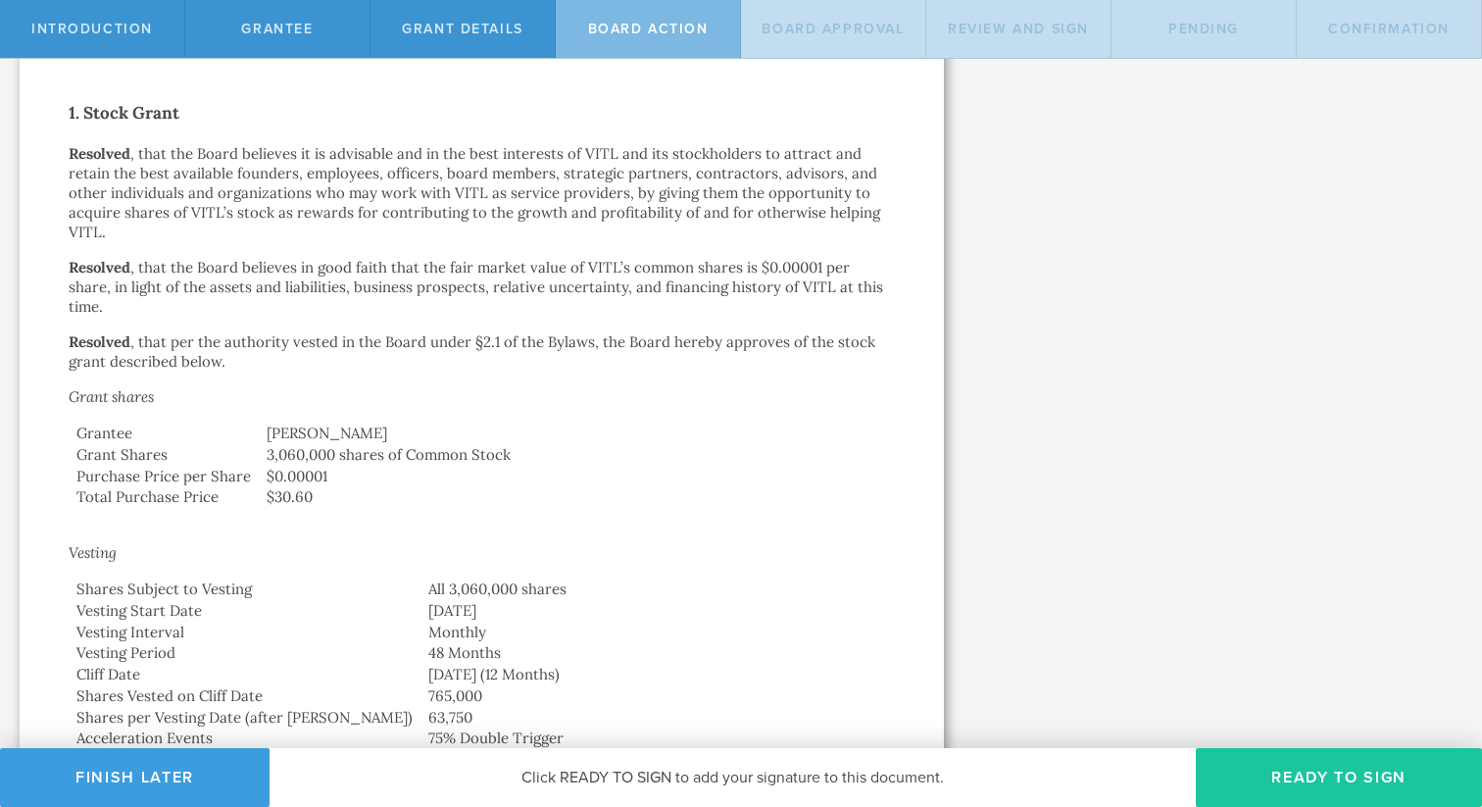
click at [1269, 780] on button "Ready to Sign" at bounding box center [1339, 777] width 286 height 59
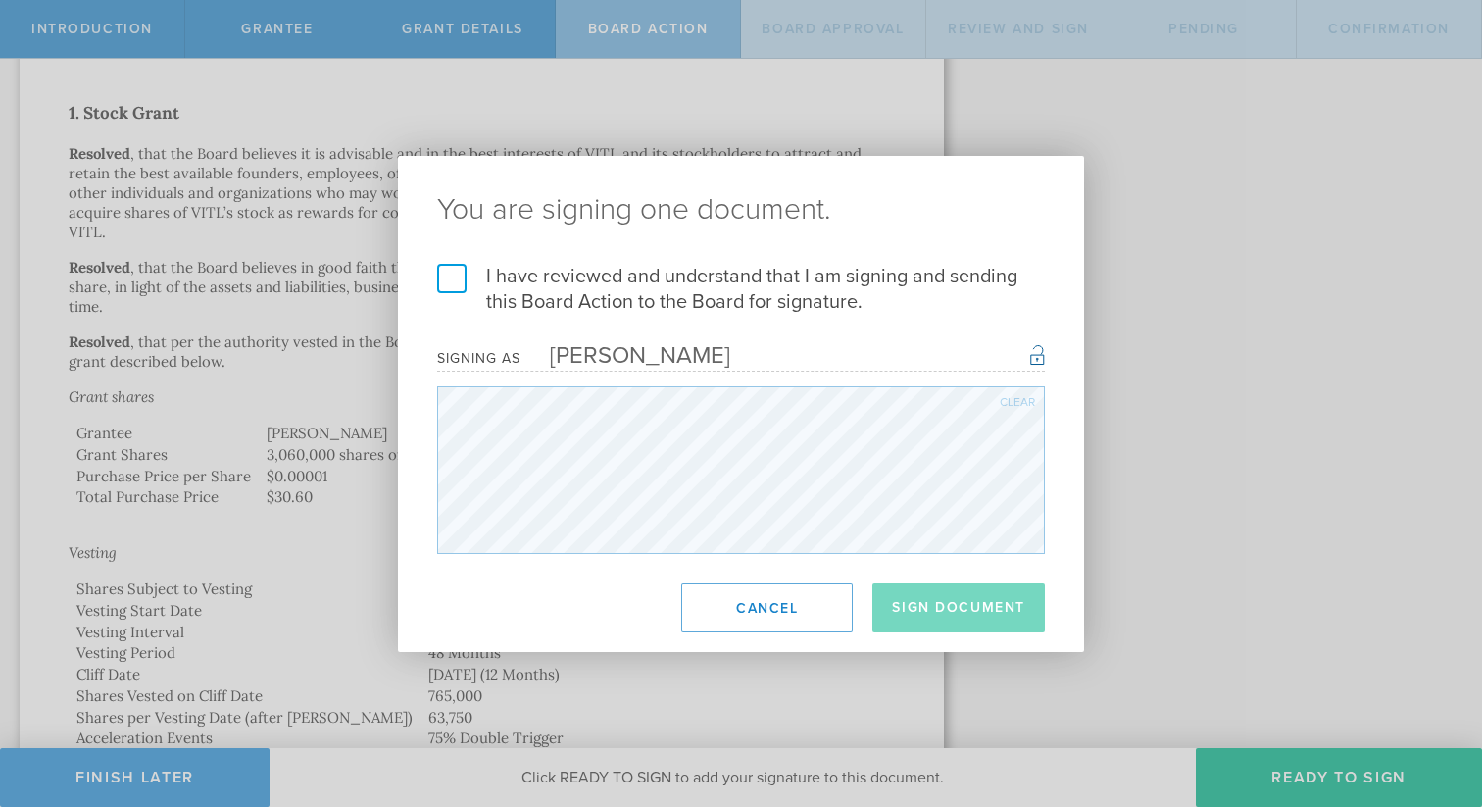
click at [468, 287] on label "I have reviewed and understand that I am signing and sending this Board Action …" at bounding box center [741, 289] width 608 height 51
click at [0, 0] on input "I have reviewed and understand that I am signing and sending this Board Action …" at bounding box center [0, 0] width 0 height 0
click at [934, 600] on button "Sign Document" at bounding box center [959, 607] width 173 height 49
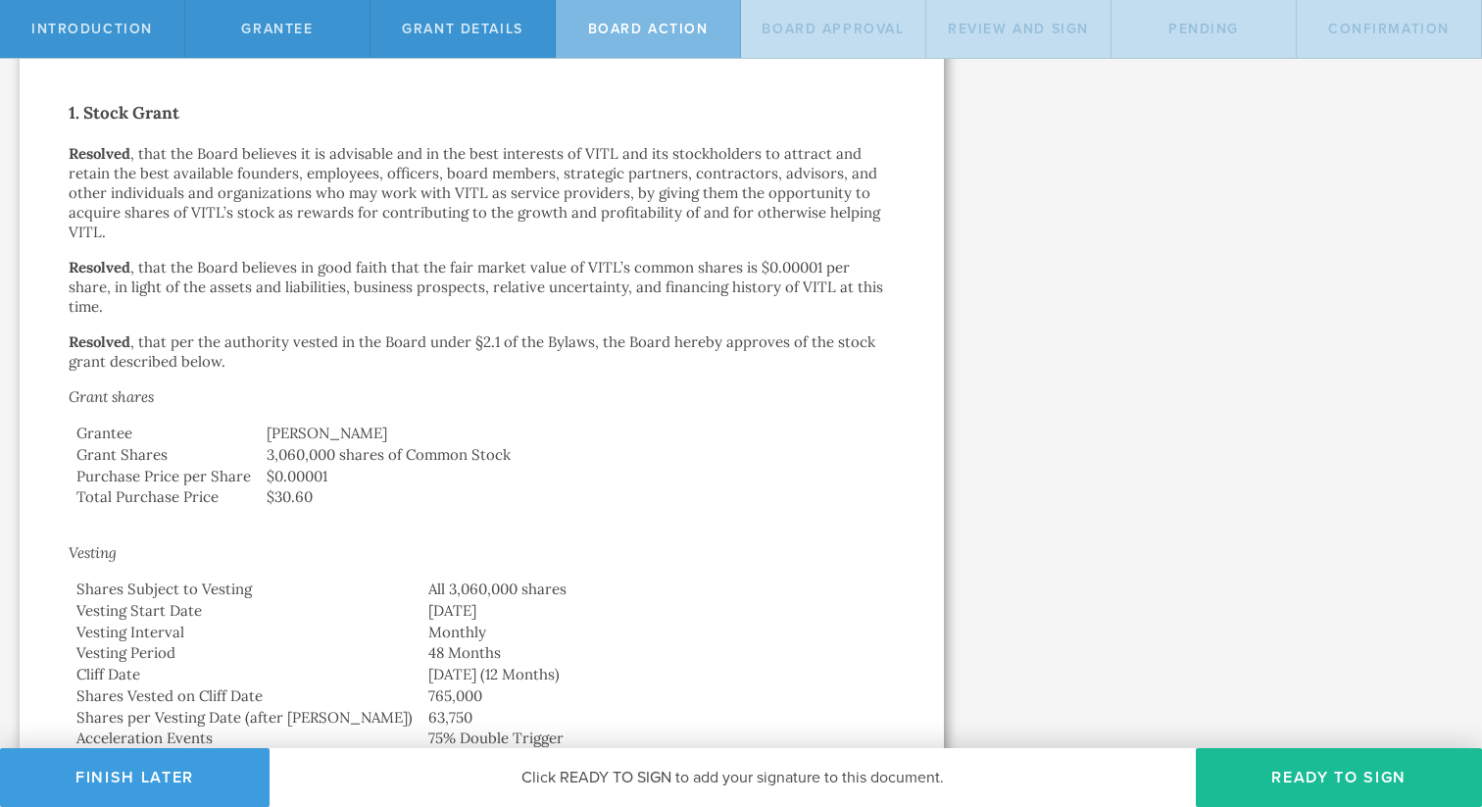
scroll to position [0, 0]
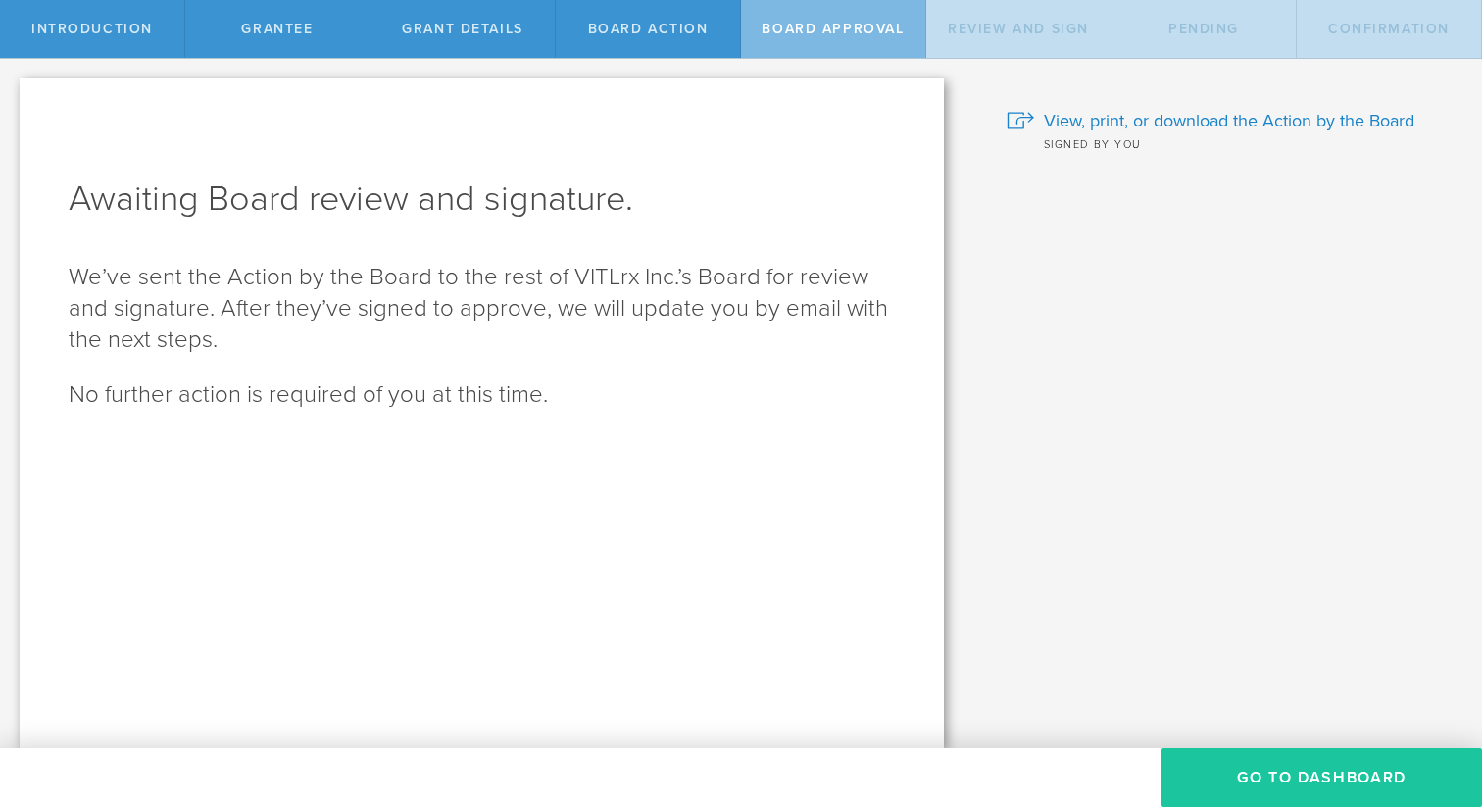
click at [1257, 769] on button "Go To Dashboard" at bounding box center [1322, 777] width 321 height 59
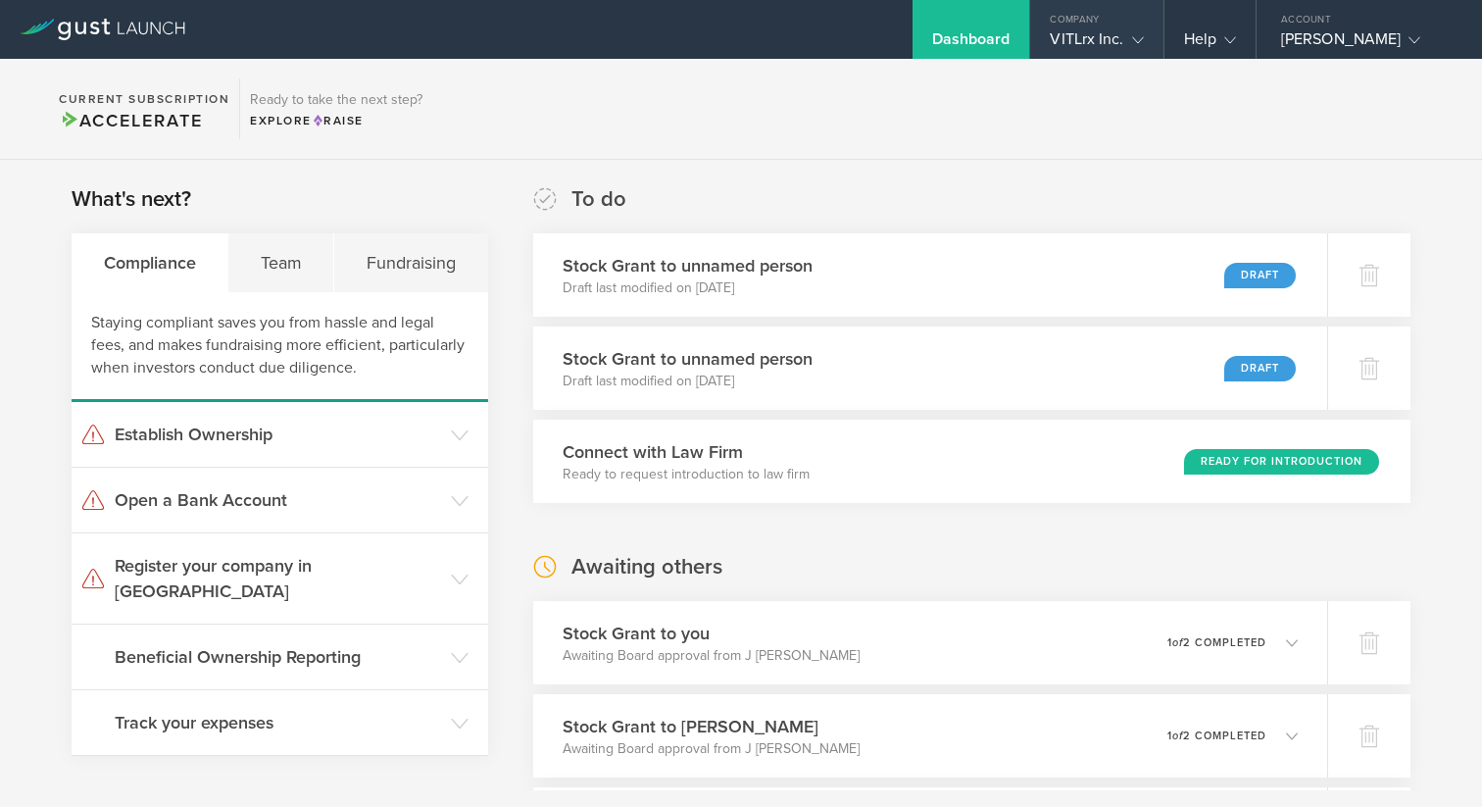
click at [1094, 29] on div "VITLrx Inc." at bounding box center [1096, 43] width 93 height 29
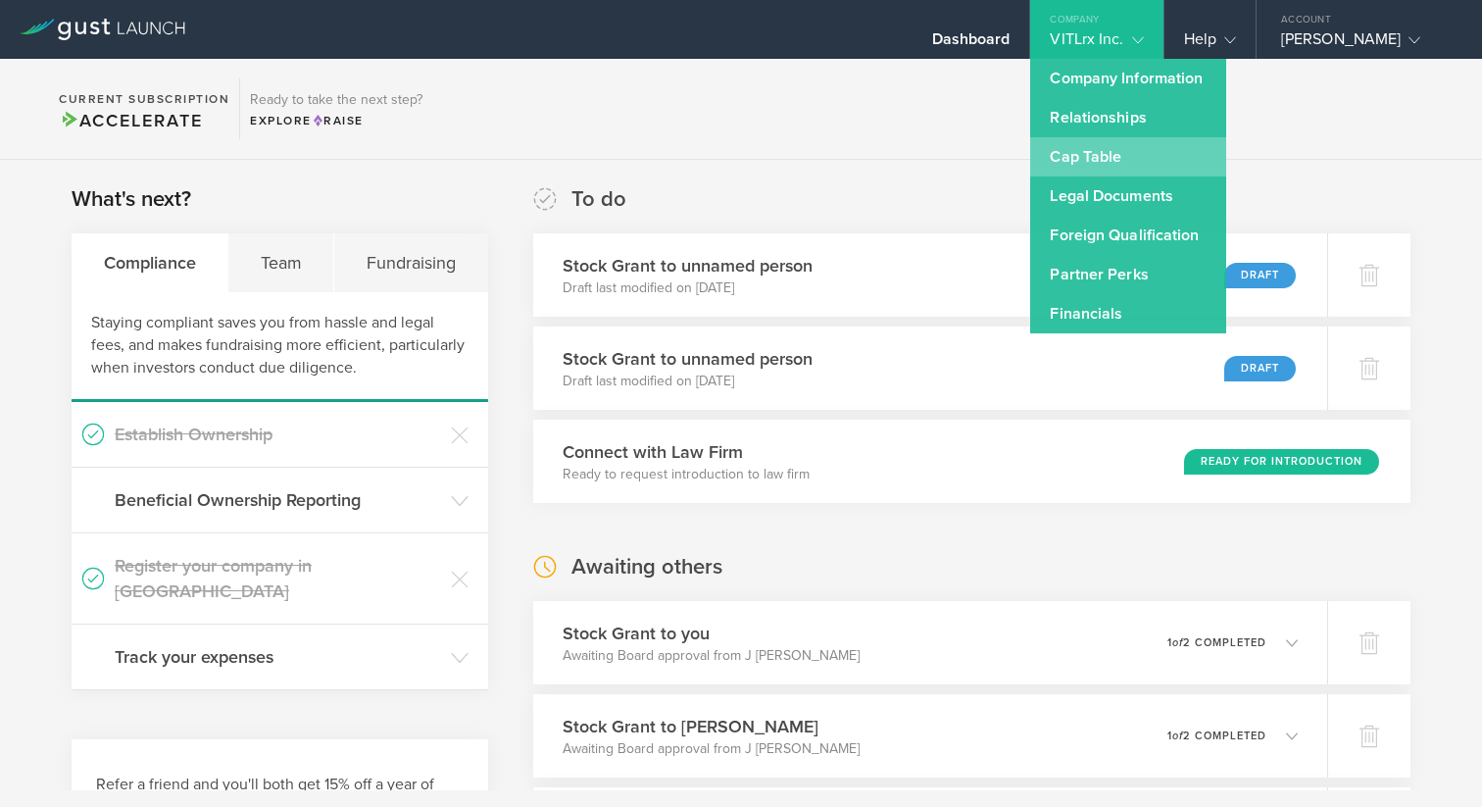
click at [1088, 157] on link "Cap Table" at bounding box center [1128, 156] width 196 height 39
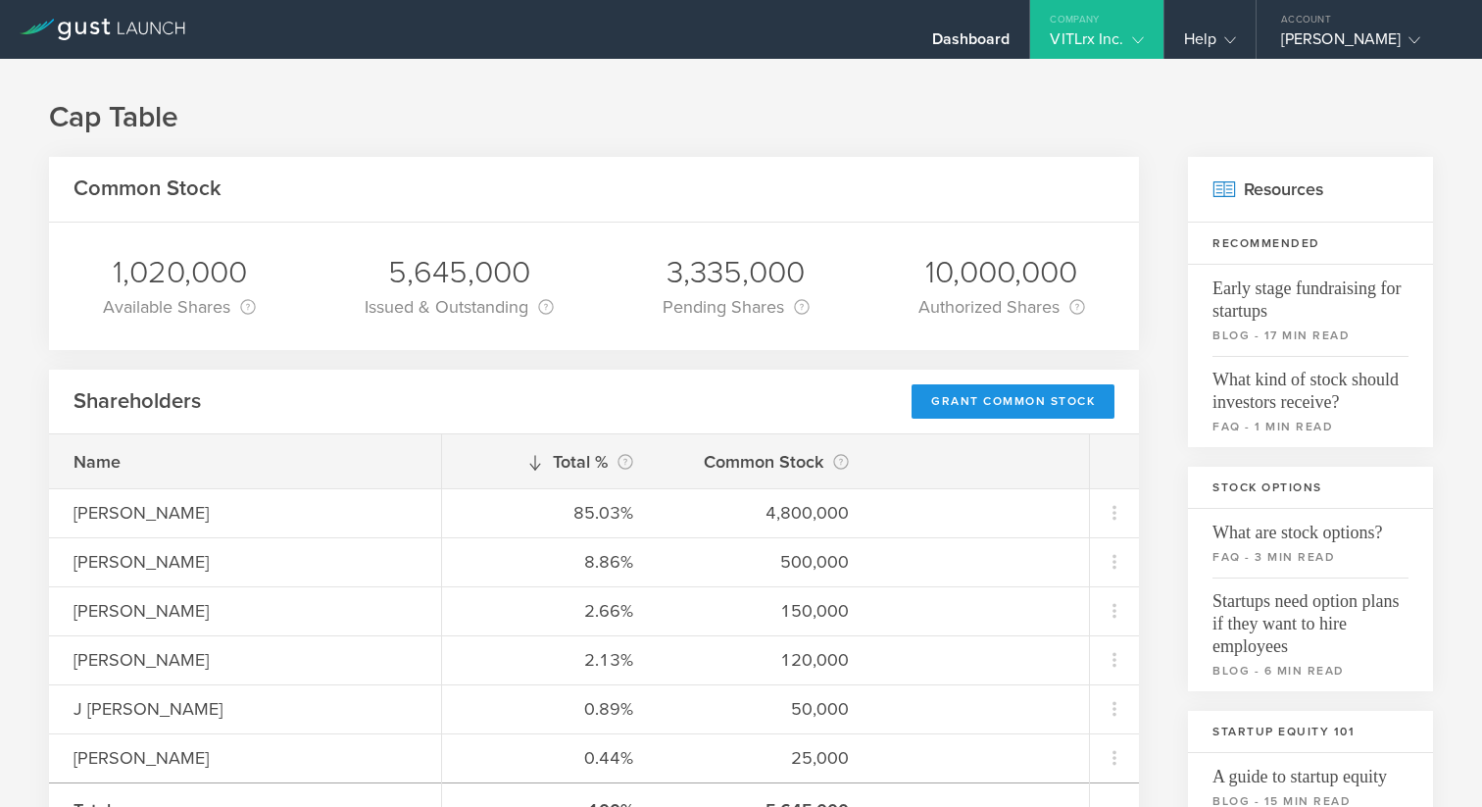
click at [965, 406] on div "Grant Common Stock" at bounding box center [1013, 401] width 203 height 34
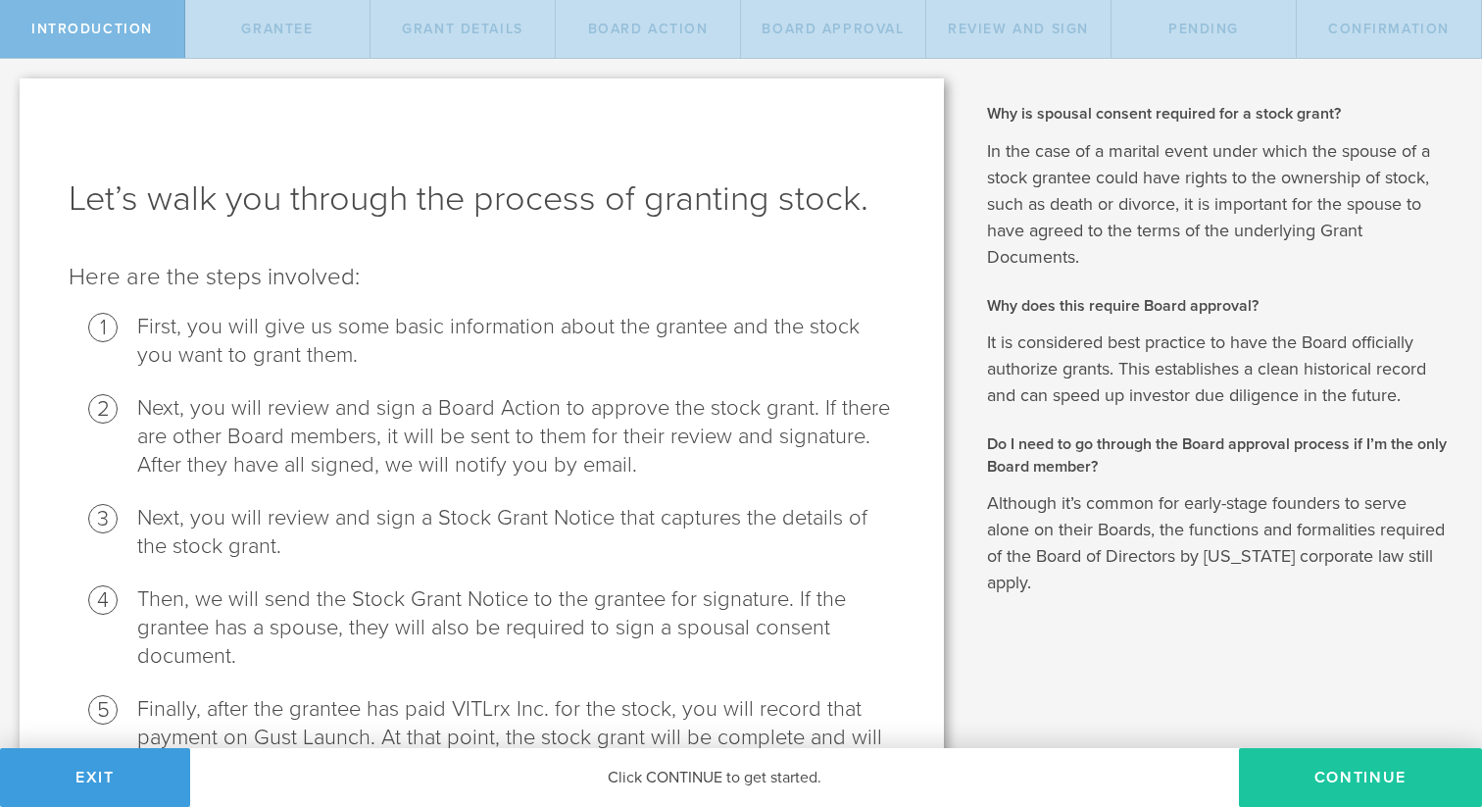
click at [1349, 782] on button "Continue" at bounding box center [1360, 777] width 243 height 59
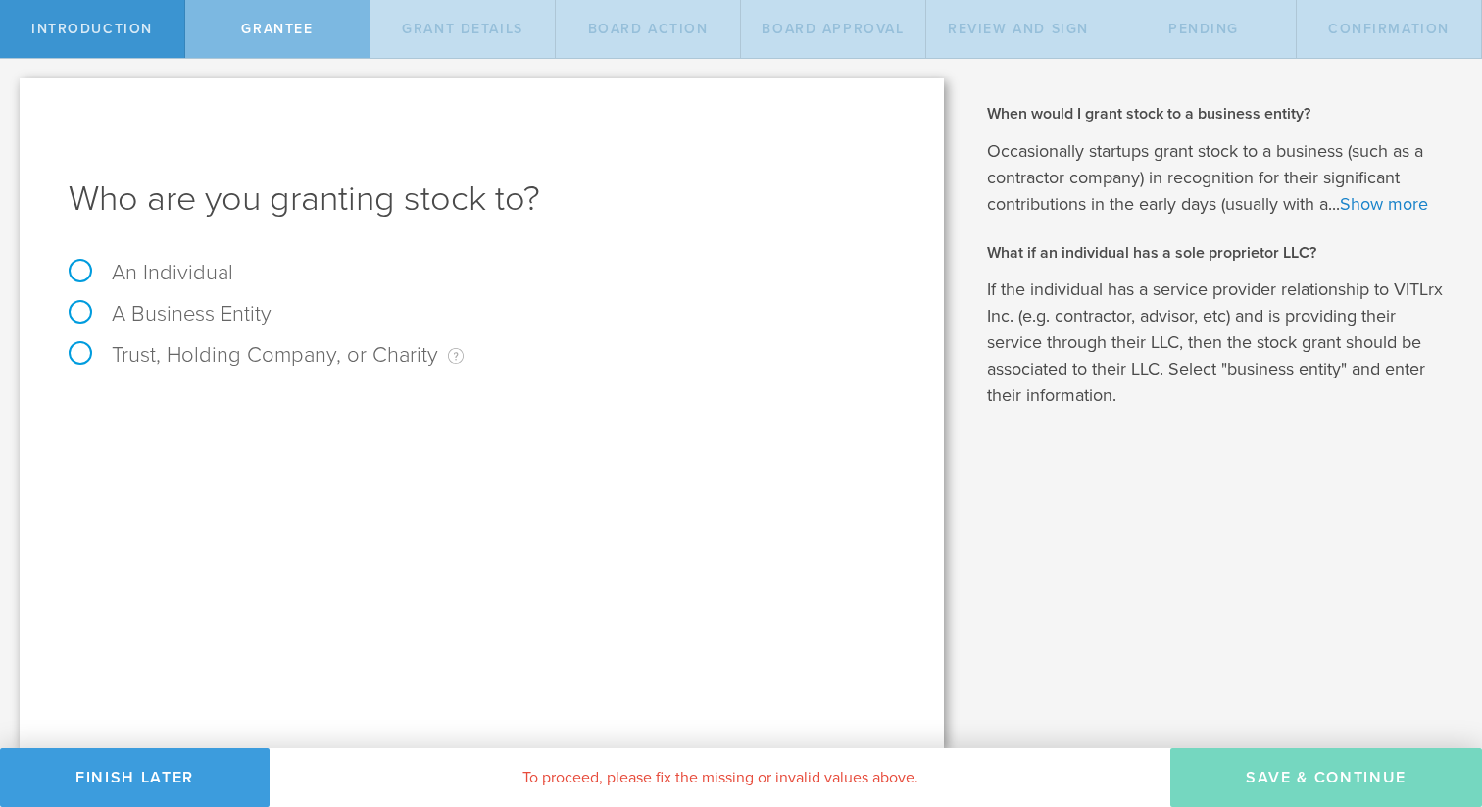
click at [178, 267] on label "An Individual" at bounding box center [151, 272] width 165 height 25
click at [13, 90] on input "An Individual" at bounding box center [6, 74] width 13 height 31
radio input "true"
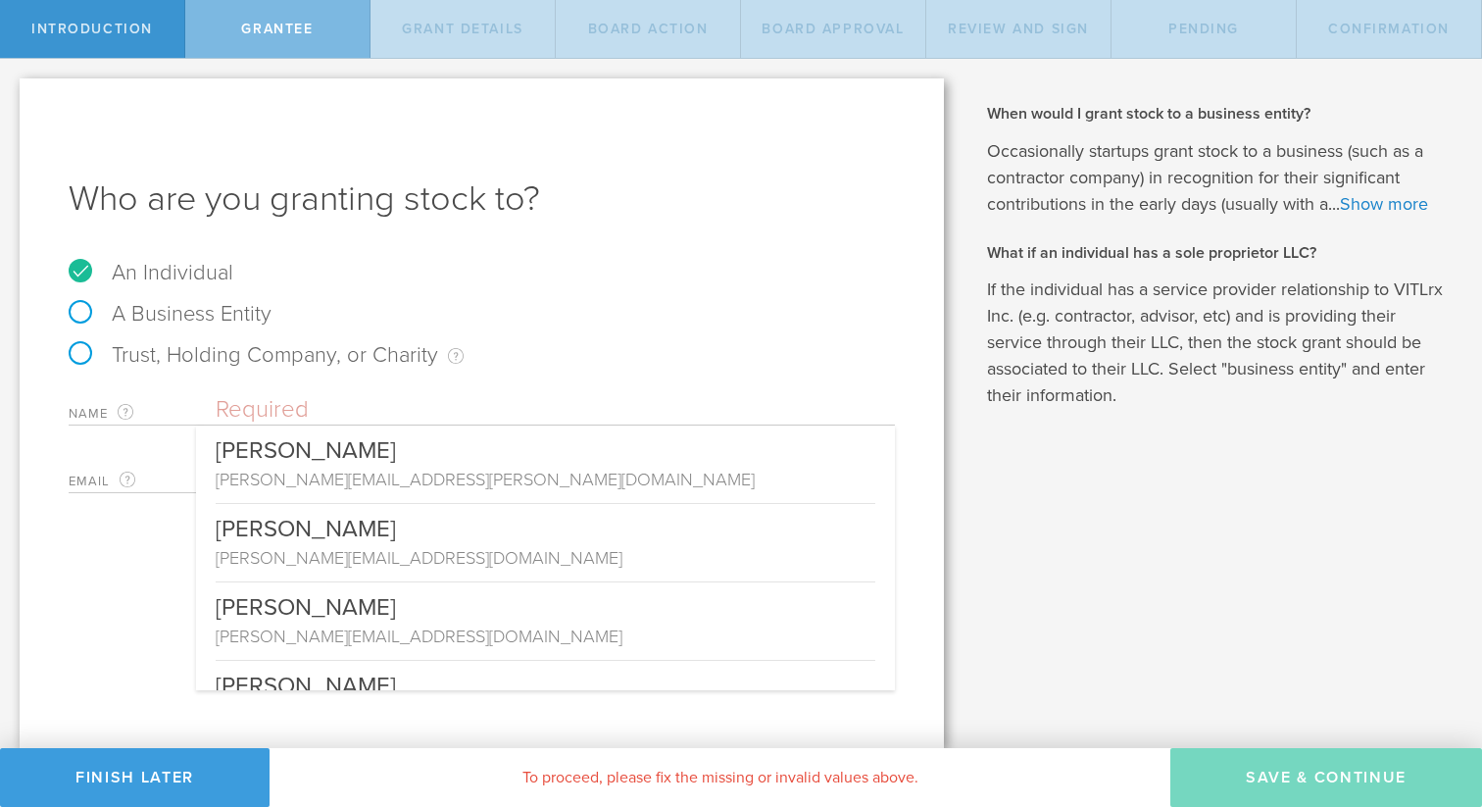
click at [289, 422] on input "text" at bounding box center [555, 409] width 679 height 29
paste input "Jesse Evans"
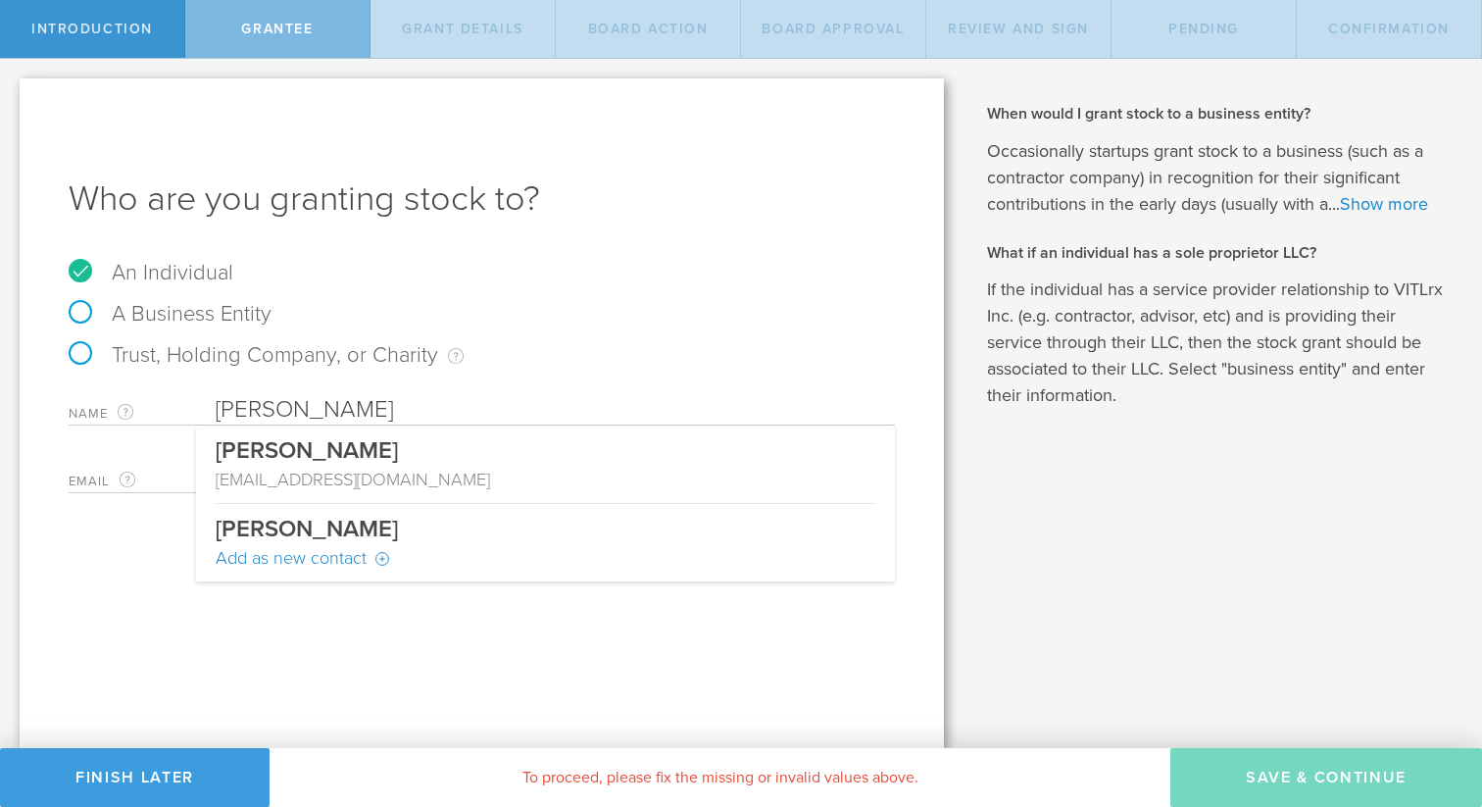
type input "Jesse Evans"
type input "jesseevans10@gmail.com"
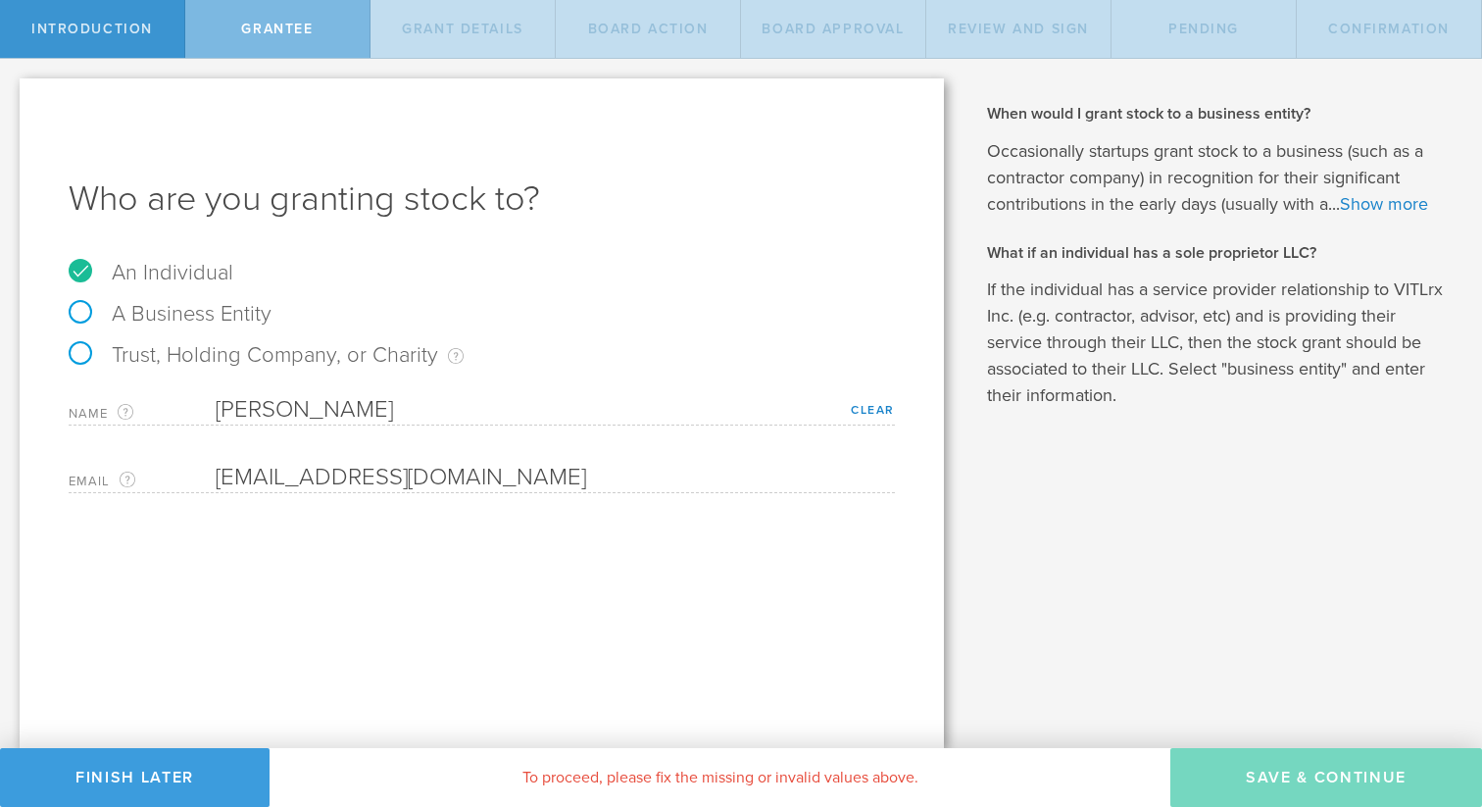
click at [831, 782] on div "To proceed, please fix the missing or invalid values above." at bounding box center [720, 777] width 901 height 59
click at [874, 407] on link "Clear" at bounding box center [873, 410] width 44 height 14
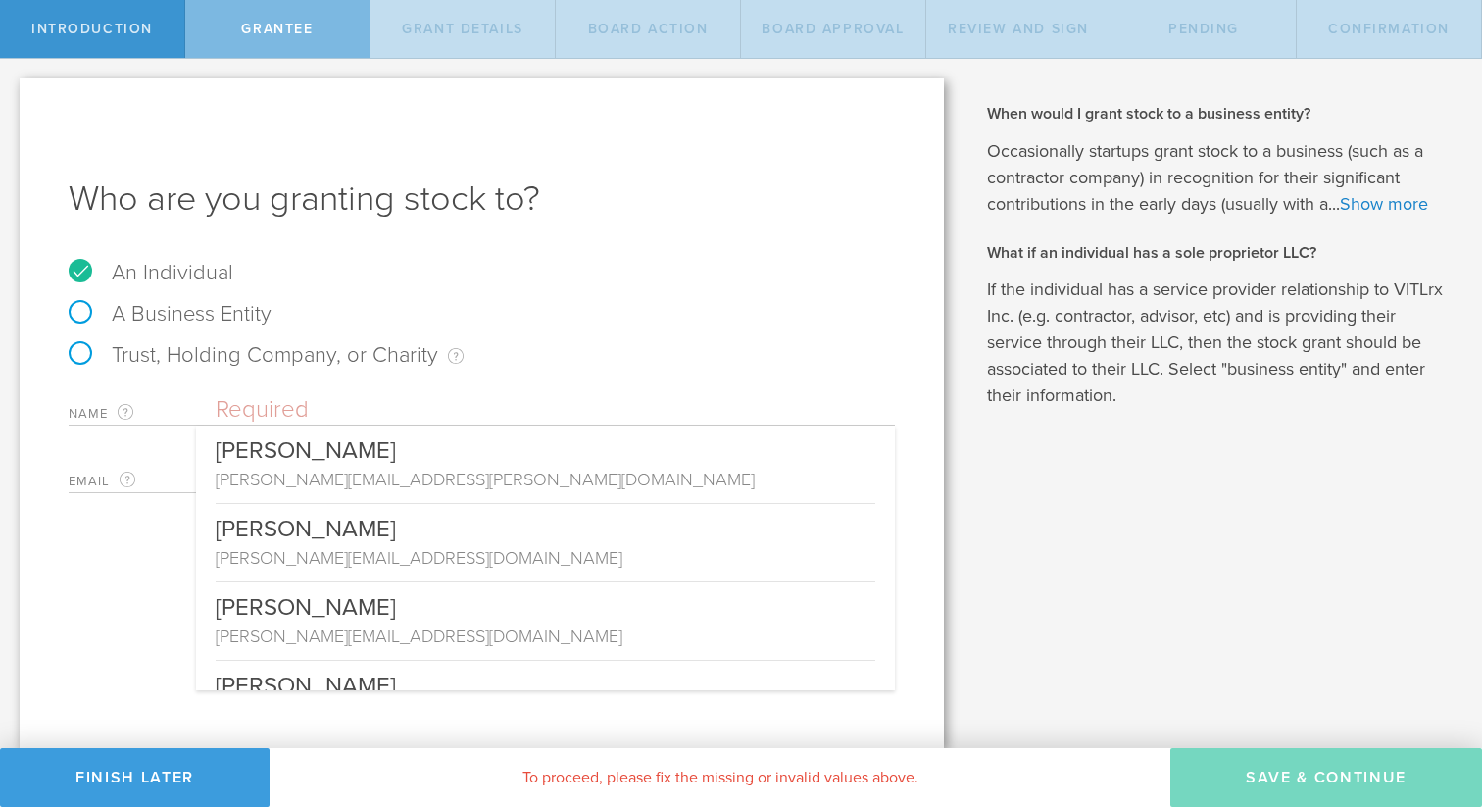
click at [356, 411] on input "text" at bounding box center [555, 409] width 679 height 29
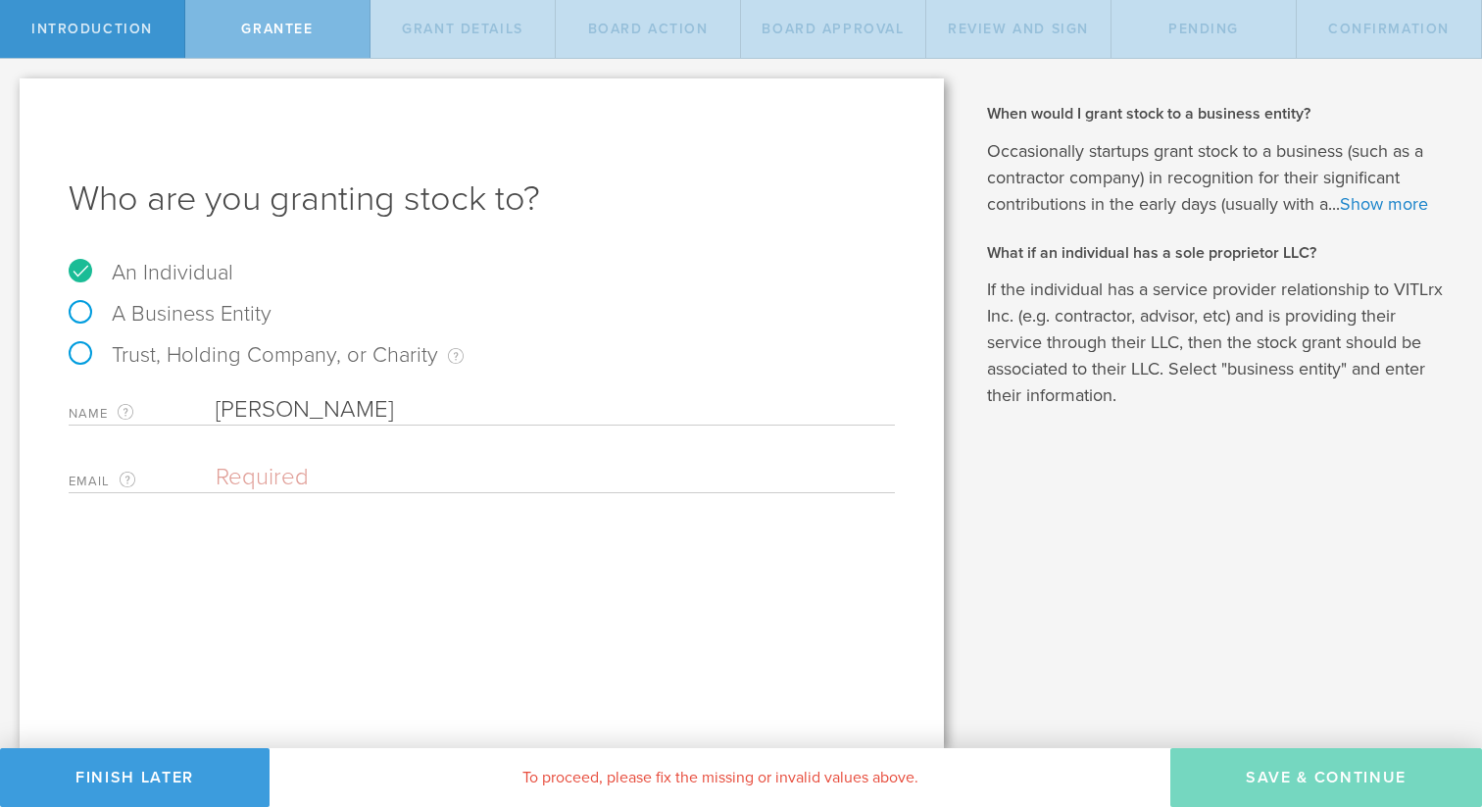
click at [490, 678] on div "Who are you granting stock to? An Individual A Business Entity Trust, Holding C…" at bounding box center [482, 413] width 925 height 670
click at [353, 415] on input "[PERSON_NAME]" at bounding box center [555, 409] width 679 height 29
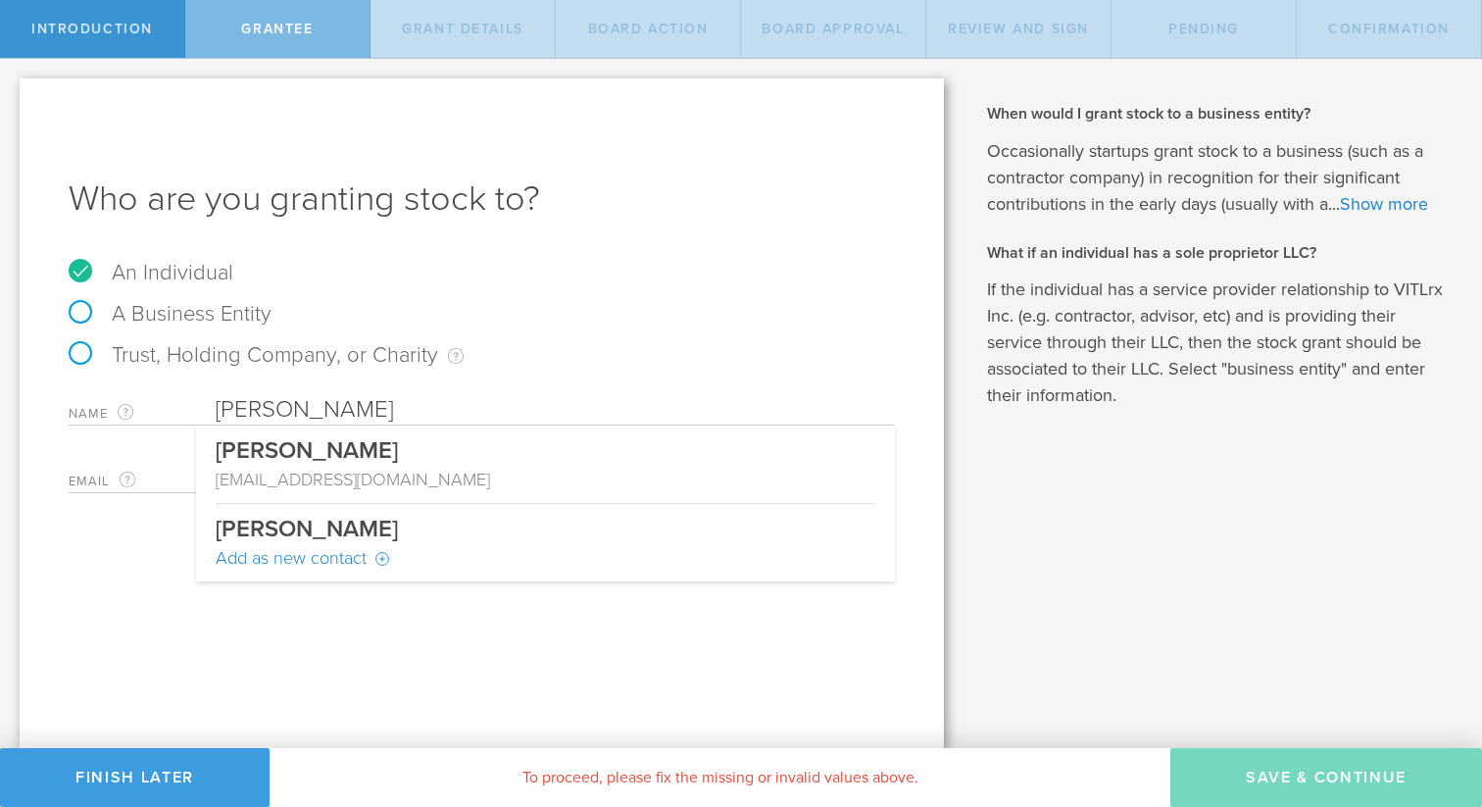
type input "[PERSON_NAME]"
type input "[EMAIL_ADDRESS][DOMAIN_NAME]"
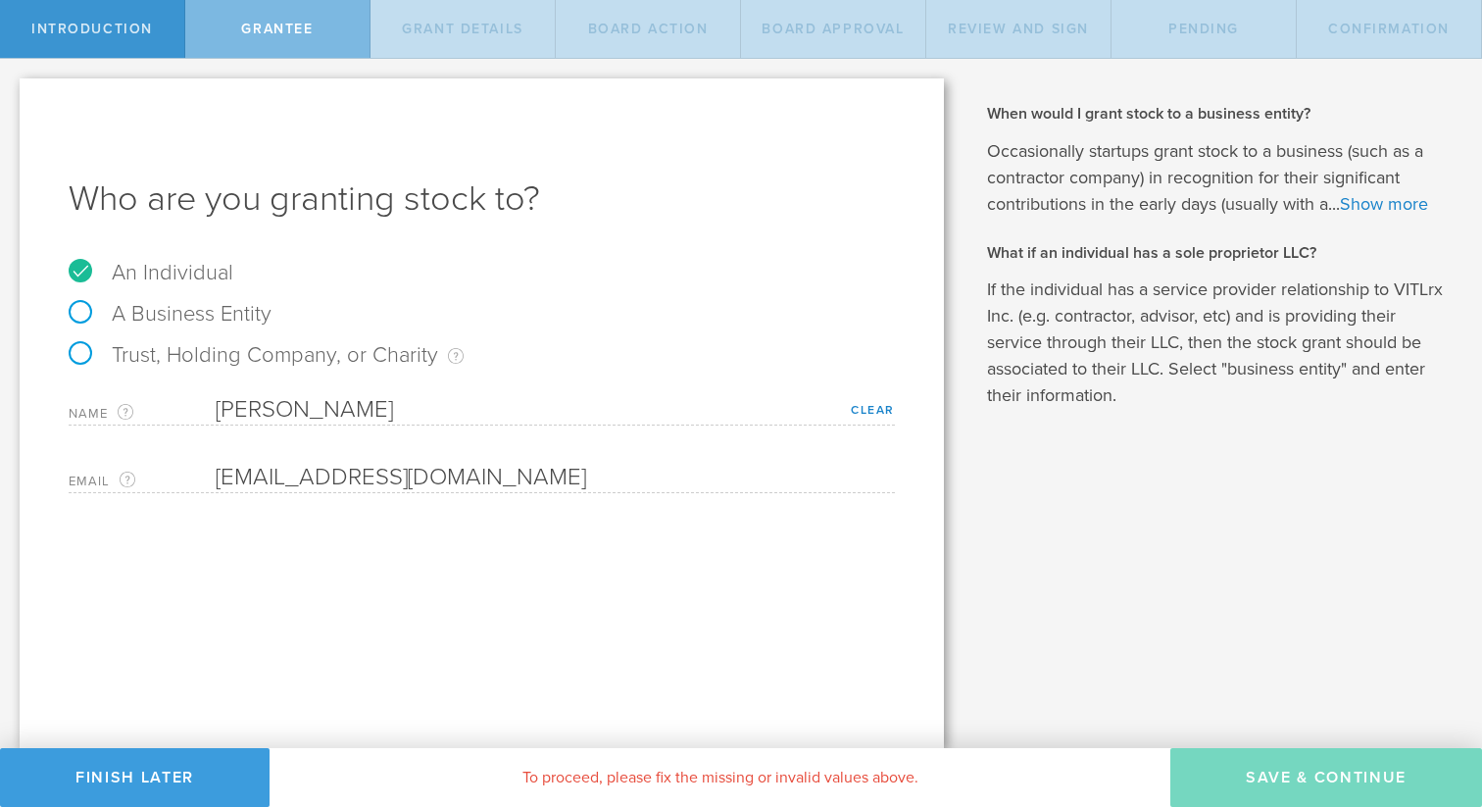
click at [376, 551] on div "Who are you granting stock to? An Individual A Business Entity Trust, Holding C…" at bounding box center [482, 413] width 925 height 670
click at [872, 406] on link "Clear" at bounding box center [873, 410] width 44 height 14
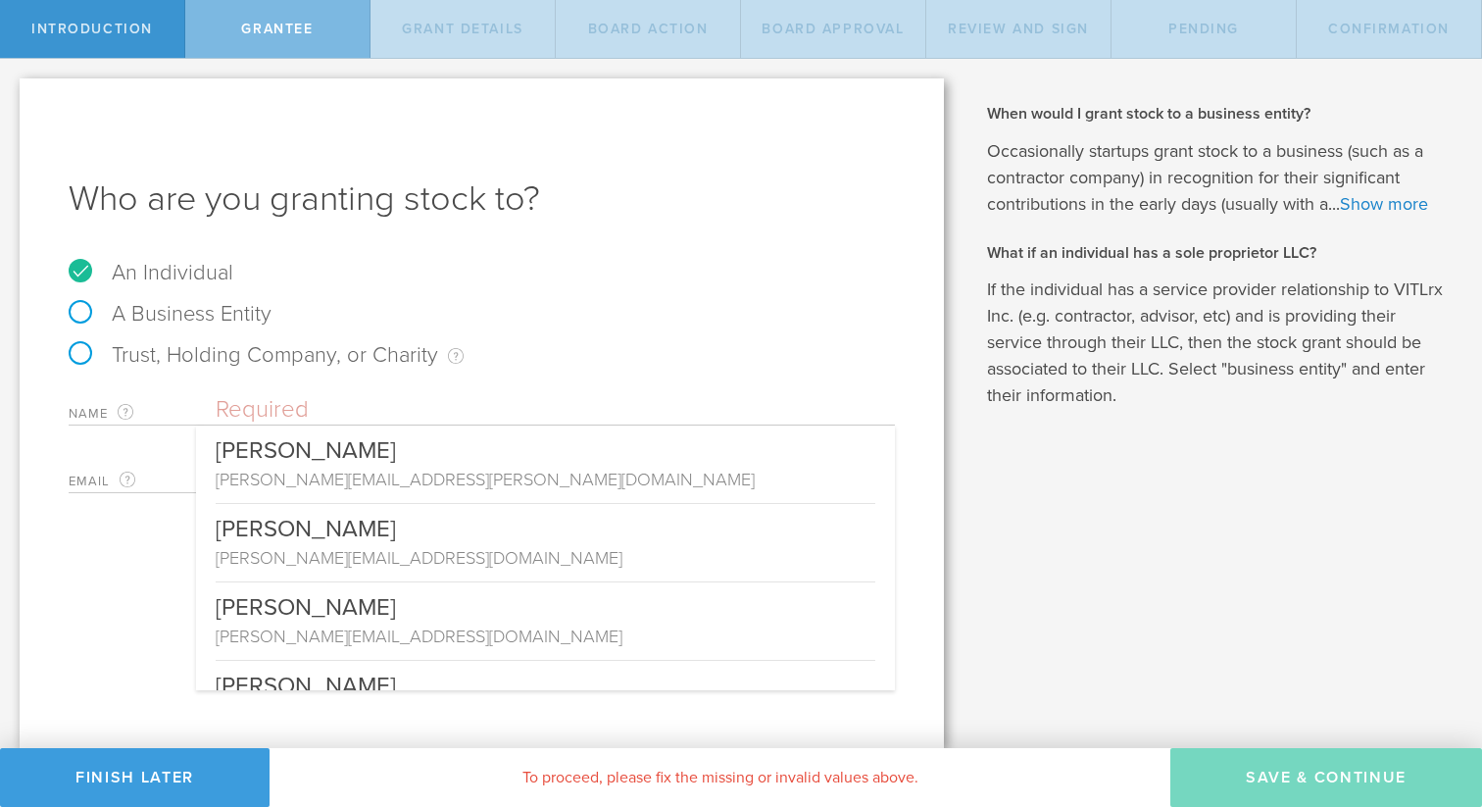
click at [483, 398] on input "text" at bounding box center [555, 409] width 679 height 29
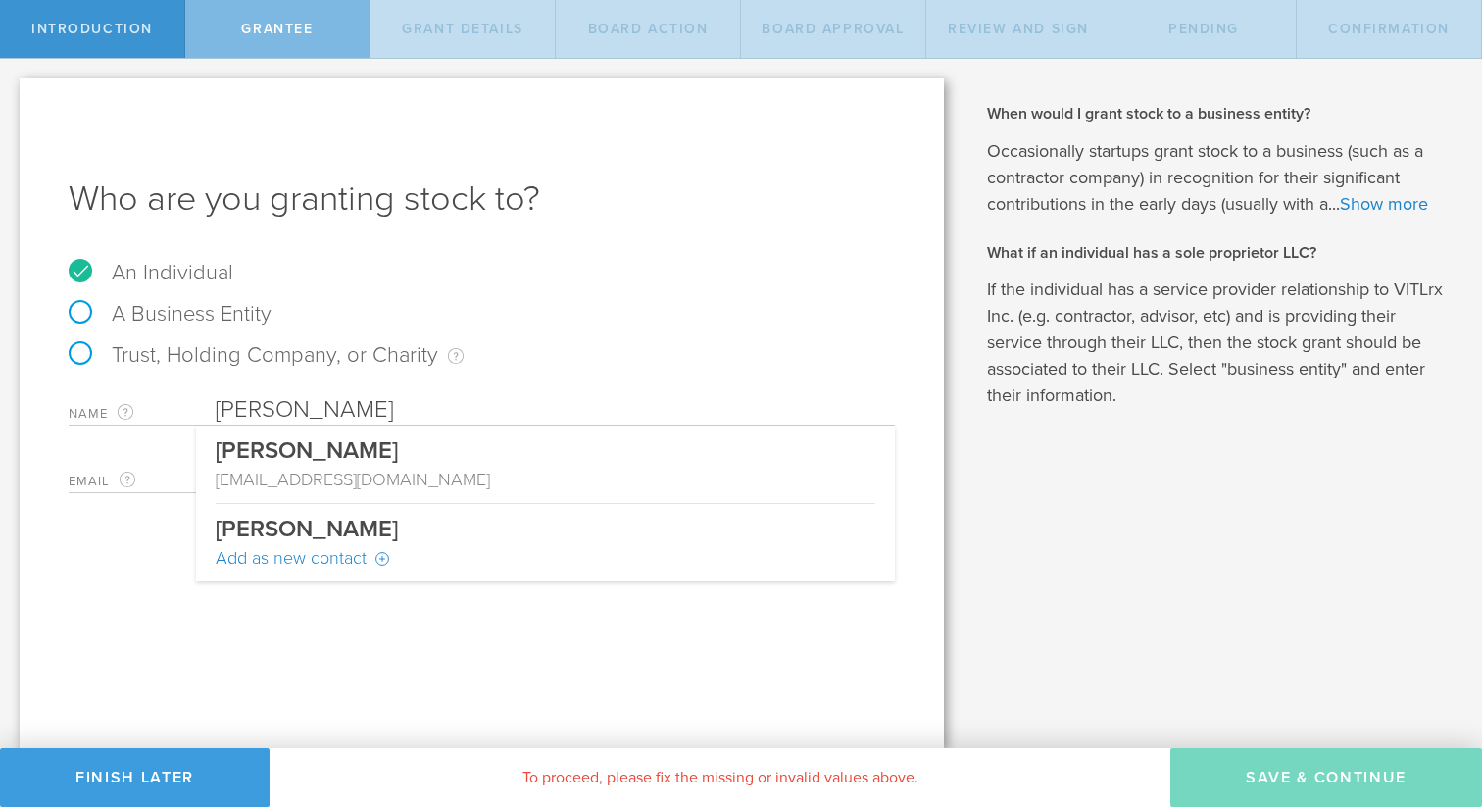
type input "[PERSON_NAME]"
type input "[EMAIL_ADDRESS][DOMAIN_NAME]"
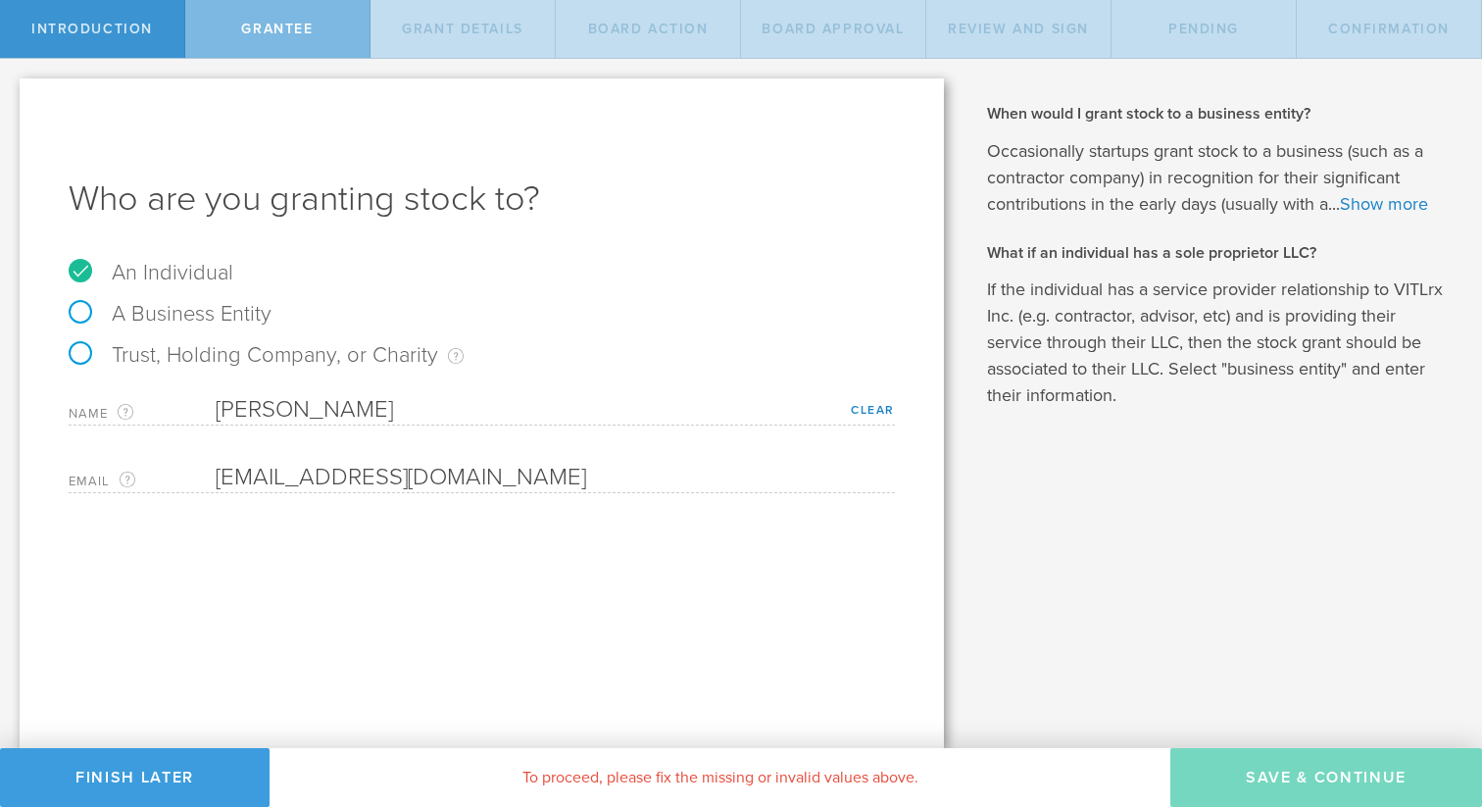
type input "[PERSON_NAME]"
click at [226, 755] on button "Finish Later" at bounding box center [135, 777] width 270 height 59
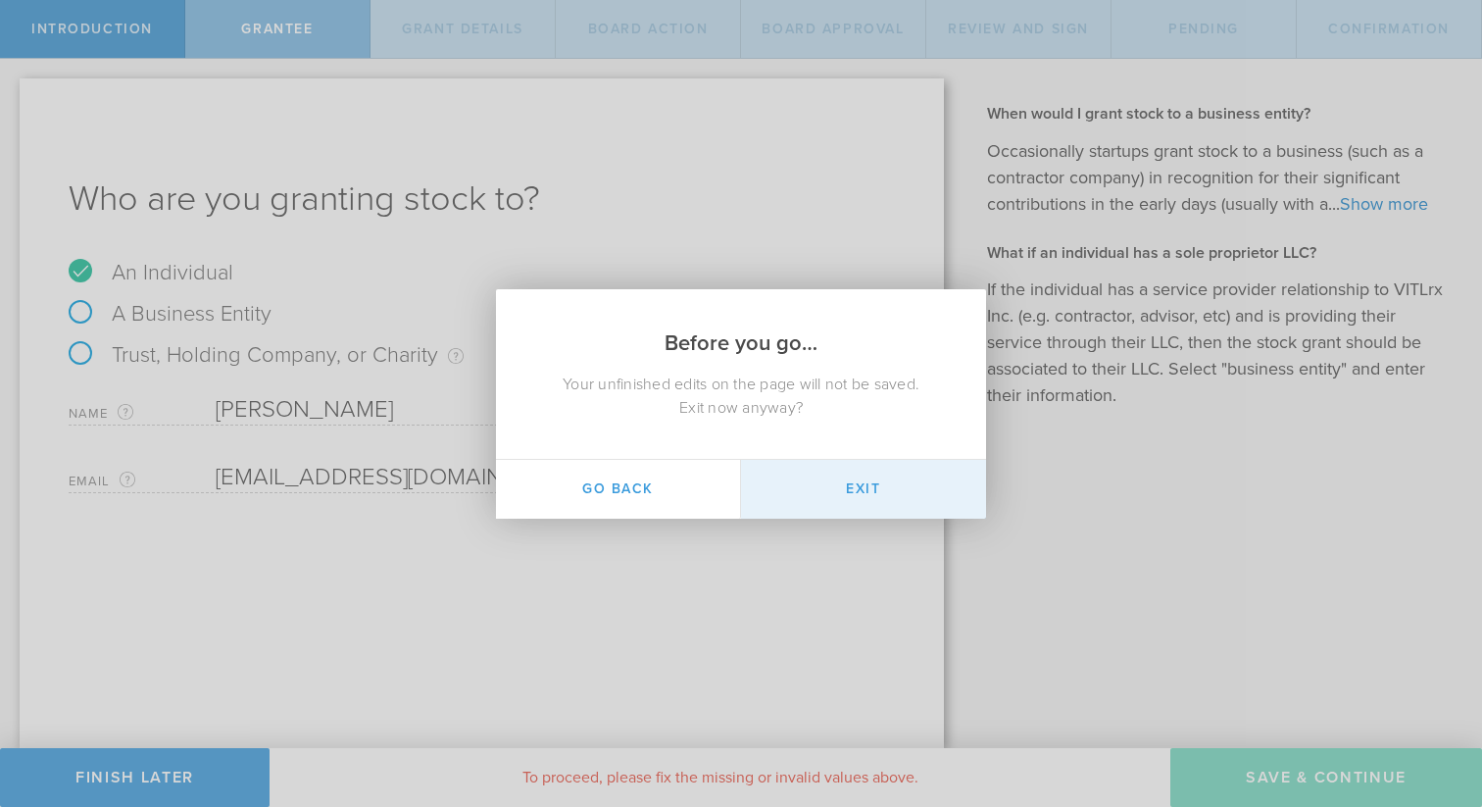
click at [848, 485] on button "Exit" at bounding box center [863, 489] width 245 height 59
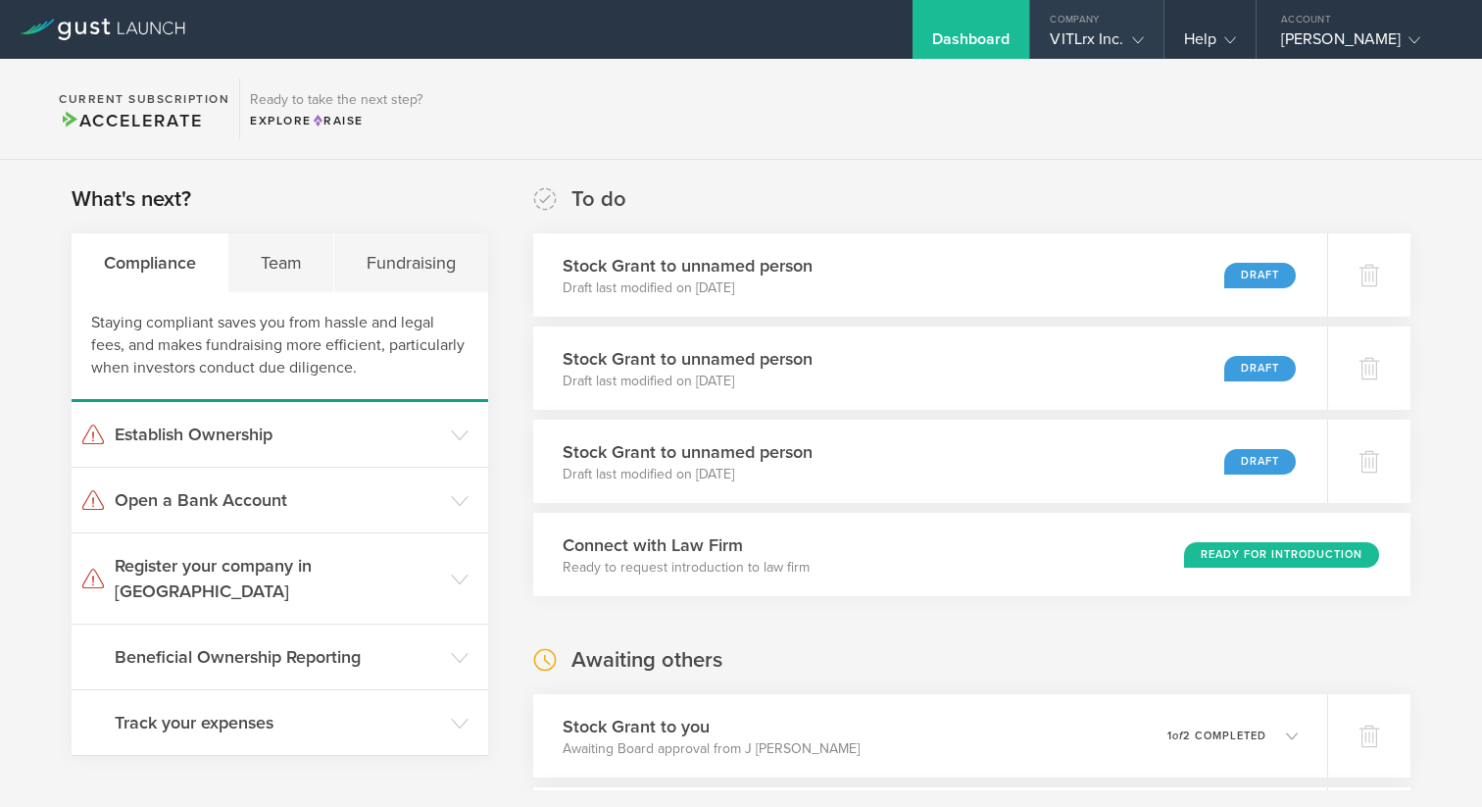
click at [1118, 31] on div "VITLrx Inc." at bounding box center [1096, 43] width 93 height 29
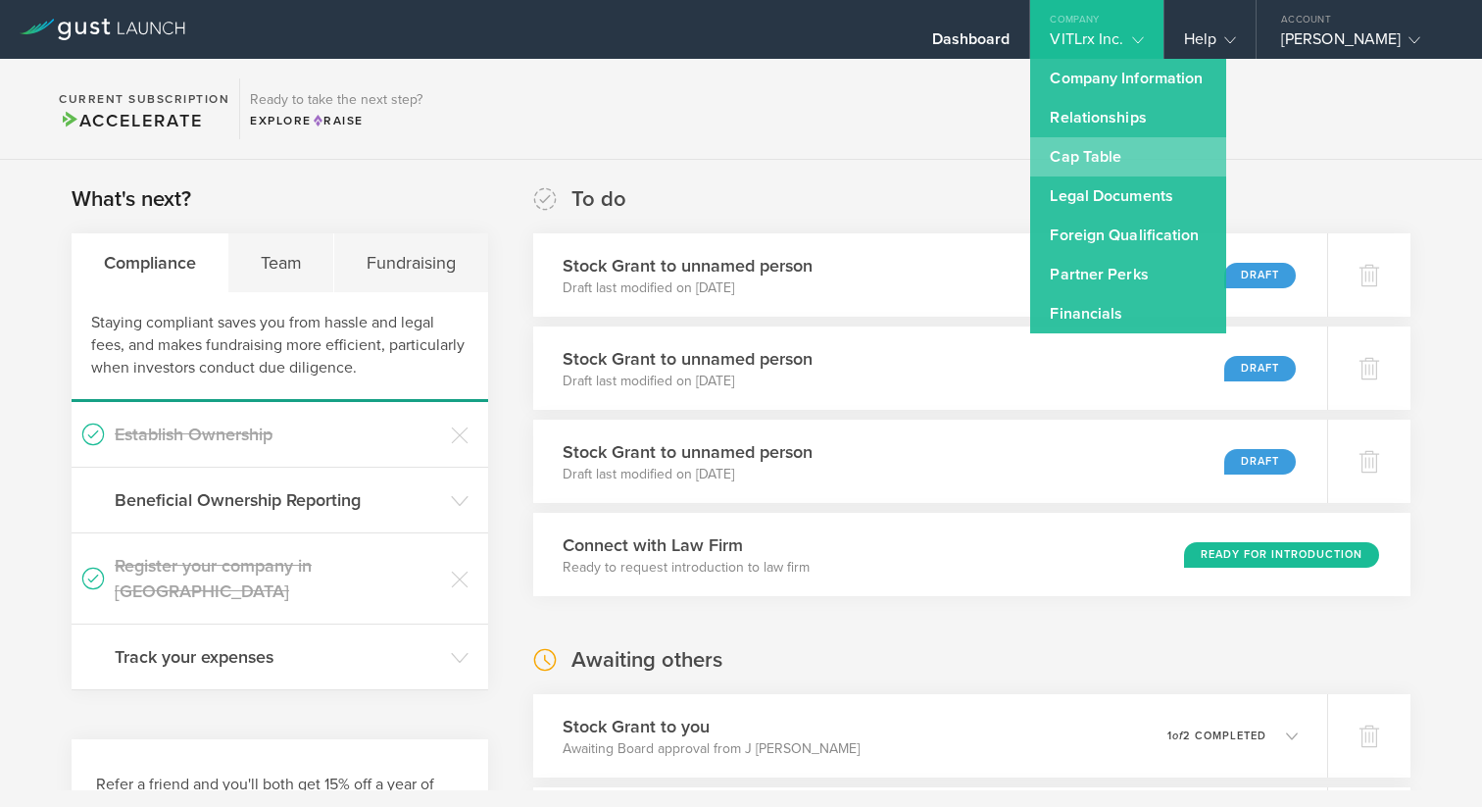
click at [1091, 154] on link "Cap Table" at bounding box center [1128, 156] width 196 height 39
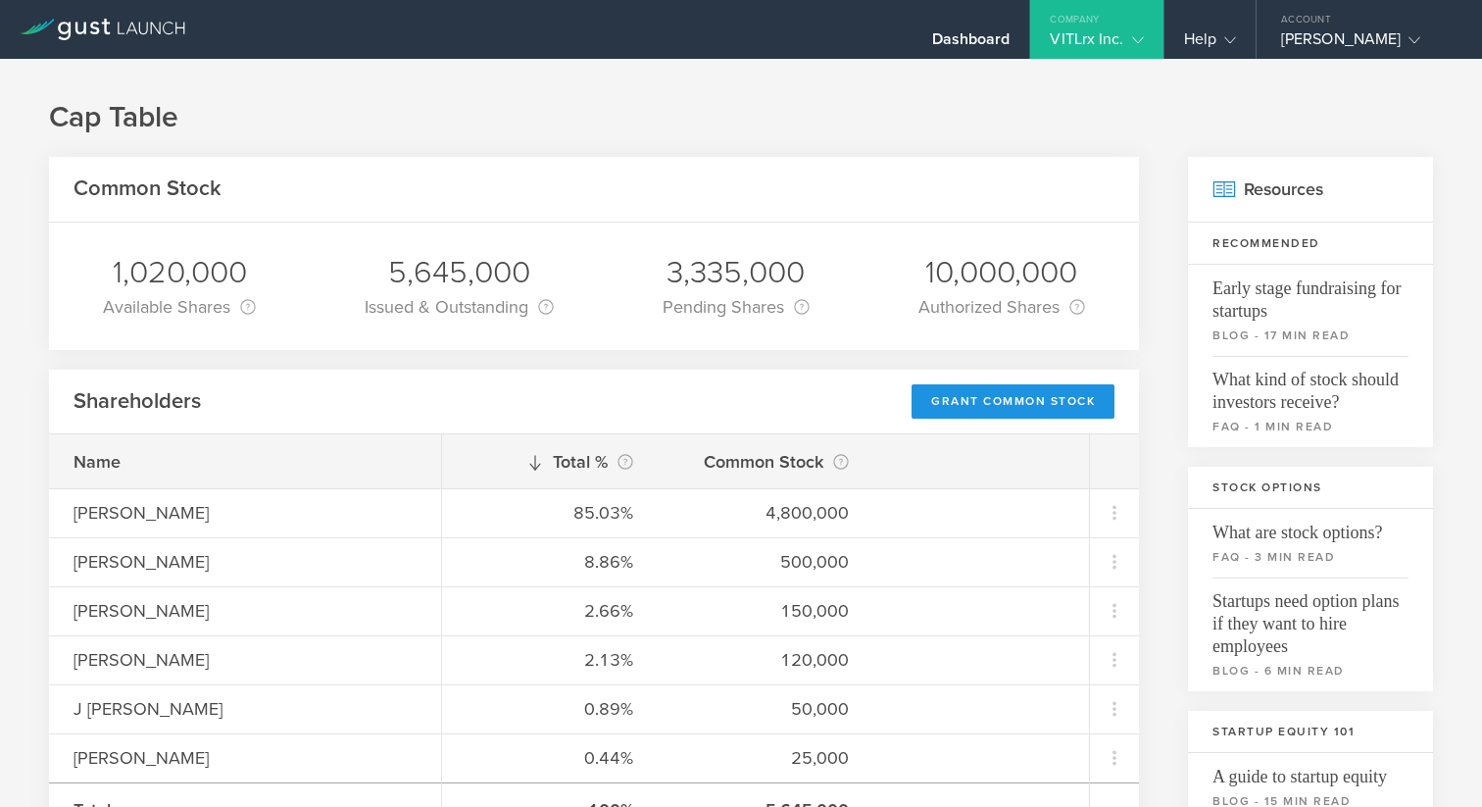
click at [984, 404] on div "Grant Common Stock" at bounding box center [1013, 401] width 203 height 34
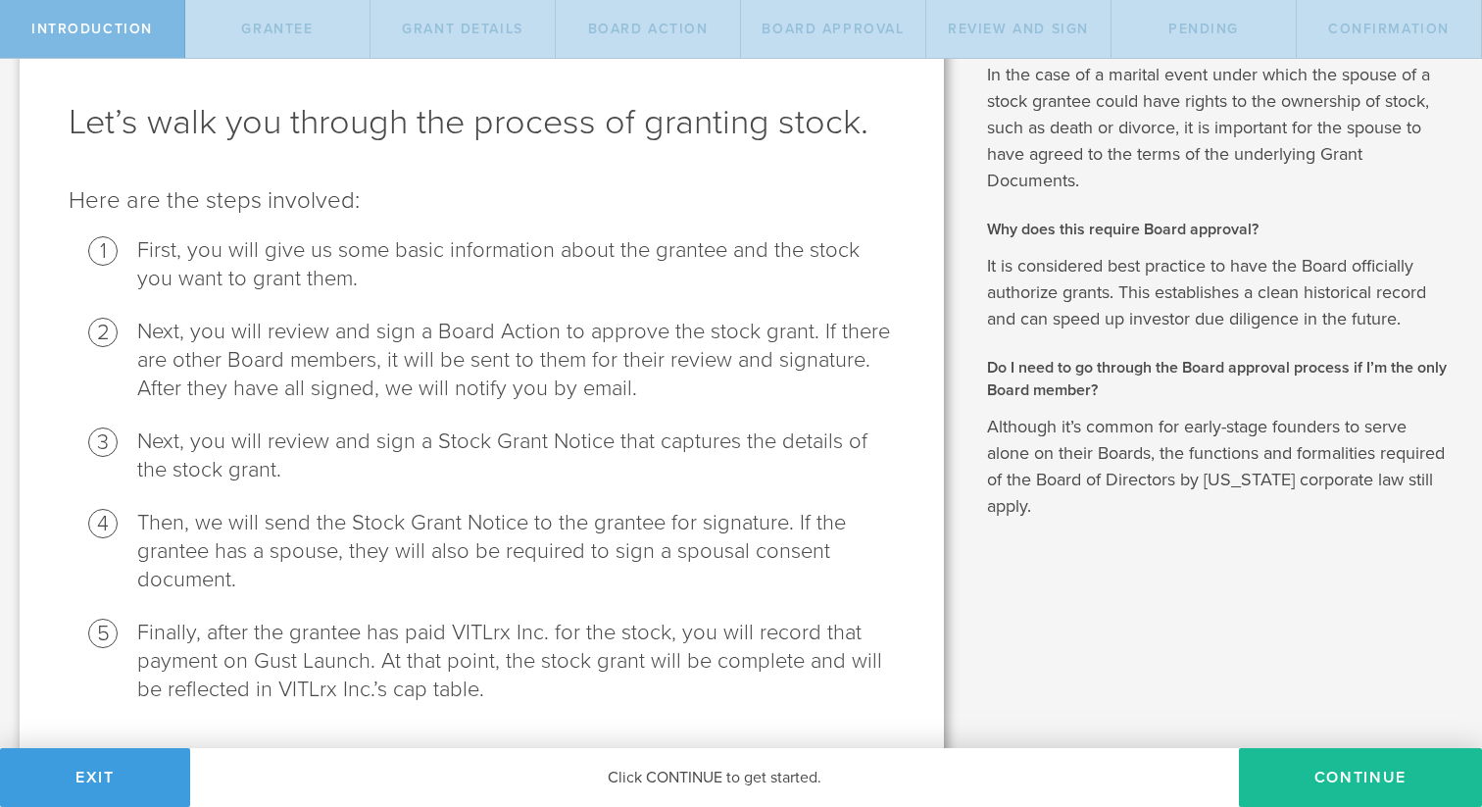
scroll to position [130, 0]
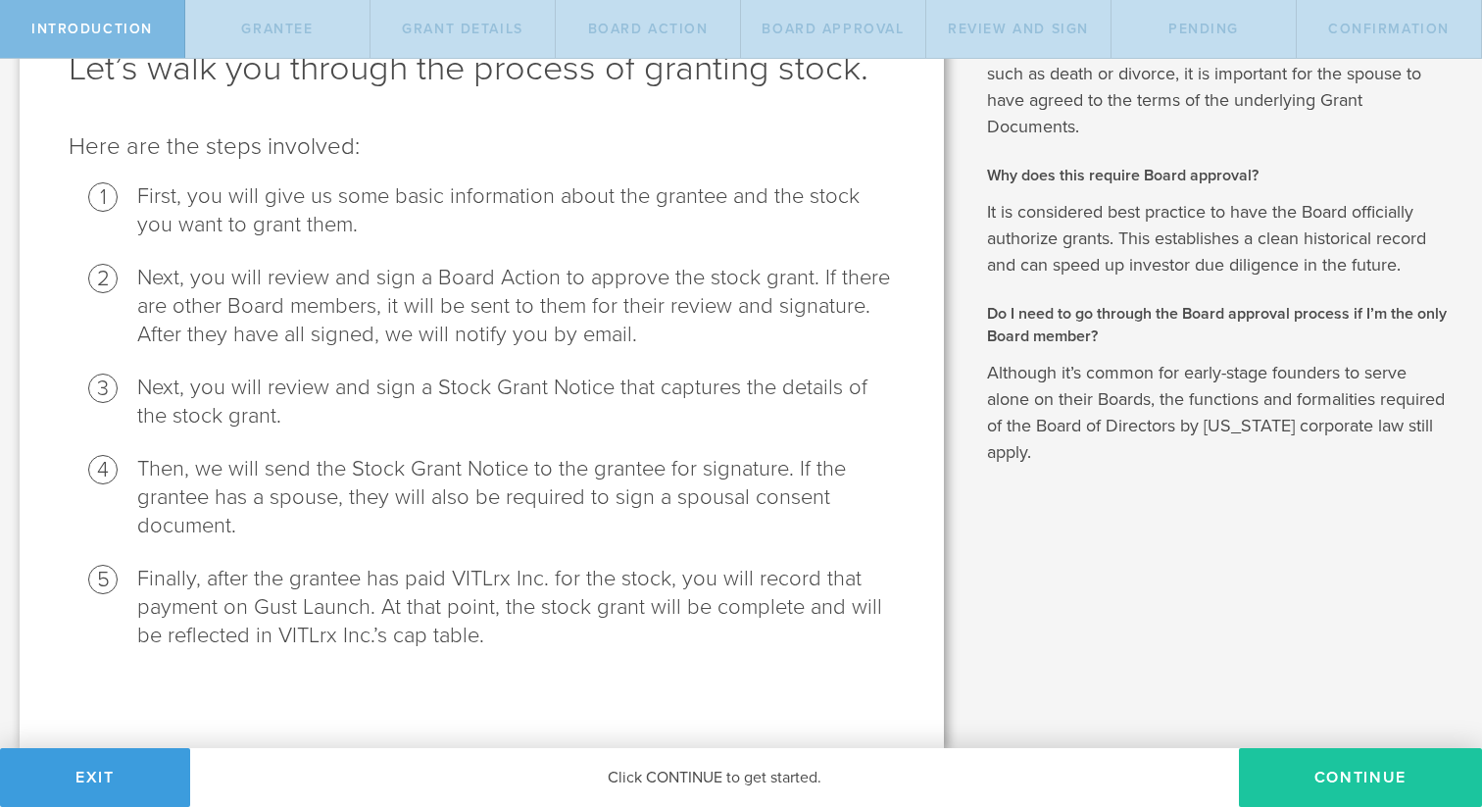
click at [1307, 773] on button "Continue" at bounding box center [1360, 777] width 243 height 59
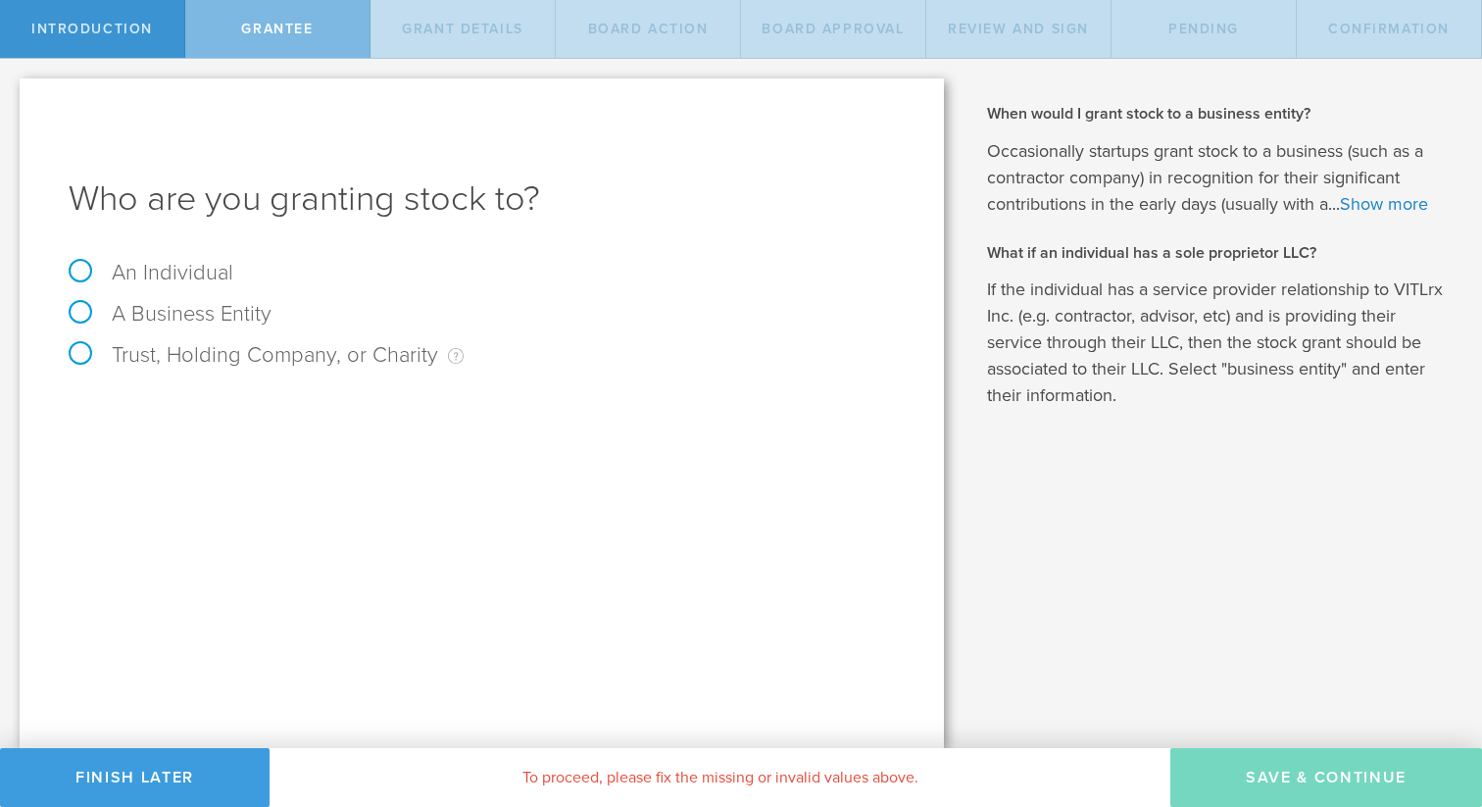
click at [199, 273] on label "An Individual" at bounding box center [151, 272] width 165 height 25
click at [13, 90] on input "An Individual" at bounding box center [6, 74] width 13 height 31
radio input "true"
click at [263, 396] on input "text" at bounding box center [555, 409] width 679 height 29
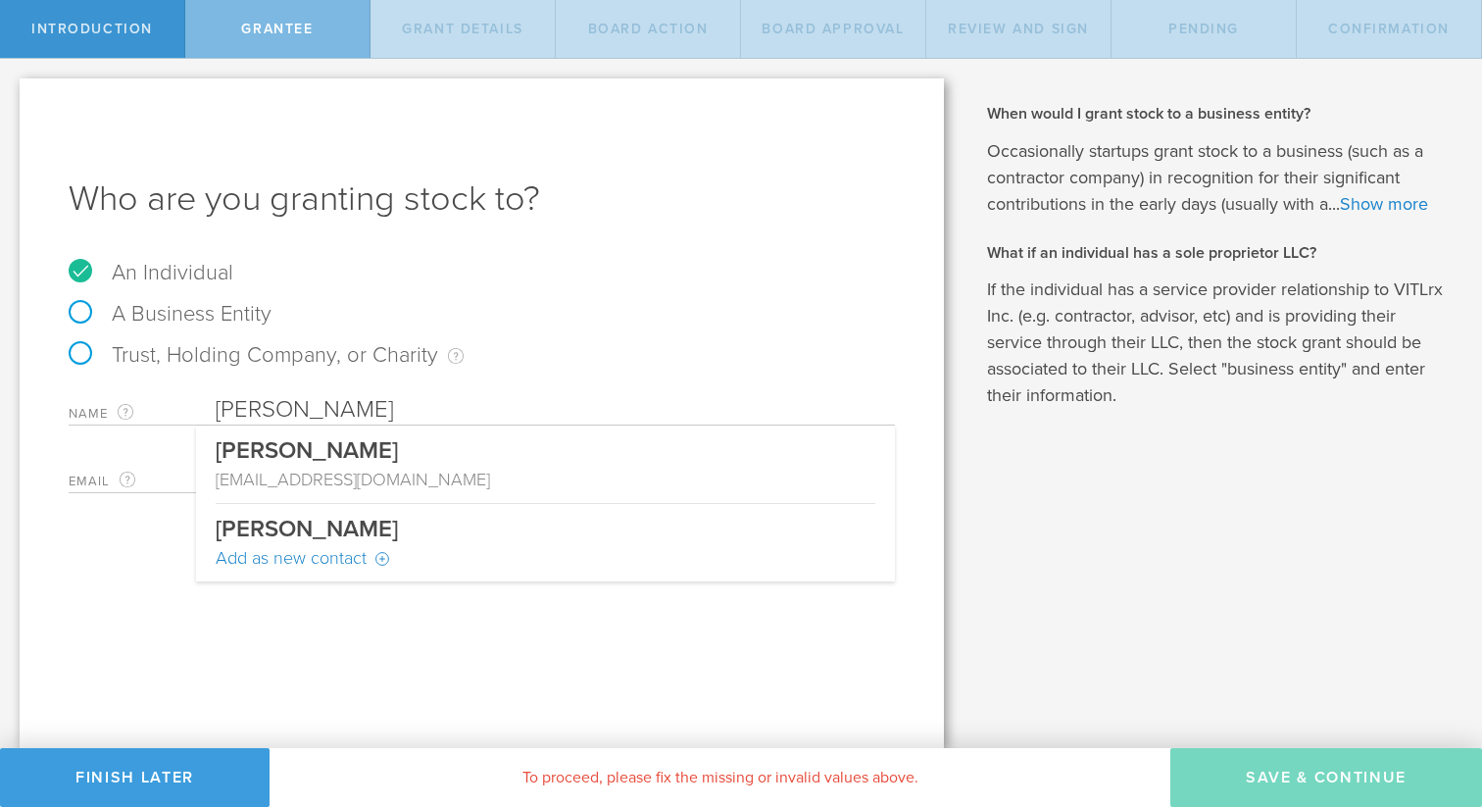
type input "[PERSON_NAME]"
type input "[EMAIL_ADDRESS][DOMAIN_NAME]"
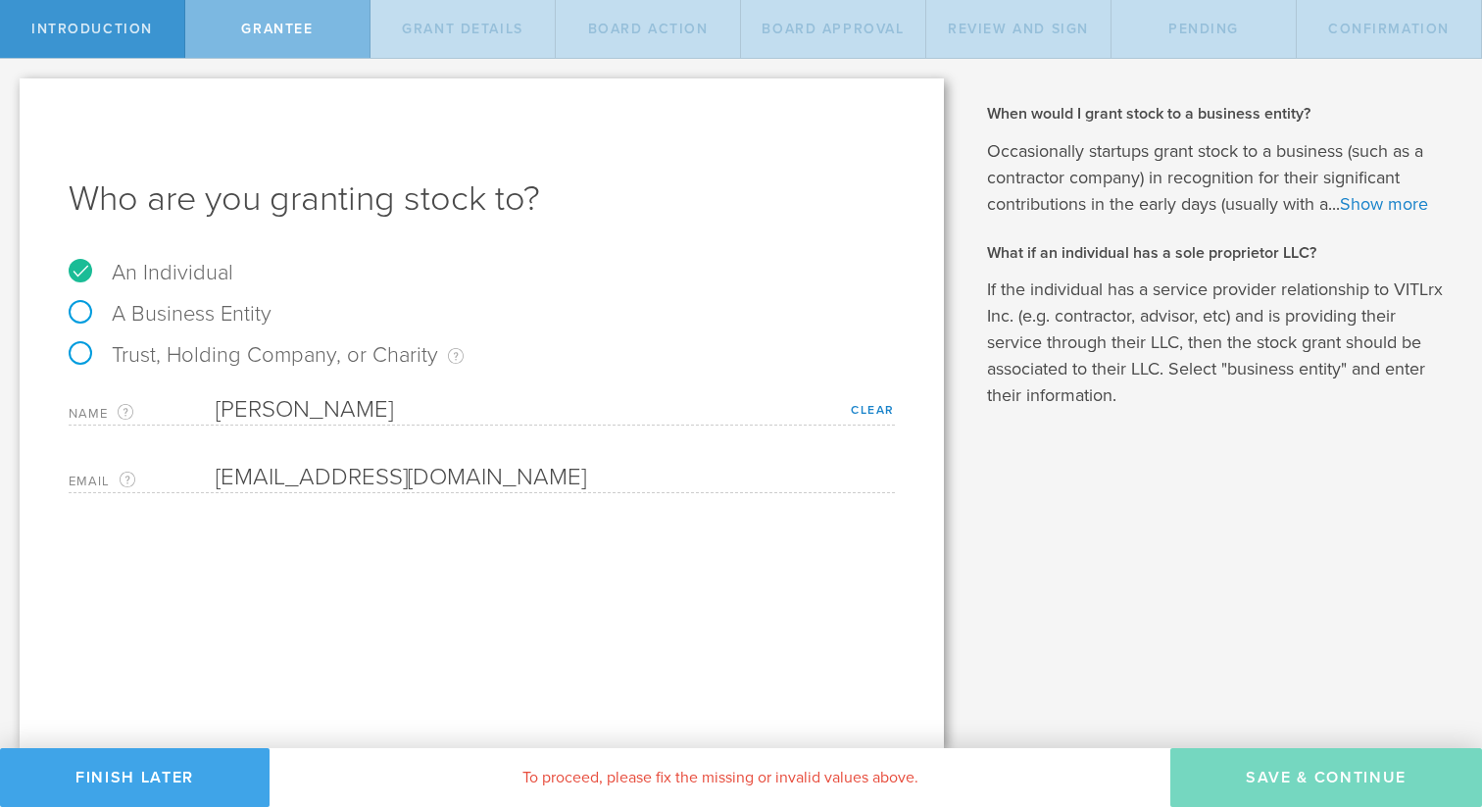
click at [189, 779] on button "Finish Later" at bounding box center [135, 777] width 270 height 59
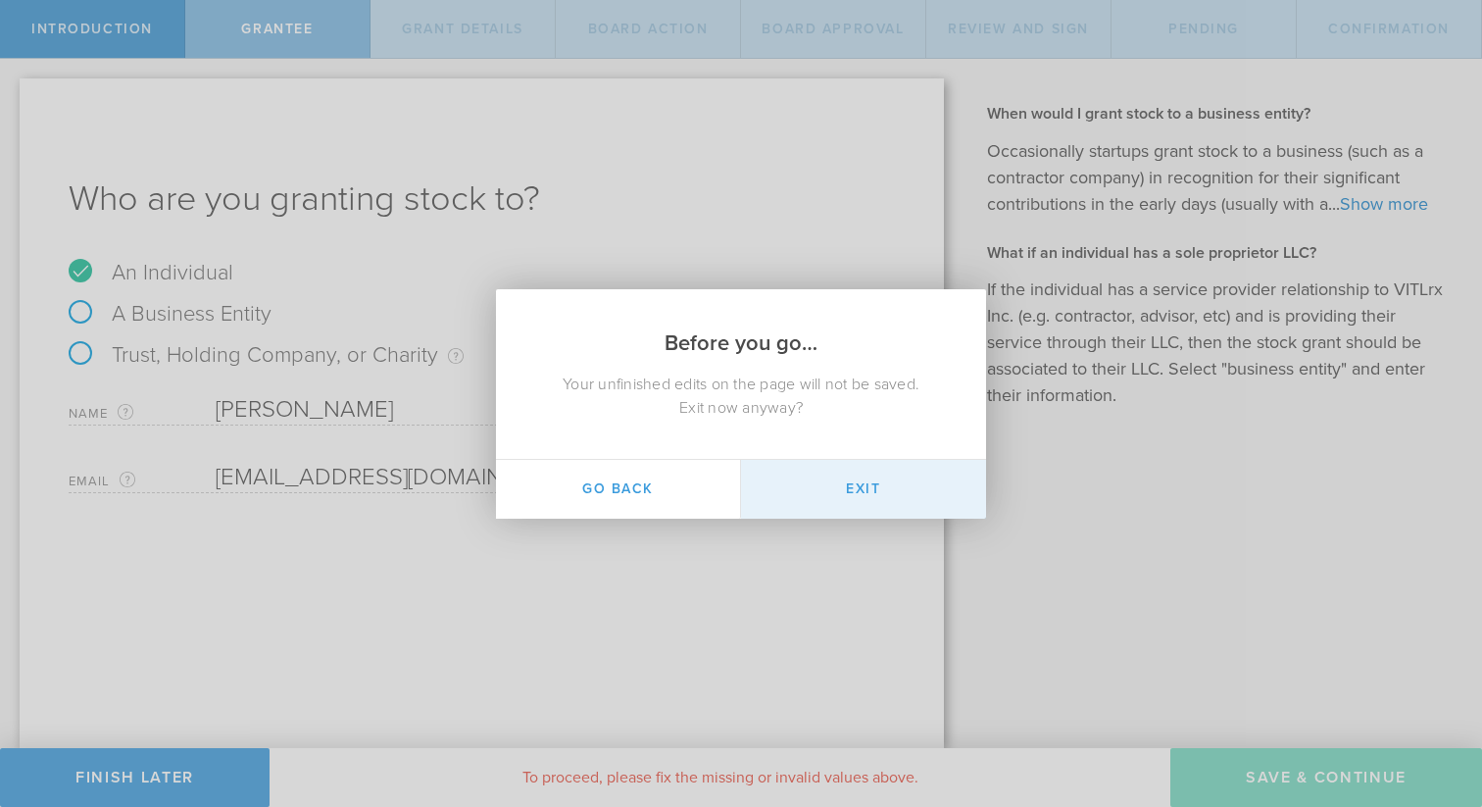
click at [865, 483] on button "Exit" at bounding box center [863, 489] width 245 height 59
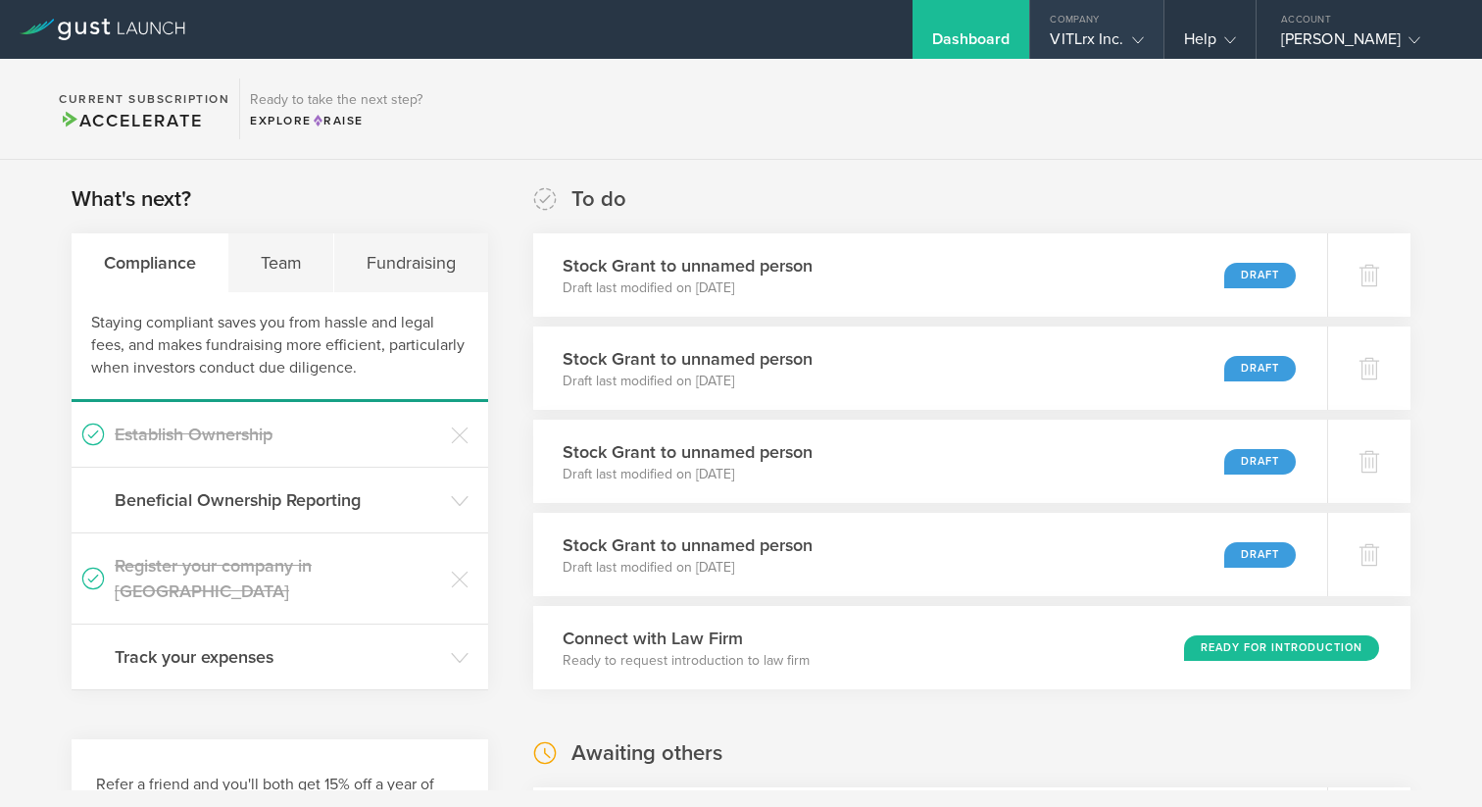
click at [1116, 34] on div "VITLrx Inc." at bounding box center [1096, 43] width 93 height 29
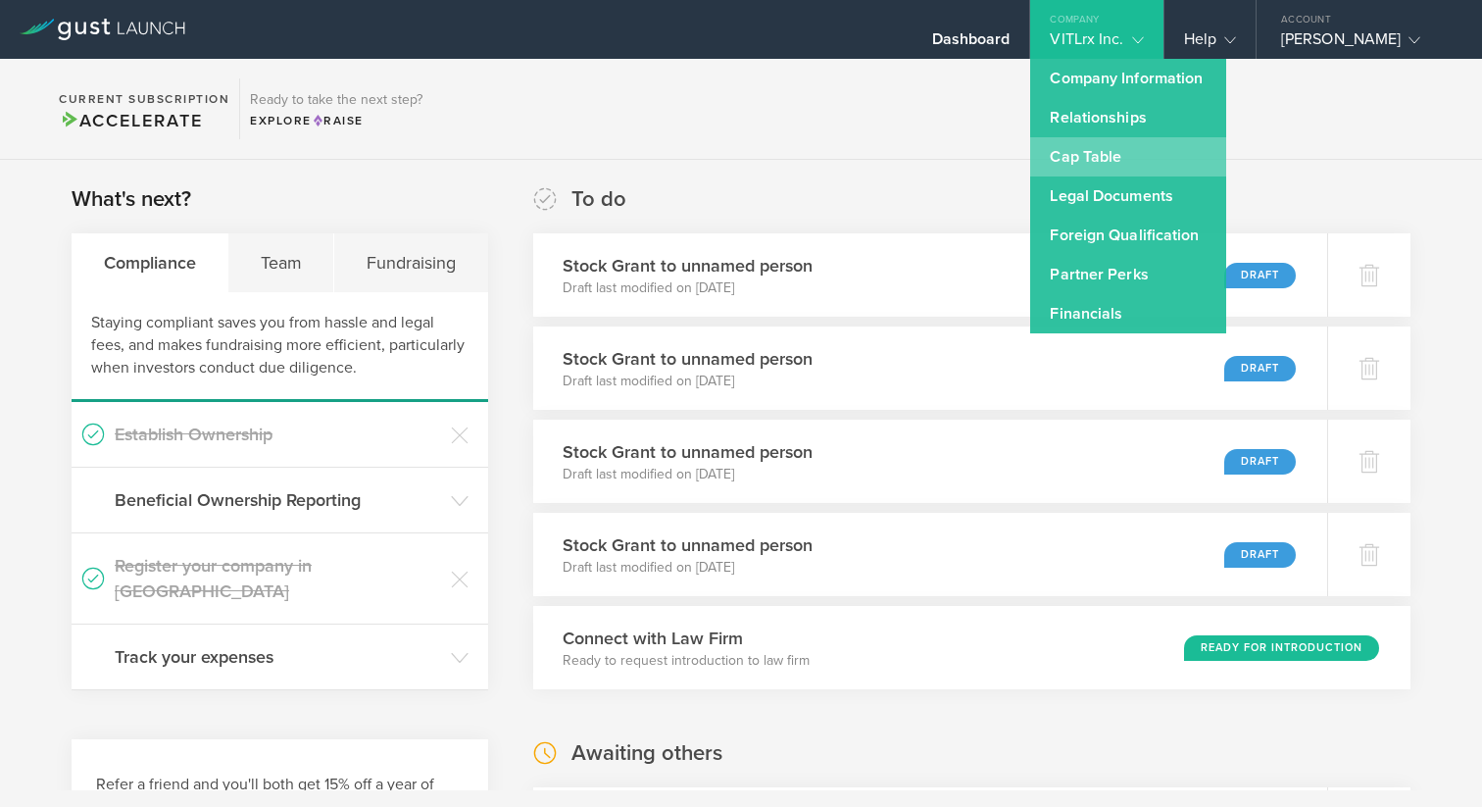
click at [1098, 164] on link "Cap Table" at bounding box center [1128, 156] width 196 height 39
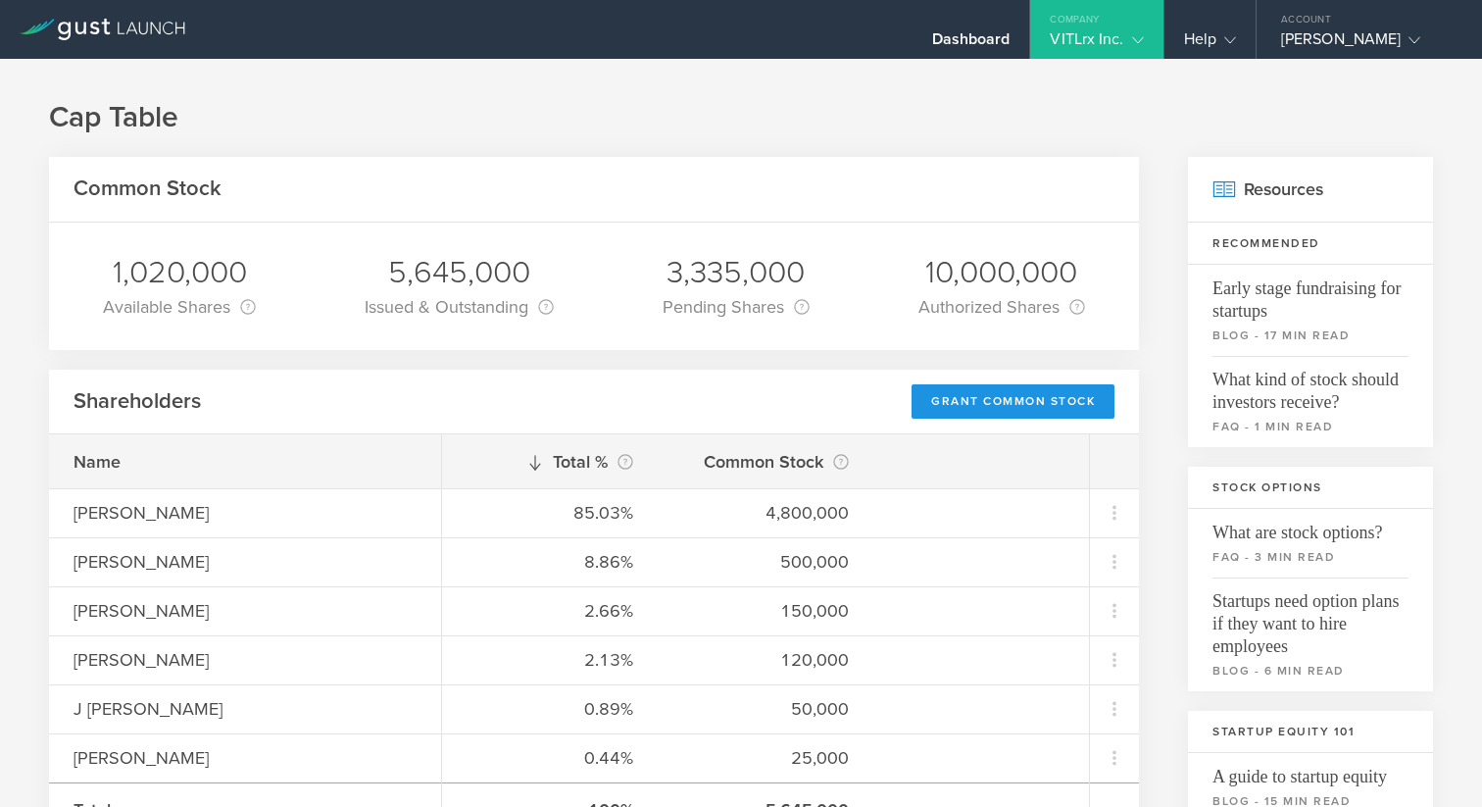
click at [998, 406] on div "Grant Common Stock" at bounding box center [1013, 401] width 203 height 34
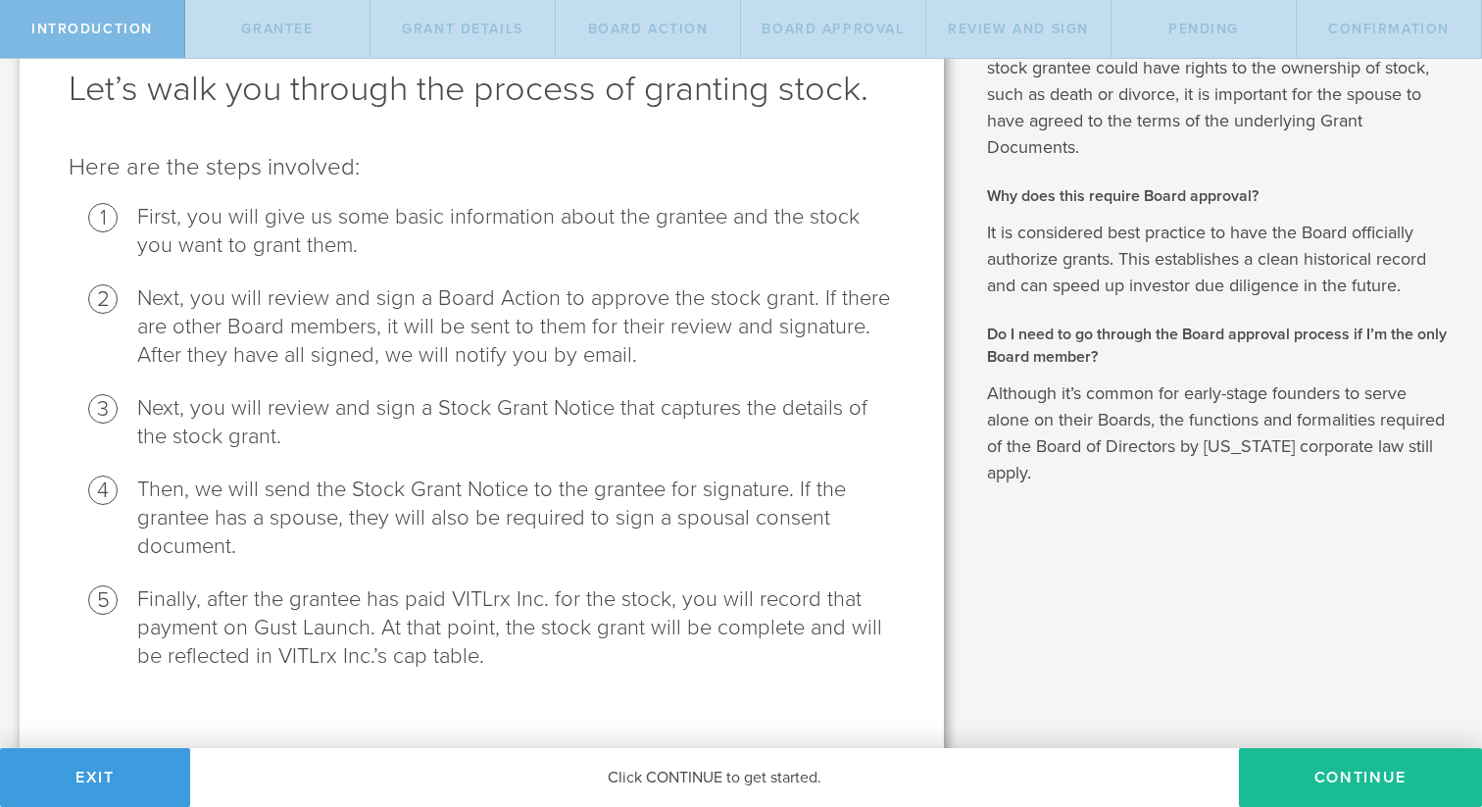
scroll to position [130, 0]
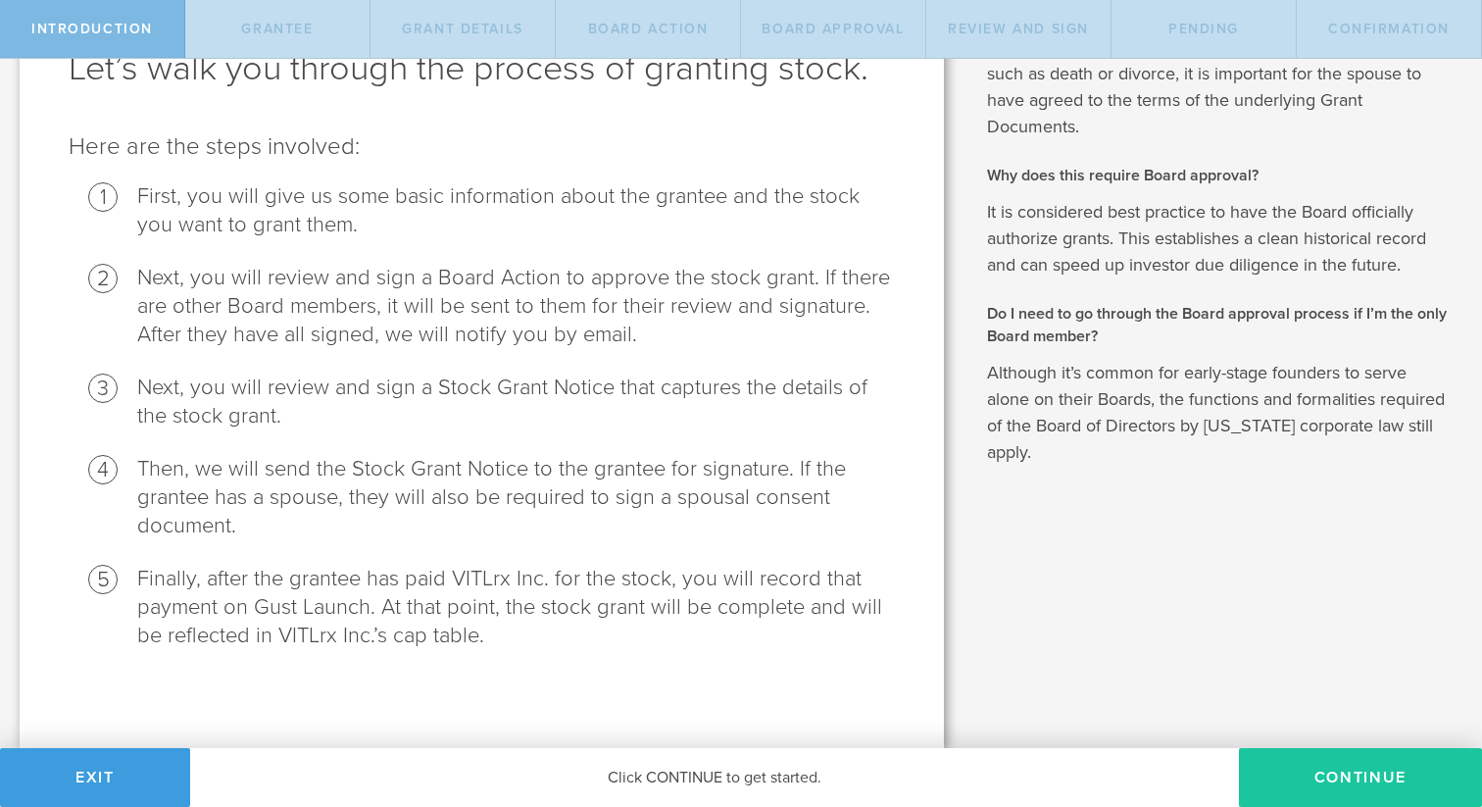
click at [1398, 788] on button "Continue" at bounding box center [1360, 777] width 243 height 59
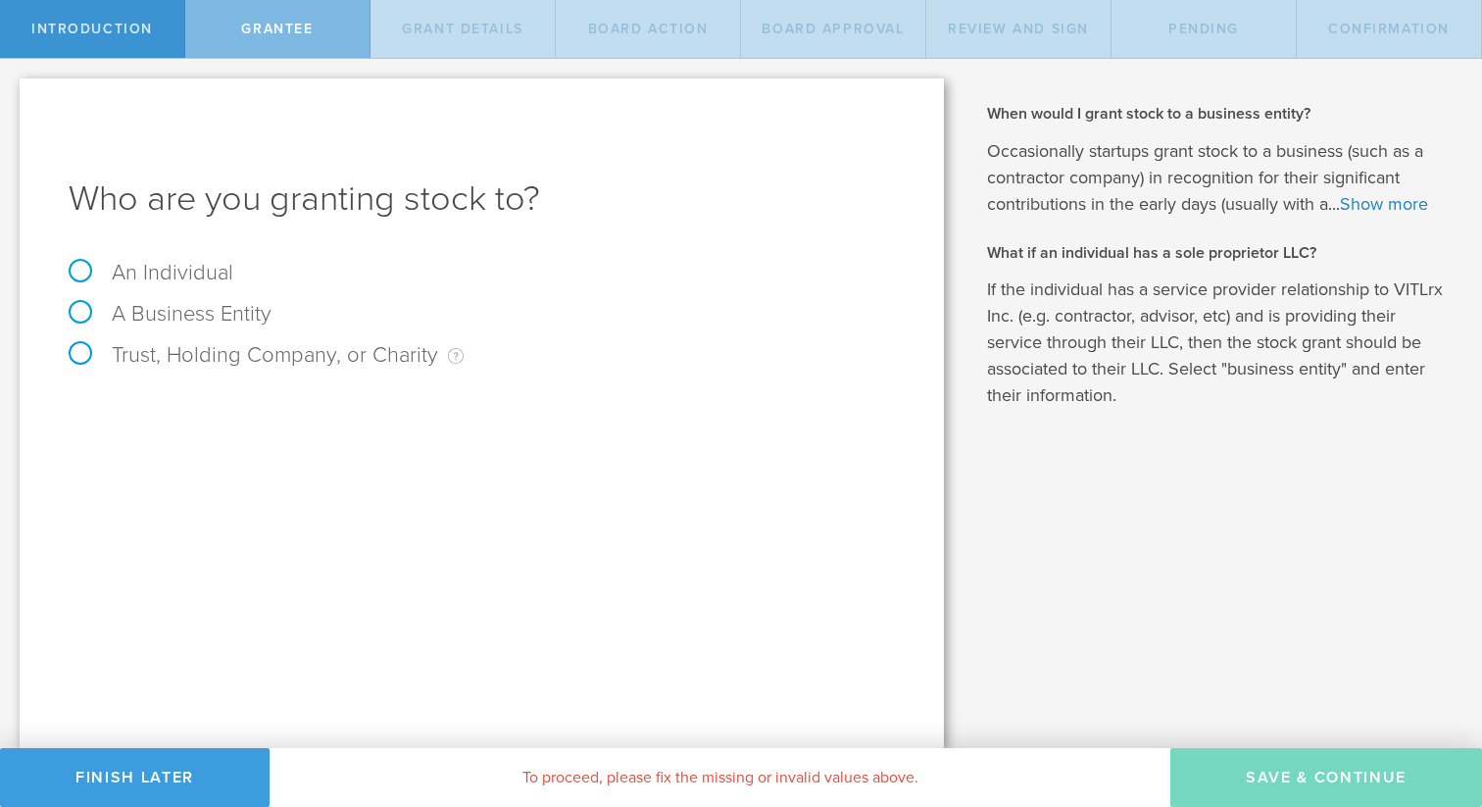
click at [176, 263] on label "An Individual" at bounding box center [151, 272] width 165 height 25
click at [13, 90] on input "An Individual" at bounding box center [6, 74] width 13 height 31
radio input "true"
click at [259, 485] on input "email" at bounding box center [551, 477] width 670 height 29
paste input "[EMAIL_ADDRESS][DOMAIN_NAME]"
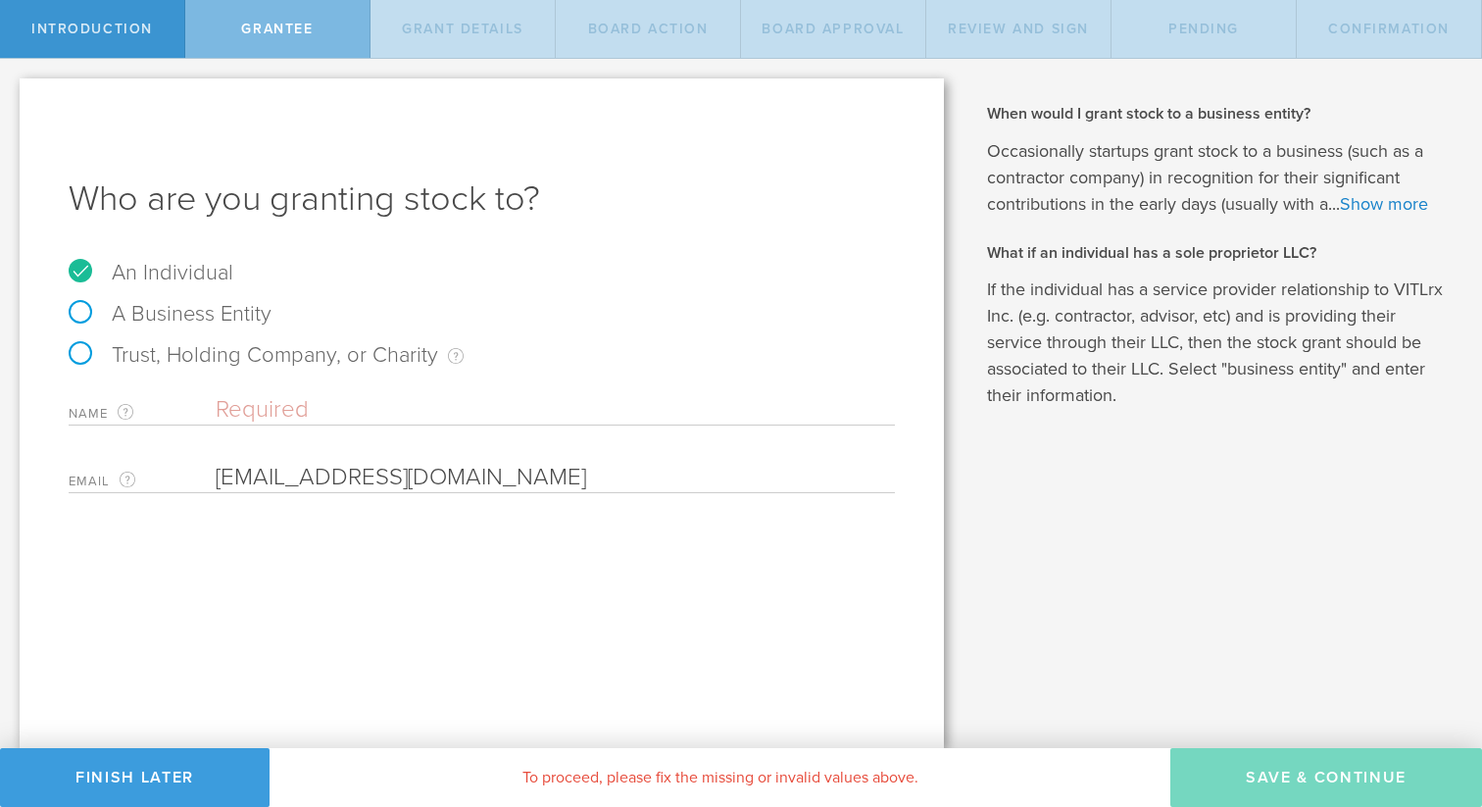
type input "[EMAIL_ADDRESS][DOMAIN_NAME]"
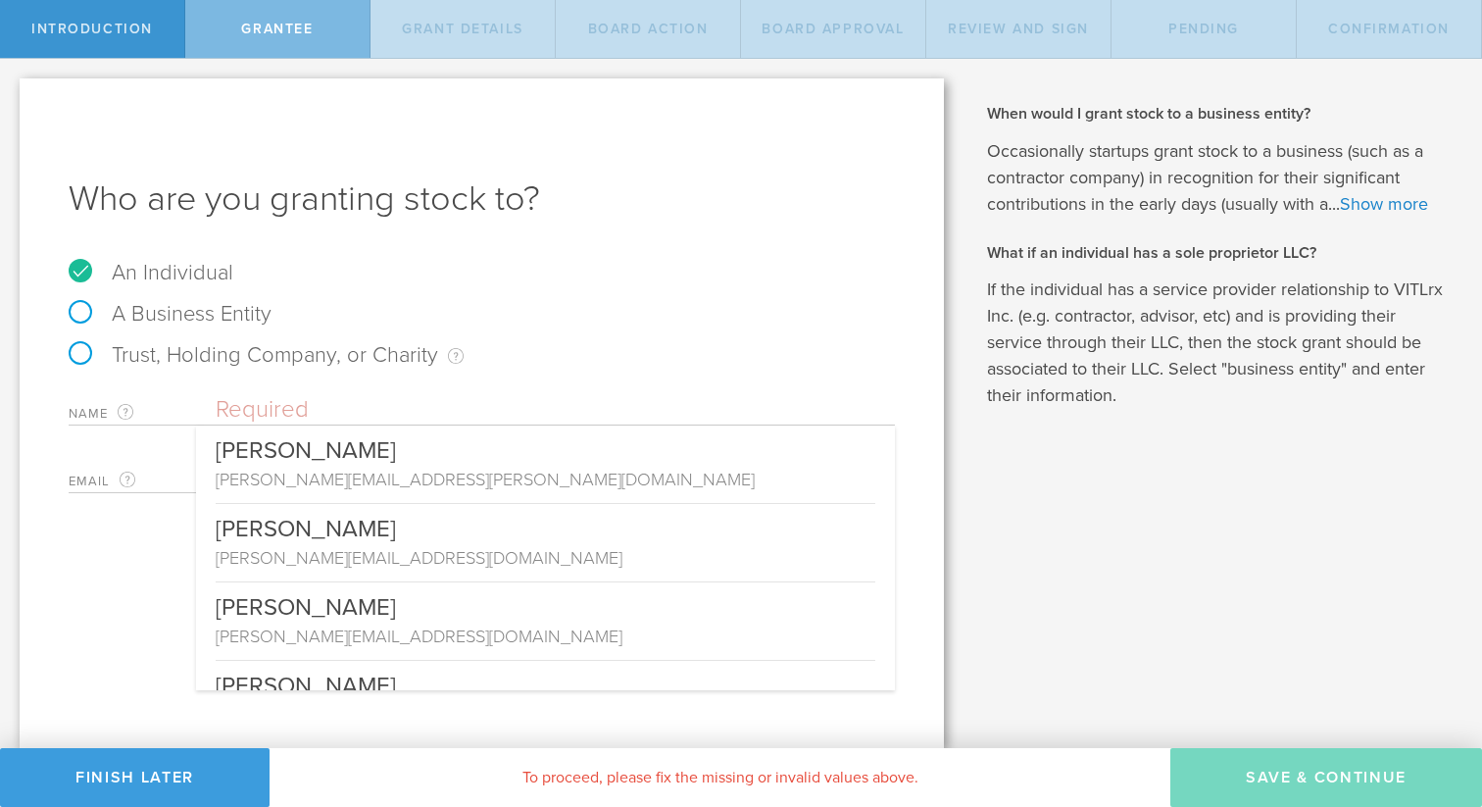
click at [276, 423] on input "text" at bounding box center [555, 409] width 679 height 29
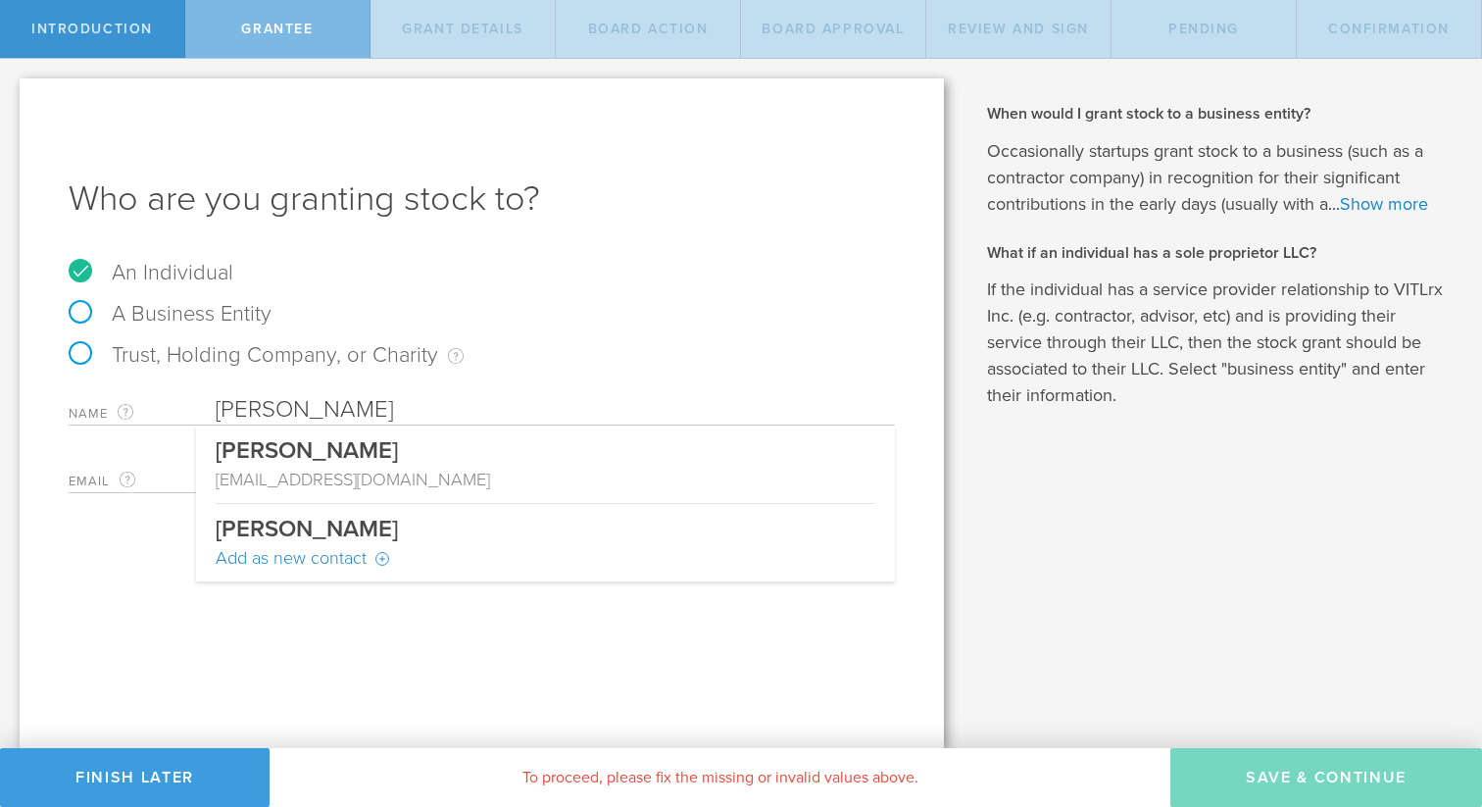
type input "[PERSON_NAME]"
type input "[EMAIL_ADDRESS][DOMAIN_NAME]"
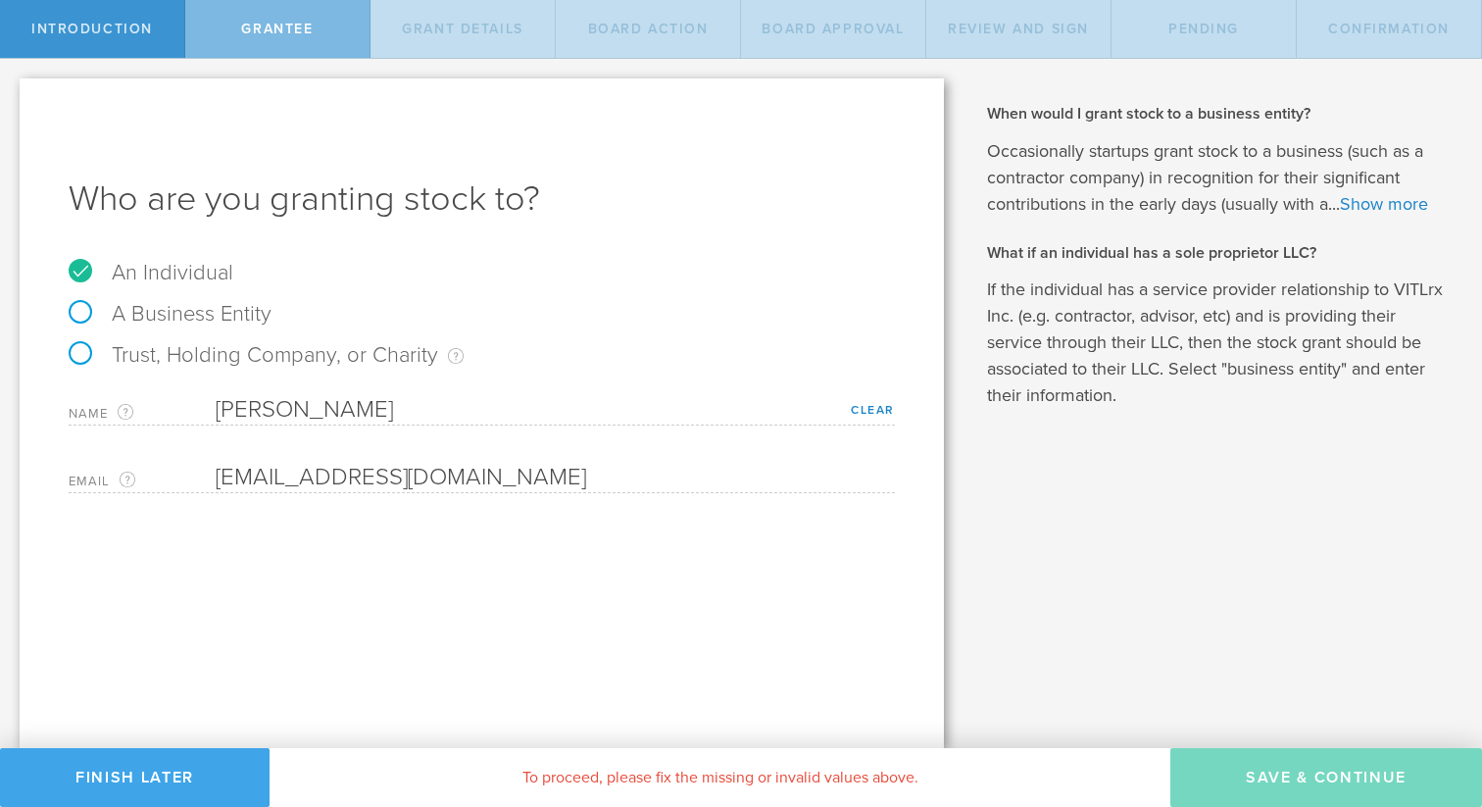
click at [142, 778] on button "Finish Later" at bounding box center [135, 777] width 270 height 59
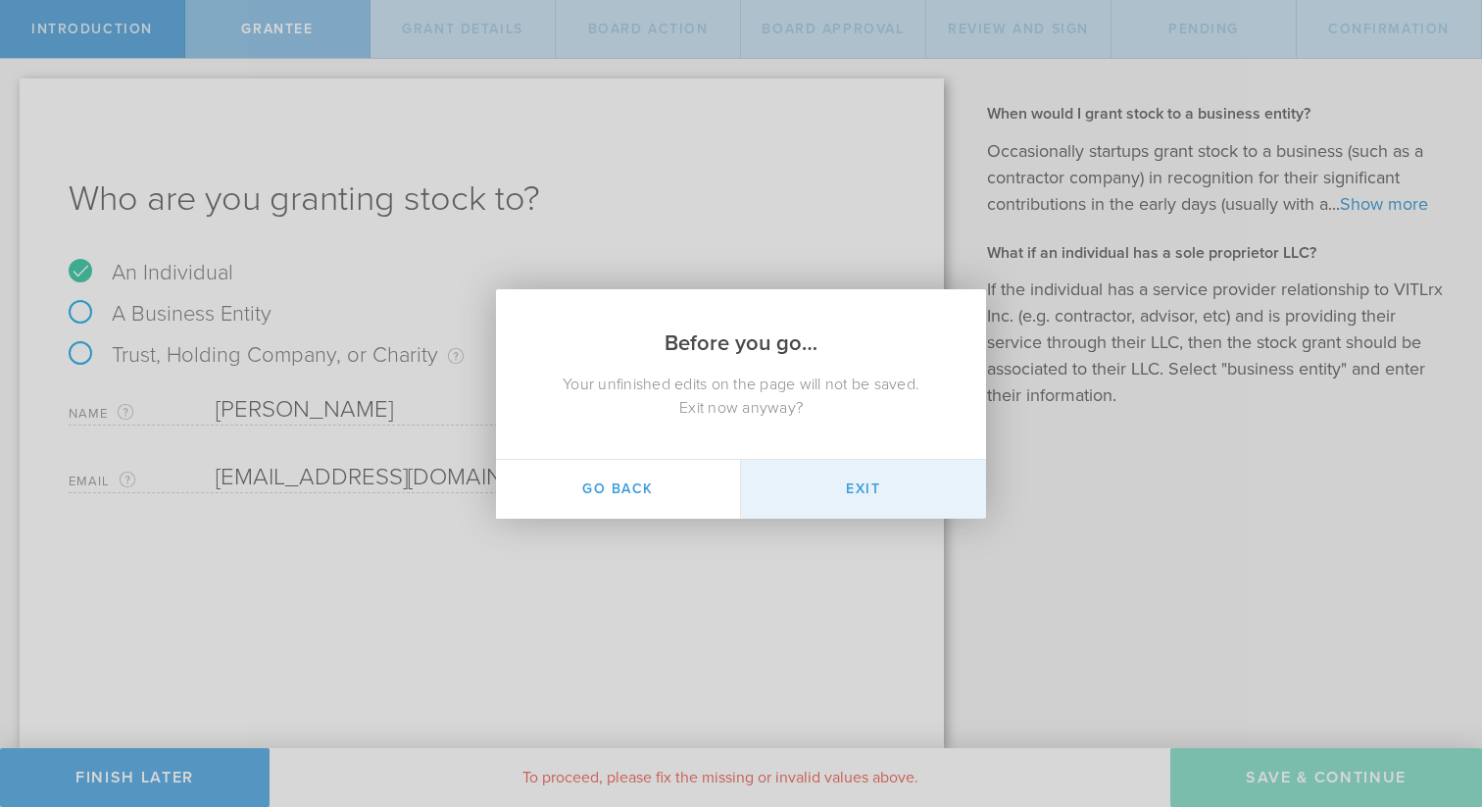
click at [851, 488] on button "Exit" at bounding box center [863, 489] width 245 height 59
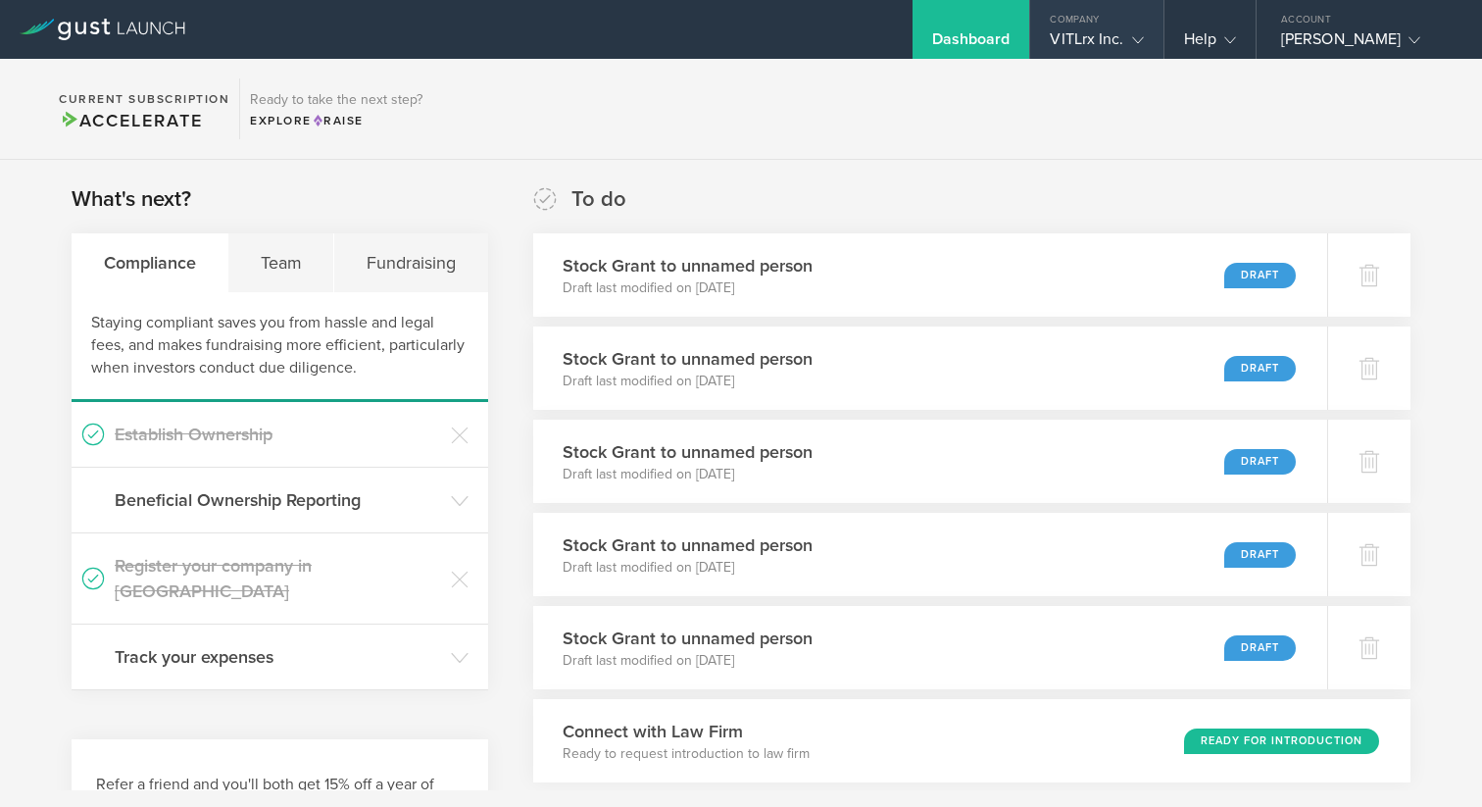
click at [1109, 29] on div "VITLrx Inc." at bounding box center [1096, 43] width 93 height 29
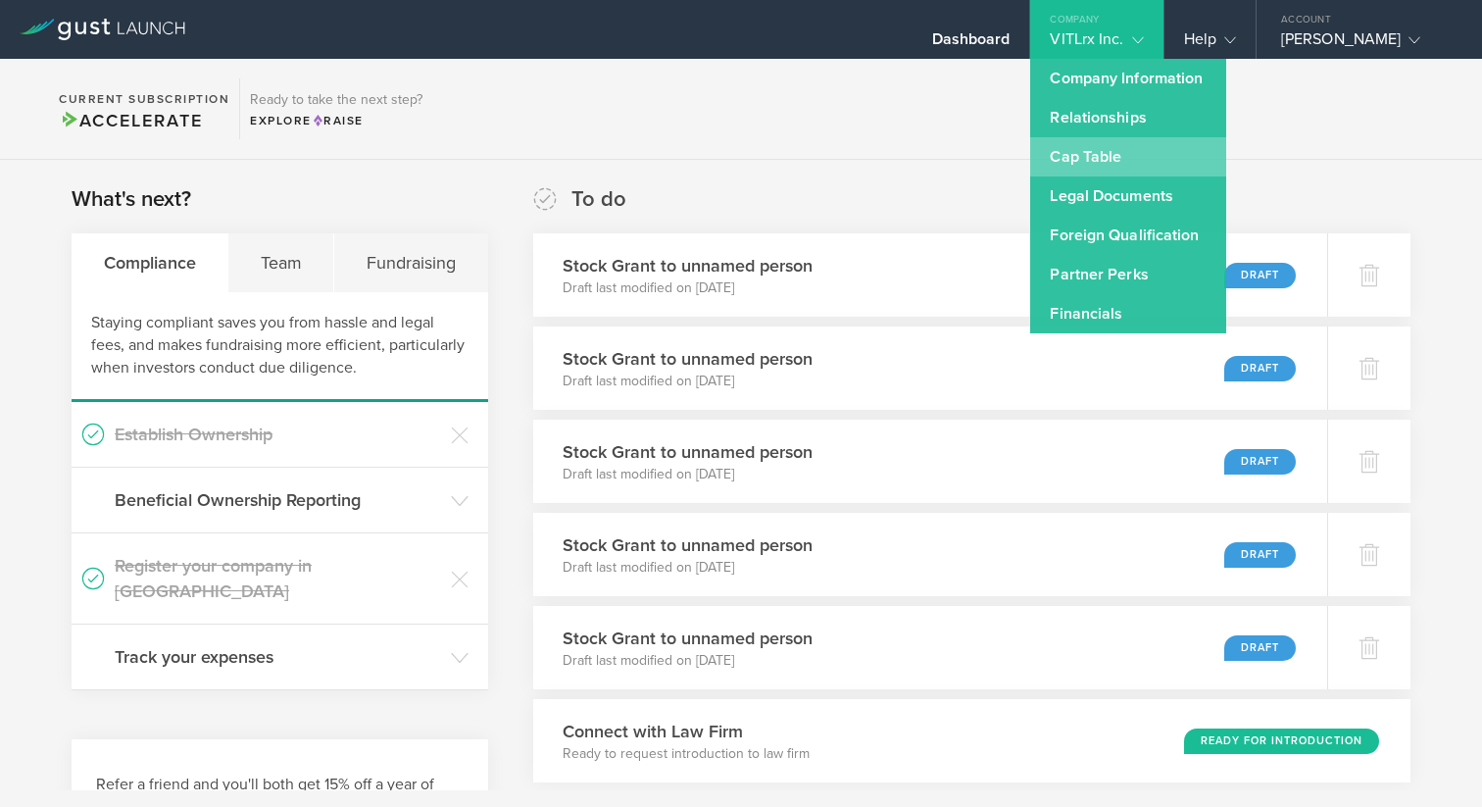
click at [1098, 155] on link "Cap Table" at bounding box center [1128, 156] width 196 height 39
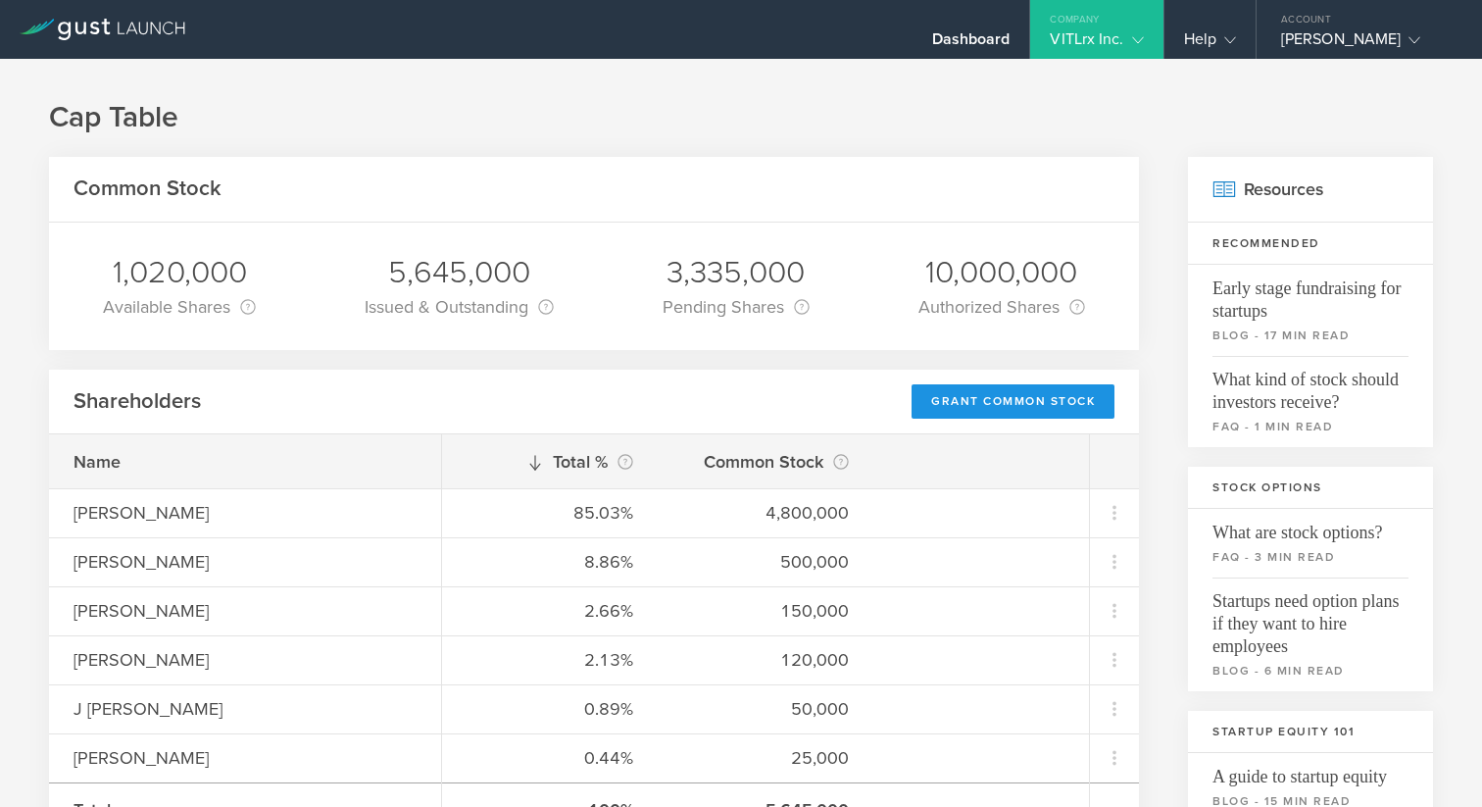
click at [993, 411] on div "Grant Common Stock" at bounding box center [1013, 401] width 203 height 34
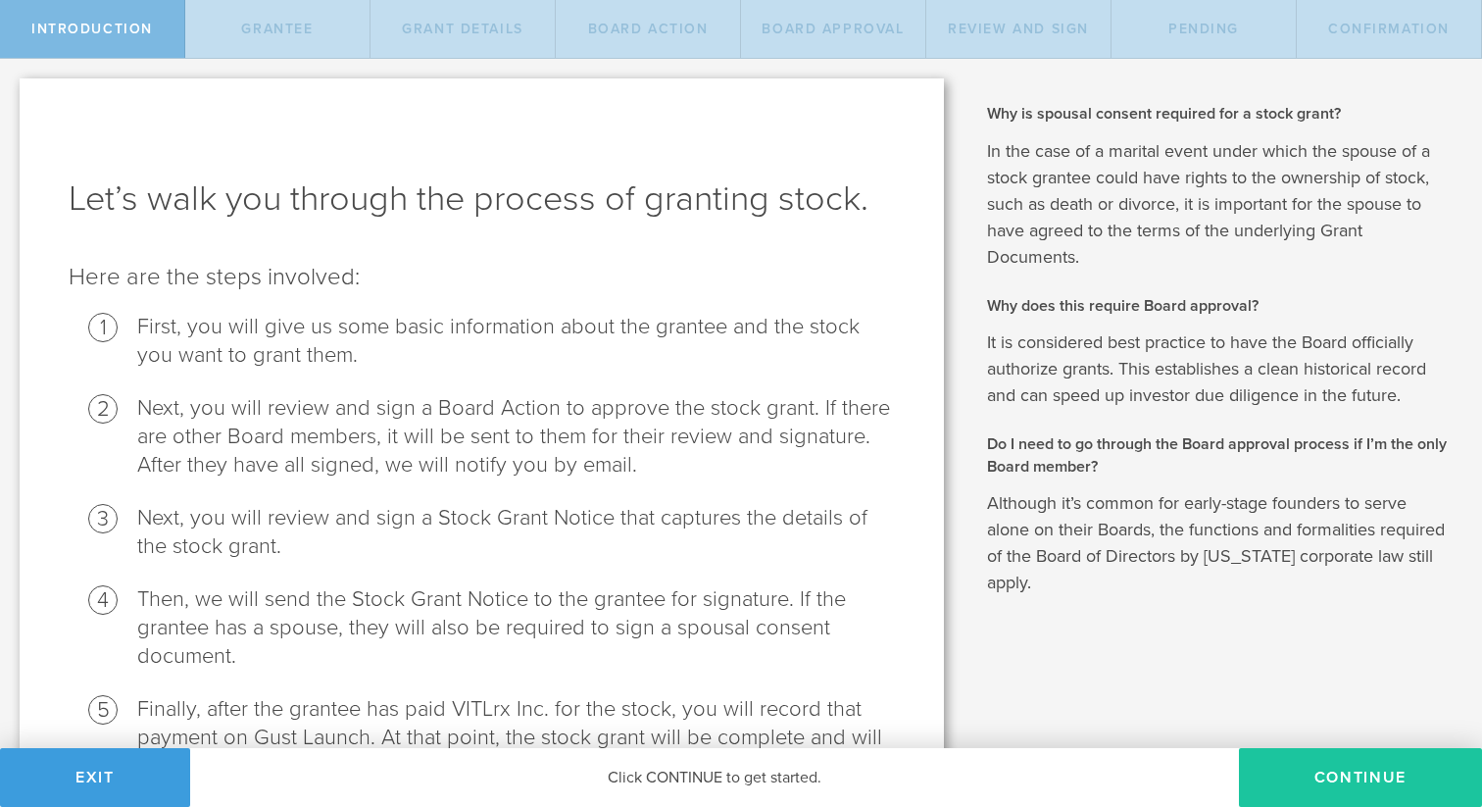
click at [1330, 769] on button "Continue" at bounding box center [1360, 777] width 243 height 59
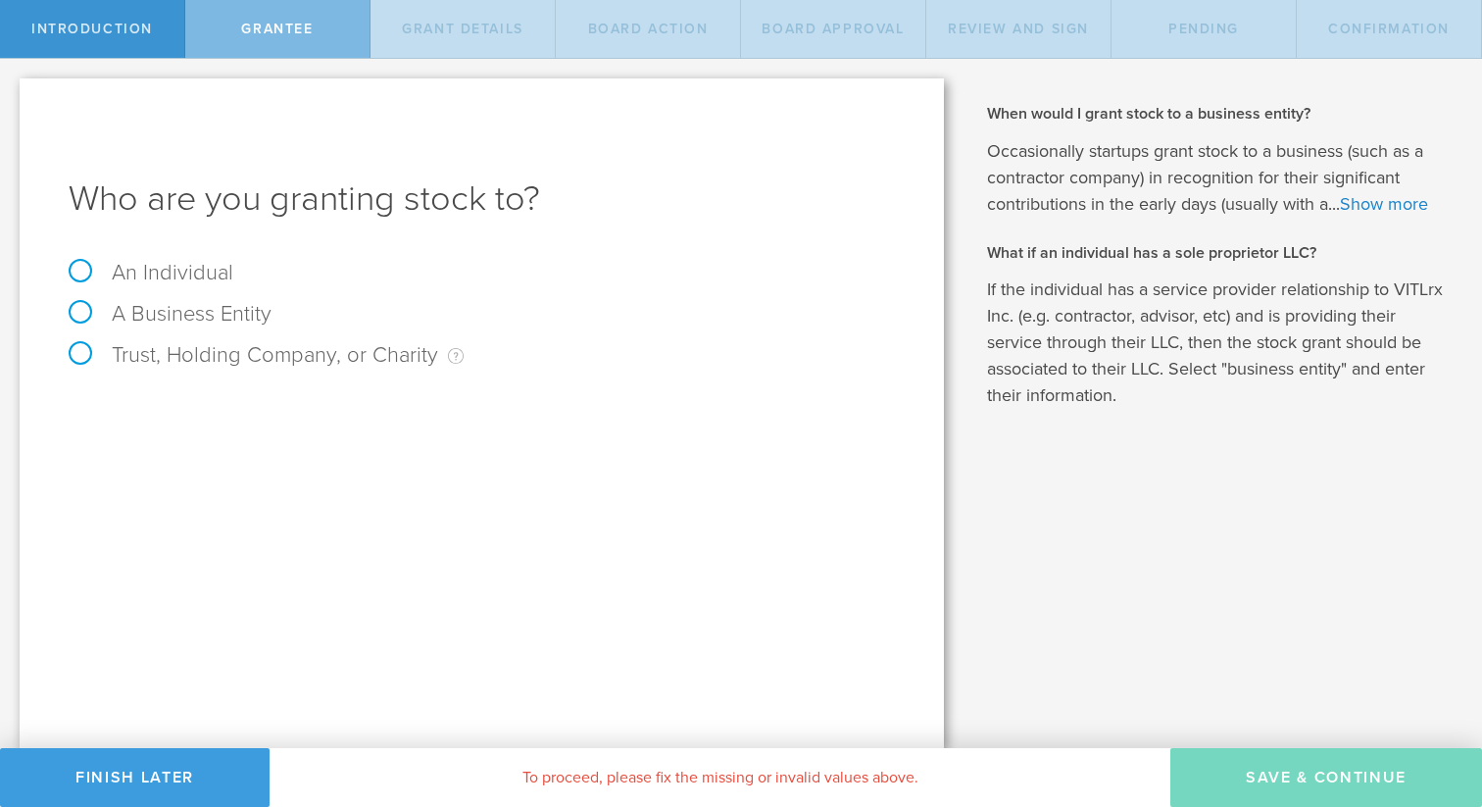
click at [158, 273] on label "An Individual" at bounding box center [151, 272] width 165 height 25
click at [13, 90] on input "An Individual" at bounding box center [6, 74] width 13 height 31
radio input "true"
click at [261, 474] on input "email" at bounding box center [551, 477] width 670 height 29
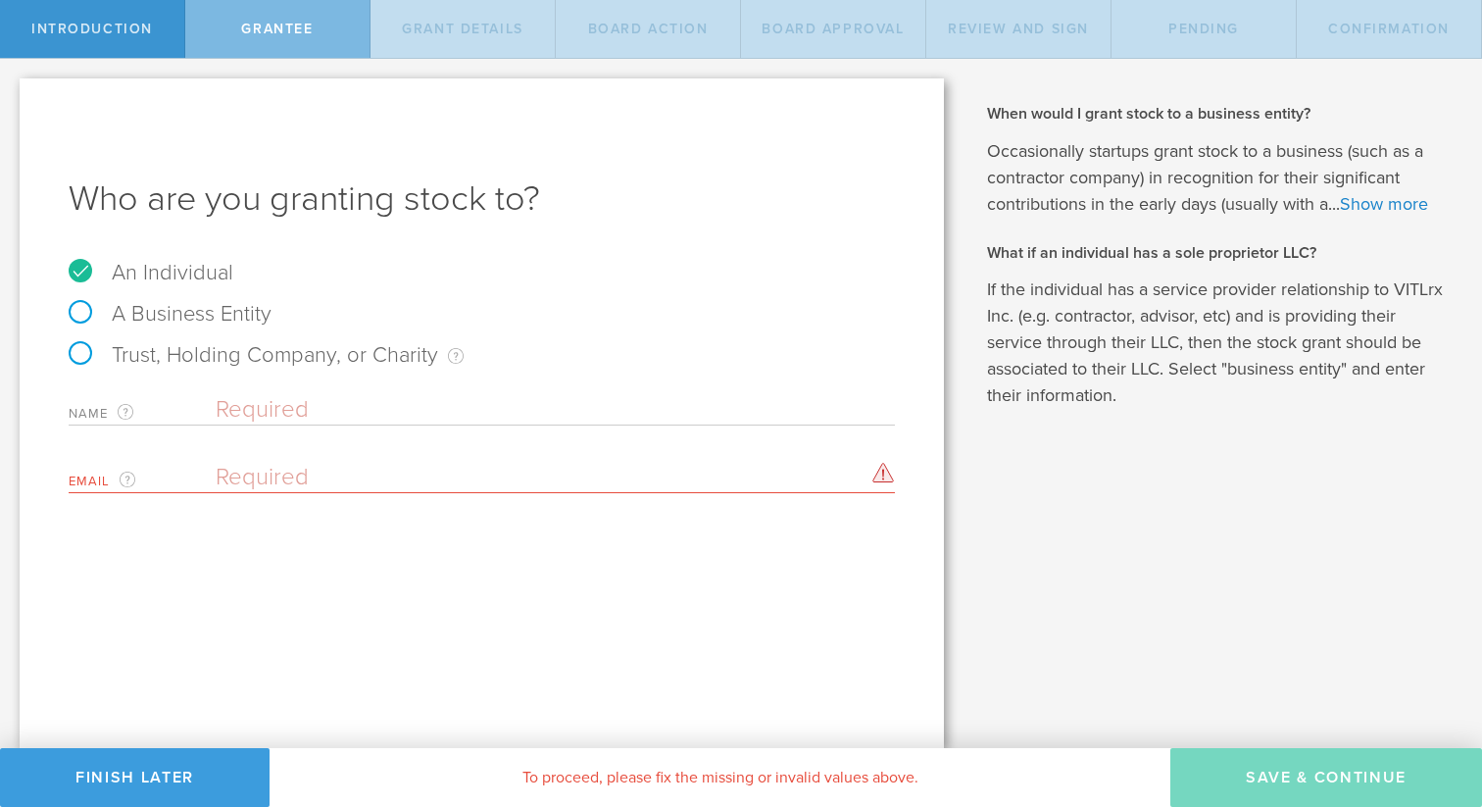
paste input "[PERSON_NAME] <[PERSON_NAME][EMAIL_ADDRESS][DOMAIN_NAME]>"
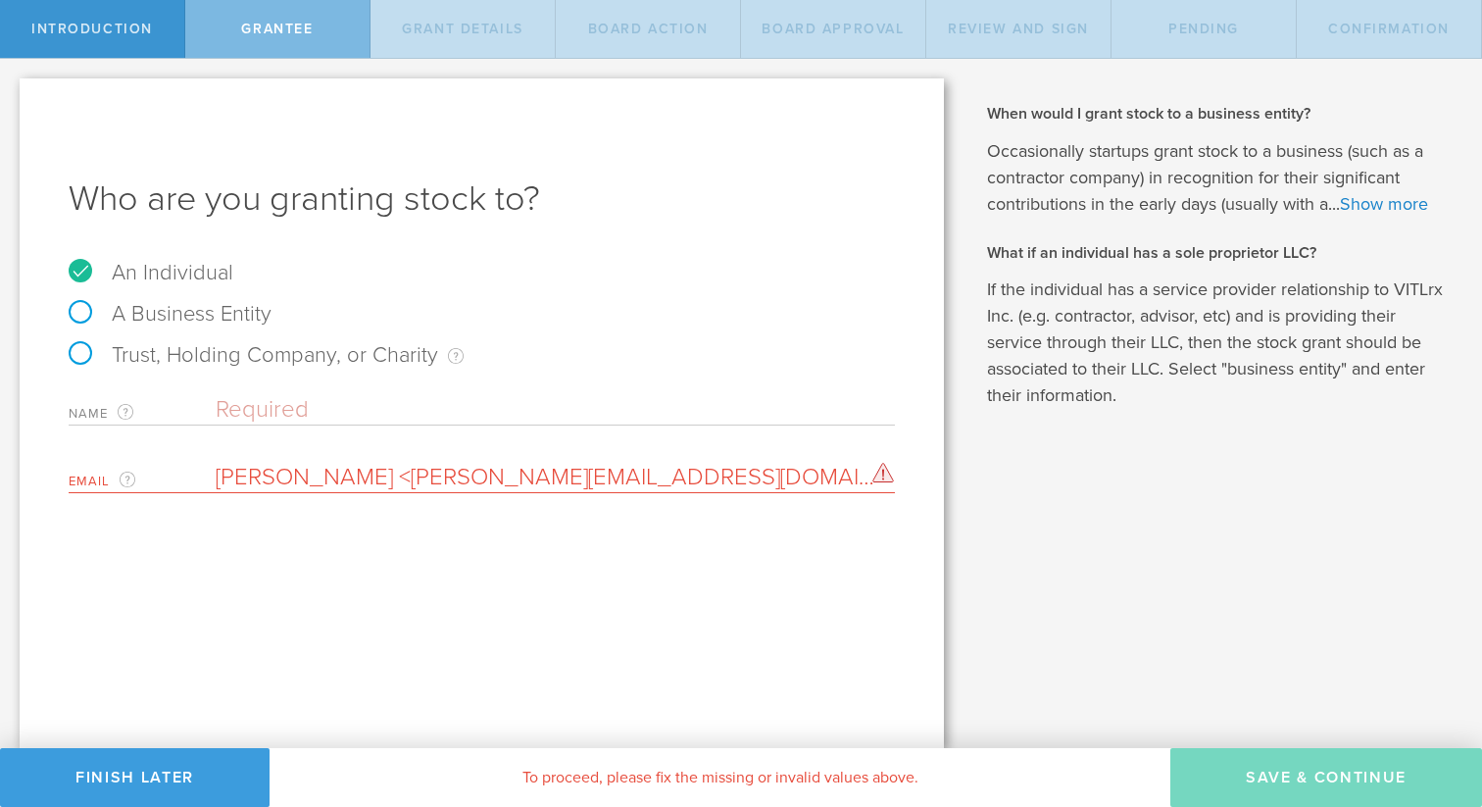
drag, startPoint x: 359, startPoint y: 469, endPoint x: 286, endPoint y: 406, distance: 95.9
click at [286, 406] on div "Name The first and last name of the person that you are granting stock to. Emai…" at bounding box center [482, 439] width 827 height 108
click at [406, 469] on input "[PERSON_NAME][EMAIL_ADDRESS][DOMAIN_NAME]>" at bounding box center [551, 477] width 670 height 29
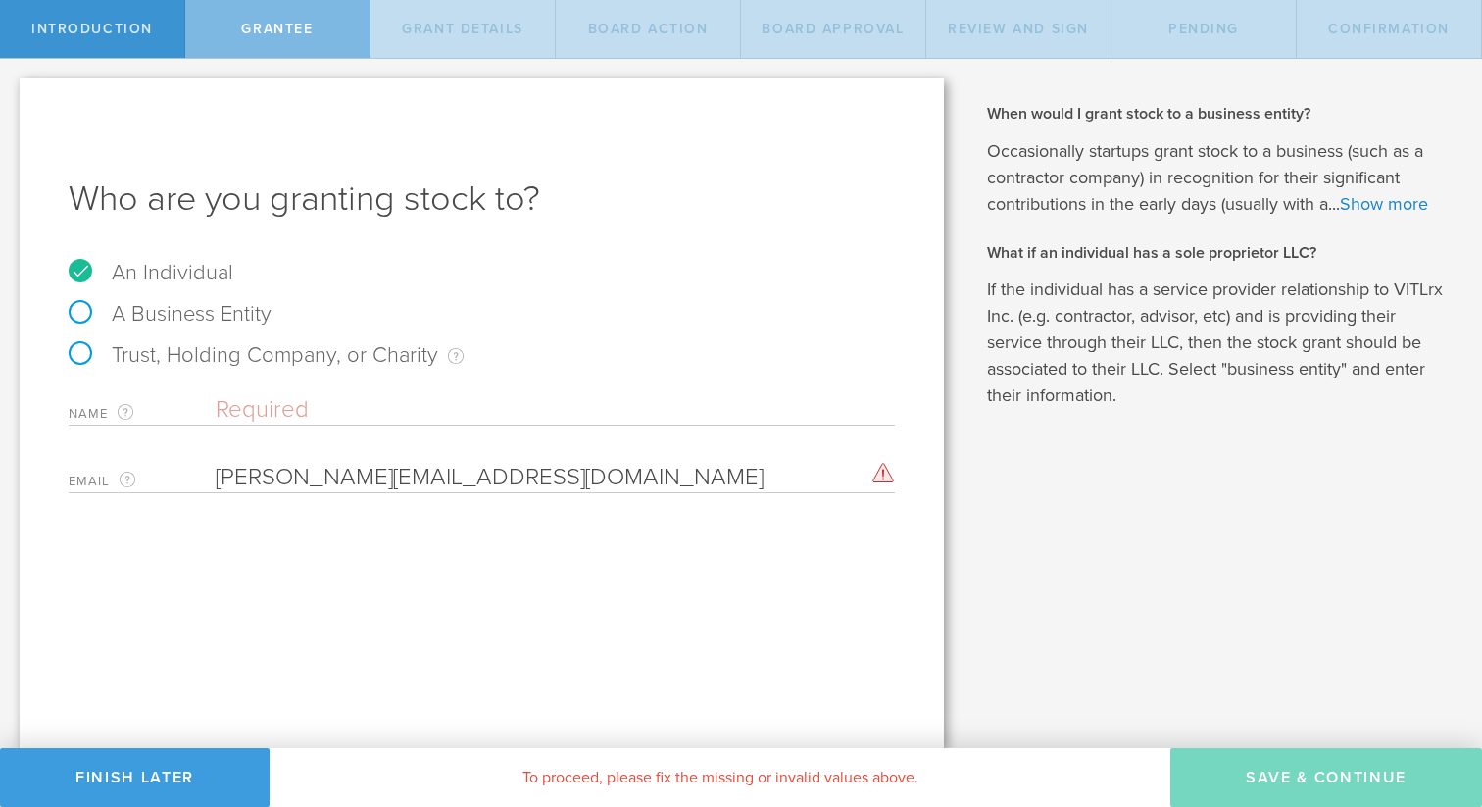
type input "[PERSON_NAME][EMAIL_ADDRESS][DOMAIN_NAME]"
click at [426, 550] on div "Who are you granting stock to? An Individual A Business Entity Trust, Holding C…" at bounding box center [482, 413] width 925 height 670
click at [317, 410] on input "text" at bounding box center [555, 409] width 679 height 29
type input "[PERSON_NAME]"
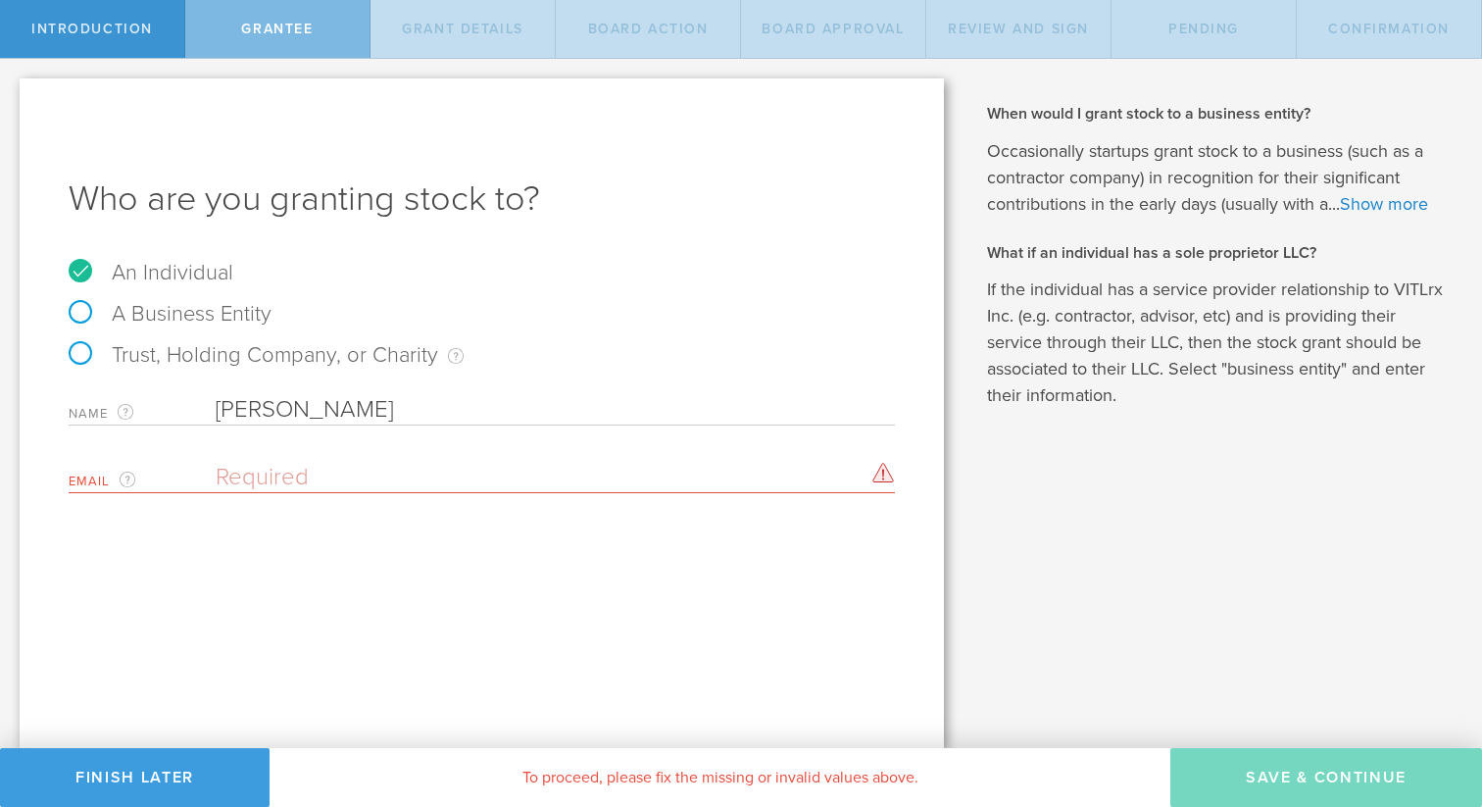
paste input "[PERSON_NAME] <[PERSON_NAME][EMAIL_ADDRESS][DOMAIN_NAME]>"
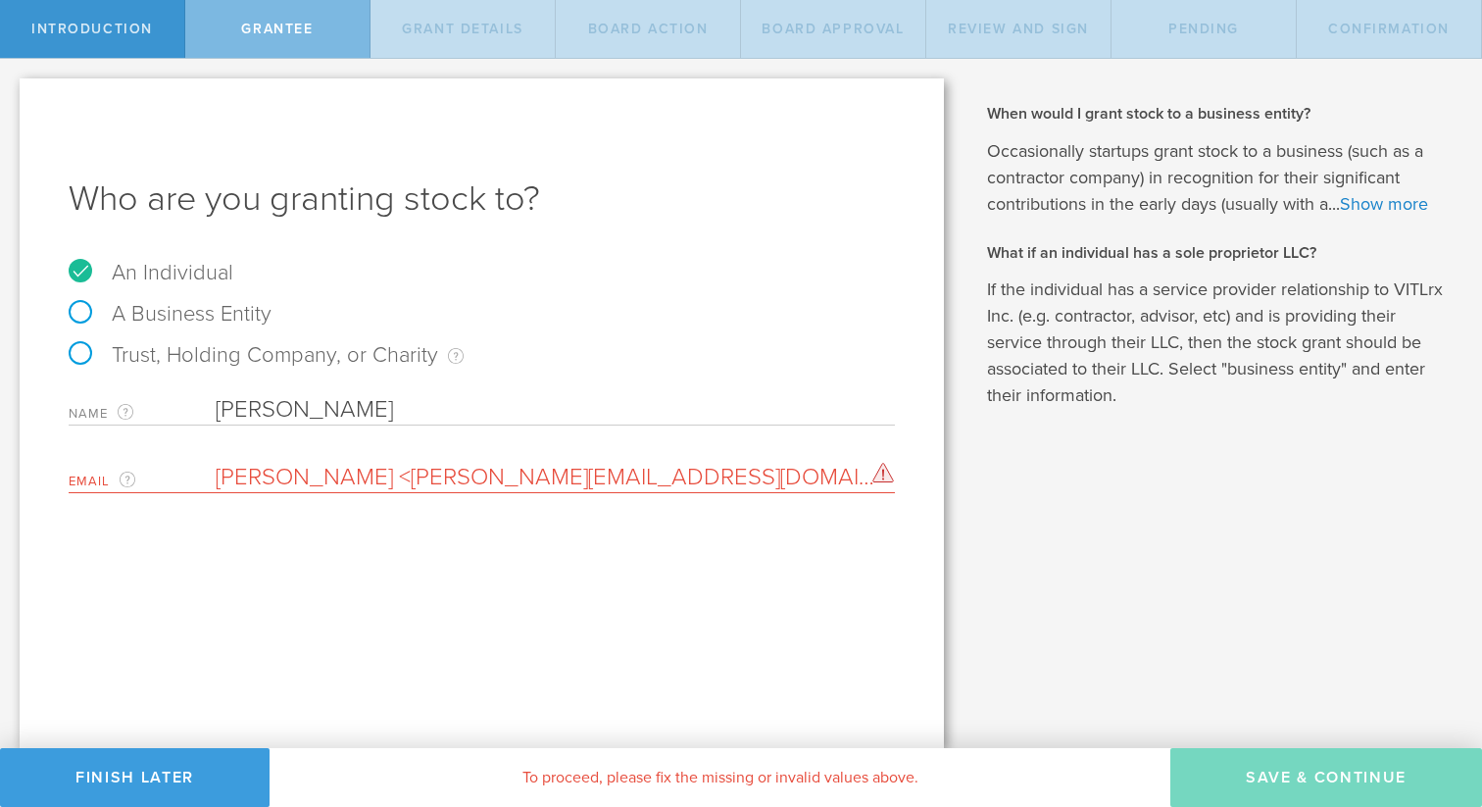
drag, startPoint x: 355, startPoint y: 475, endPoint x: 170, endPoint y: 489, distance: 185.9
click at [170, 489] on div "Email The email address of the person that you are granting stock to. [PERSON_N…" at bounding box center [482, 473] width 827 height 40
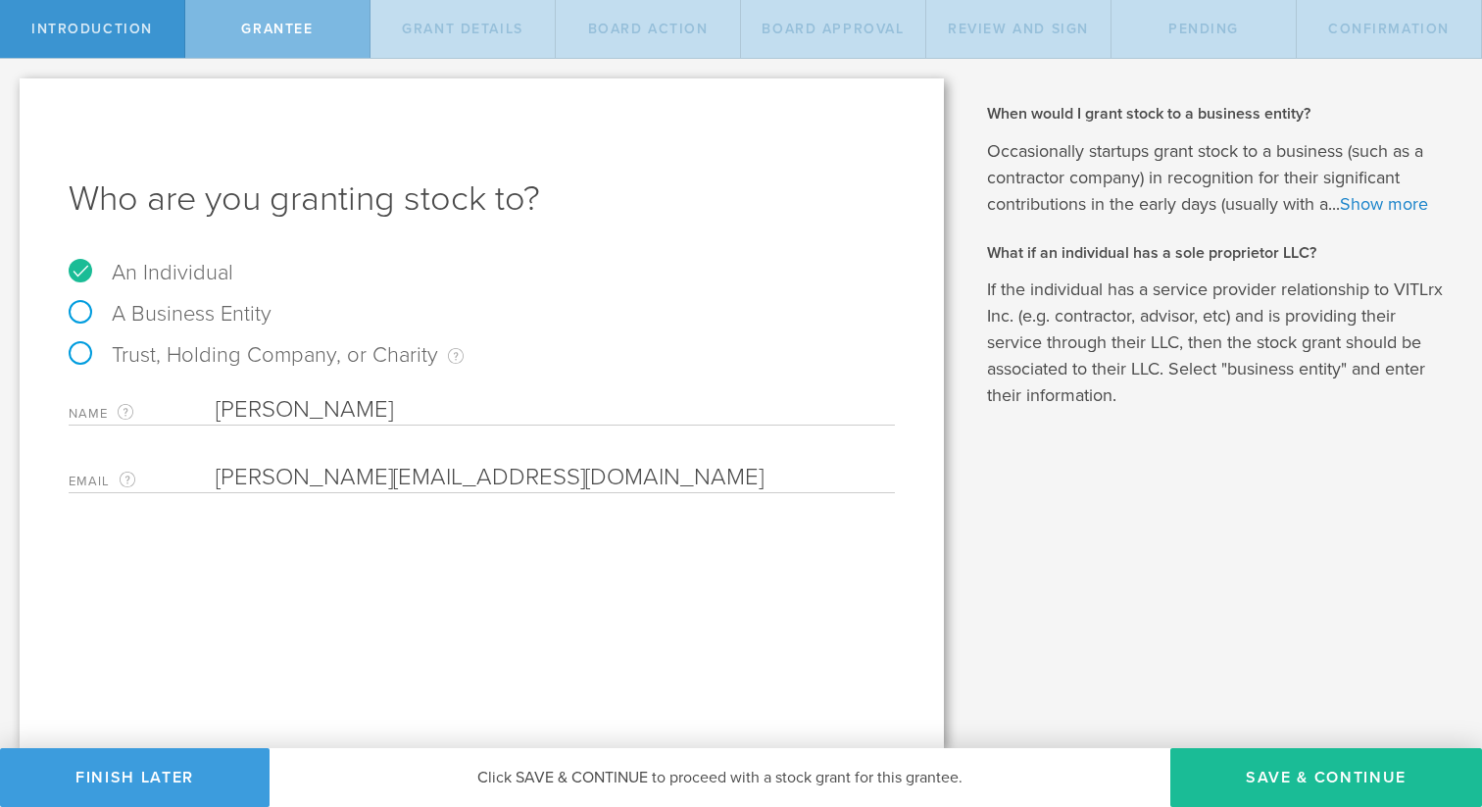
type input "[PERSON_NAME][EMAIL_ADDRESS][DOMAIN_NAME]"
click at [268, 415] on input "Evans Jesse" at bounding box center [555, 409] width 679 height 29
click at [304, 407] on input "Evans Jesse" at bounding box center [555, 409] width 679 height 29
drag, startPoint x: 287, startPoint y: 410, endPoint x: 184, endPoint y: 406, distance: 103.0
click at [184, 407] on div "Name The first and last name of the person that you are granting stock to. Evan…" at bounding box center [482, 405] width 827 height 40
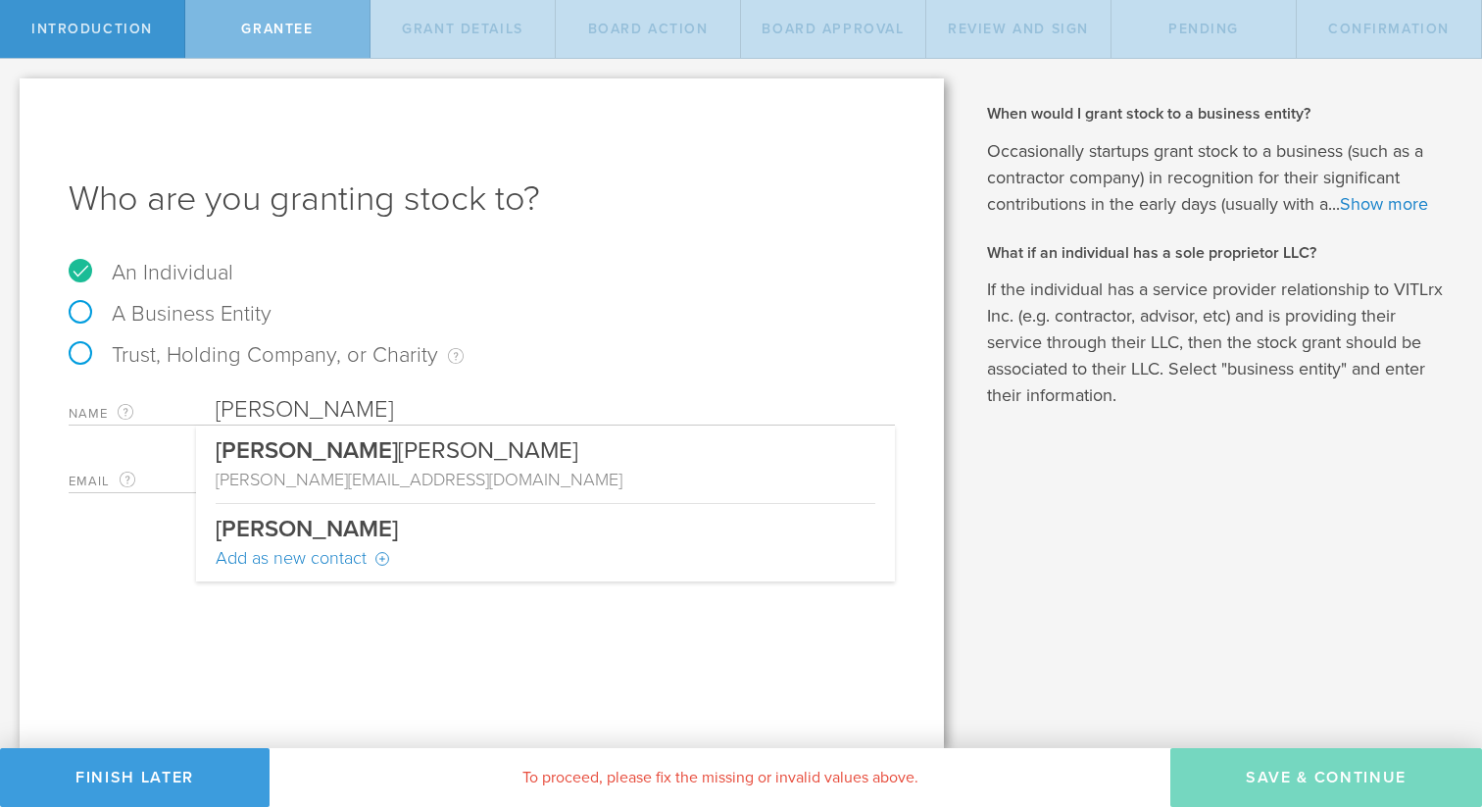
type input "Jesse"
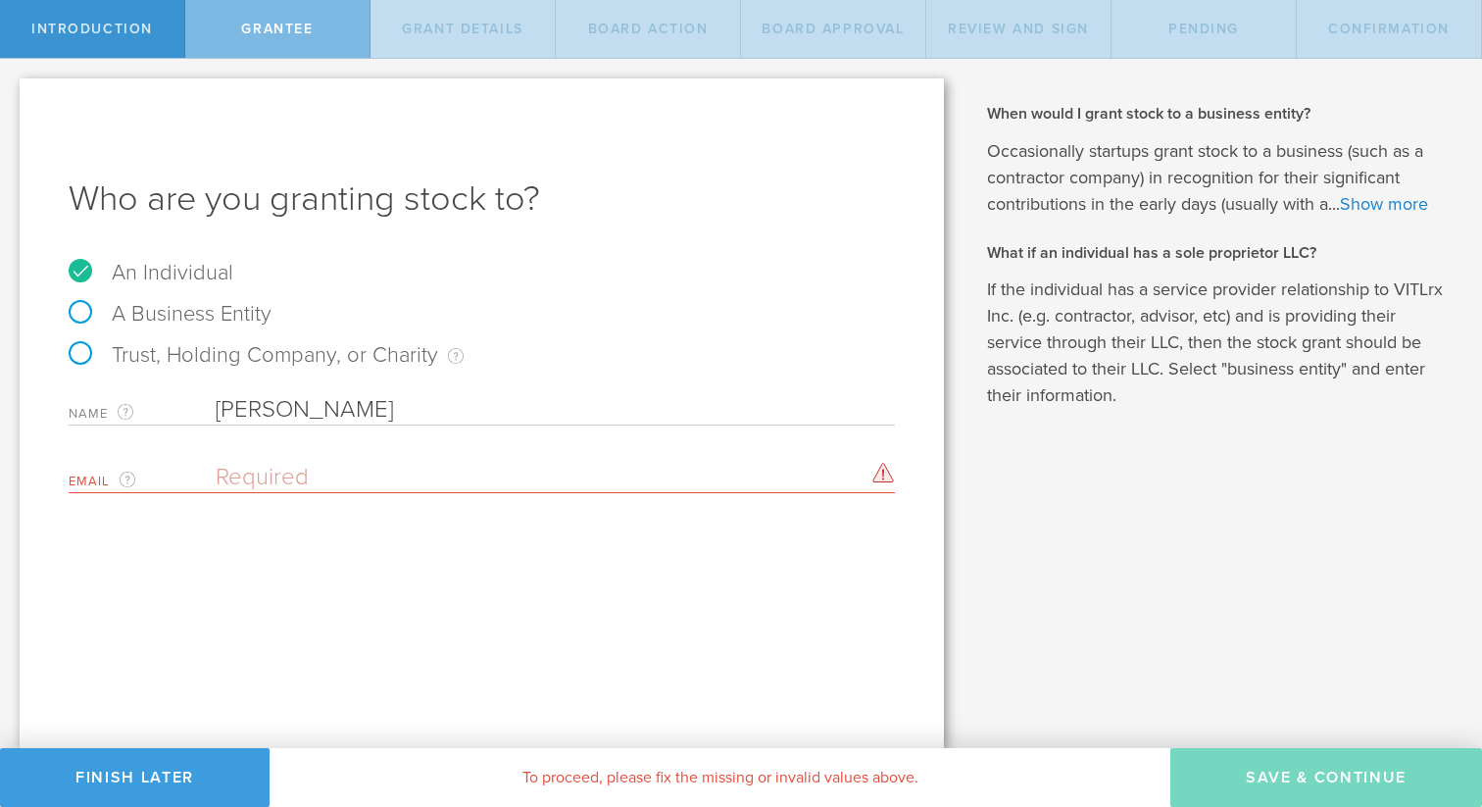
click at [276, 401] on input "Jesse" at bounding box center [555, 409] width 679 height 29
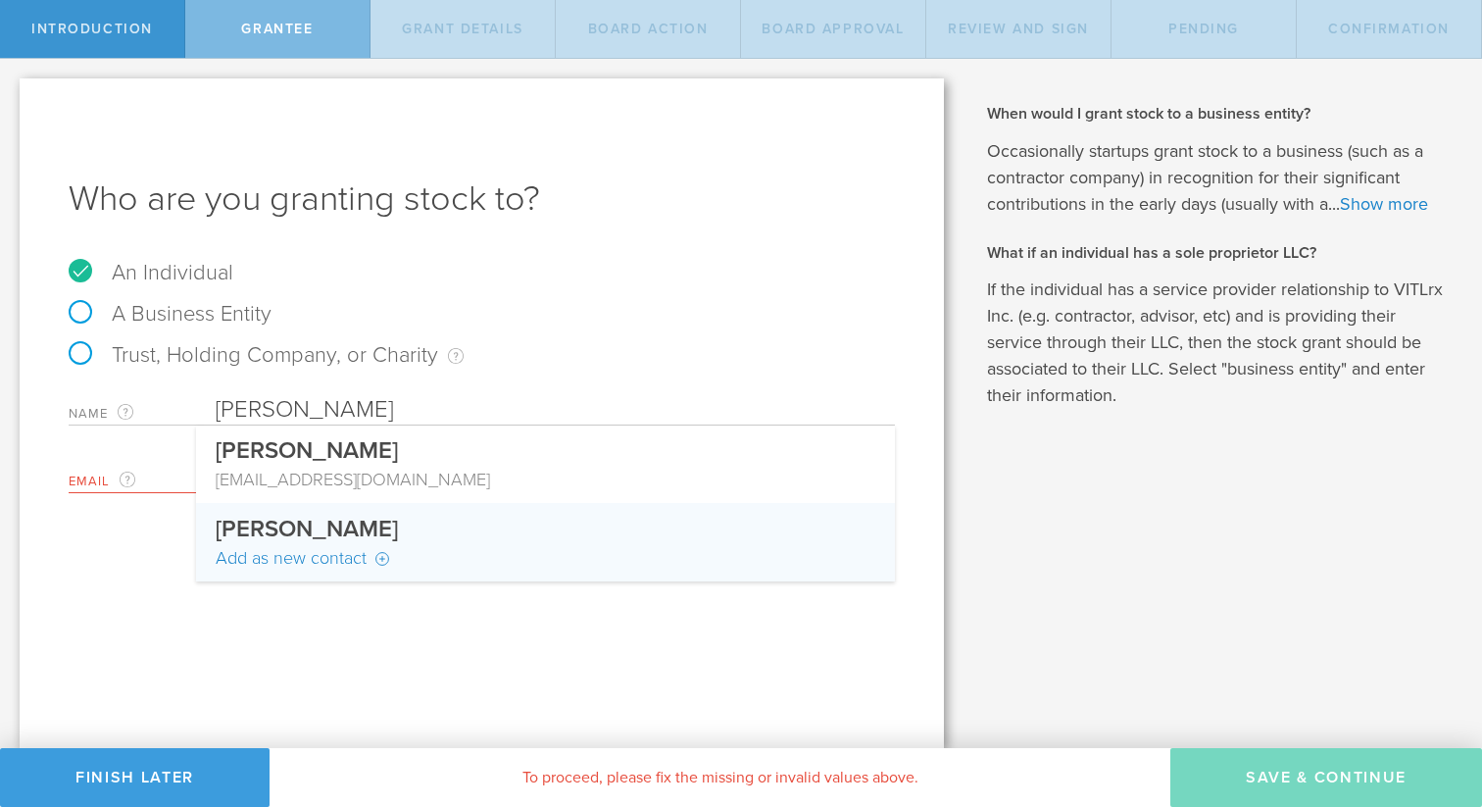
type input "Jesse Evans"
click at [321, 559] on div "Add as new contact" at bounding box center [546, 557] width 660 height 25
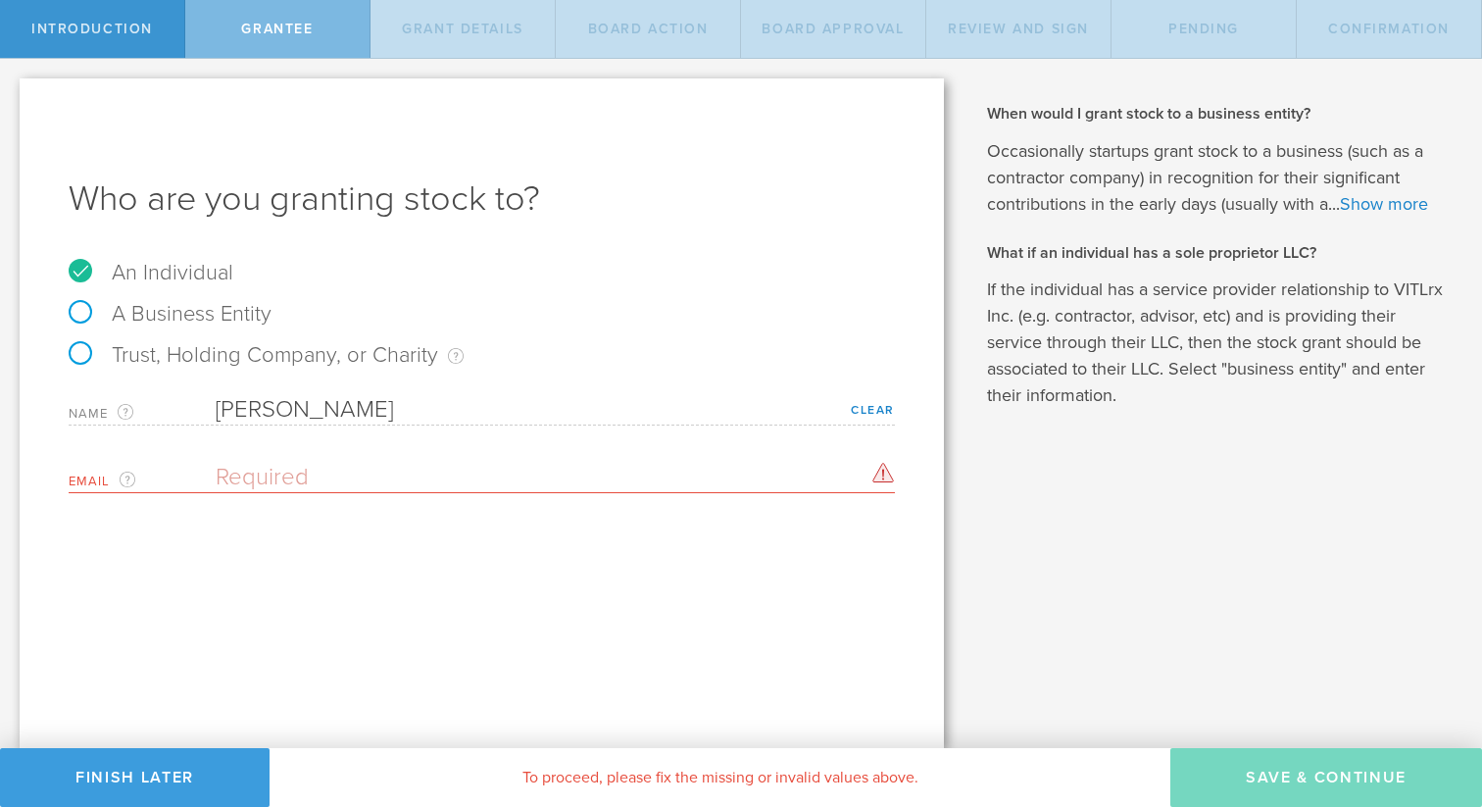
click at [311, 473] on input "email" at bounding box center [551, 477] width 670 height 29
paste input "Jesse Evans <jesse@vitlrx.com>"
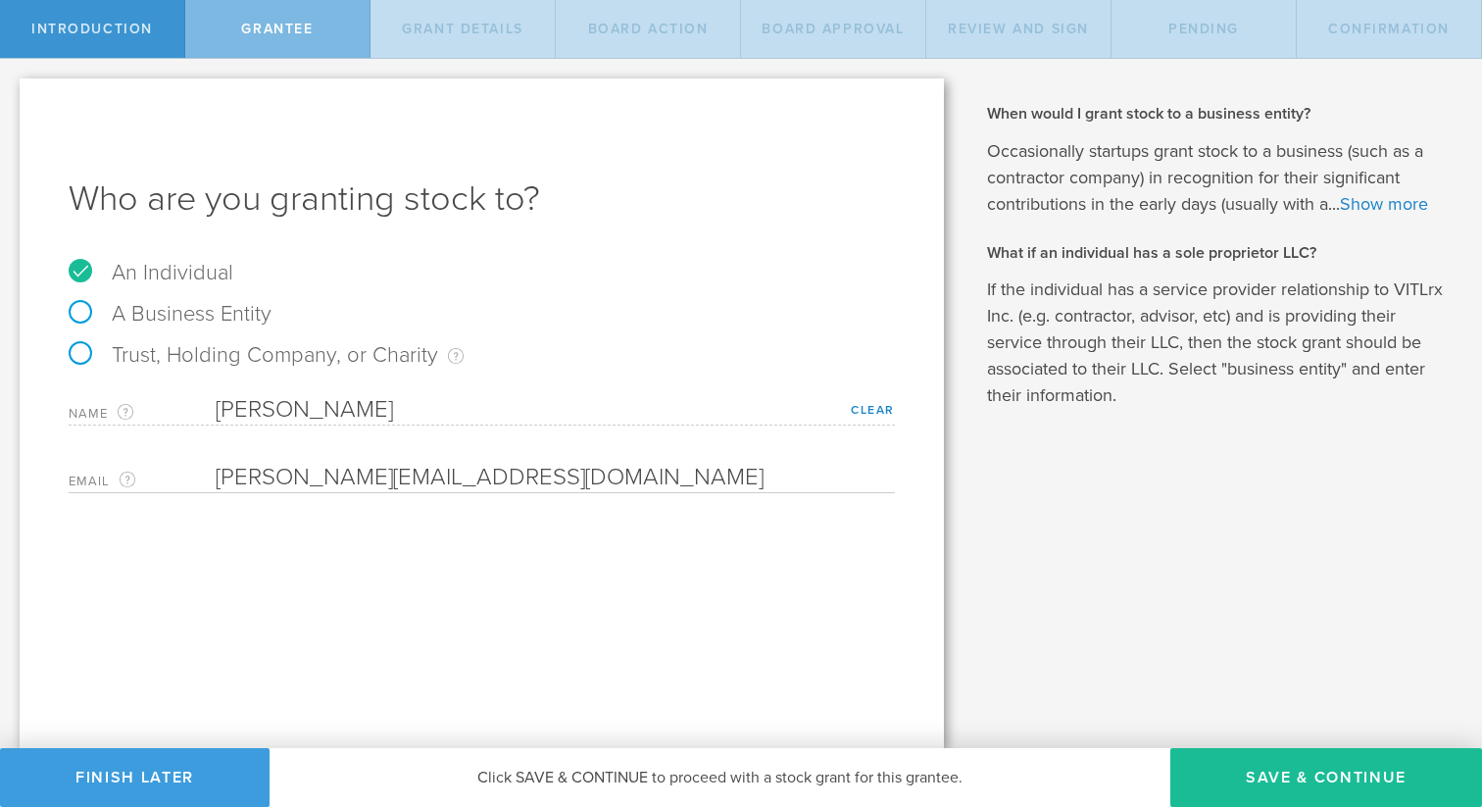
type input "jesse@vitlrx.com"
click at [1324, 770] on button "Save & Continue" at bounding box center [1327, 777] width 312 height 59
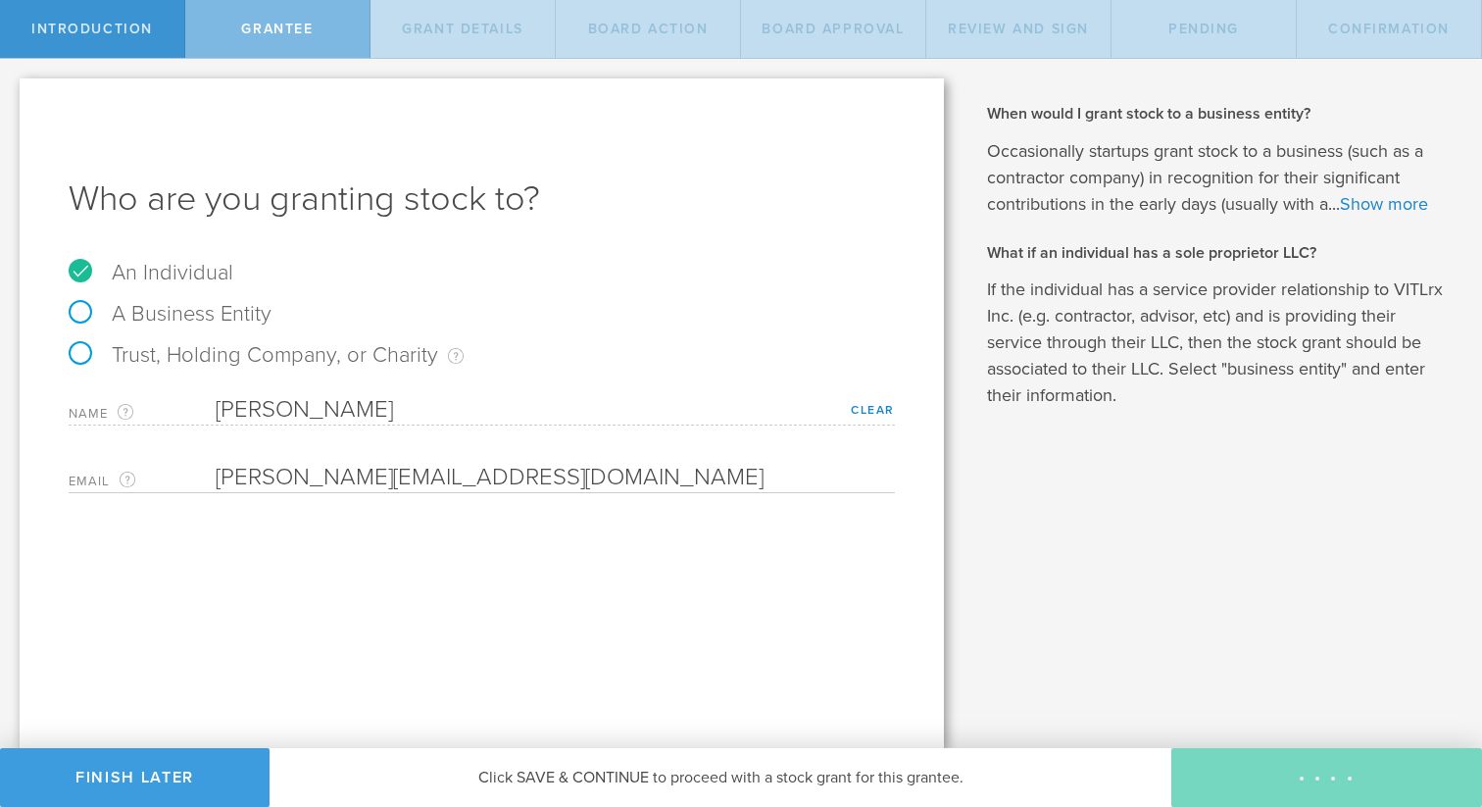
type input "48"
type input "12"
select select "none"
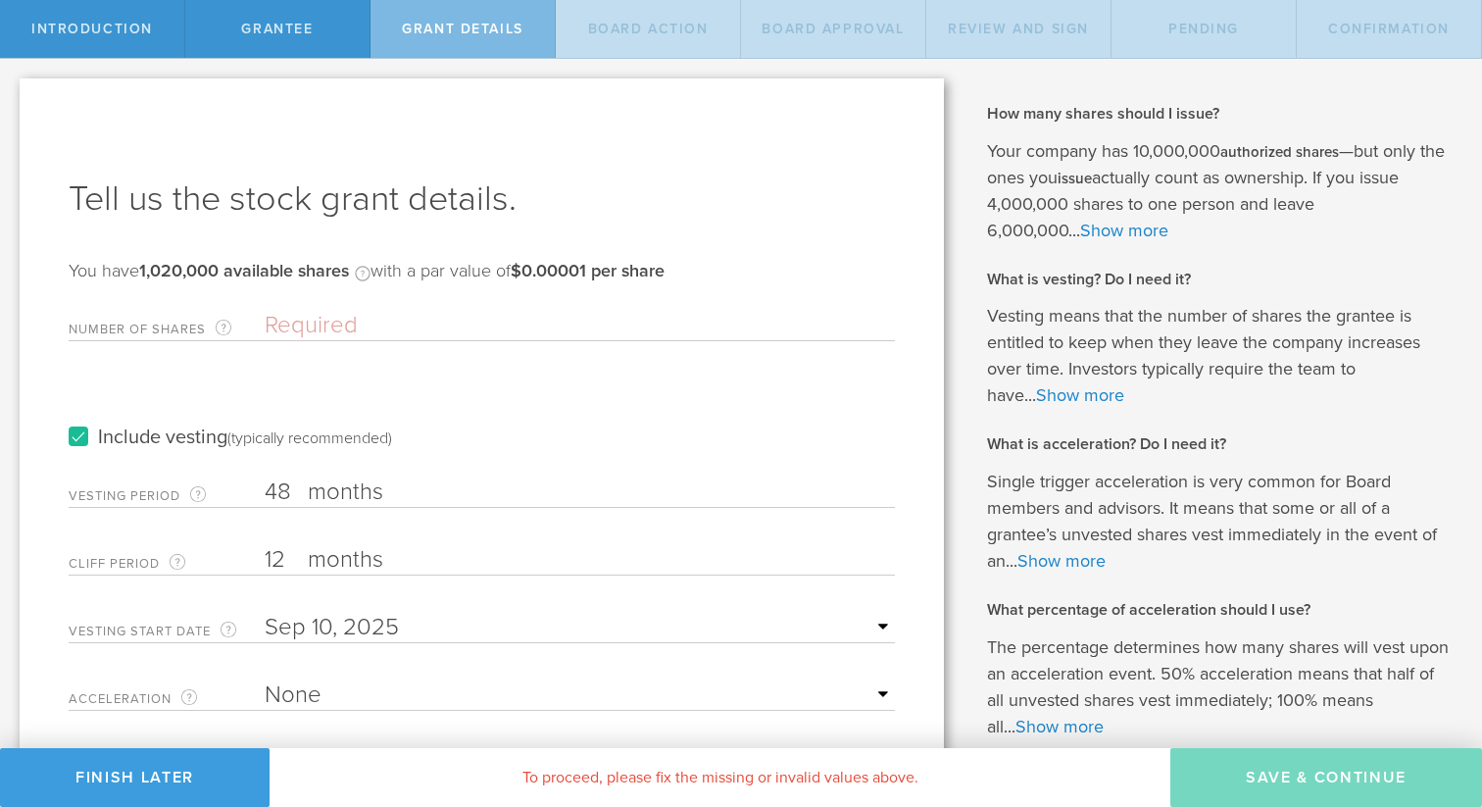
click at [334, 332] on input "Number of Shares The total amount of stock the company is granting to this reci…" at bounding box center [580, 325] width 630 height 29
paste input "20,000"
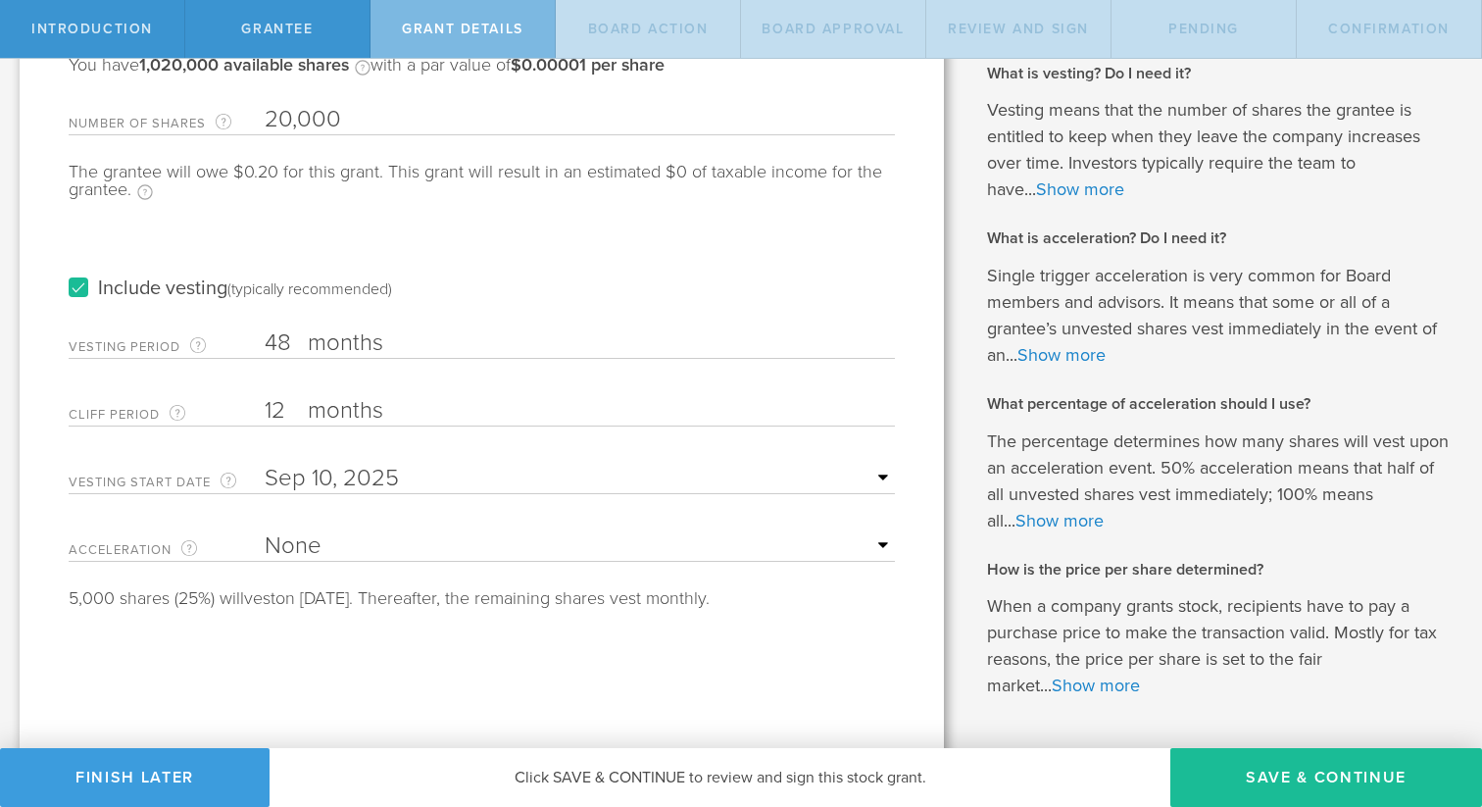
scroll to position [273, 0]
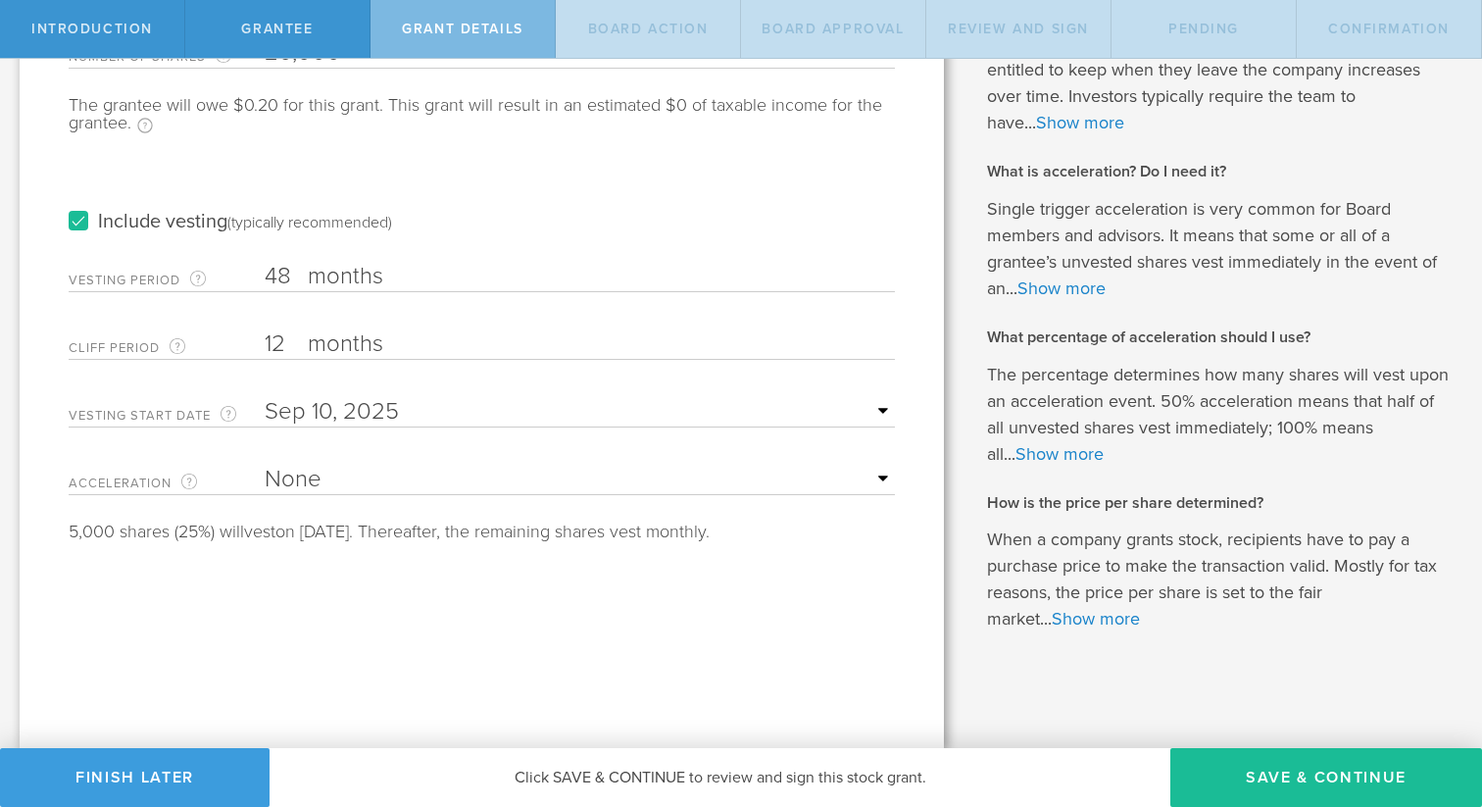
type input "20,000"
click at [334, 477] on select "None Single Trigger Double Trigger" at bounding box center [580, 479] width 630 height 29
click at [333, 465] on select "None Single Trigger Double Trigger" at bounding box center [580, 479] width 630 height 29
select select "double"
click at [265, 465] on select "None Single Trigger Double Trigger" at bounding box center [580, 479] width 630 height 29
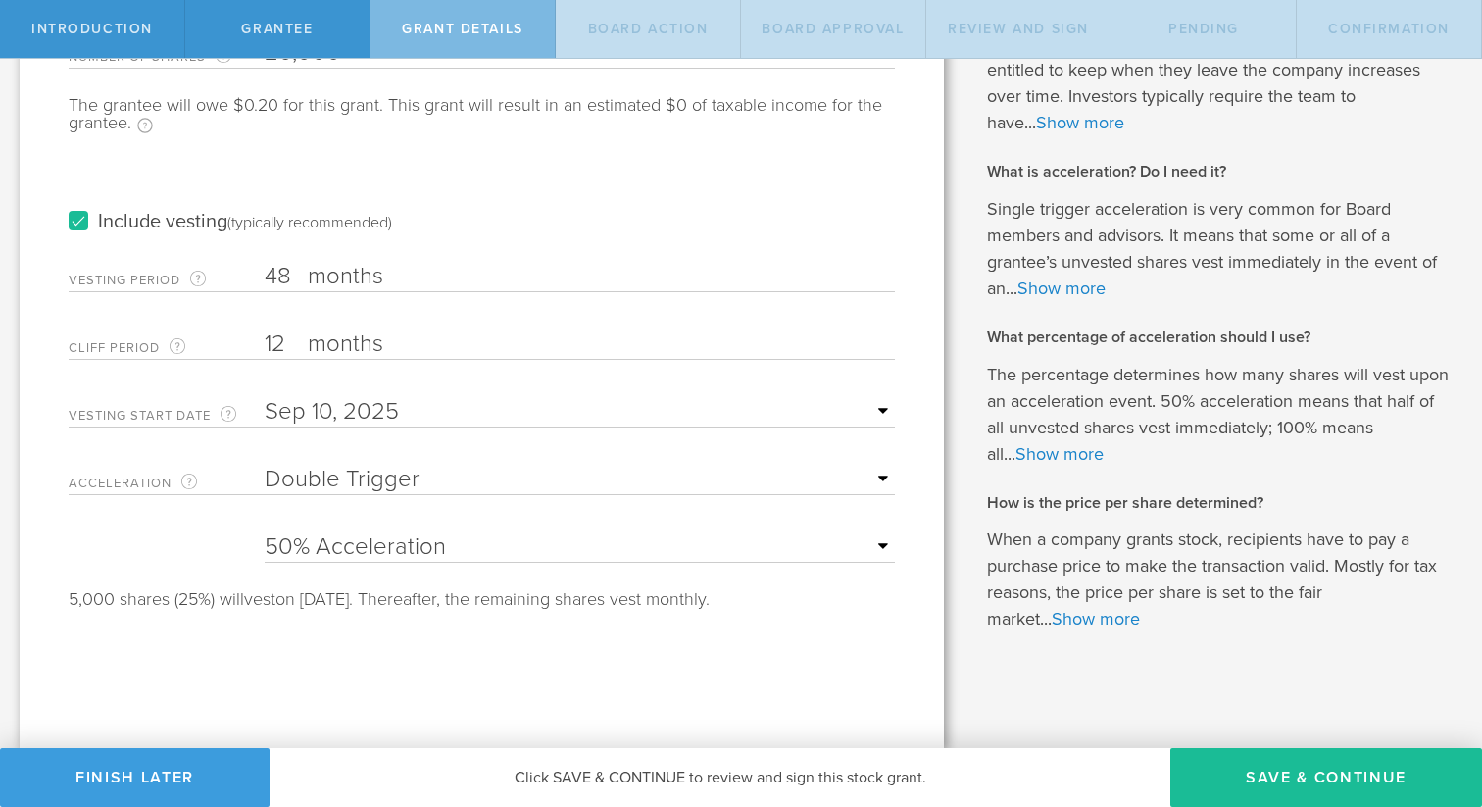
click at [373, 541] on select "25% Acceleration 50% Acceleration 75% Acceleration 100% Acceleration" at bounding box center [580, 546] width 630 height 29
select select "75"
click at [265, 532] on select "25% Acceleration 50% Acceleration 75% Acceleration 100% Acceleration" at bounding box center [580, 546] width 630 height 29
click at [1273, 778] on button "Save & Continue" at bounding box center [1327, 777] width 312 height 59
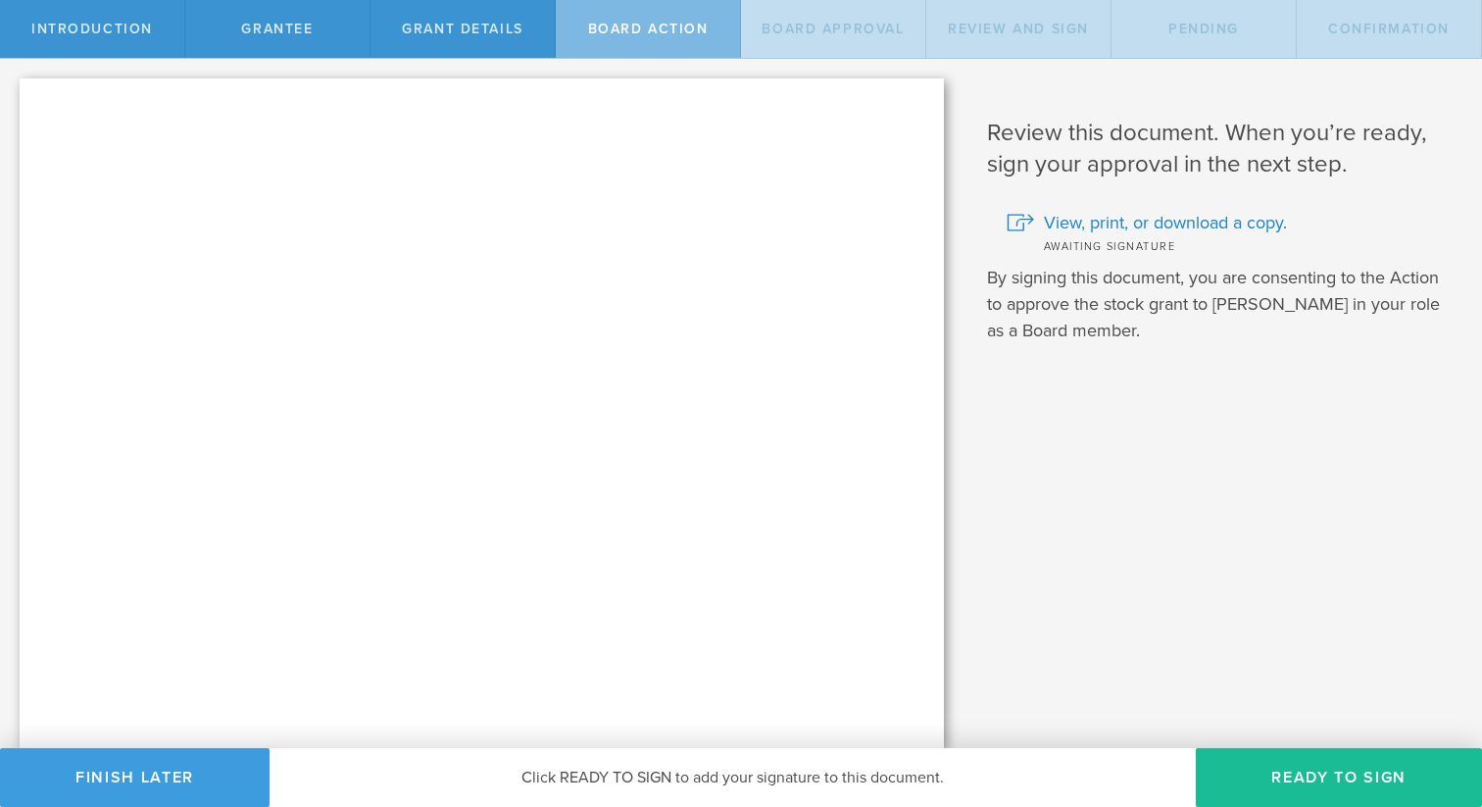
scroll to position [0, 0]
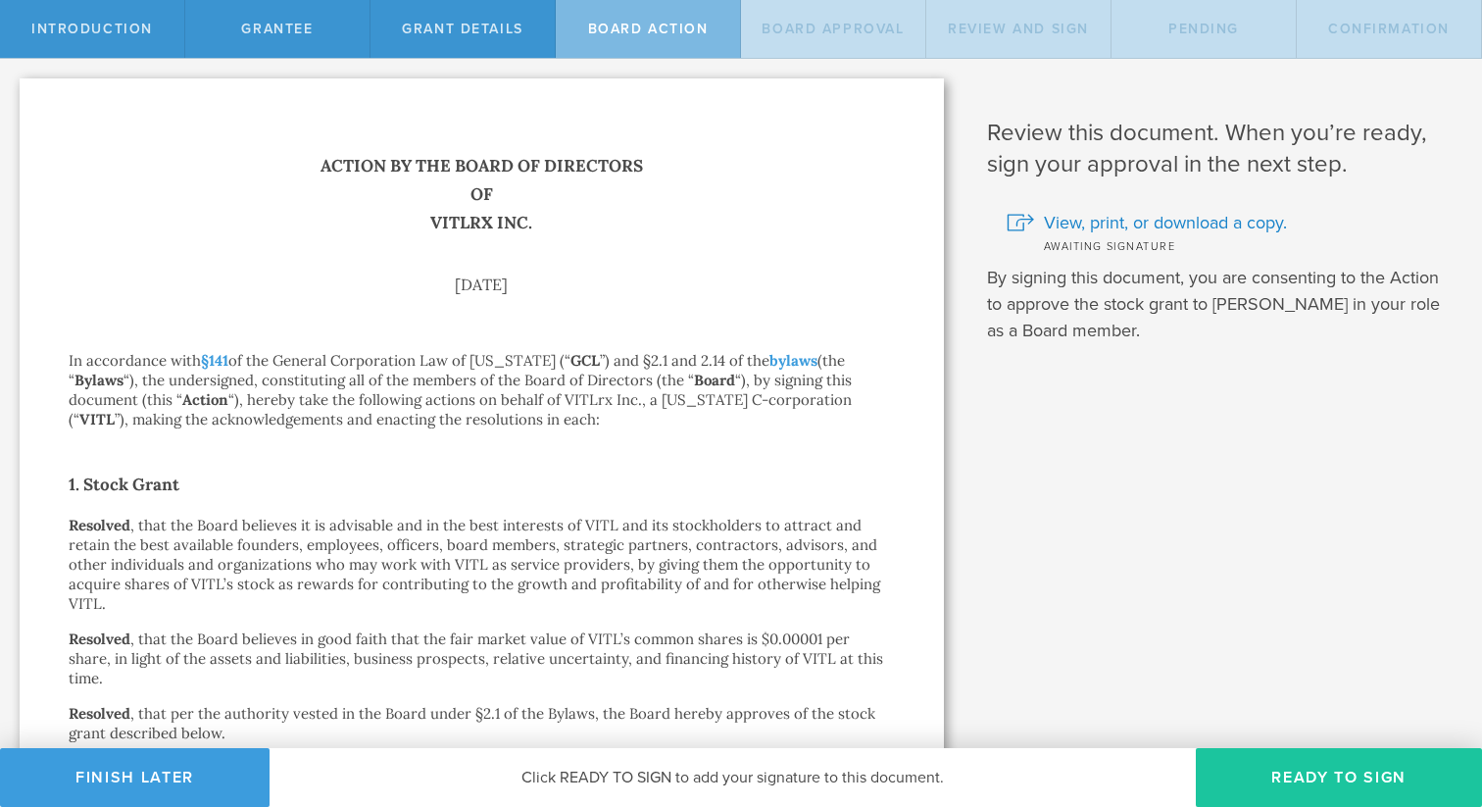
click at [1322, 771] on button "Ready to Sign" at bounding box center [1339, 777] width 286 height 59
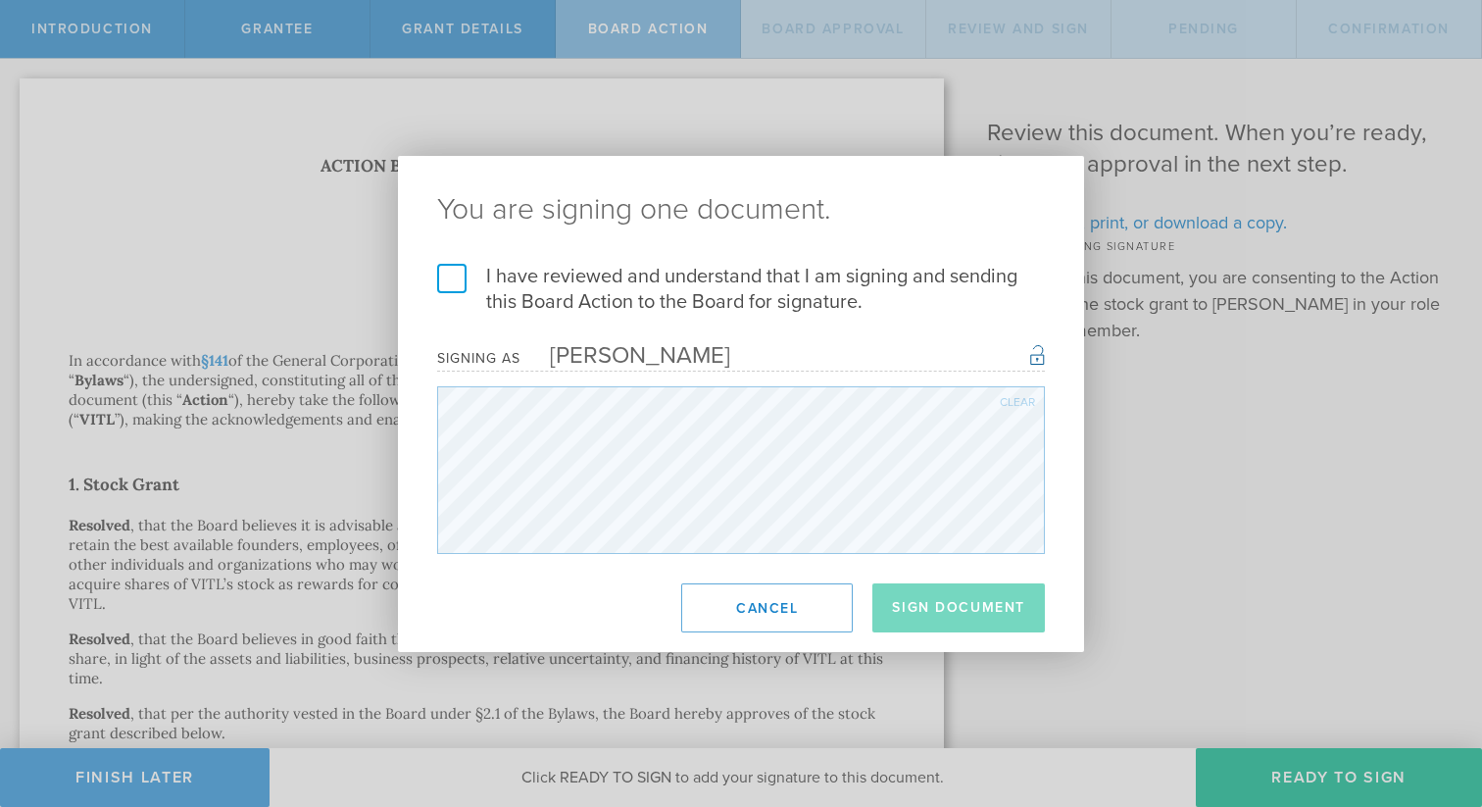
click at [452, 279] on label "I have reviewed and understand that I am signing and sending this Board Action …" at bounding box center [741, 289] width 608 height 51
click at [0, 0] on input "I have reviewed and understand that I am signing and sending this Board Action …" at bounding box center [0, 0] width 0 height 0
click at [958, 613] on button "Sign Document" at bounding box center [959, 607] width 173 height 49
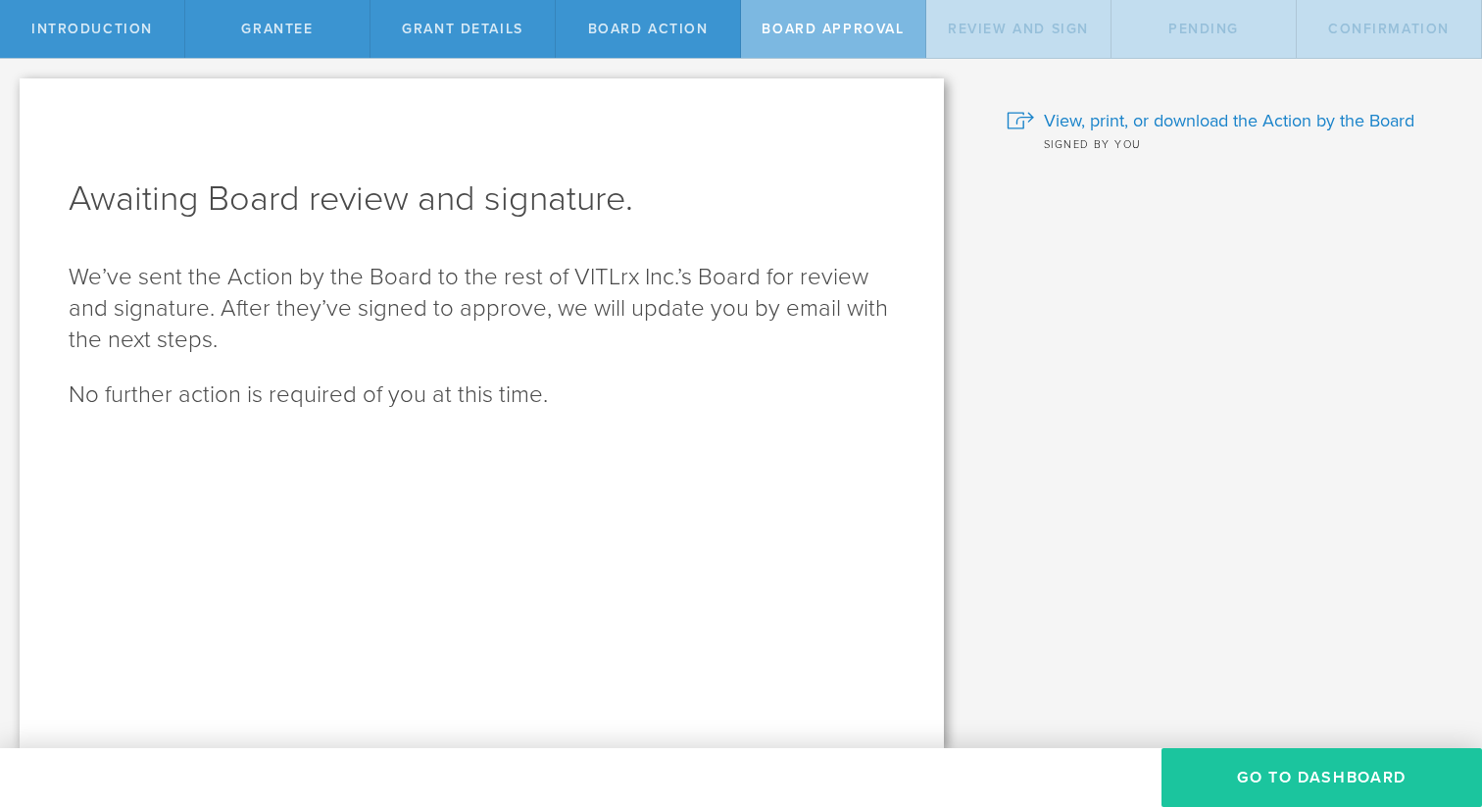
click at [1279, 780] on button "Go To Dashboard" at bounding box center [1322, 777] width 321 height 59
